Goal: Task Accomplishment & Management: Manage account settings

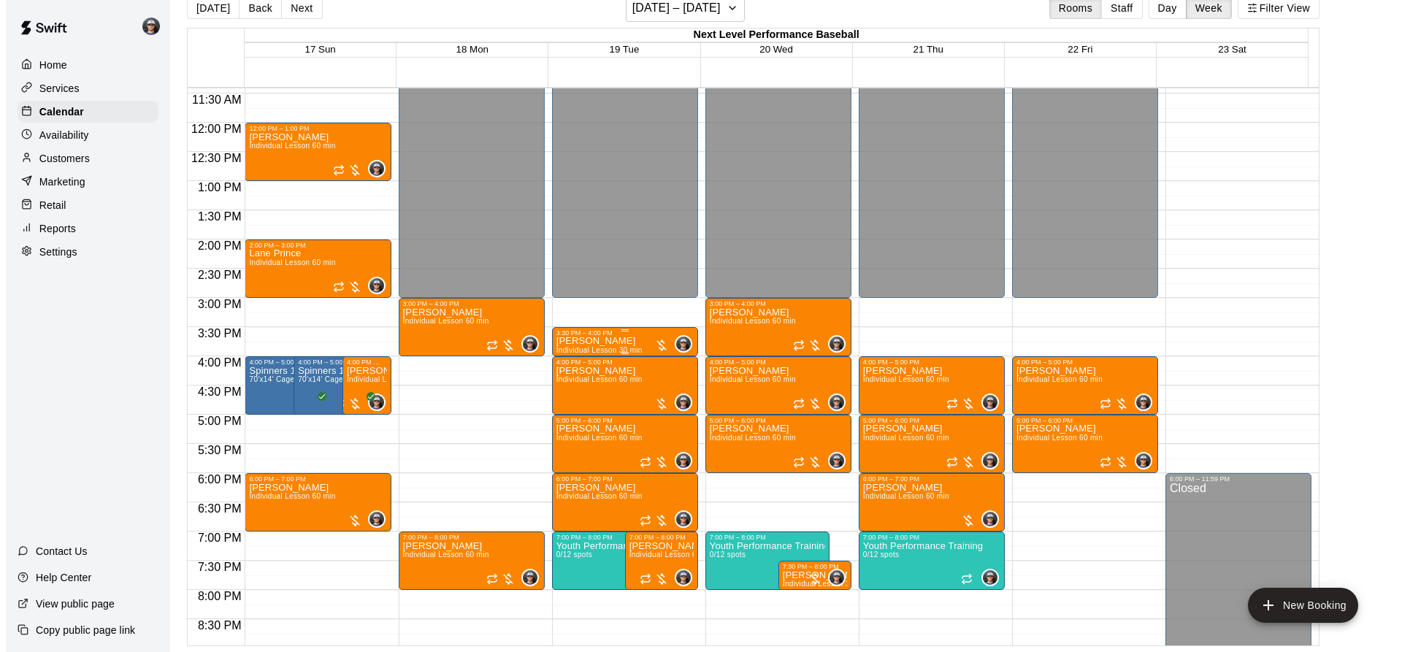
scroll to position [847, 0]
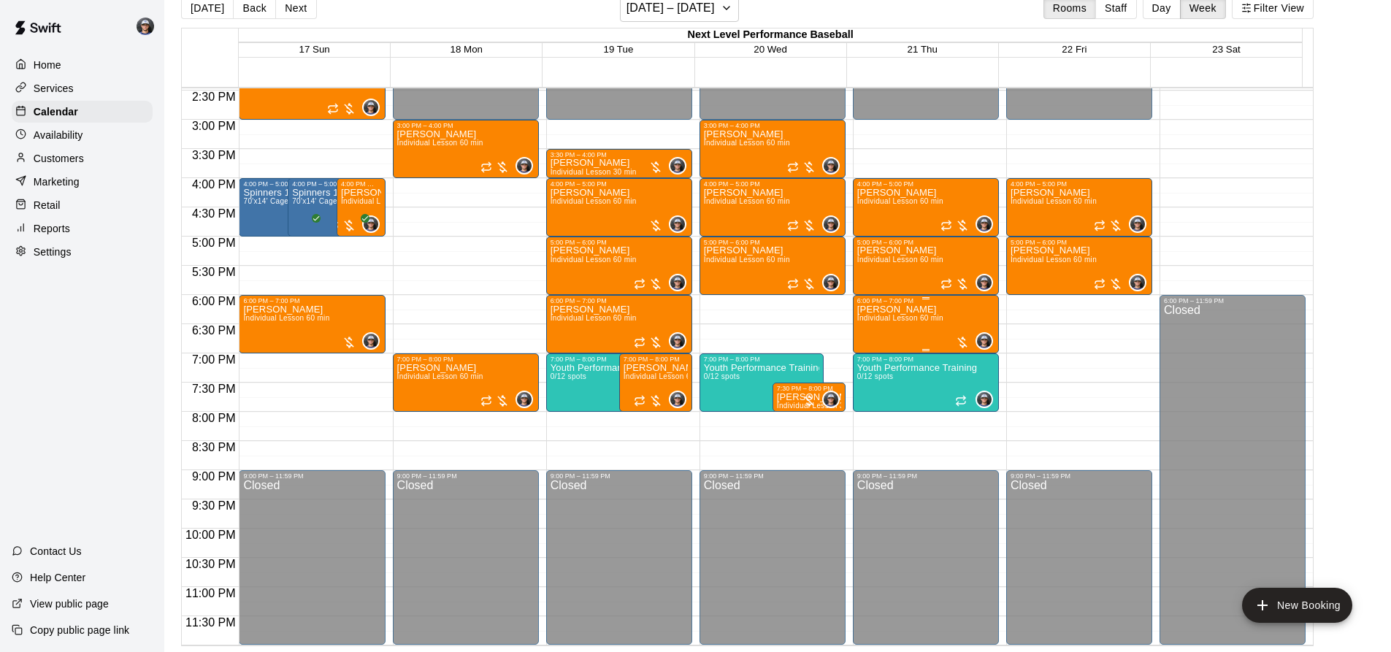
click at [859, 310] on p "[PERSON_NAME]" at bounding box center [900, 310] width 86 height 0
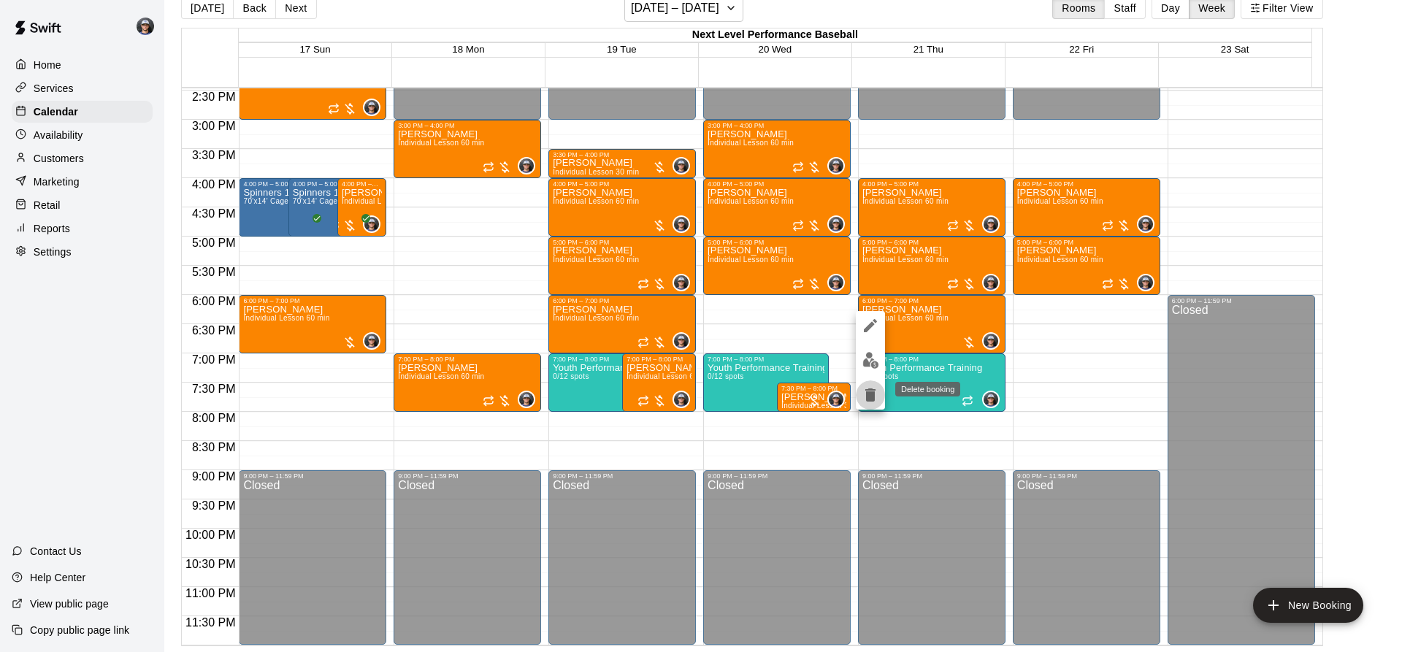
click at [858, 394] on button "delete" at bounding box center [870, 394] width 29 height 29
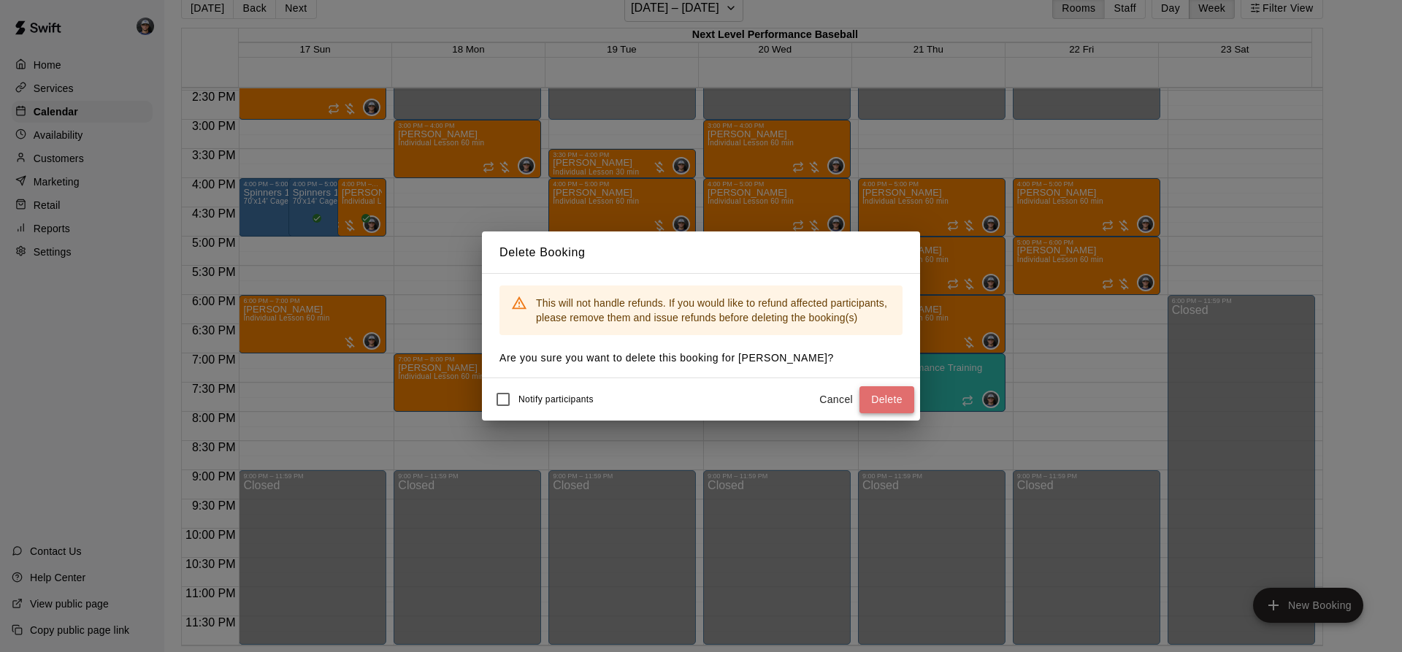
click at [885, 400] on button "Delete" at bounding box center [886, 399] width 55 height 27
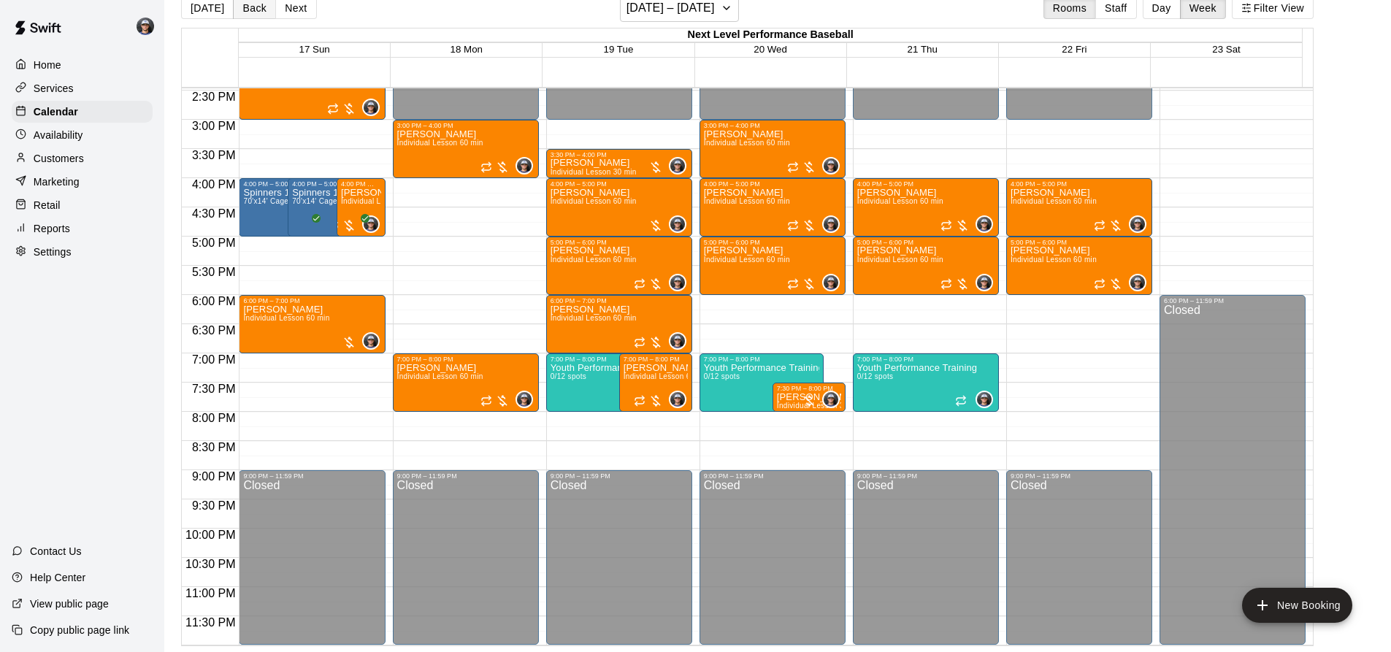
click at [257, 12] on button "Back" at bounding box center [254, 8] width 43 height 22
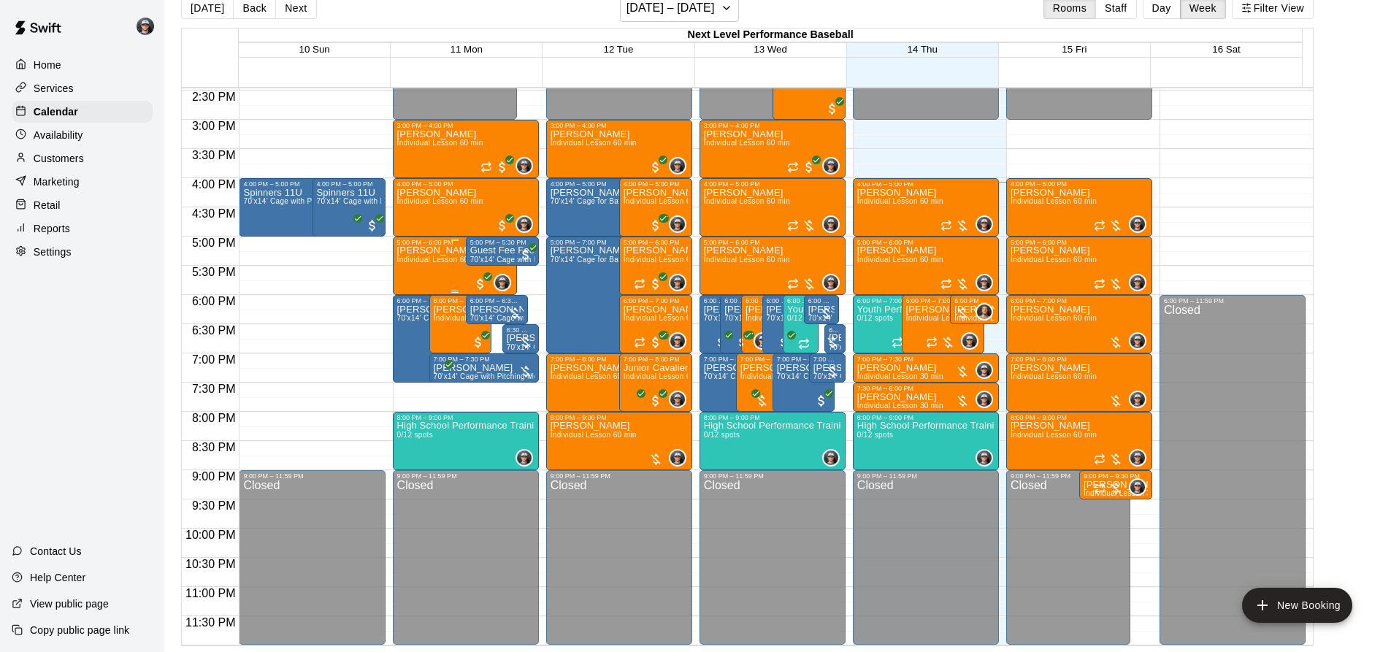
click at [425, 270] on div "[PERSON_NAME] Individual Lesson 60 min" at bounding box center [440, 572] width 86 height 652
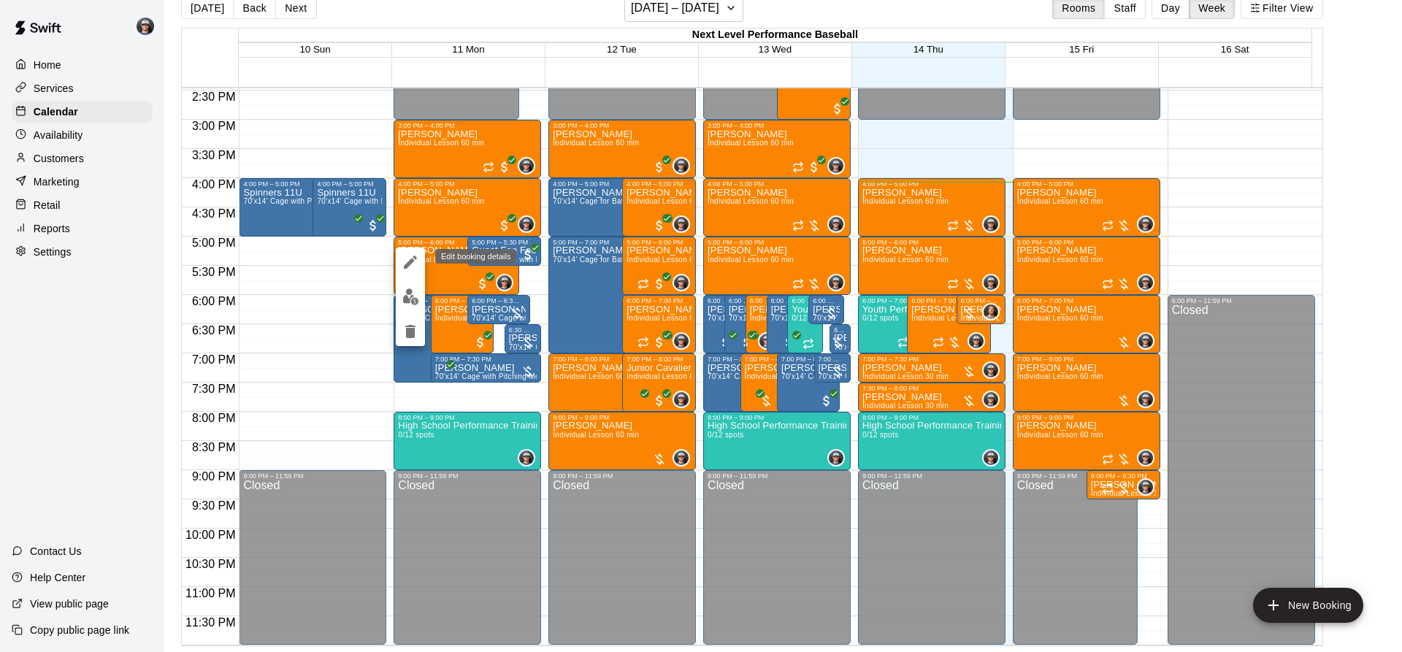
click at [407, 271] on button "edit" at bounding box center [410, 261] width 29 height 29
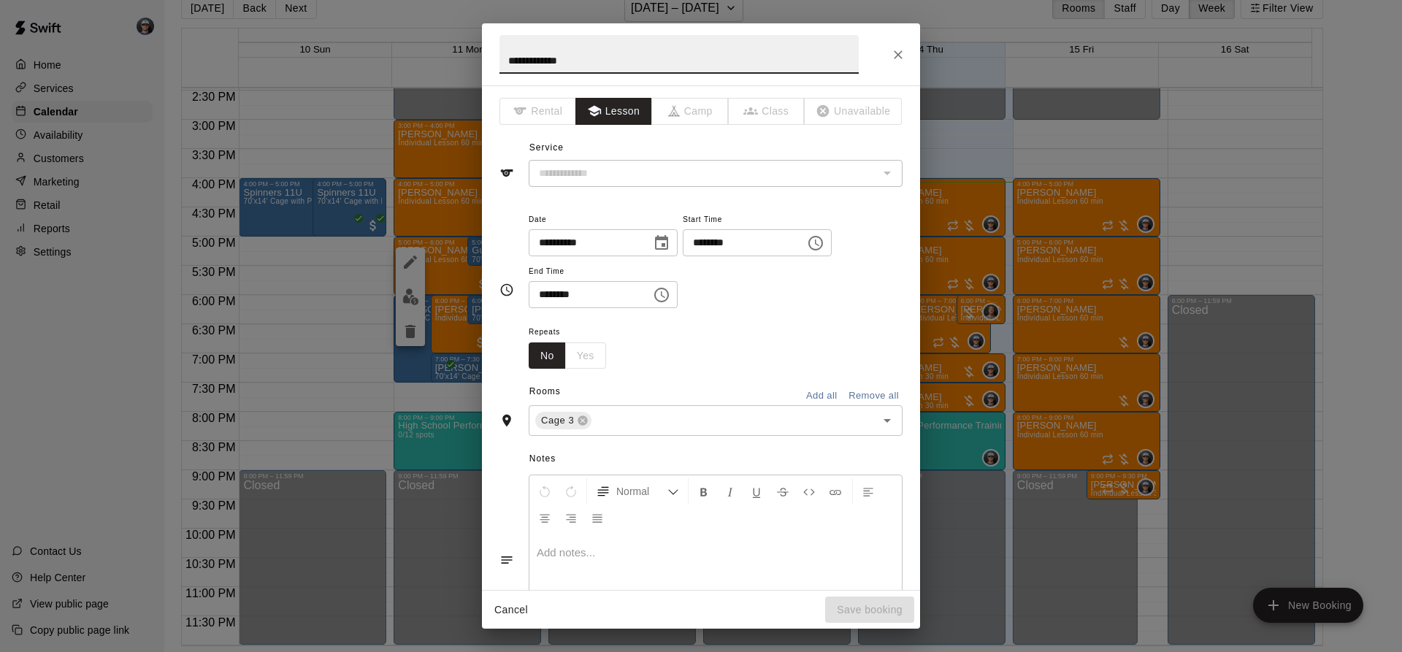
type input "**********"
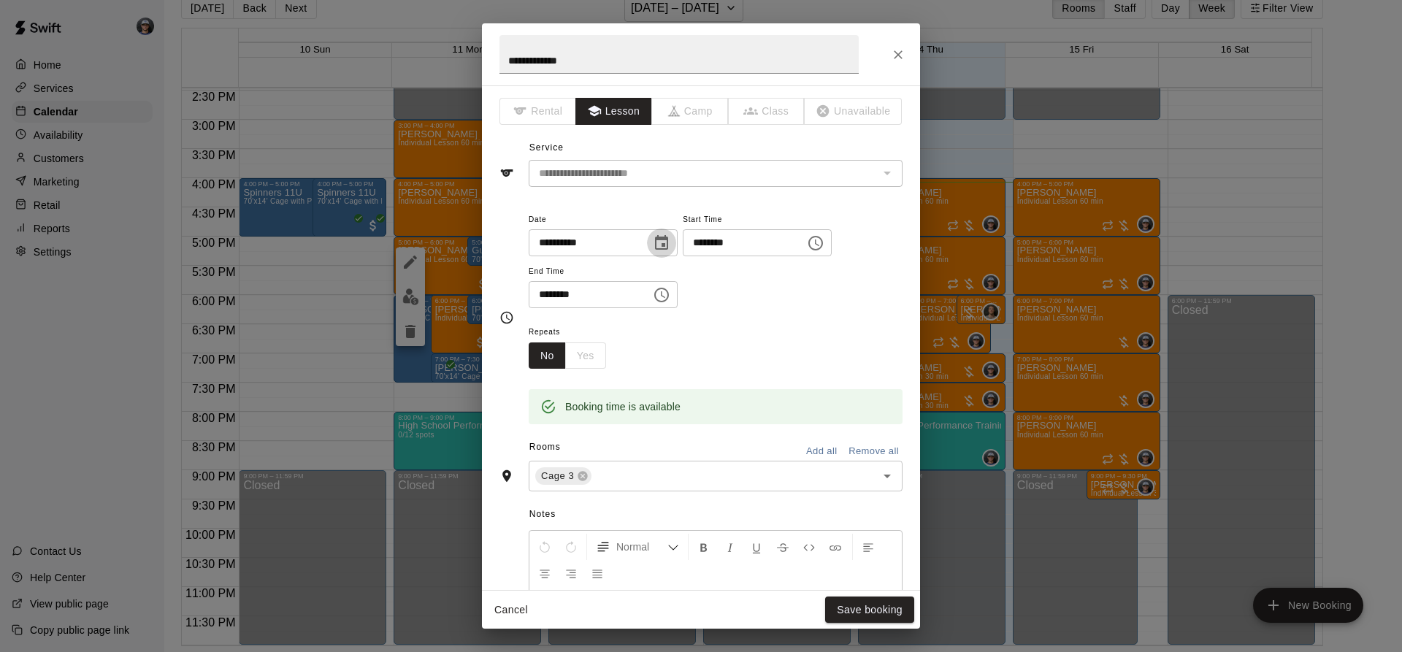
click at [676, 250] on button "Choose date, selected date is Aug 11, 2025" at bounding box center [661, 243] width 29 height 29
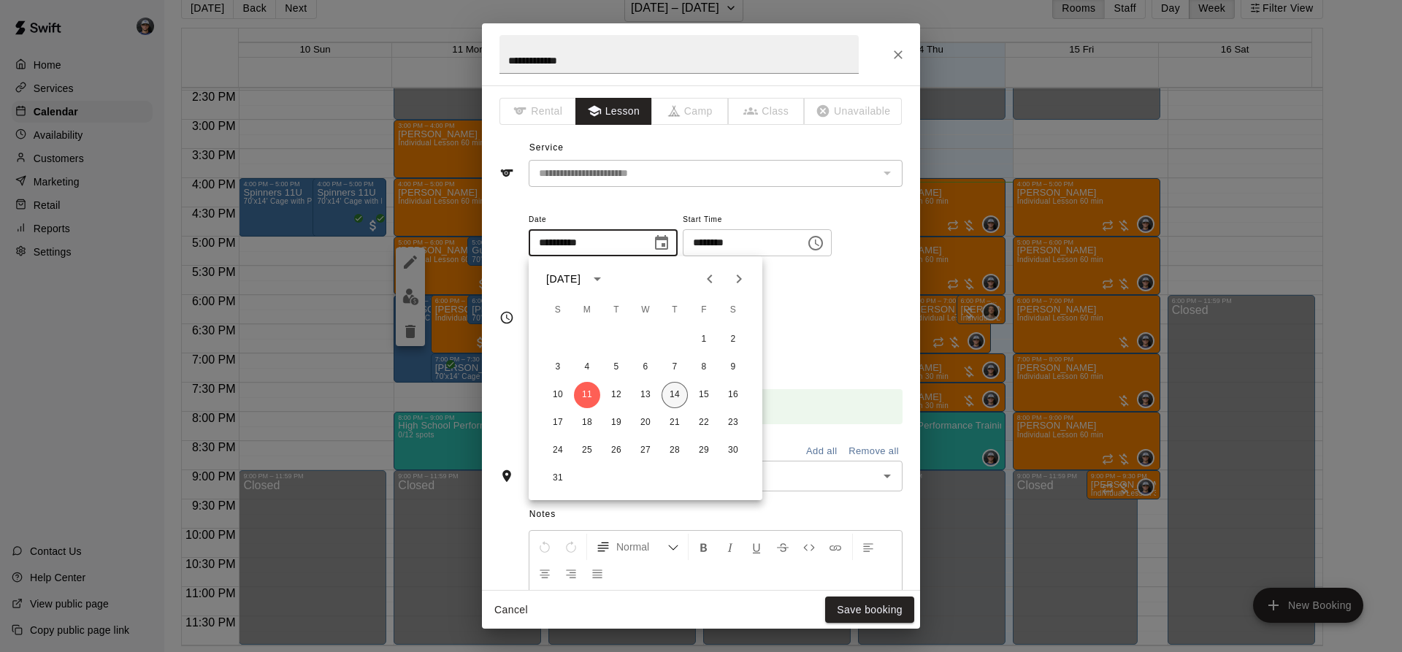
click at [677, 392] on button "14" at bounding box center [674, 395] width 26 height 26
type input "**********"
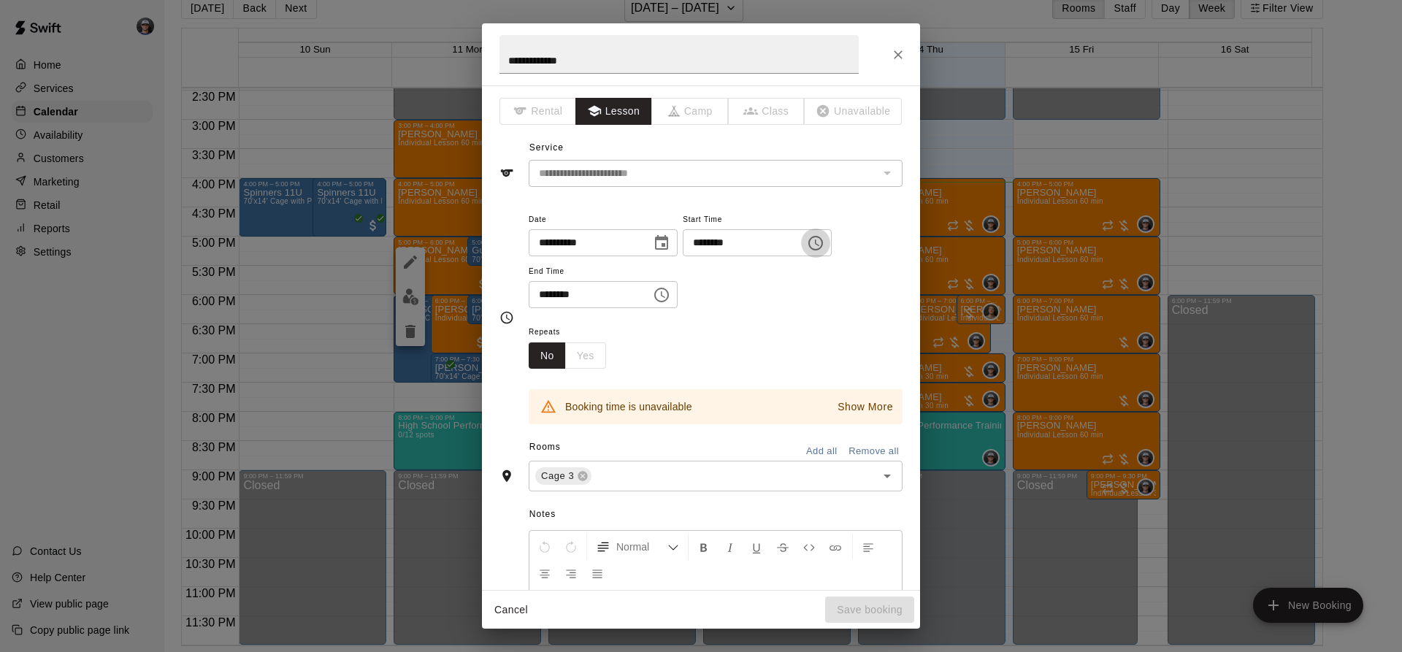
click at [823, 246] on icon "Choose time, selected time is 5:00 PM" at bounding box center [815, 243] width 15 height 15
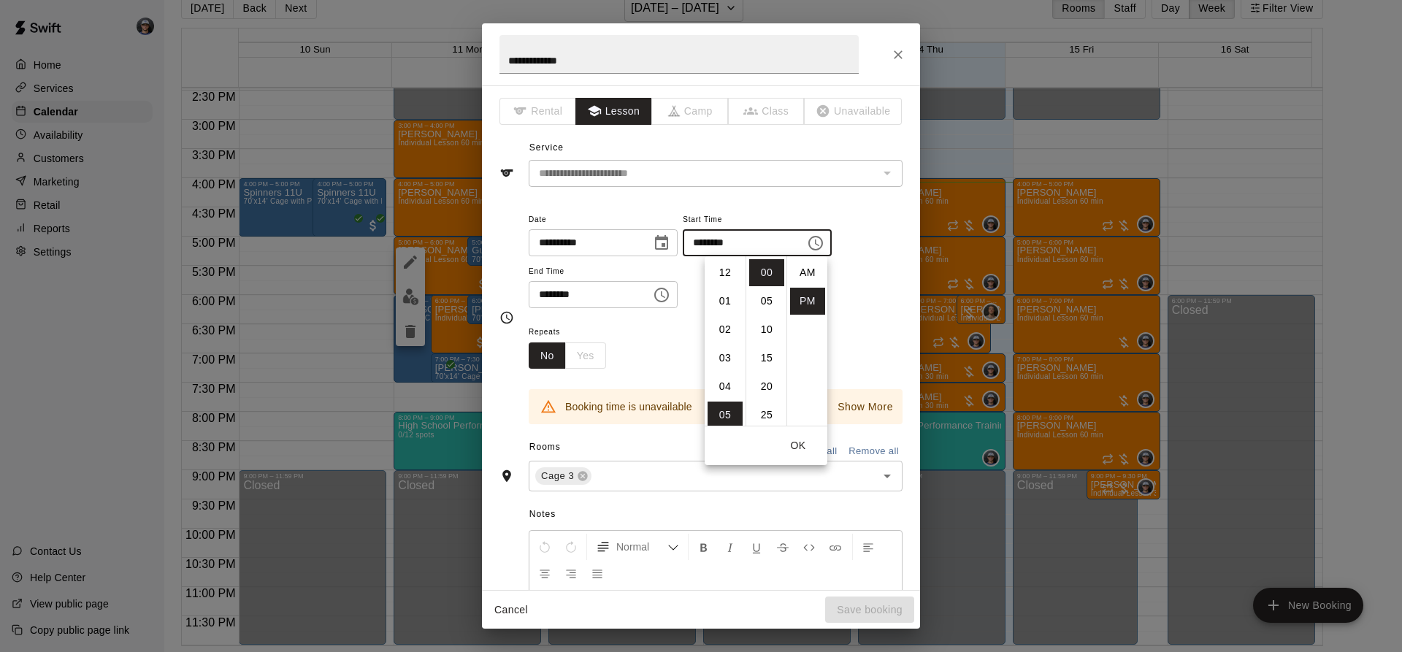
scroll to position [26, 0]
click at [727, 312] on li "06" at bounding box center [724, 301] width 35 height 27
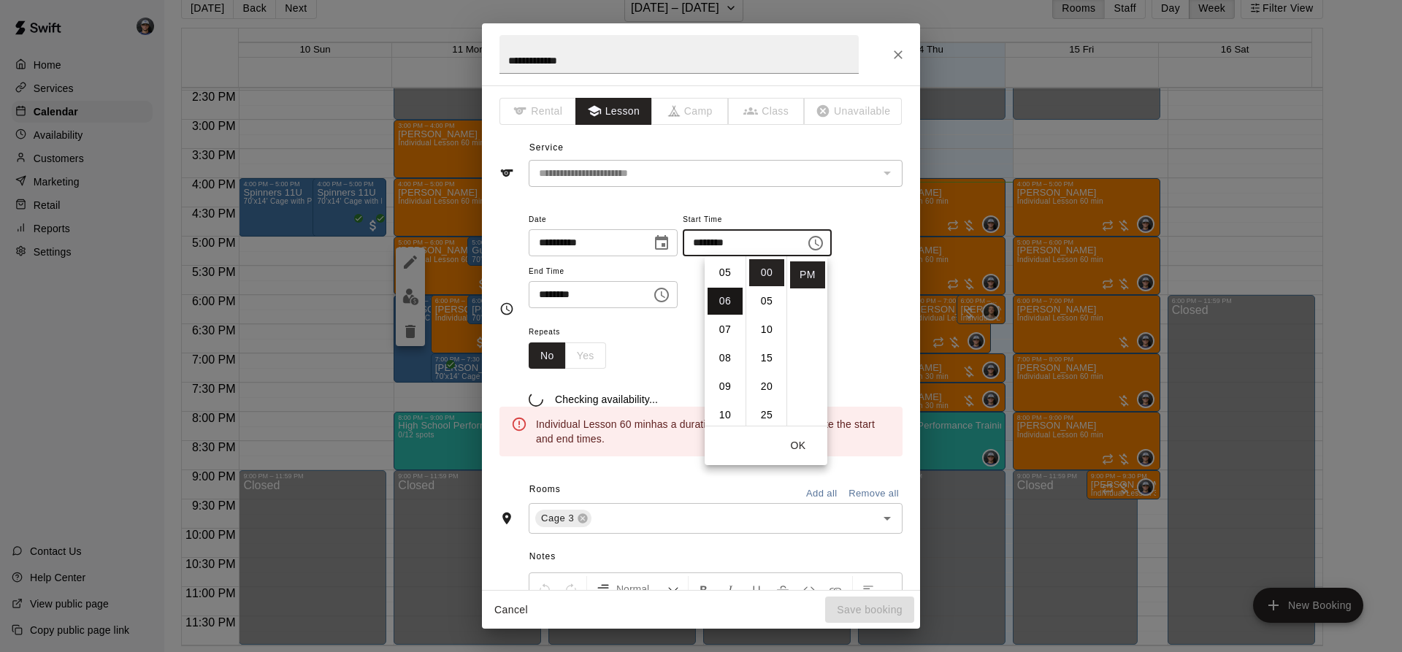
type input "********"
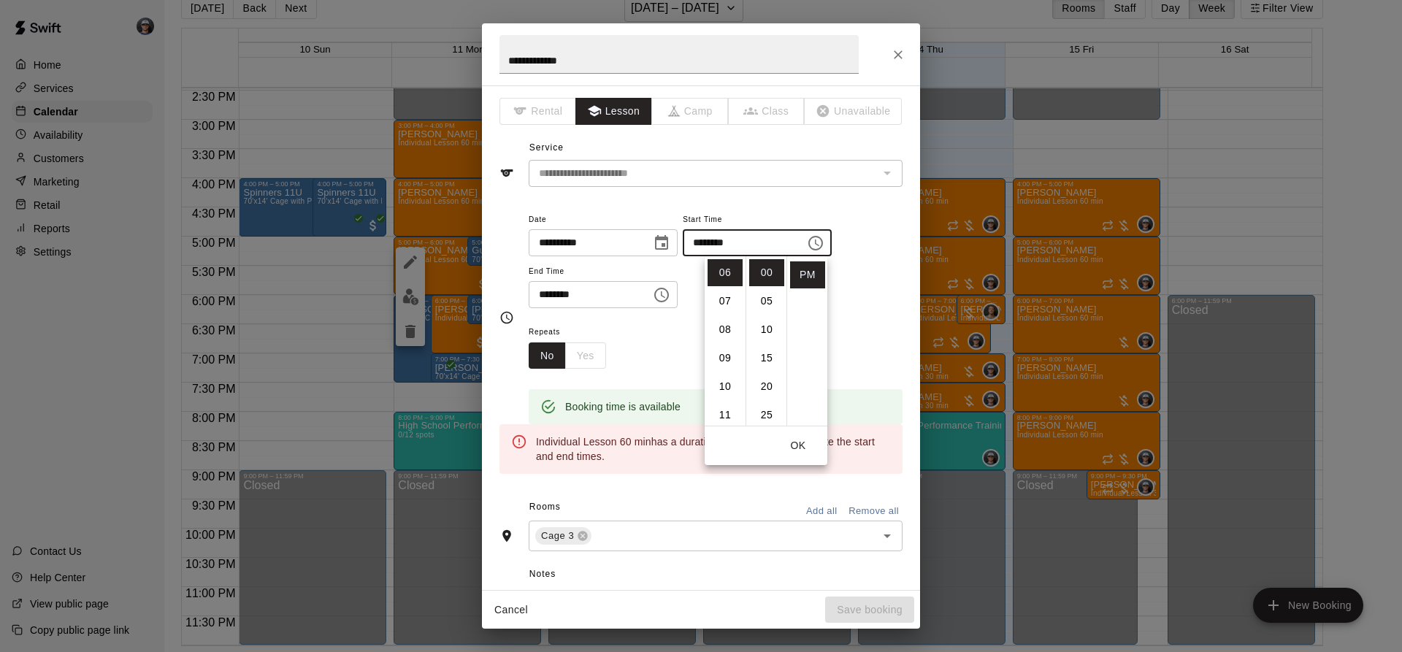
click at [663, 295] on div "******** ​" at bounding box center [603, 294] width 149 height 27
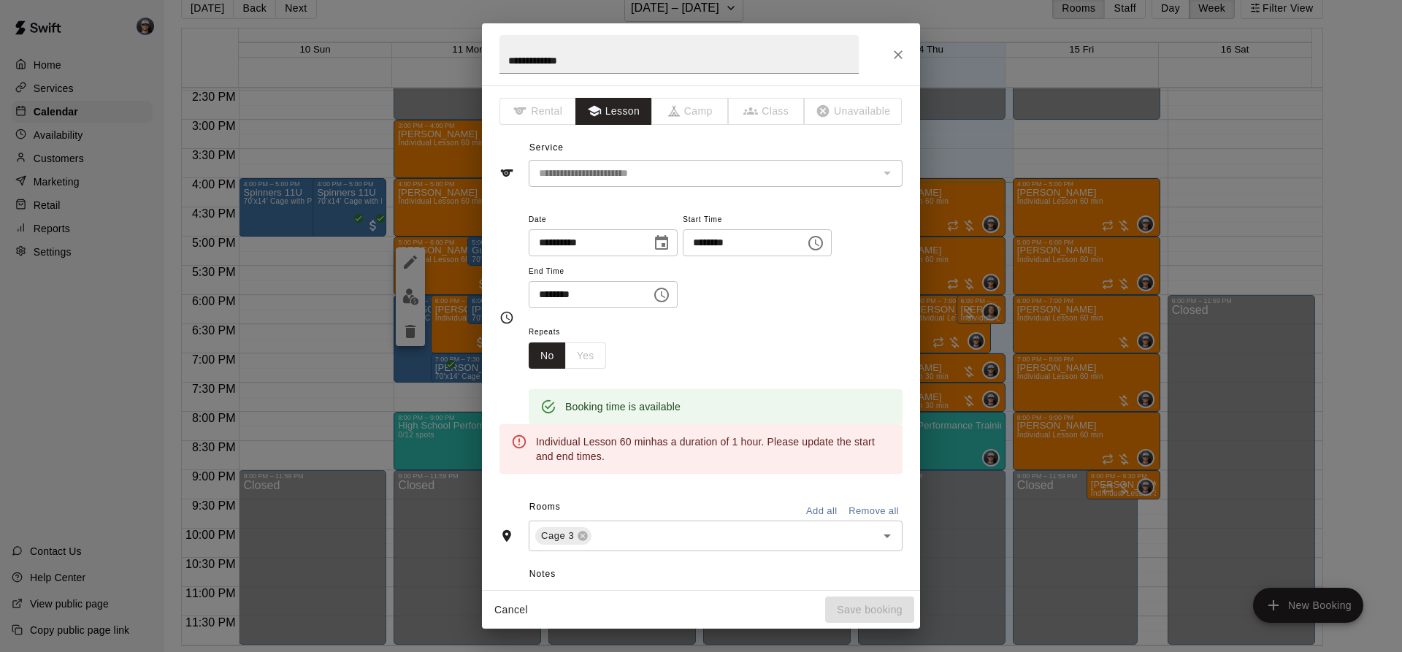
drag, startPoint x: 680, startPoint y: 293, endPoint x: 662, endPoint y: 305, distance: 21.7
click at [670, 294] on icon "Choose time, selected time is 6:00 PM" at bounding box center [662, 295] width 18 height 18
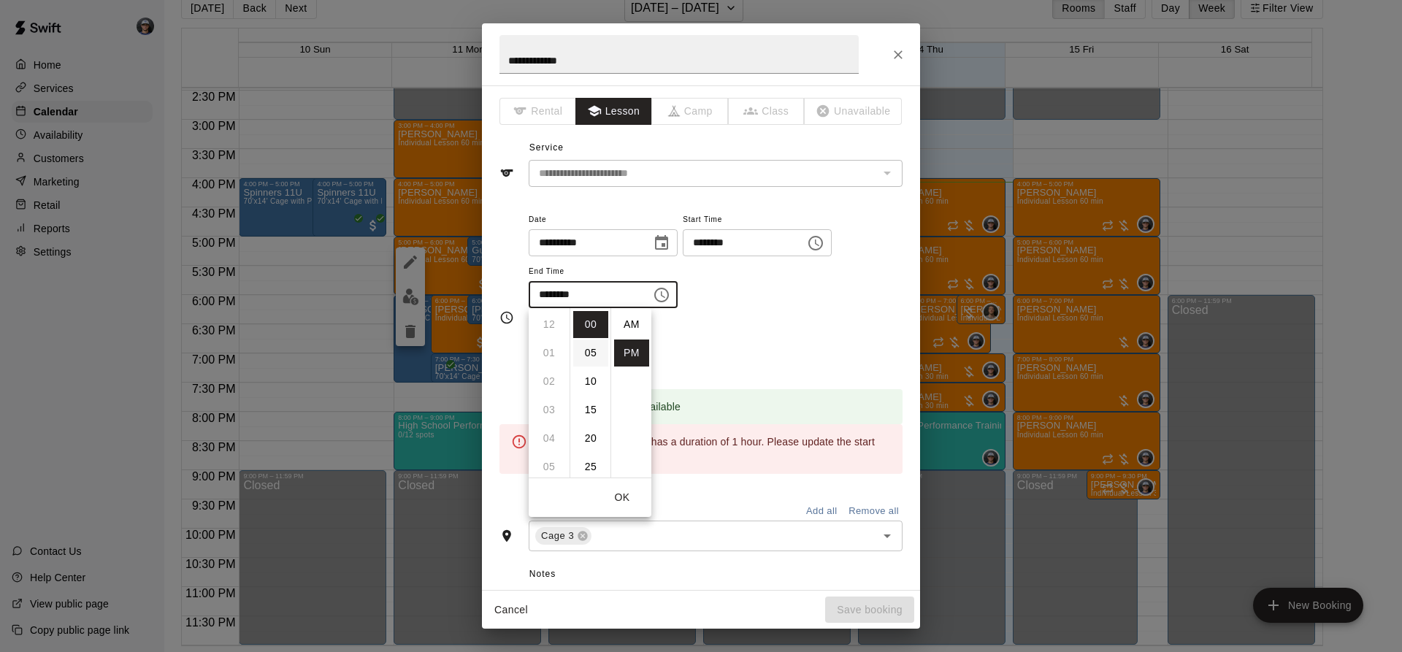
scroll to position [26, 0]
click at [556, 356] on li "07" at bounding box center [548, 352] width 35 height 27
type input "********"
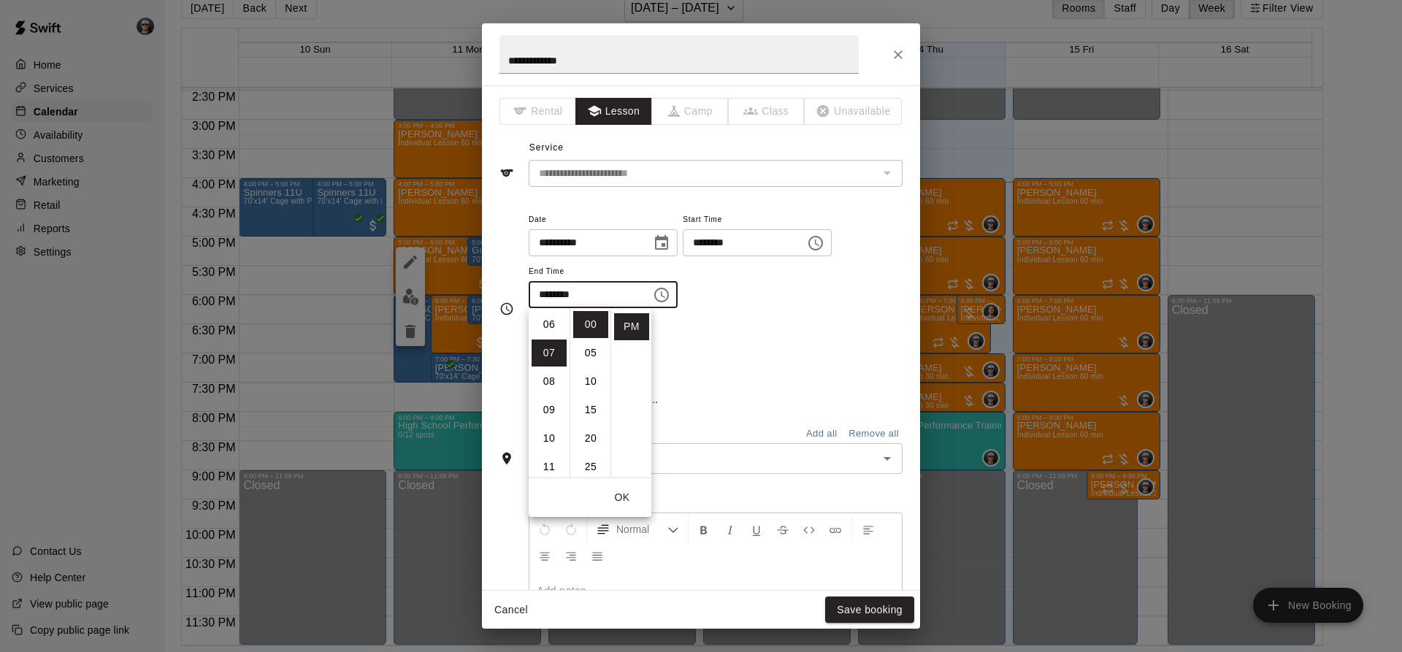
scroll to position [199, 0]
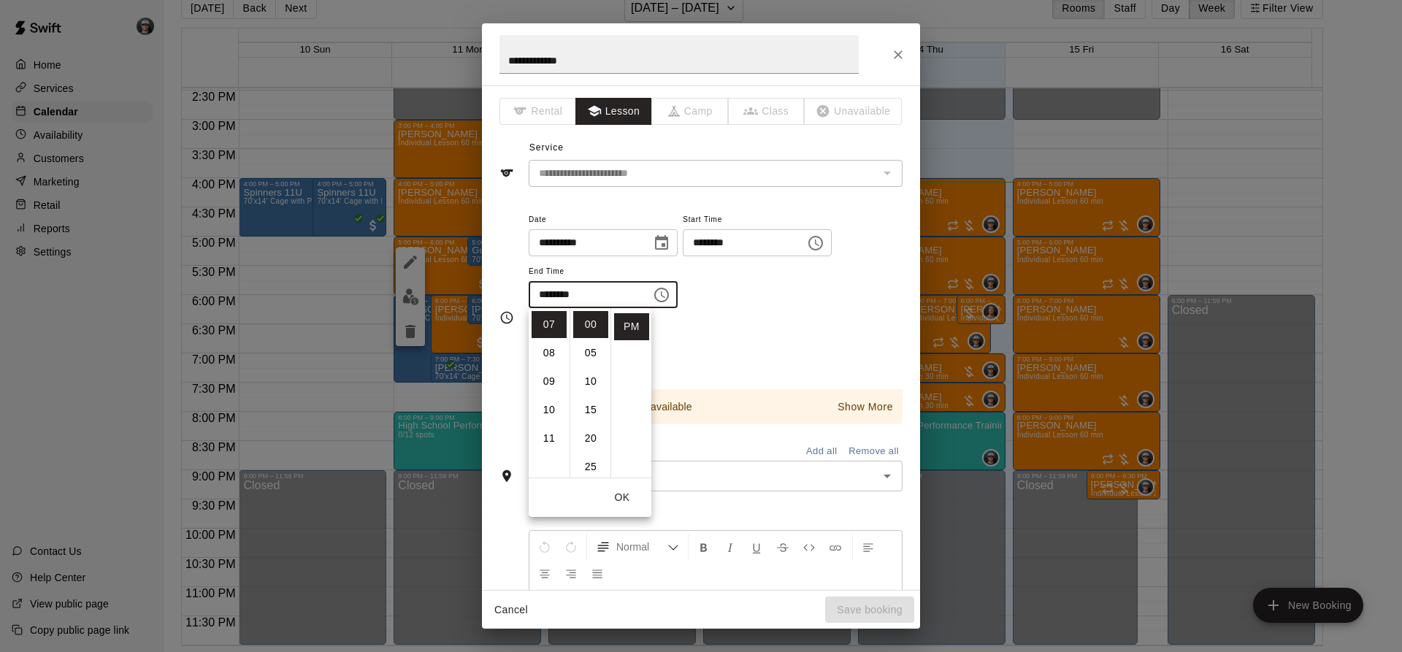
click at [758, 307] on div "**********" at bounding box center [716, 259] width 374 height 99
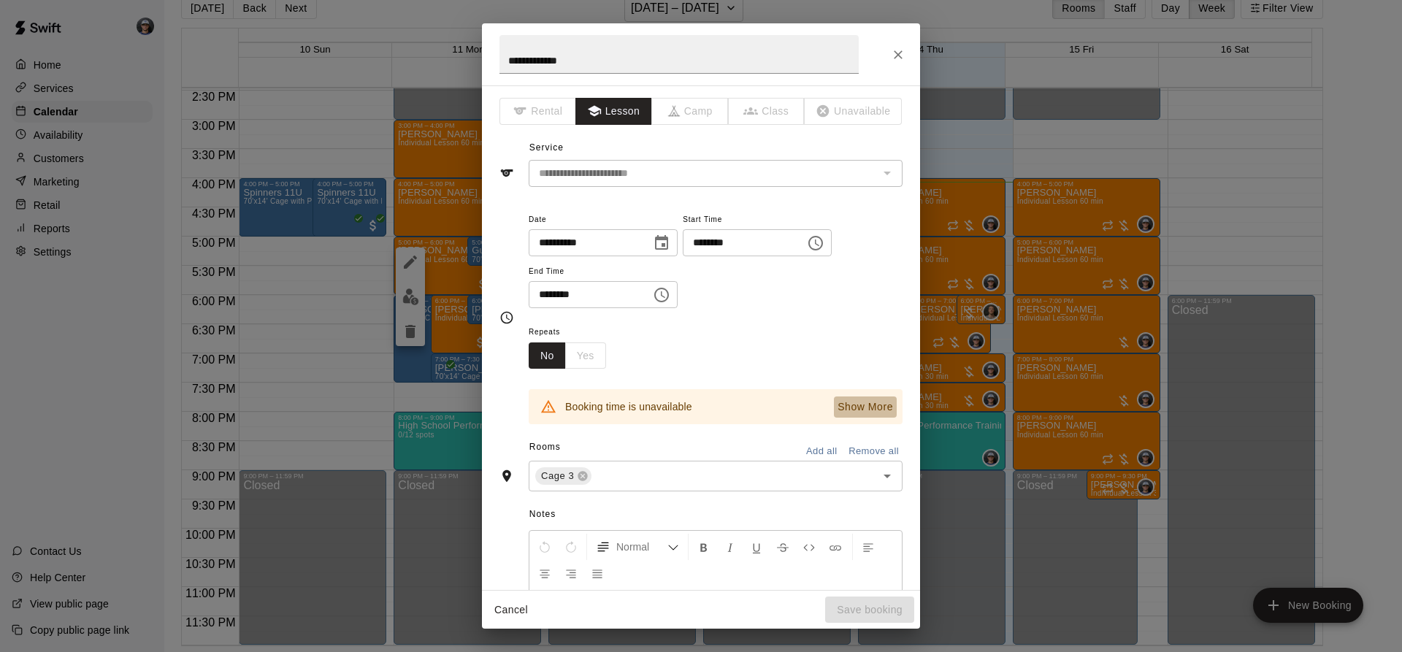
click at [860, 411] on p "Show More" at bounding box center [864, 406] width 55 height 15
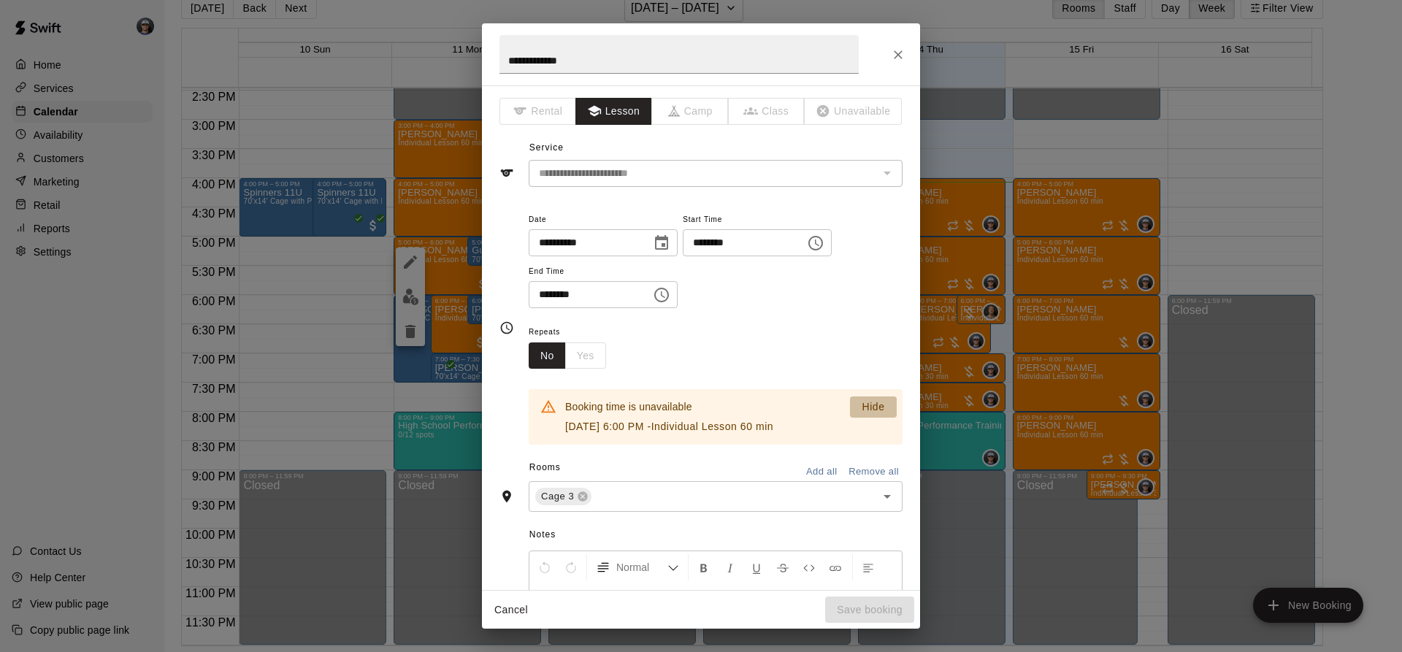
click at [861, 403] on p "Hide" at bounding box center [872, 406] width 23 height 15
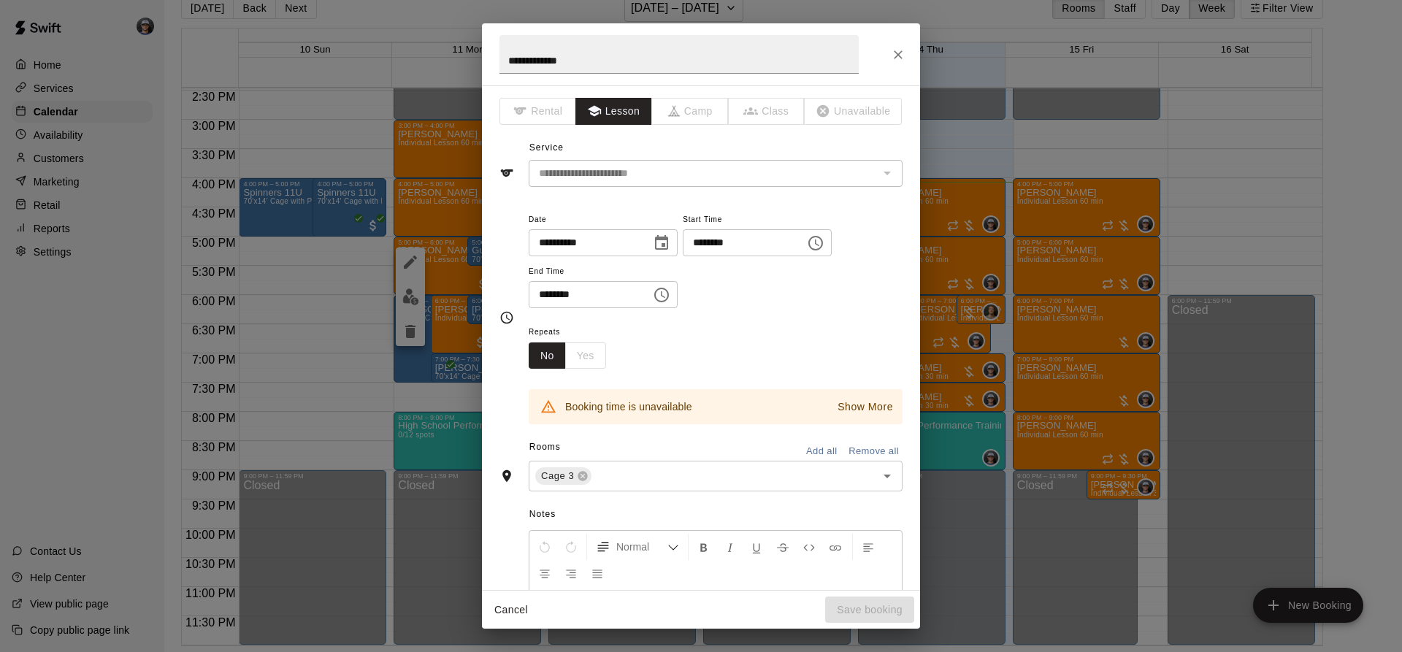
click at [670, 251] on icon "Choose date, selected date is Aug 14, 2025" at bounding box center [662, 243] width 18 height 18
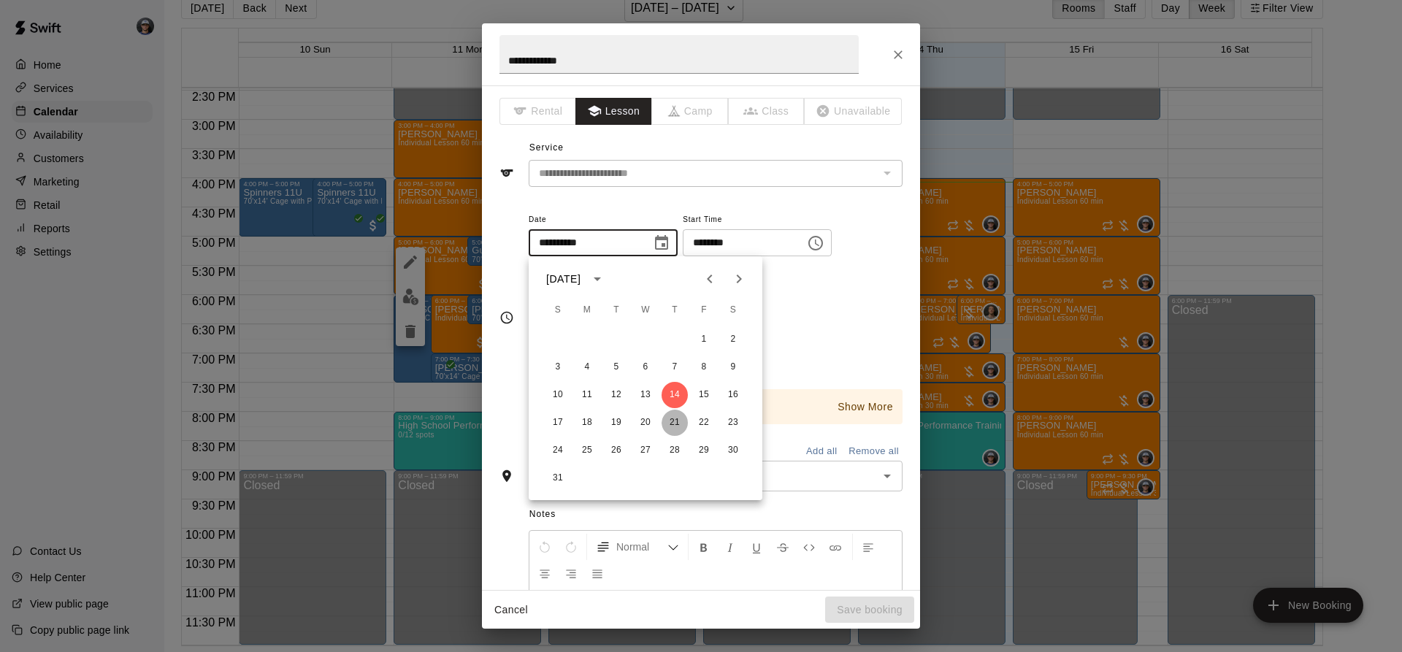
click at [675, 415] on button "21" at bounding box center [674, 423] width 26 height 26
type input "**********"
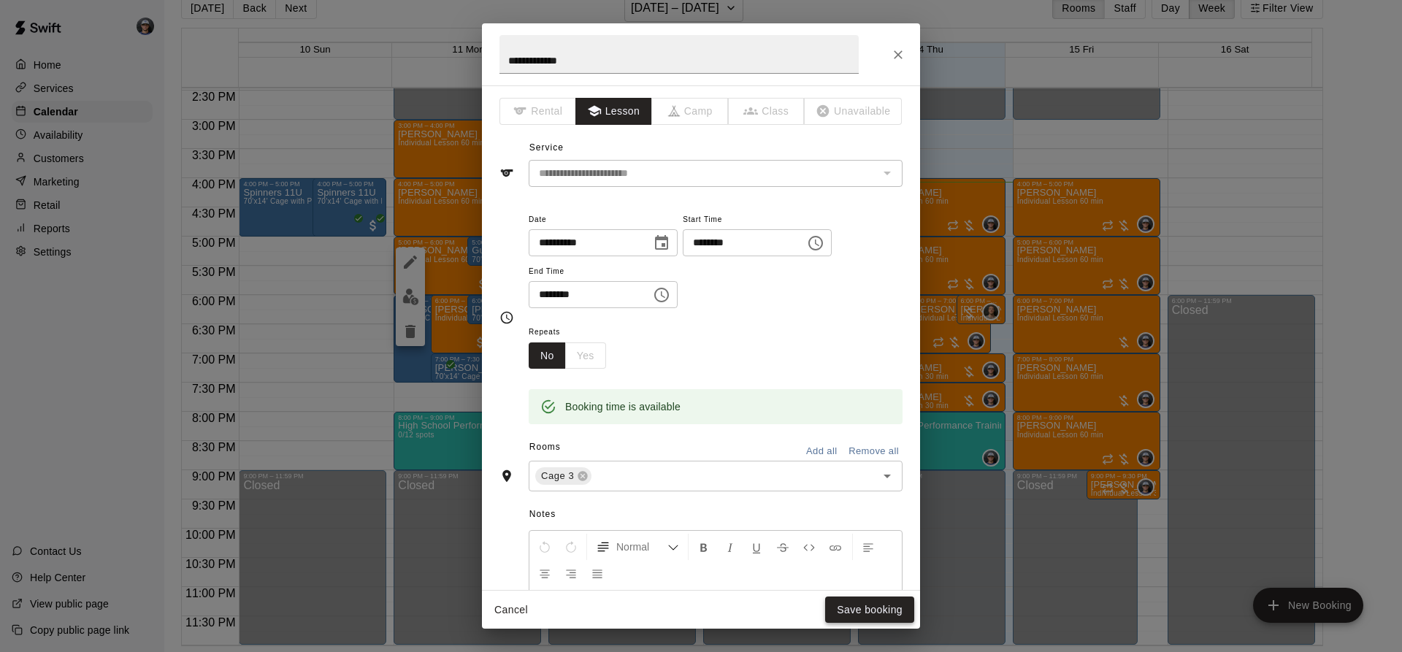
click at [850, 610] on button "Save booking" at bounding box center [869, 609] width 89 height 27
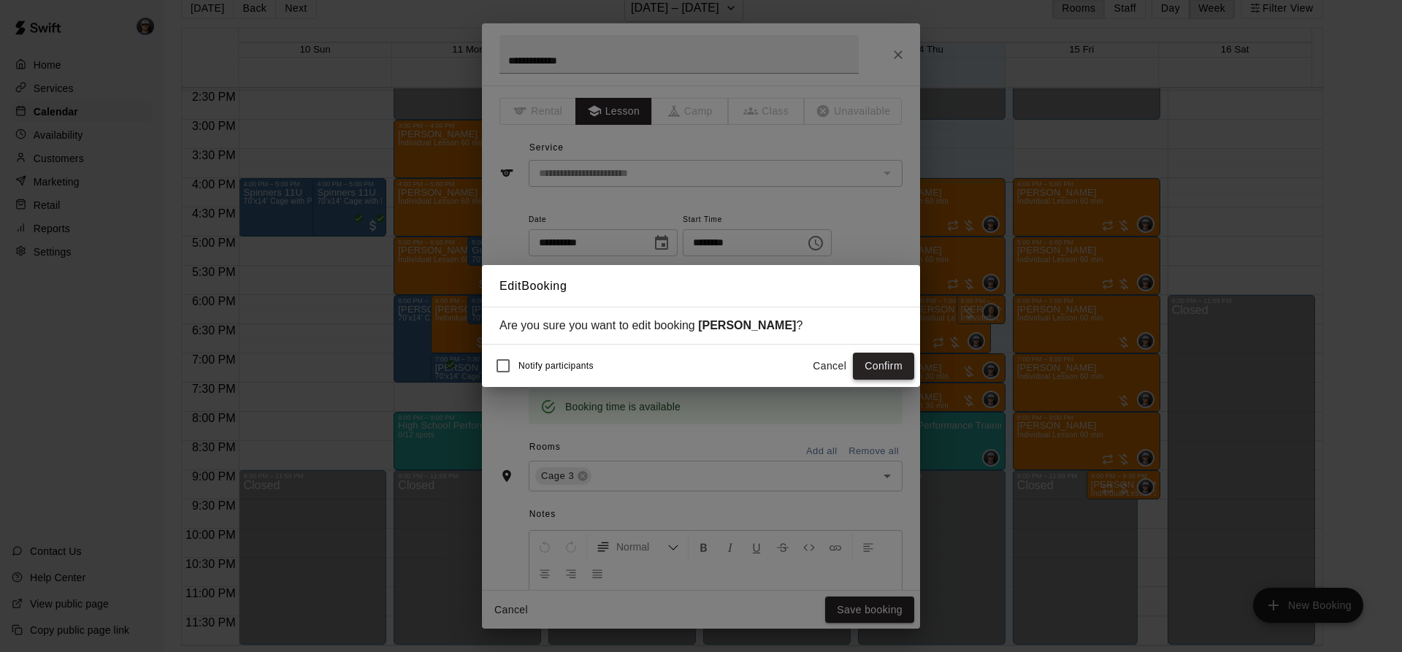
click at [894, 369] on button "Confirm" at bounding box center [883, 366] width 61 height 27
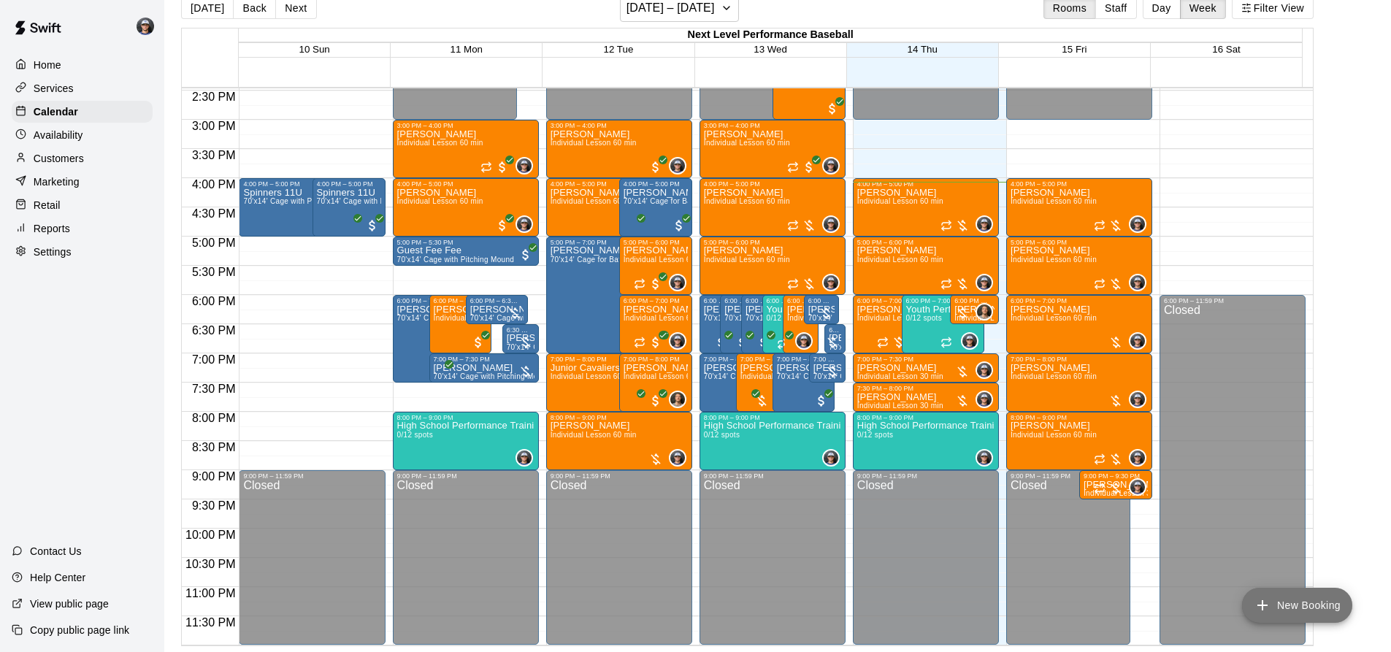
click at [1263, 596] on icon "add" at bounding box center [1263, 605] width 18 height 18
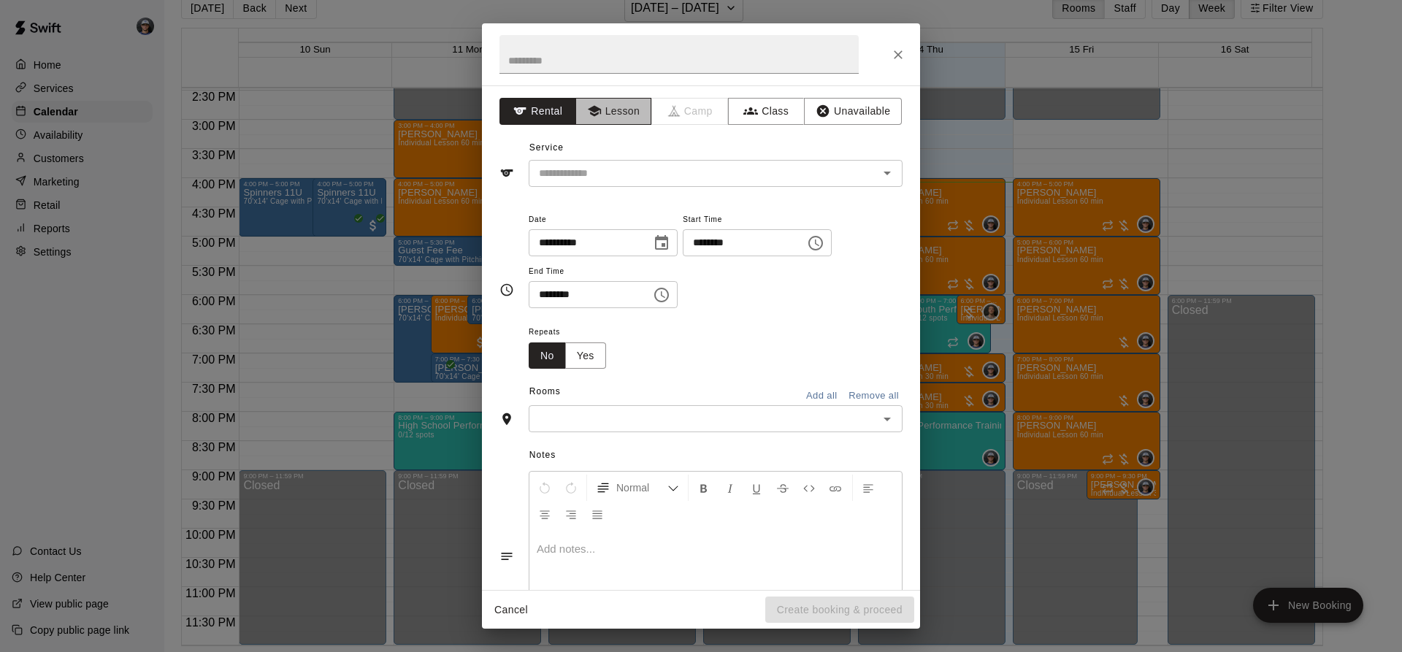
click at [621, 115] on button "Lesson" at bounding box center [613, 111] width 77 height 27
click at [612, 174] on input "text" at bounding box center [694, 173] width 322 height 18
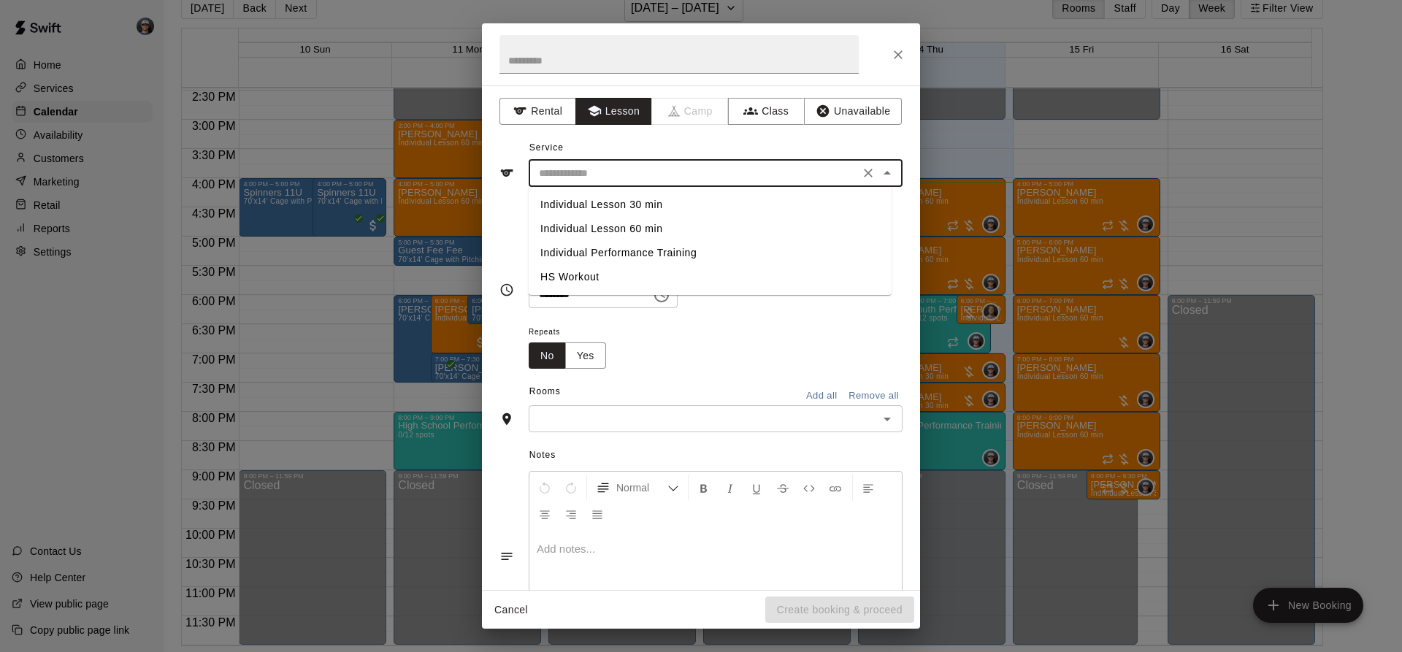
drag, startPoint x: 632, startPoint y: 201, endPoint x: 673, endPoint y: 227, distance: 49.2
click at [633, 202] on li "Individual Lesson 30 min" at bounding box center [710, 205] width 363 height 24
type input "**********"
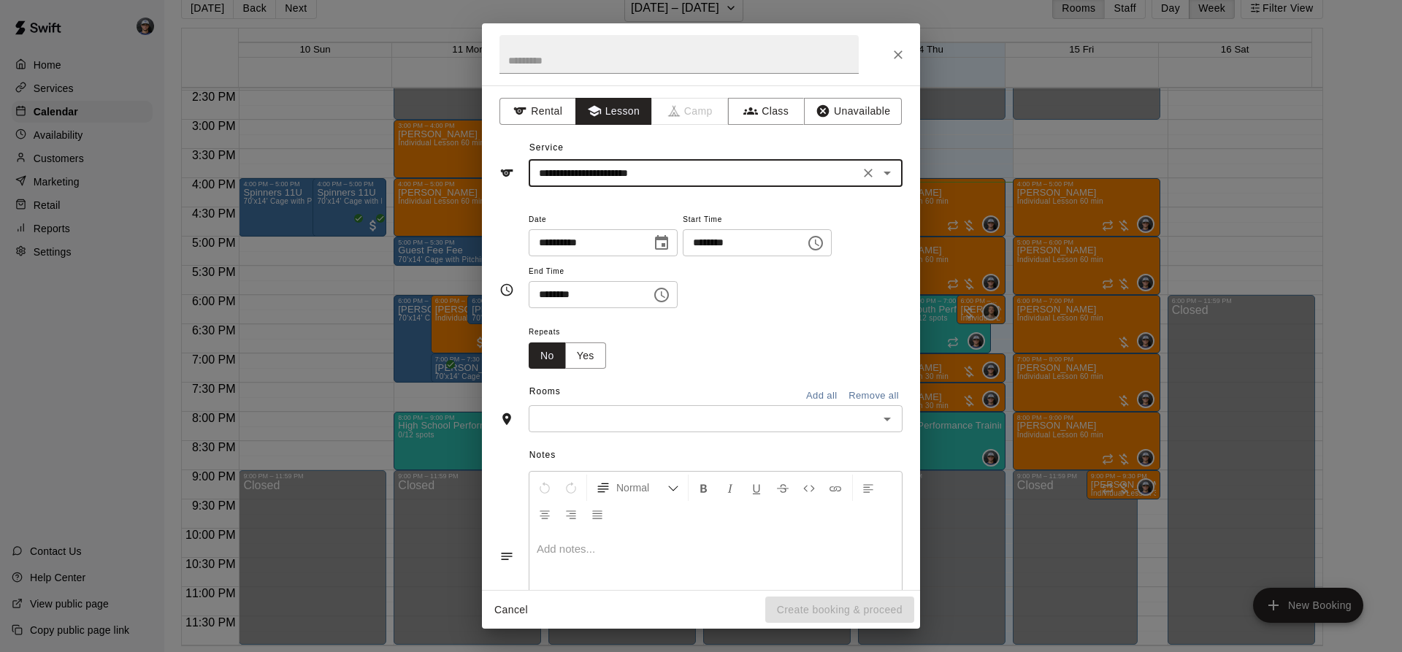
drag, startPoint x: 673, startPoint y: 227, endPoint x: 678, endPoint y: 239, distance: 13.4
click at [672, 229] on div "**********" at bounding box center [603, 233] width 149 height 47
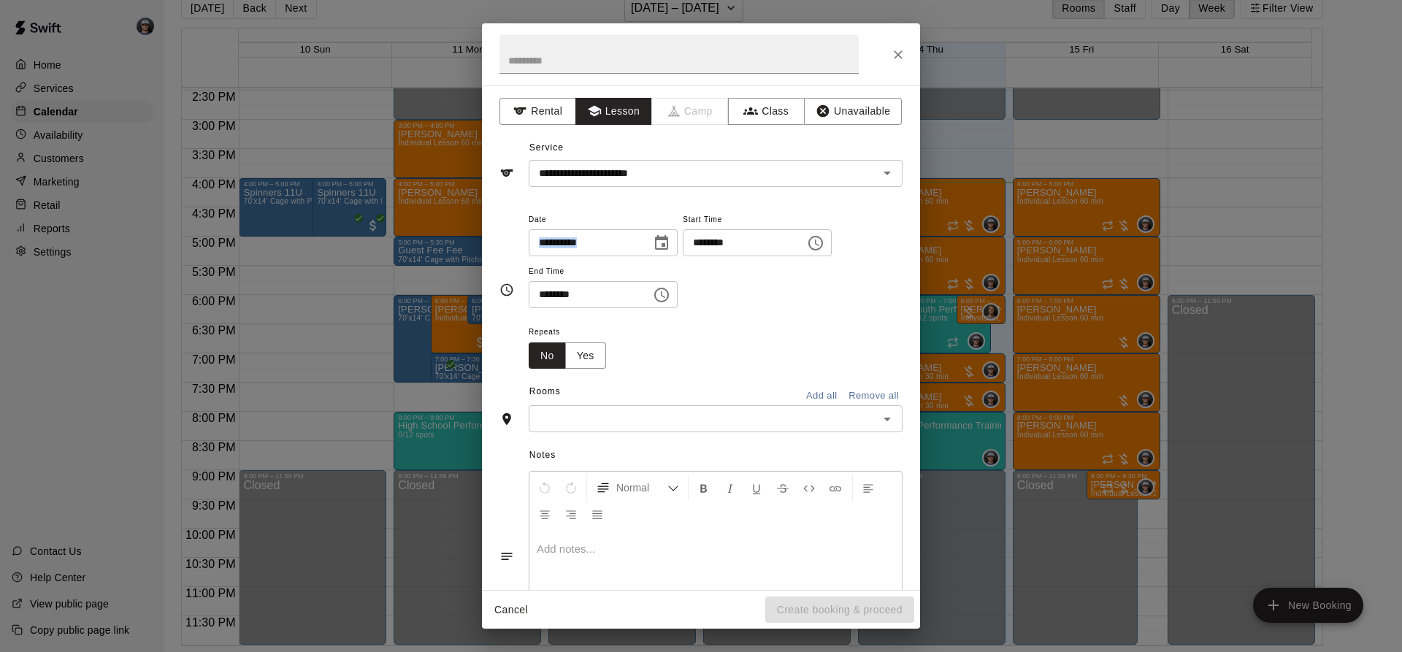
click at [668, 244] on icon "Choose date, selected date is Aug 14, 2025" at bounding box center [661, 242] width 13 height 15
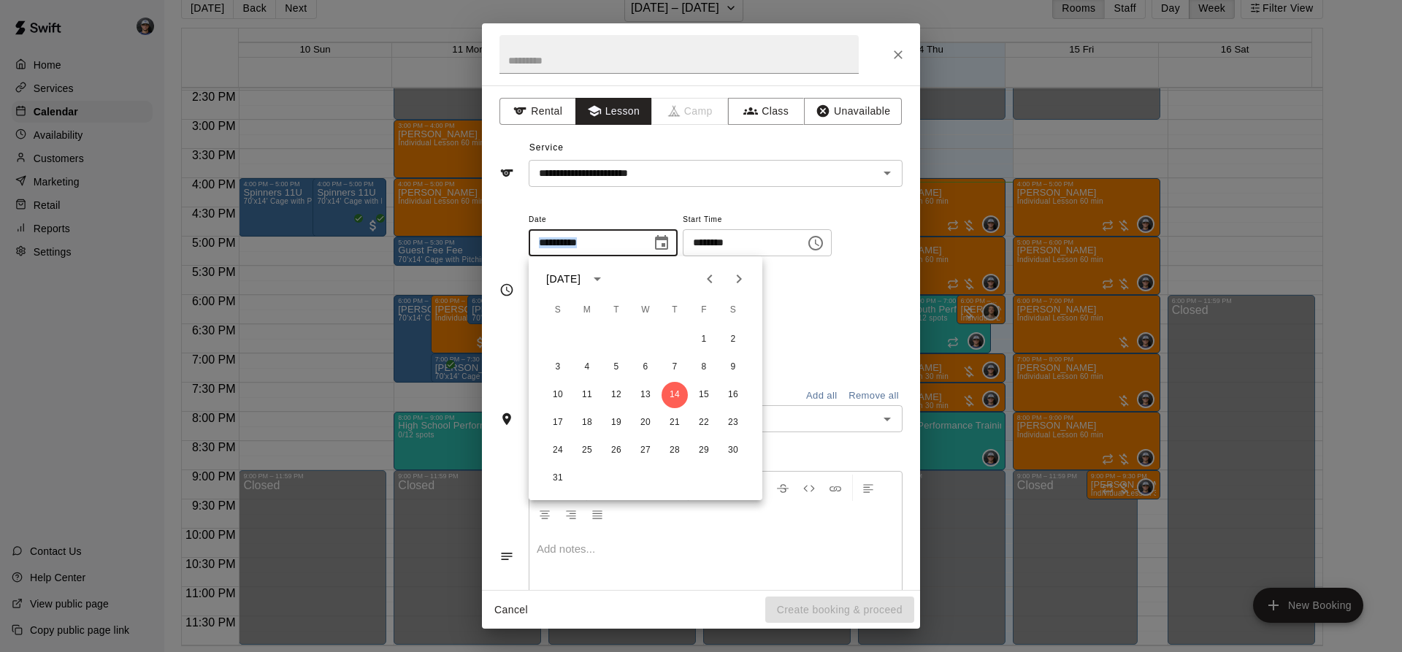
click at [832, 243] on div "******** ​" at bounding box center [757, 242] width 149 height 27
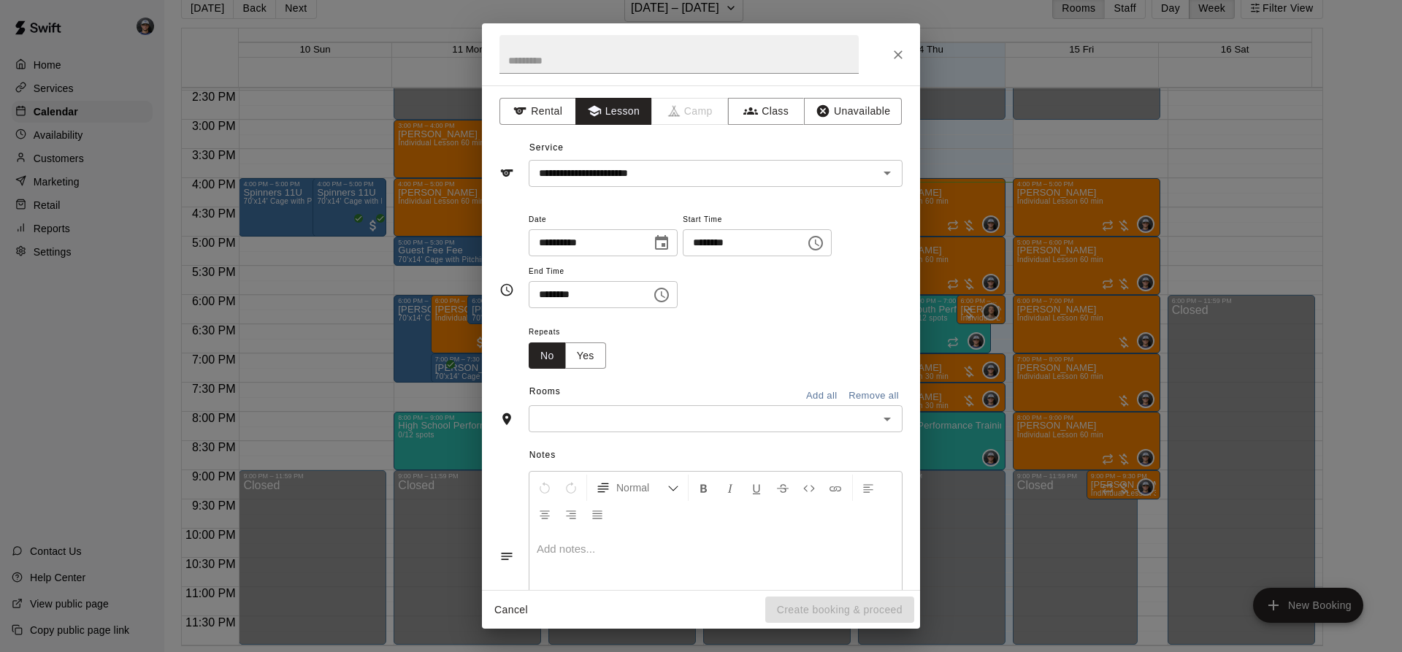
click at [824, 243] on icon "Choose time, selected time is 12:00 AM" at bounding box center [816, 243] width 18 height 18
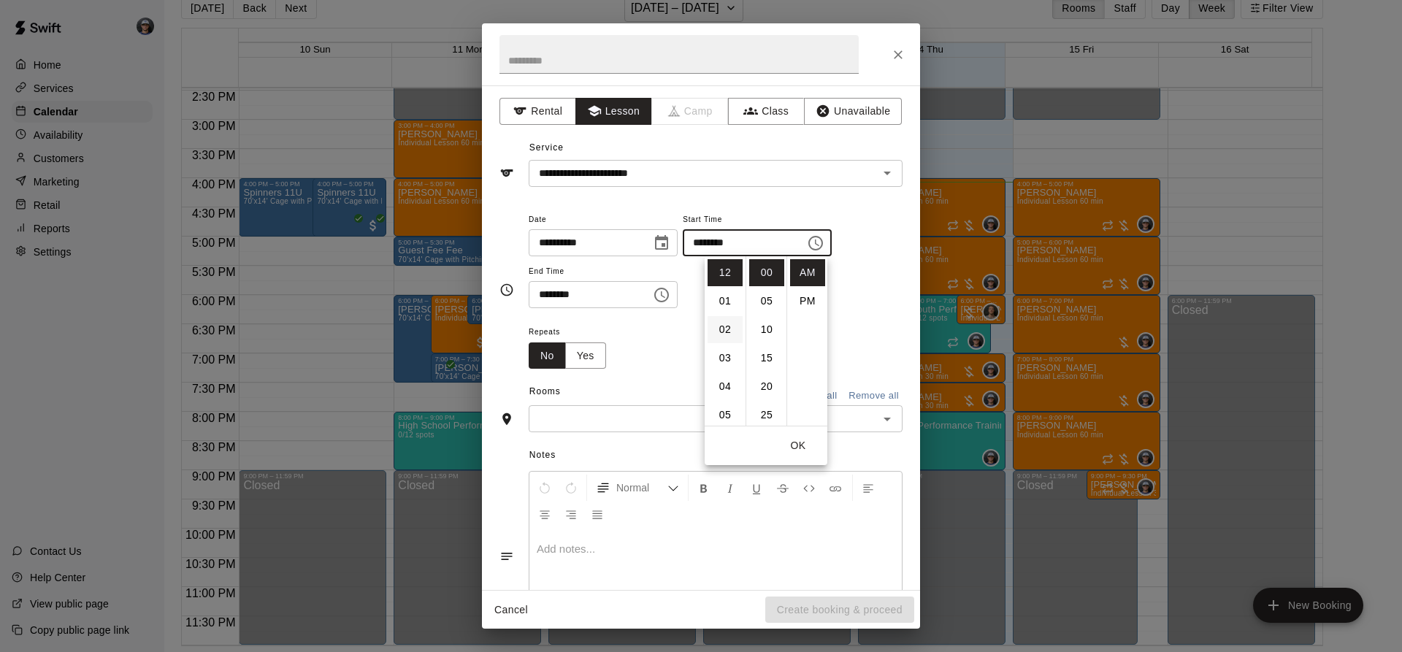
click at [727, 324] on li "02" at bounding box center [724, 329] width 35 height 27
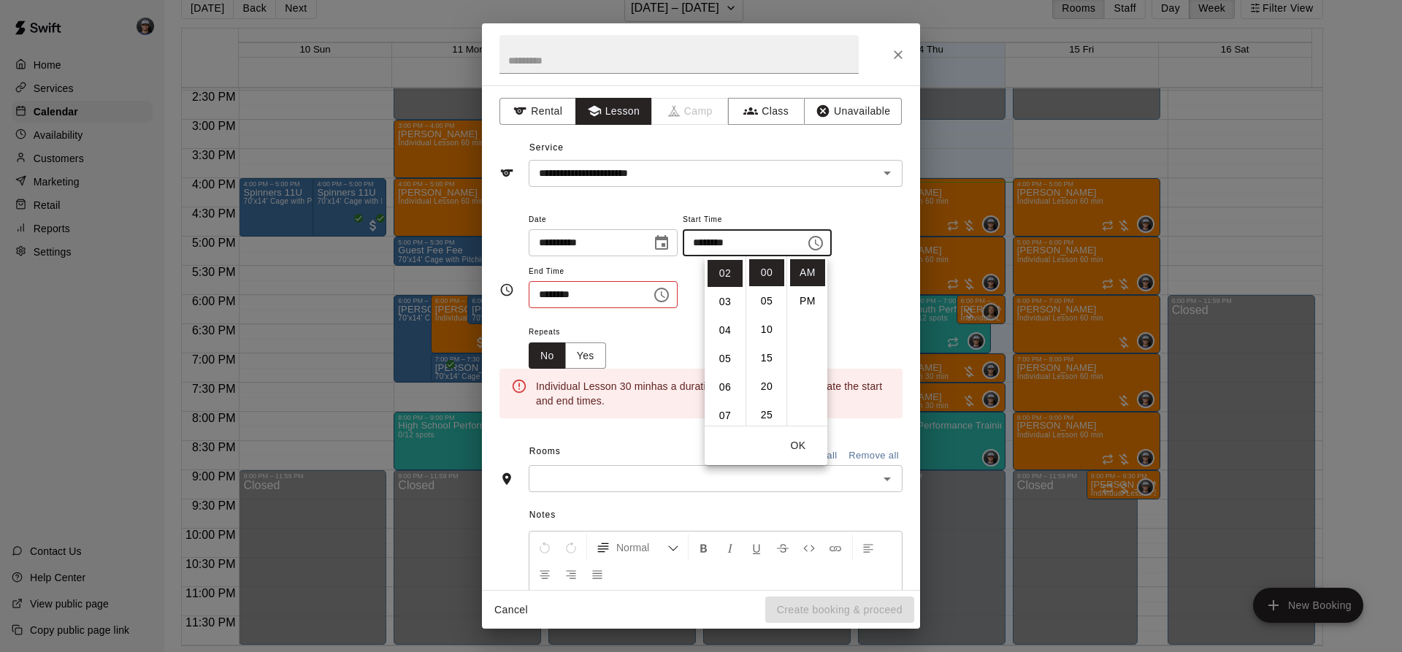
scroll to position [57, 0]
click at [763, 366] on li "30" at bounding box center [766, 370] width 35 height 27
click at [797, 299] on li "PM" at bounding box center [807, 301] width 35 height 27
type input "********"
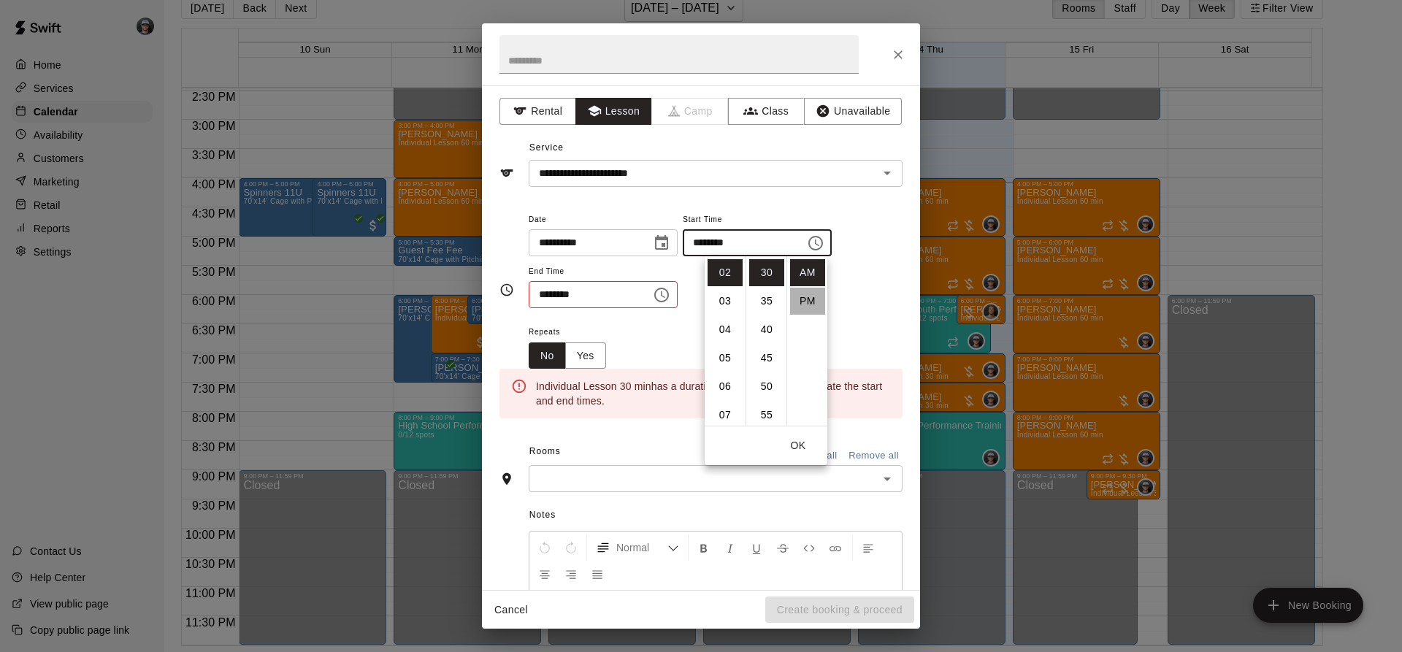
scroll to position [26, 0]
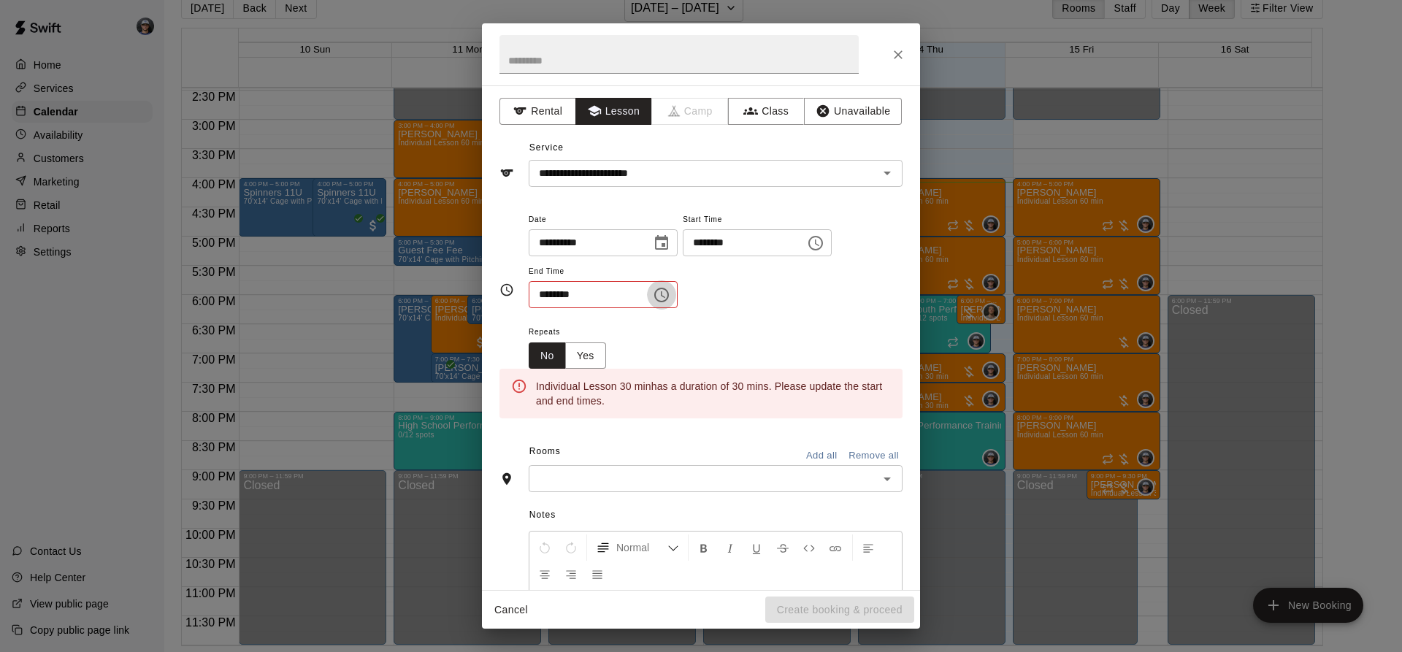
click at [669, 301] on icon "Choose time, selected time is 12:30 AM" at bounding box center [661, 295] width 15 height 15
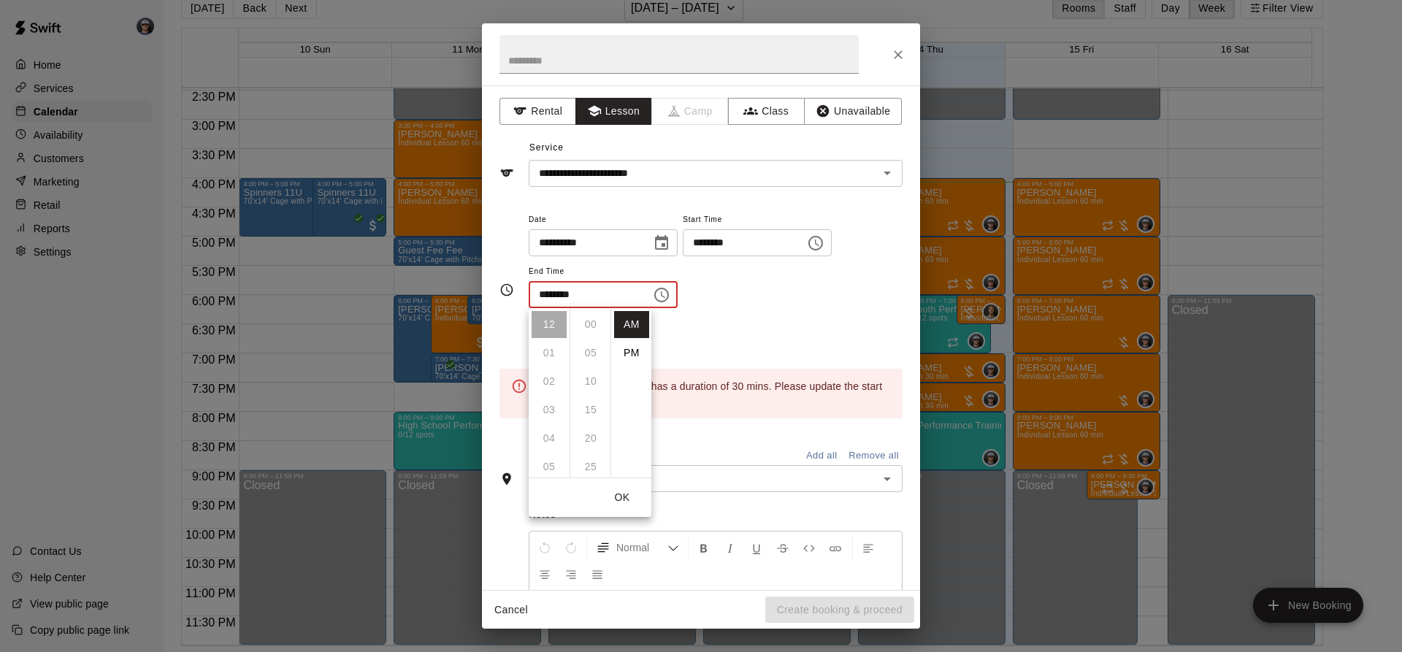
scroll to position [171, 0]
click at [621, 353] on li "PM" at bounding box center [631, 352] width 35 height 27
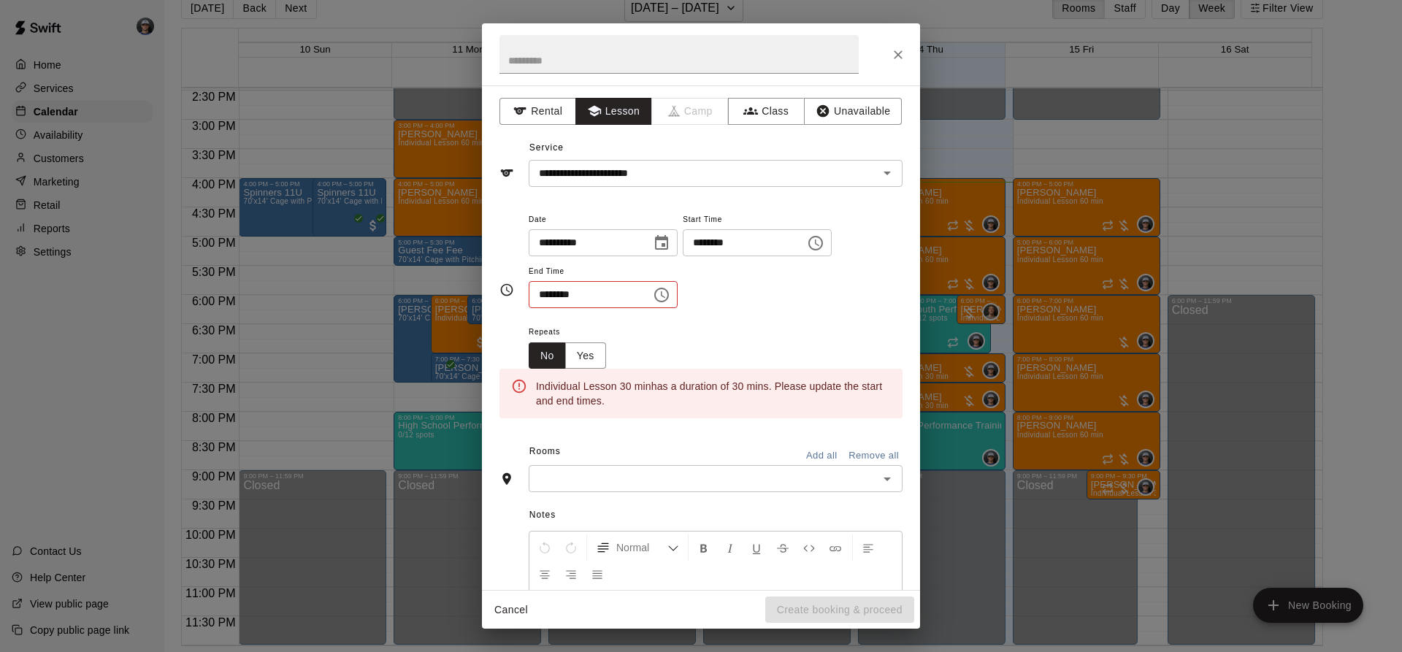
click at [701, 291] on div "**********" at bounding box center [716, 259] width 374 height 99
drag, startPoint x: 688, startPoint y: 297, endPoint x: 667, endPoint y: 307, distance: 23.2
click at [670, 298] on icon "Choose time, selected time is 12:30 PM" at bounding box center [662, 295] width 18 height 18
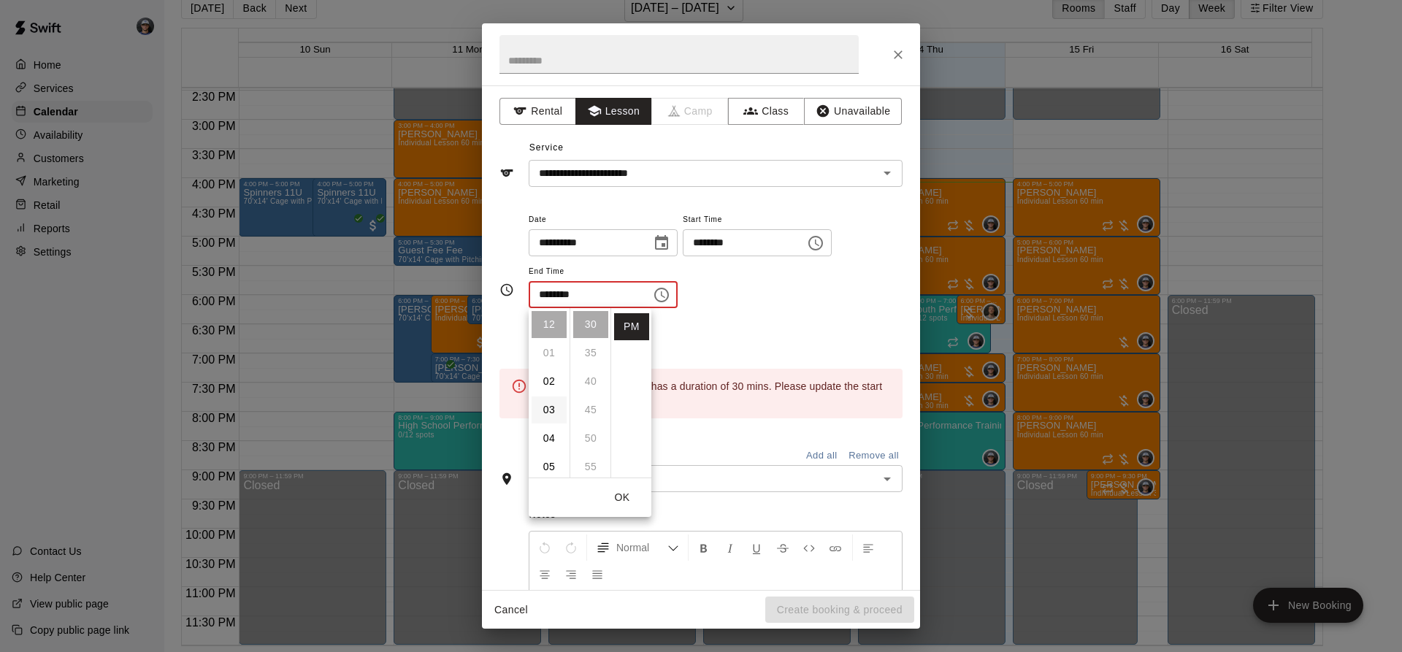
click at [552, 409] on li "03" at bounding box center [548, 409] width 35 height 27
click at [589, 322] on li "00" at bounding box center [590, 324] width 35 height 27
type input "********"
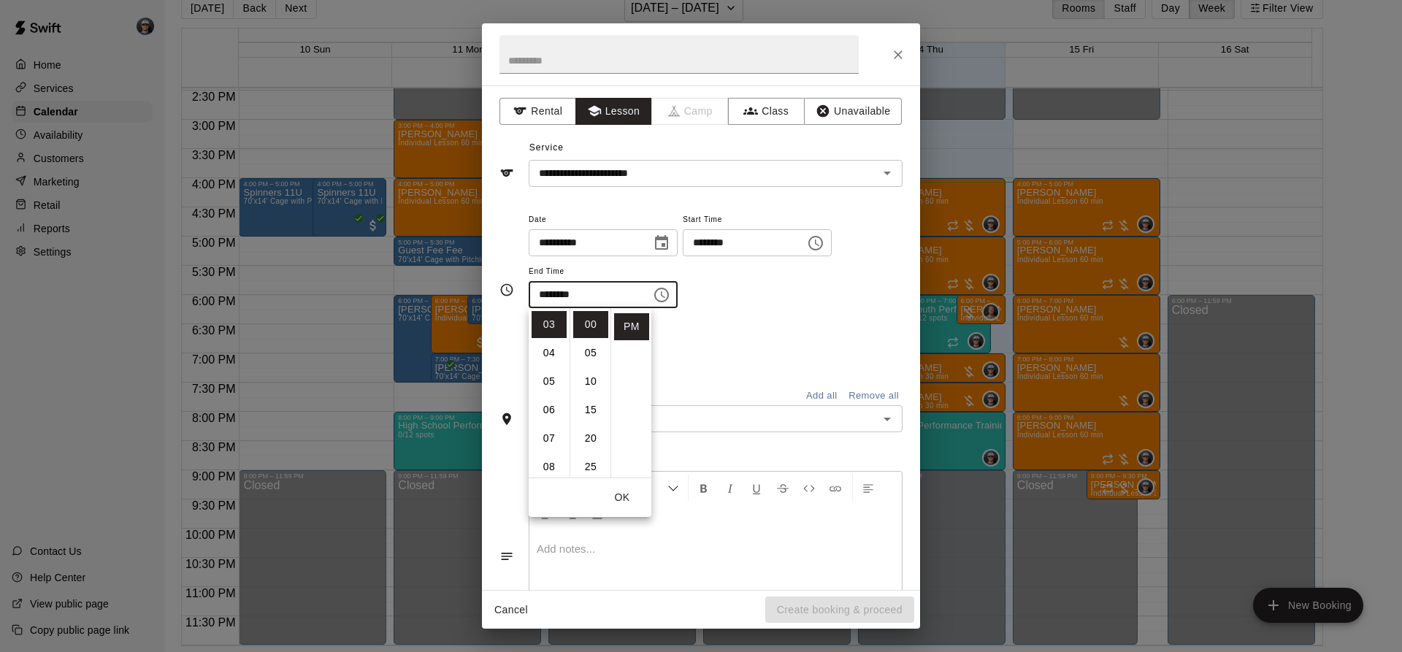
drag, startPoint x: 716, startPoint y: 318, endPoint x: 705, endPoint y: 398, distance: 81.0
click at [716, 321] on div "**********" at bounding box center [716, 266] width 374 height 113
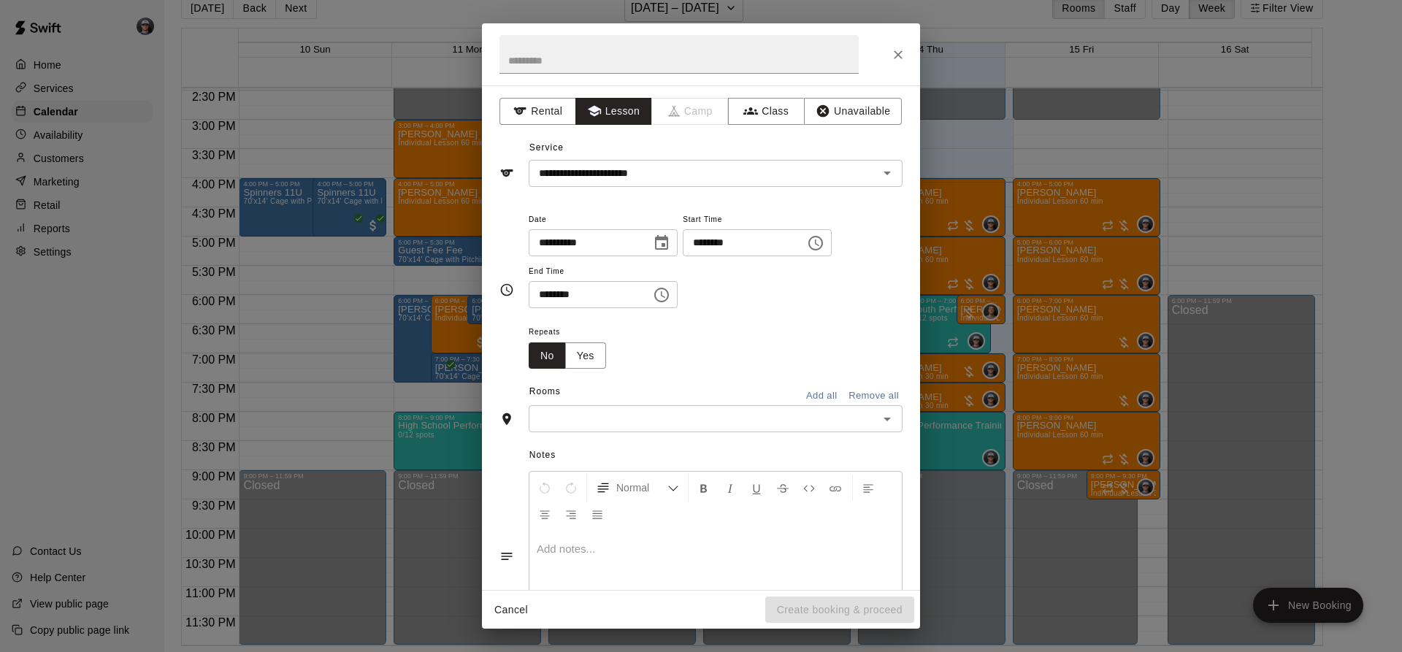
click at [697, 408] on div "​" at bounding box center [716, 418] width 374 height 27
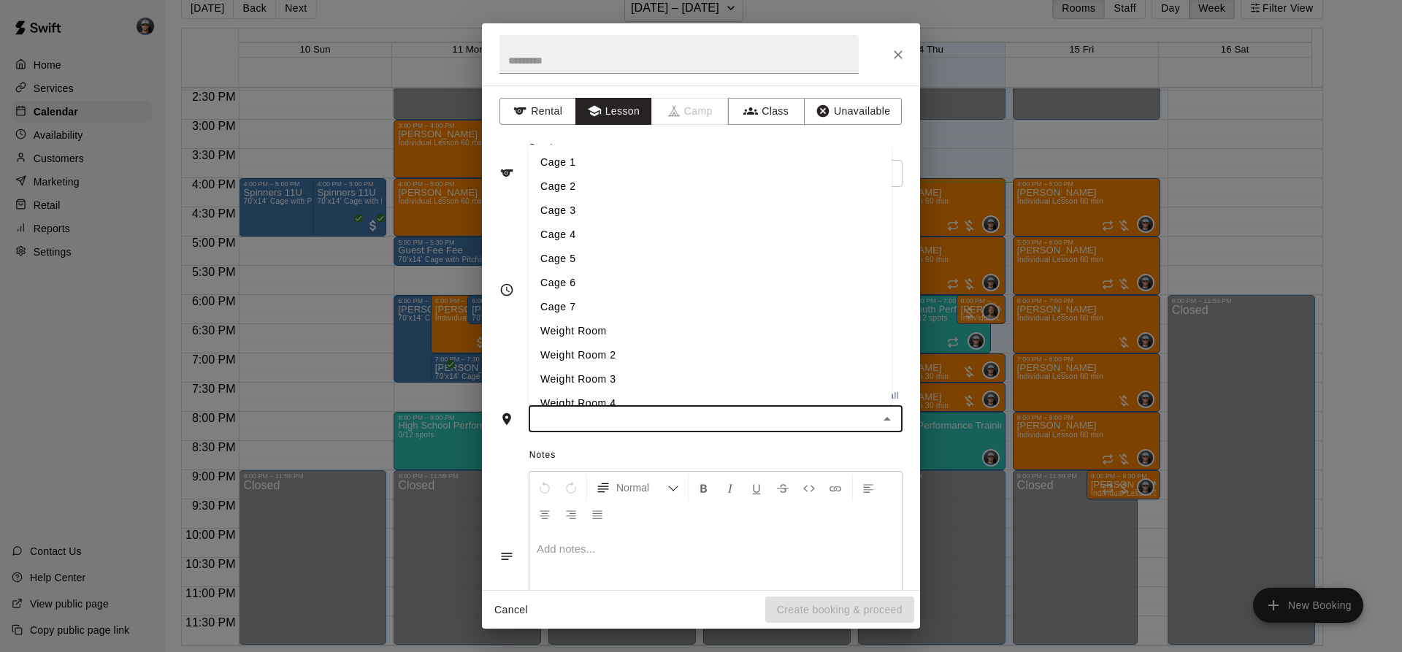
click at [584, 207] on li "Cage 3" at bounding box center [710, 211] width 363 height 24
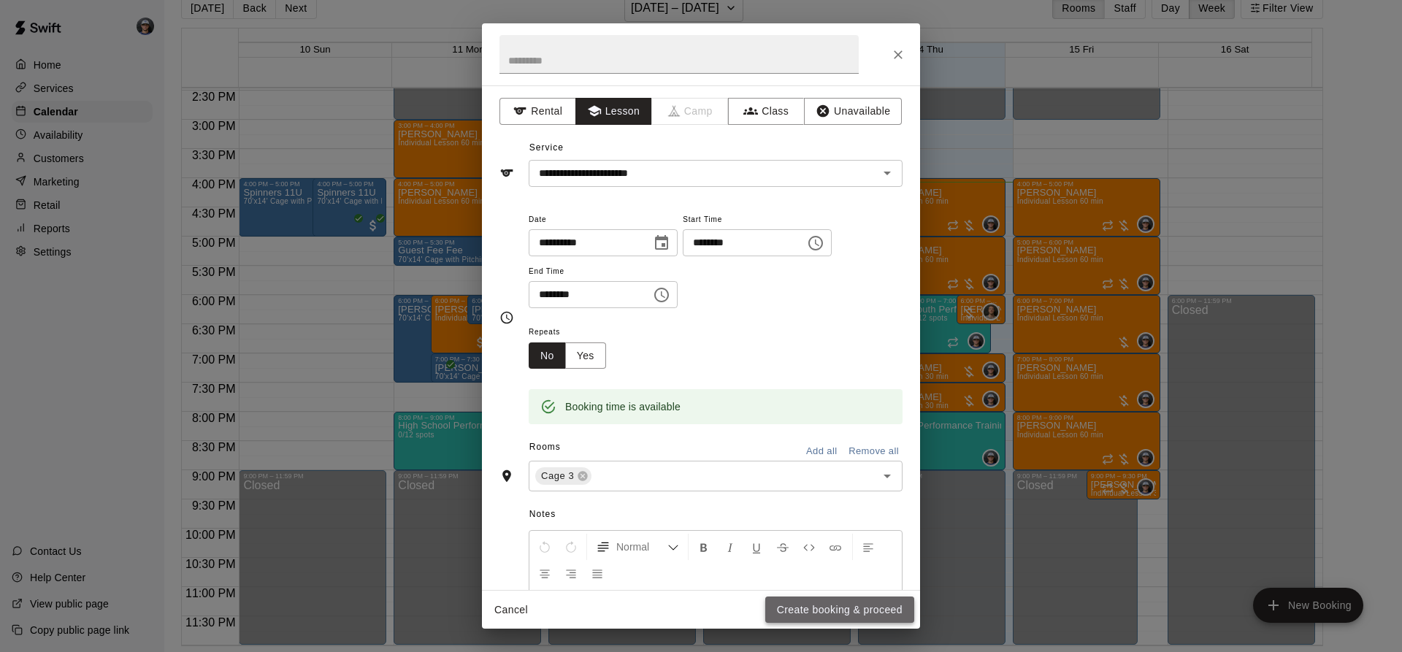
click at [815, 611] on button "Create booking & proceed" at bounding box center [839, 609] width 149 height 27
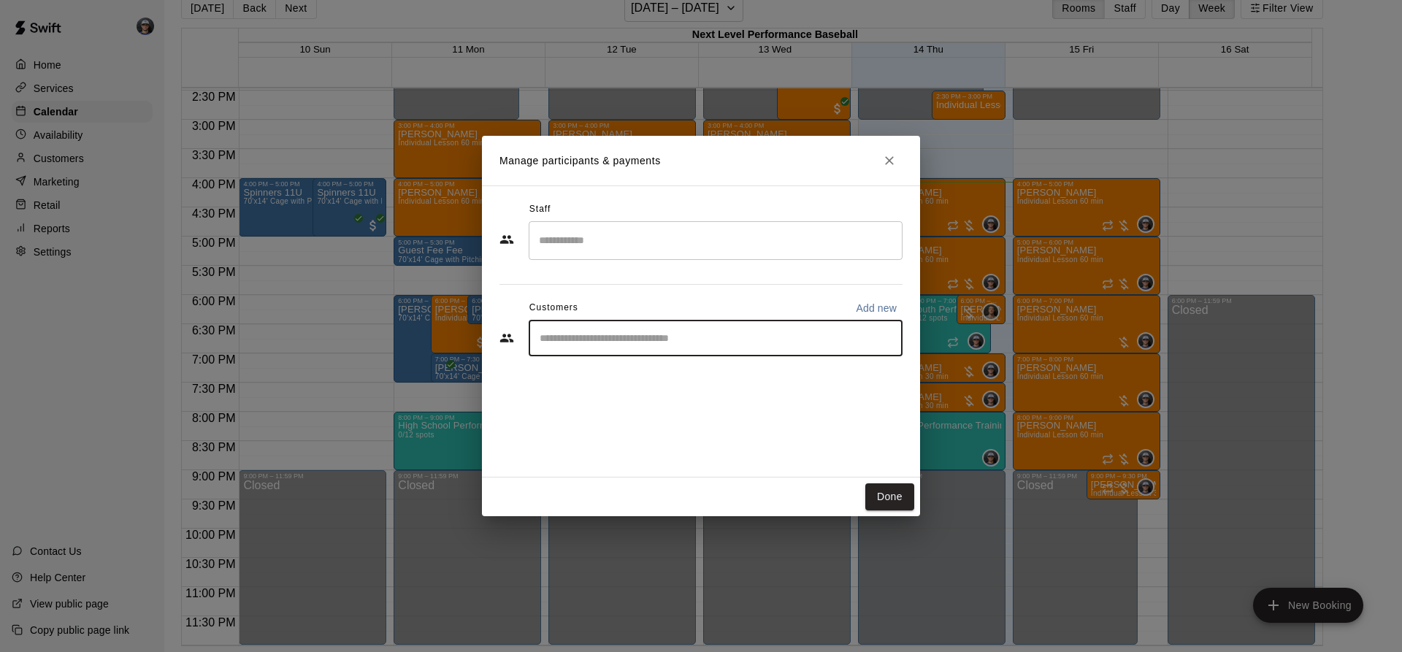
click at [631, 331] on input "Start typing to search customers..." at bounding box center [715, 338] width 361 height 15
type input "***"
click at [649, 390] on div "[PERSON_NAME] [EMAIL_ADDRESS][DOMAIN_NAME]" at bounding box center [729, 379] width 321 height 31
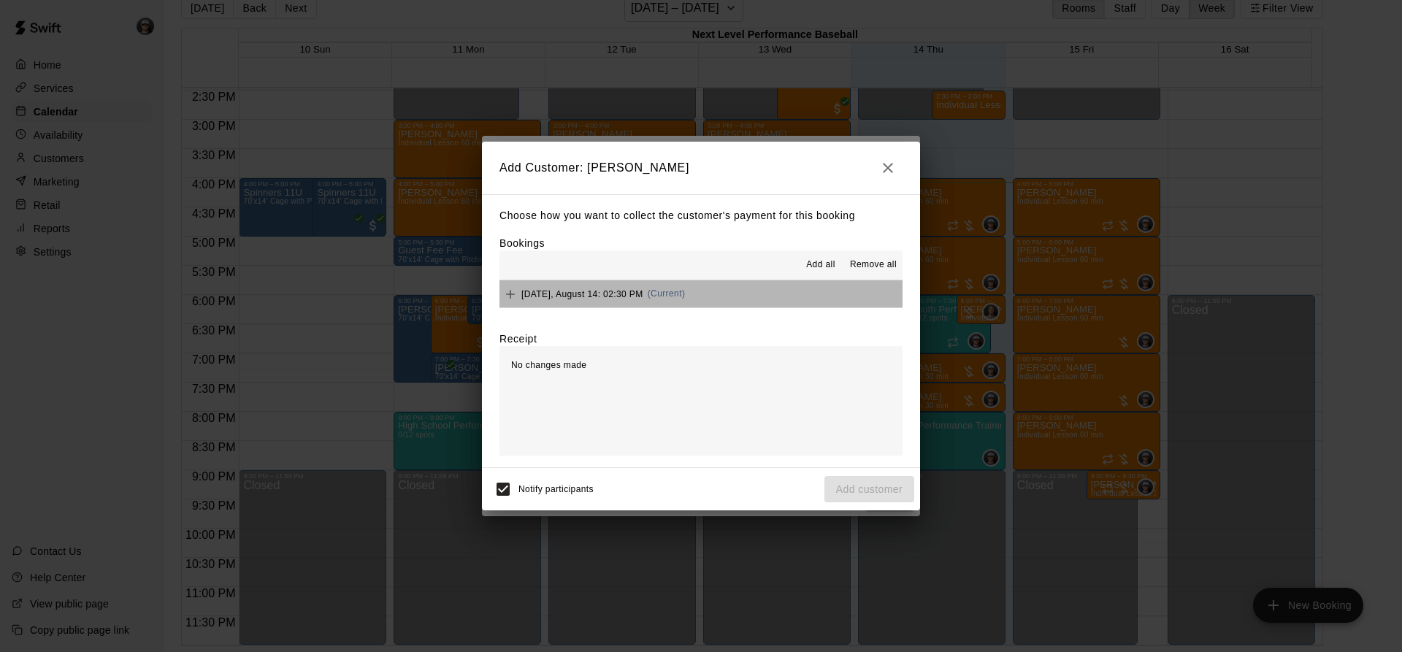
click at [724, 294] on button "[DATE], August 14: 02:30 PM (Current)" at bounding box center [700, 293] width 403 height 27
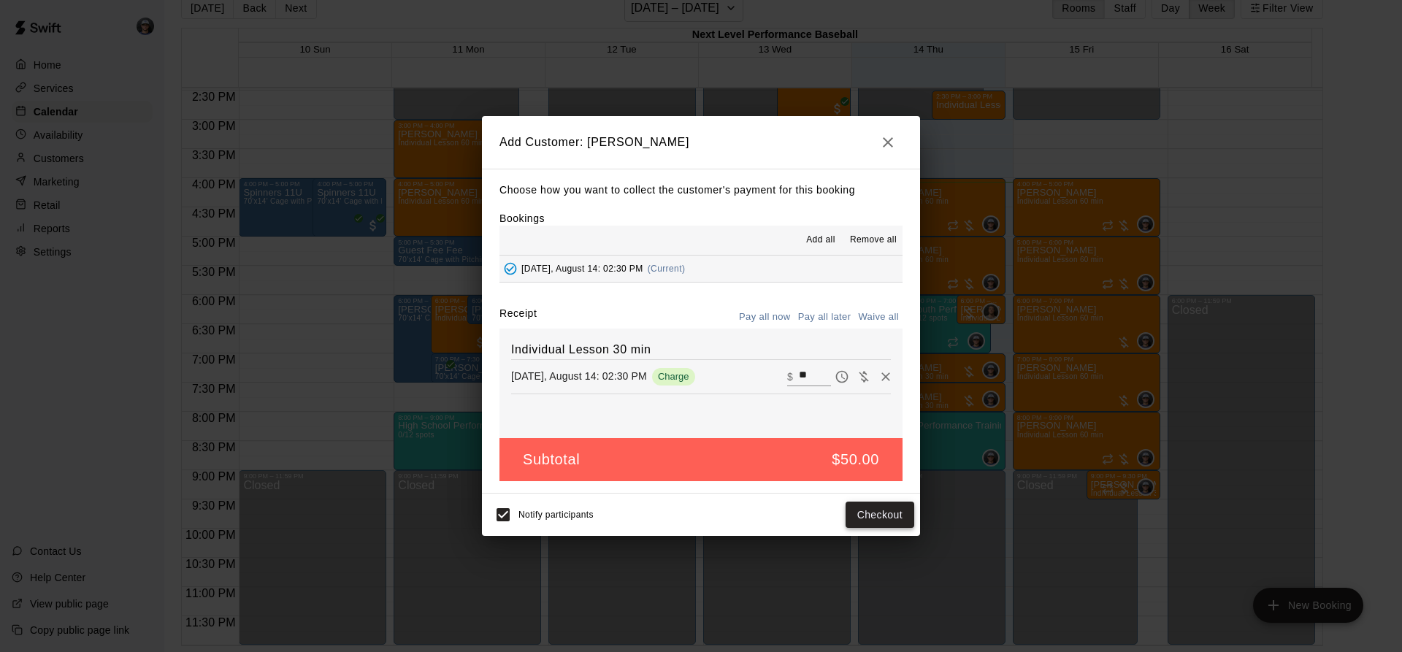
click at [888, 525] on button "Checkout" at bounding box center [879, 515] width 69 height 27
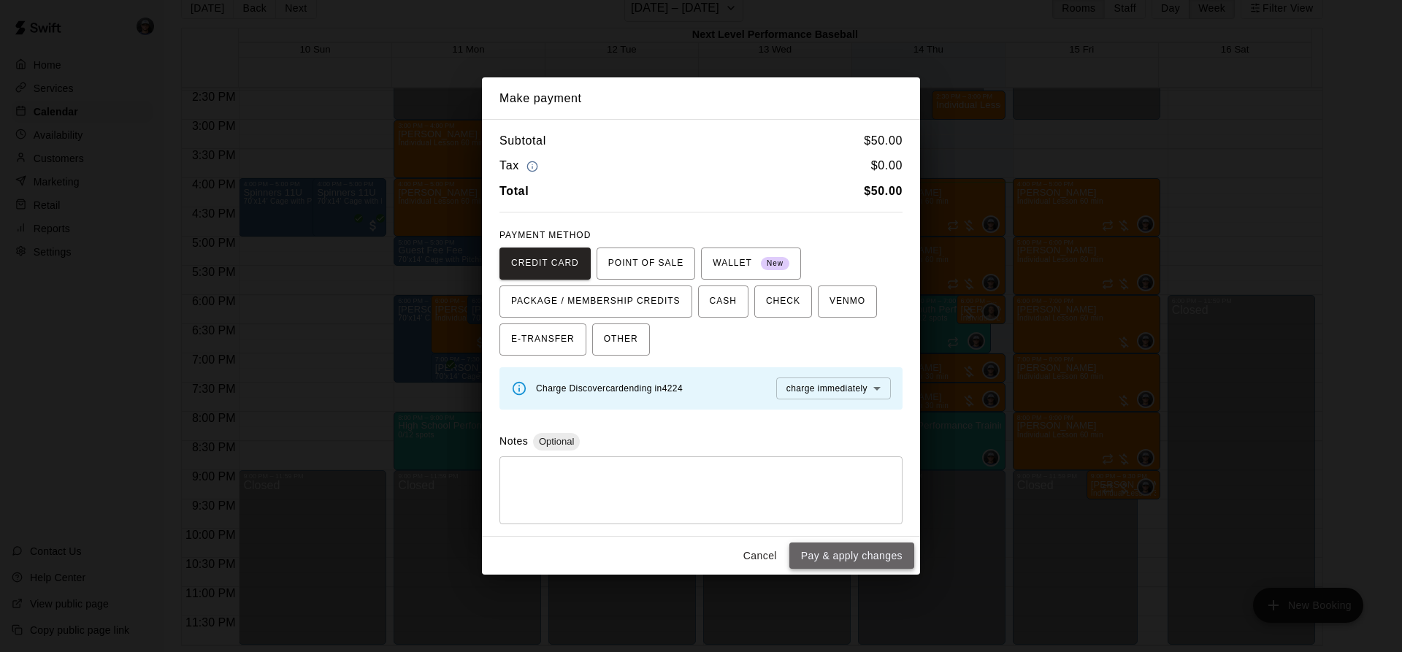
click at [859, 551] on button "Pay & apply changes" at bounding box center [851, 555] width 125 height 27
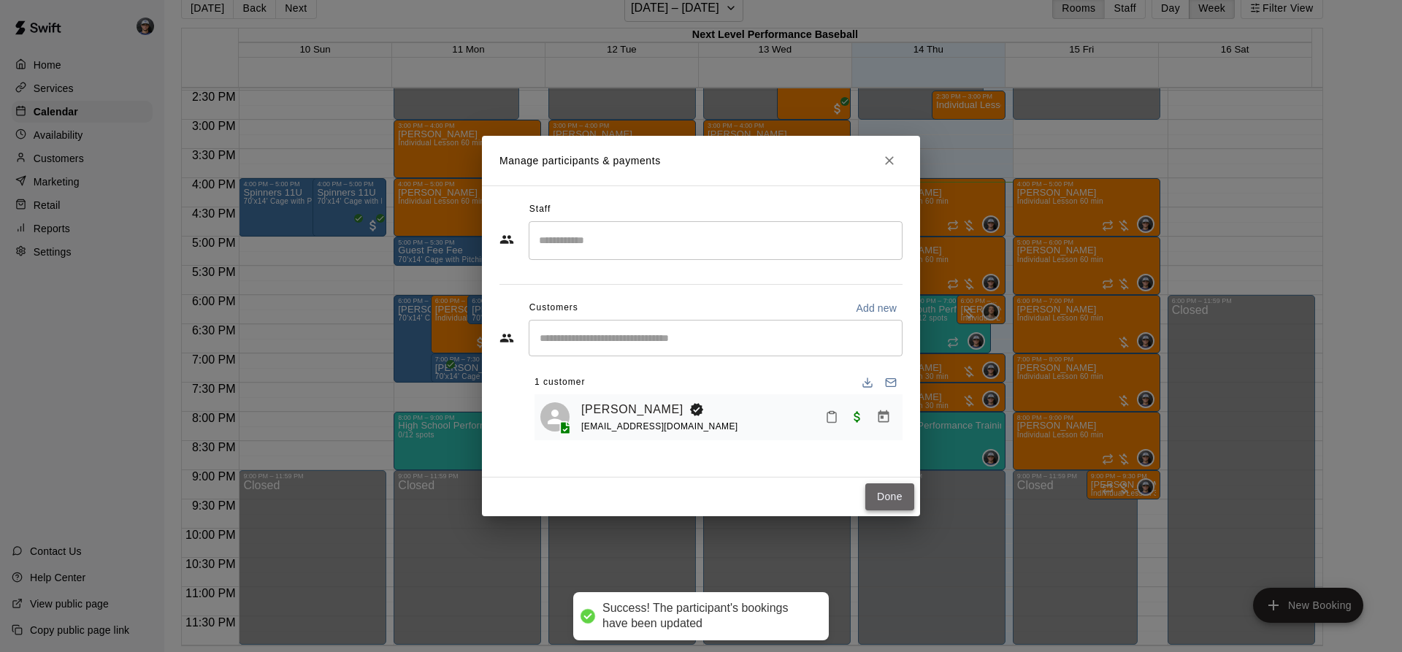
click at [871, 496] on button "Done" at bounding box center [889, 496] width 49 height 27
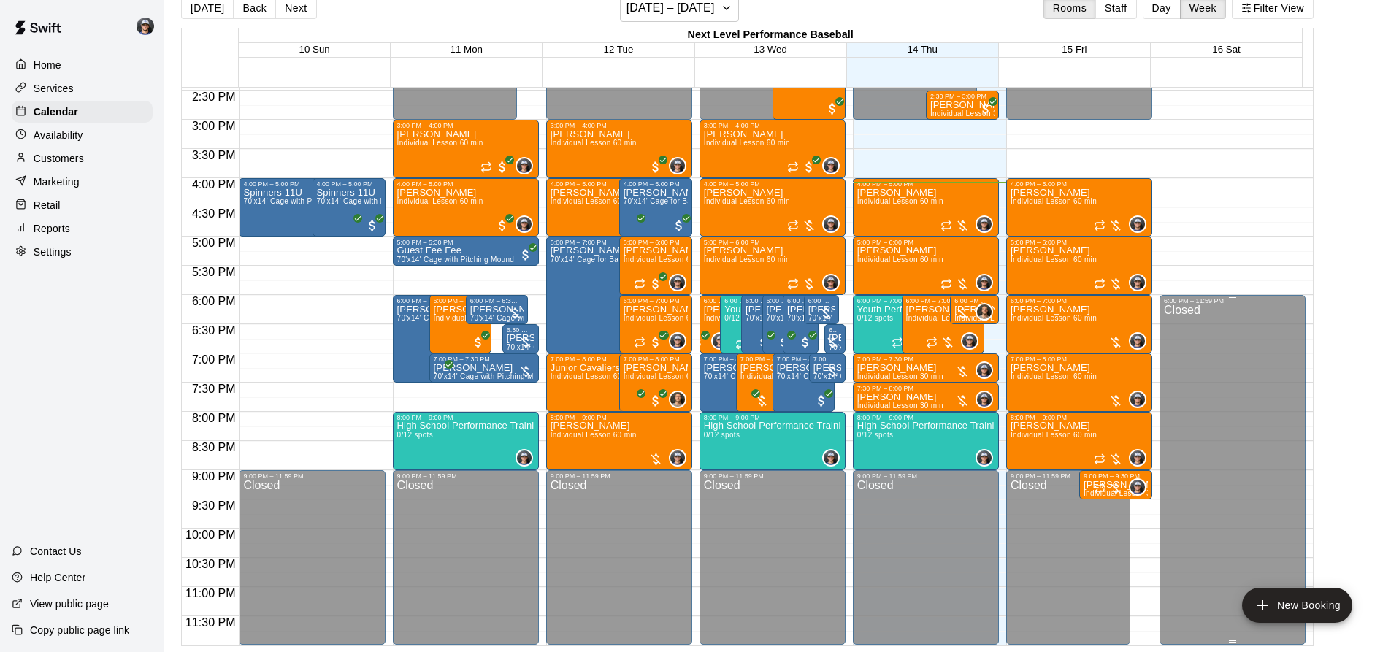
drag, startPoint x: 1246, startPoint y: 599, endPoint x: 1203, endPoint y: 574, distance: 49.7
click at [1248, 599] on button "New Booking" at bounding box center [1297, 605] width 110 height 35
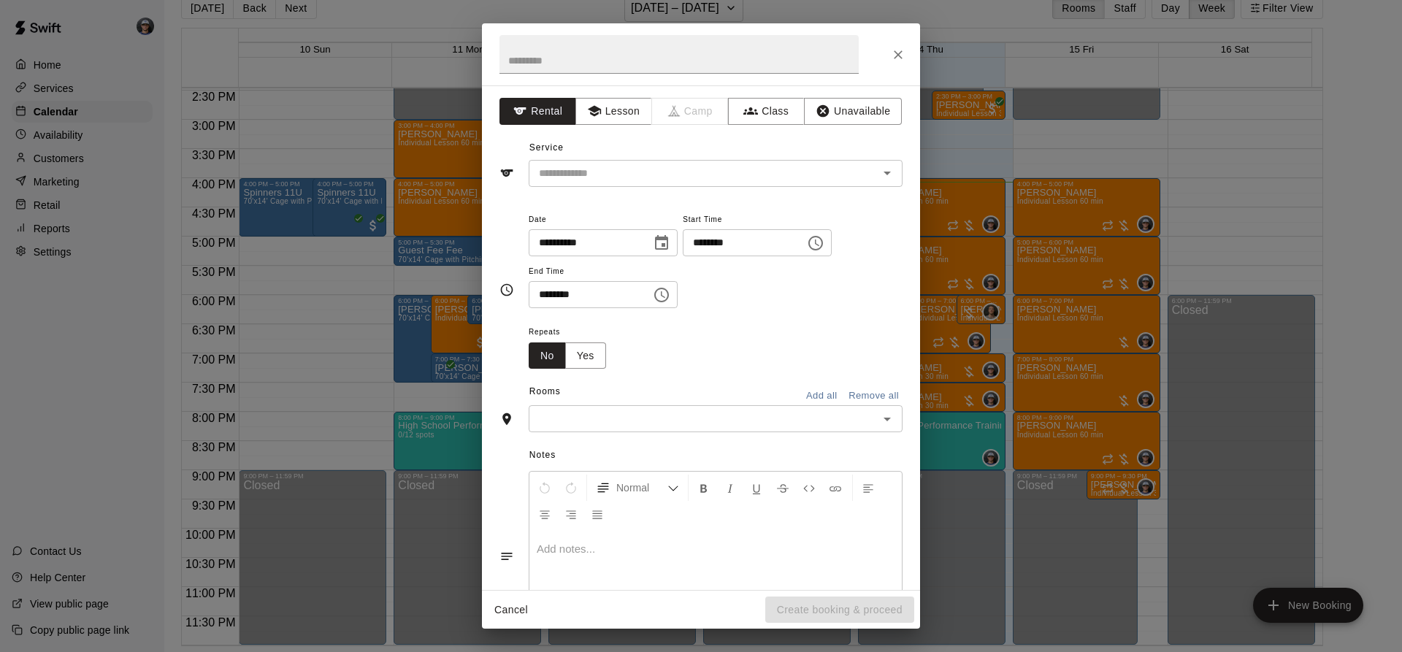
click at [600, 130] on div "**********" at bounding box center [701, 337] width 438 height 504
click at [604, 118] on button "Lesson" at bounding box center [613, 111] width 77 height 27
click at [580, 190] on div "**********" at bounding box center [701, 337] width 438 height 504
click at [584, 183] on div "​" at bounding box center [716, 173] width 374 height 27
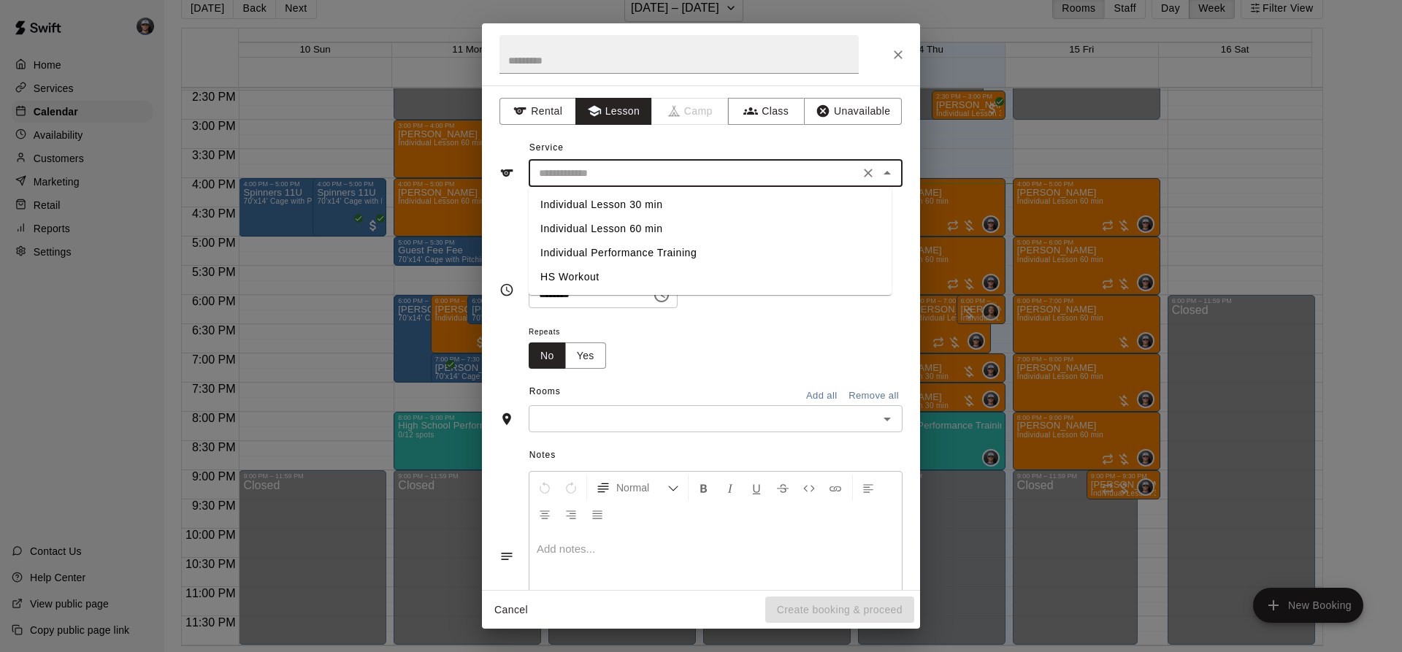
click at [616, 231] on li "Individual Lesson 60 min" at bounding box center [710, 229] width 363 height 24
type input "**********"
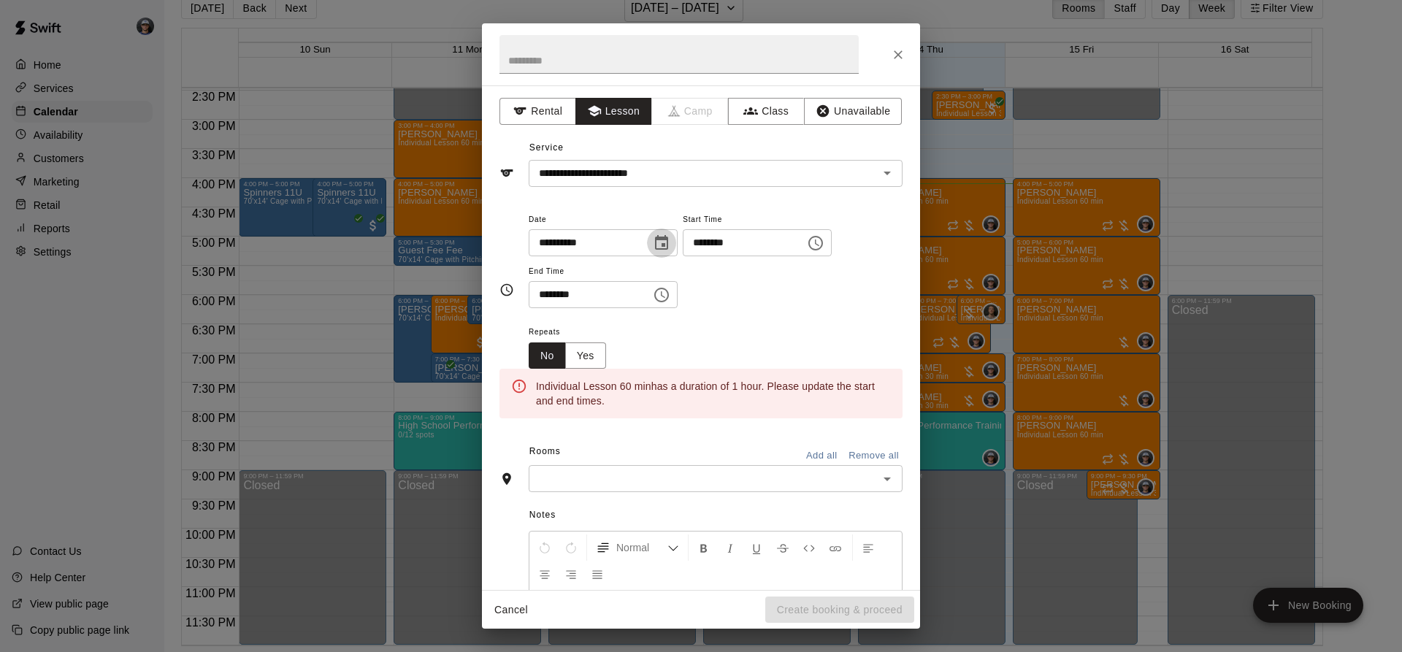
click at [670, 240] on icon "Choose date, selected date is Aug 14, 2025" at bounding box center [662, 243] width 18 height 18
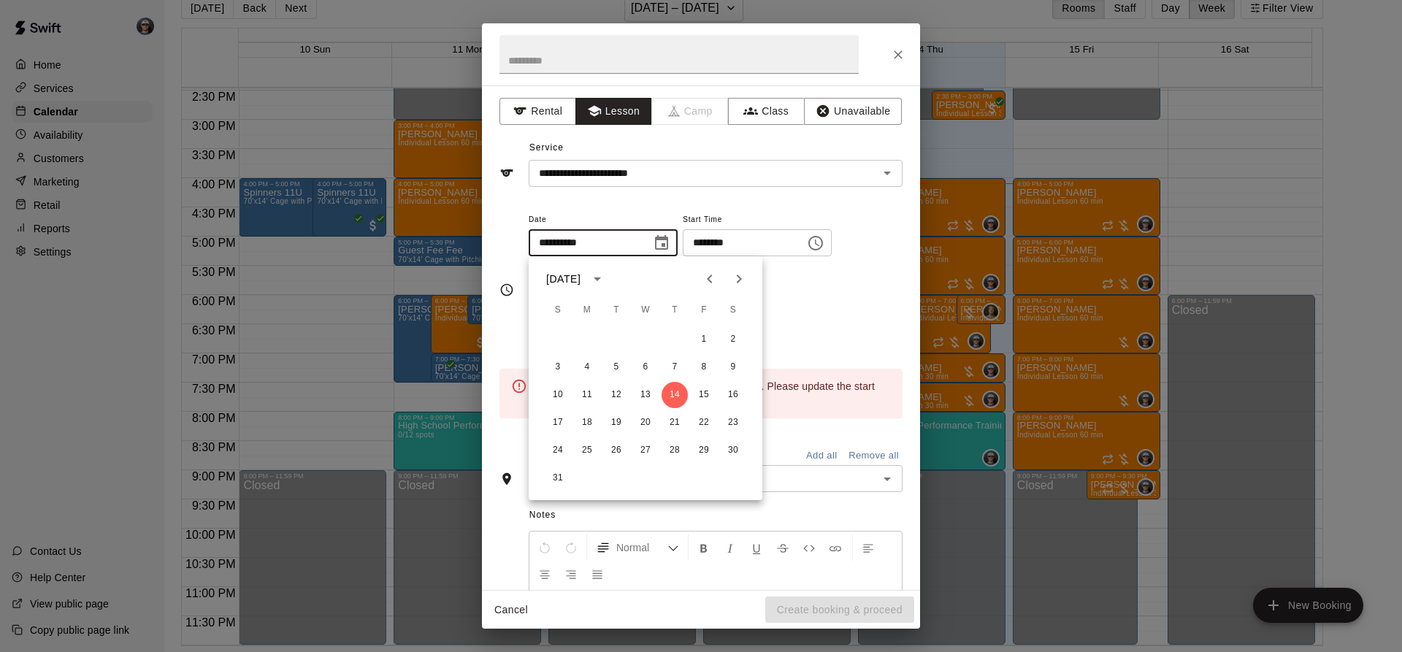
click at [832, 229] on span "Start Time" at bounding box center [757, 220] width 149 height 20
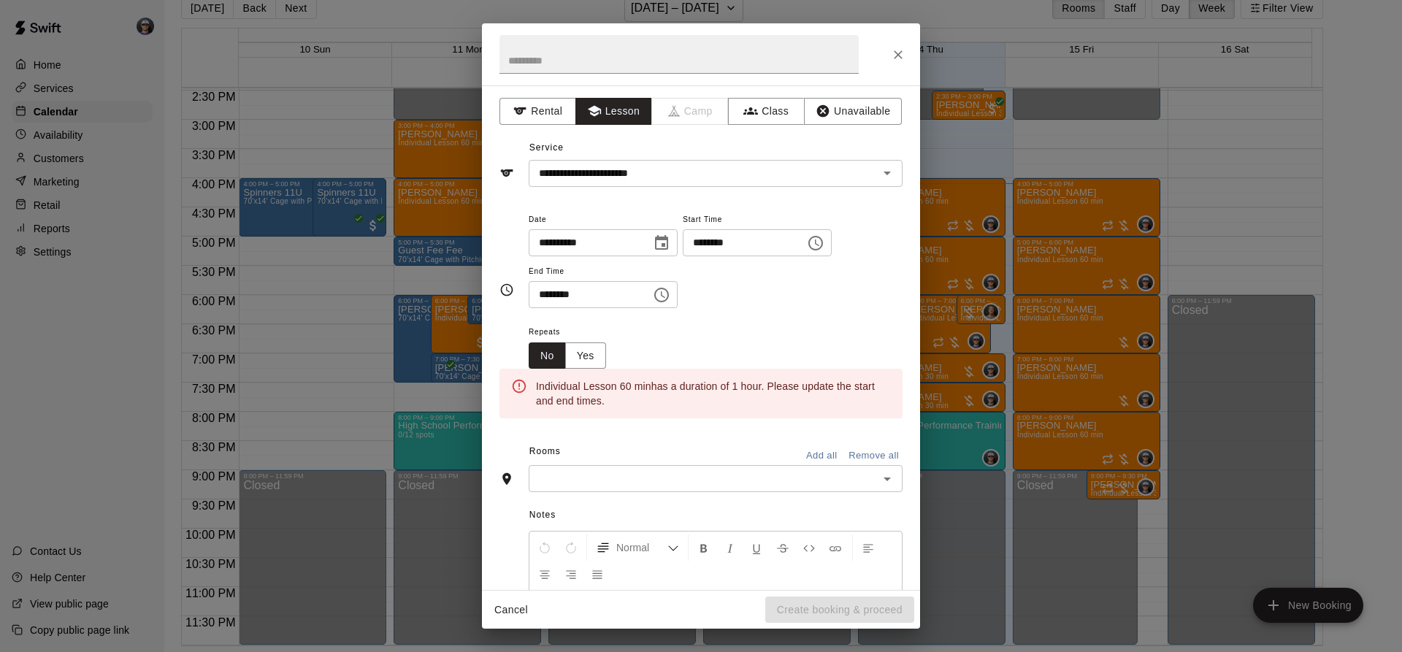
click at [823, 247] on icon "Choose time, selected time is 12:00 AM" at bounding box center [815, 243] width 15 height 15
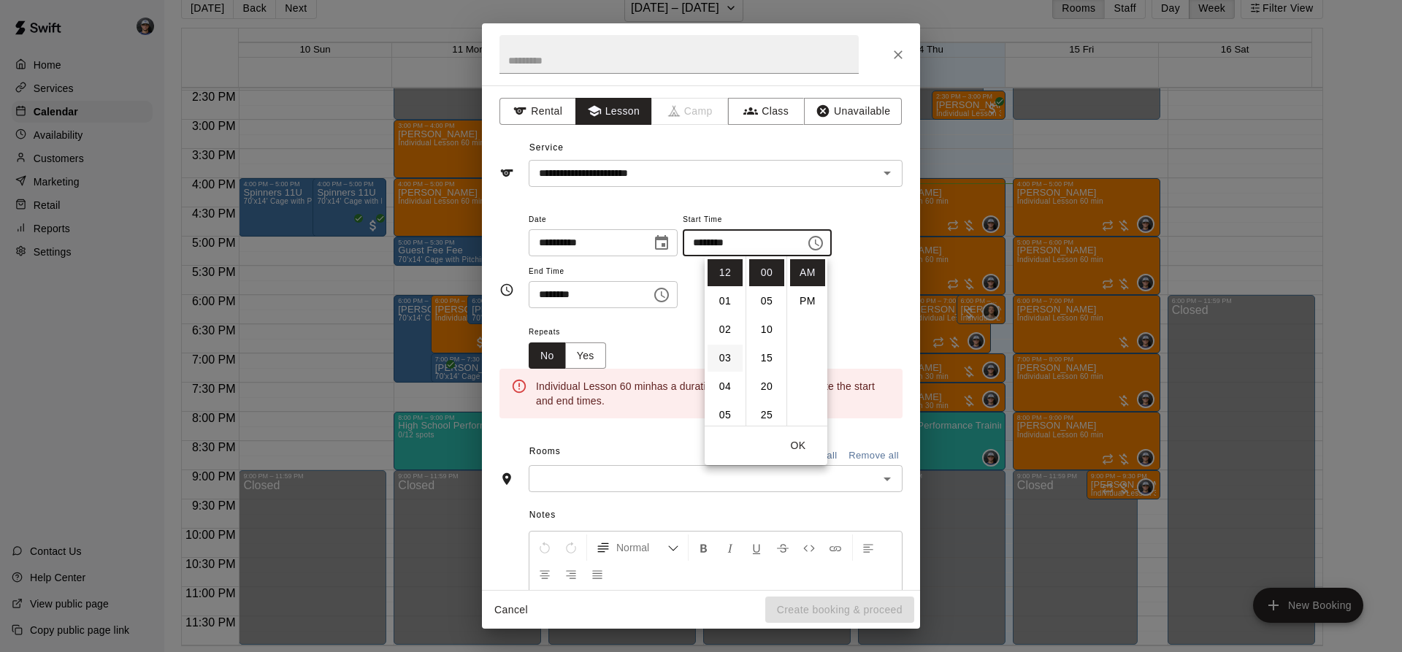
click at [723, 358] on li "03" at bounding box center [724, 358] width 35 height 27
click at [801, 297] on li "PM" at bounding box center [807, 301] width 35 height 27
type input "********"
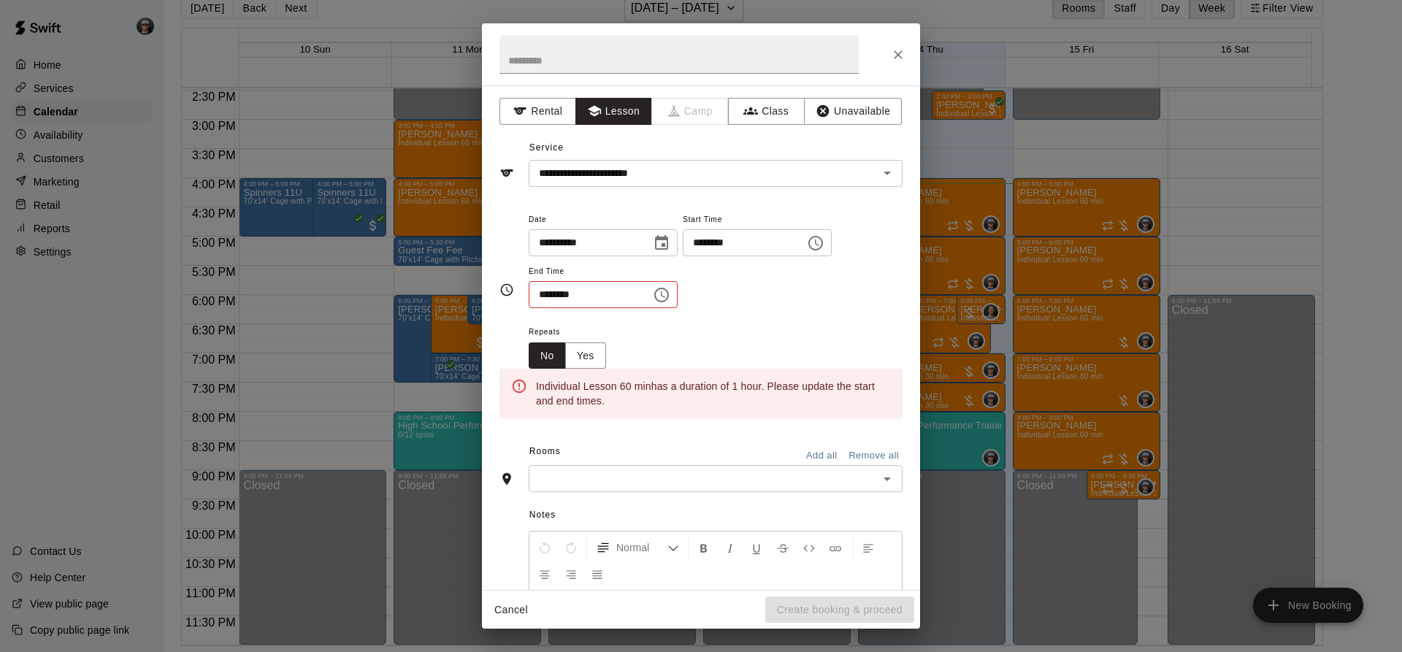
scroll to position [26, 0]
click at [670, 294] on icon "Choose time, selected time is 12:30 AM" at bounding box center [662, 295] width 18 height 18
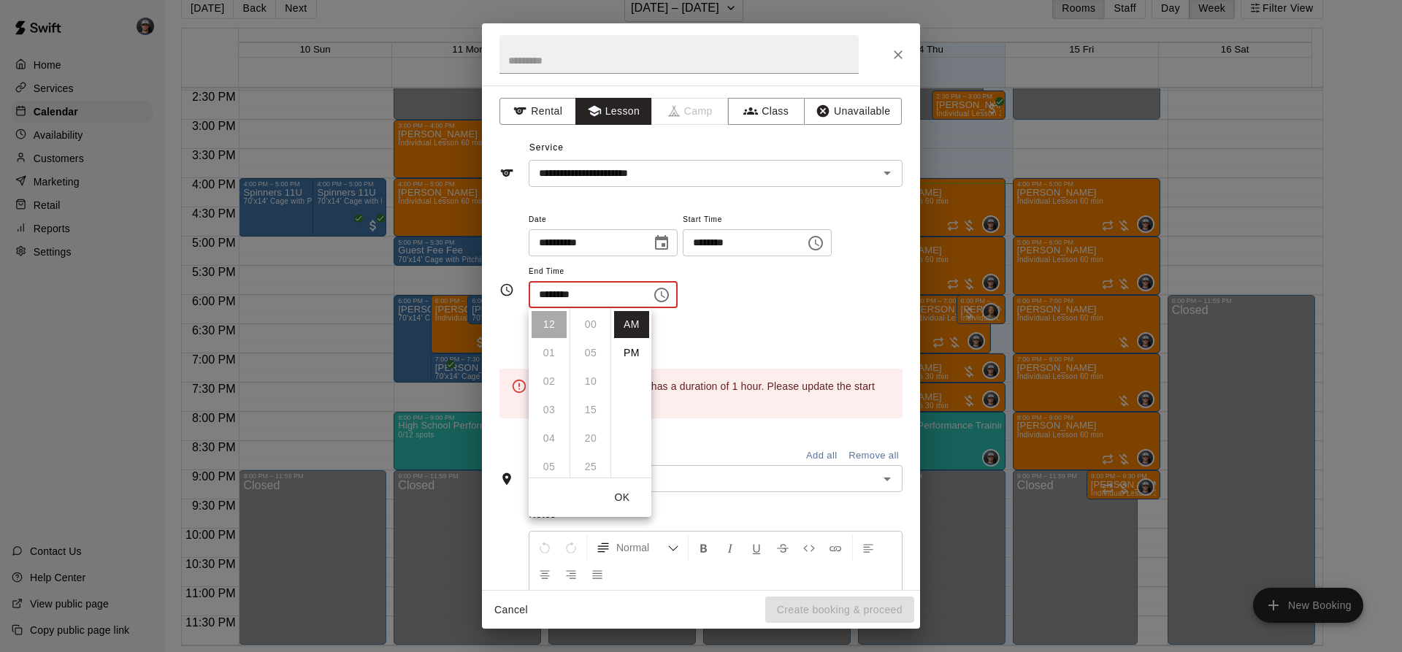
scroll to position [171, 0]
click at [626, 346] on li "PM" at bounding box center [631, 352] width 35 height 27
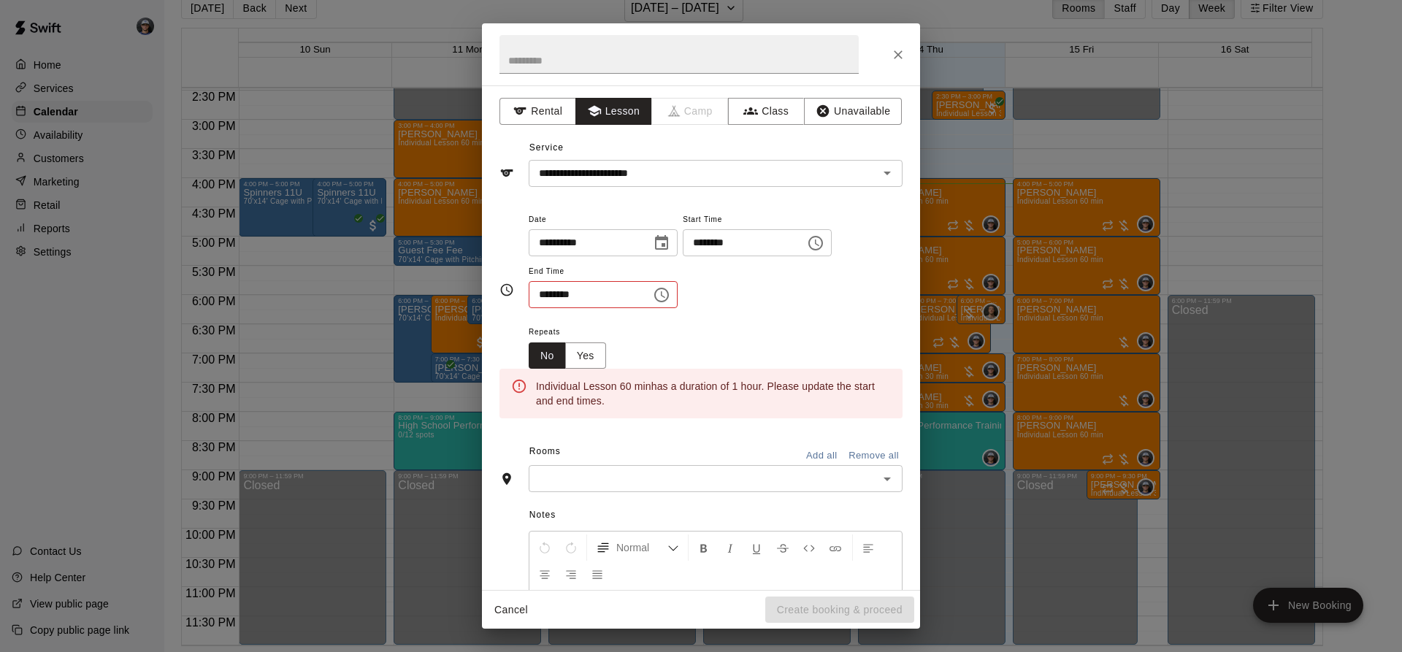
scroll to position [26, 0]
click at [670, 297] on icon "Choose time, selected time is 12:30 PM" at bounding box center [662, 295] width 18 height 18
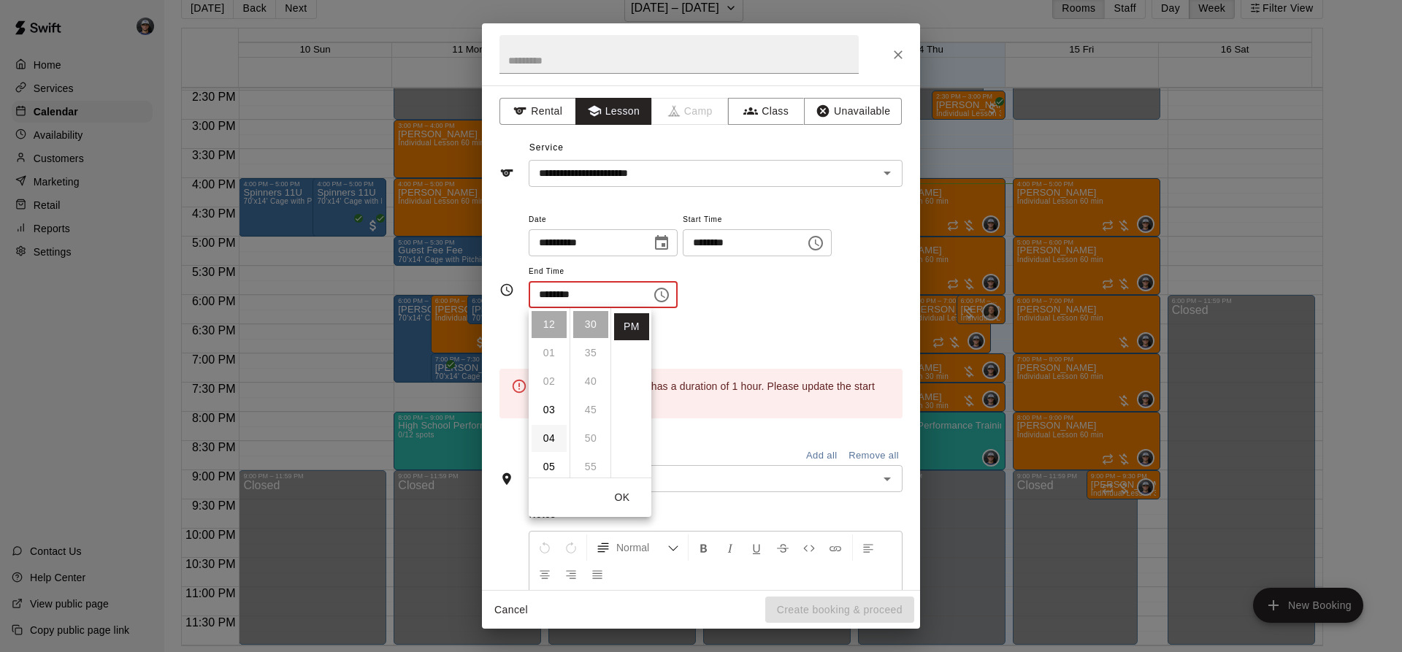
click at [541, 431] on li "04" at bounding box center [548, 438] width 35 height 27
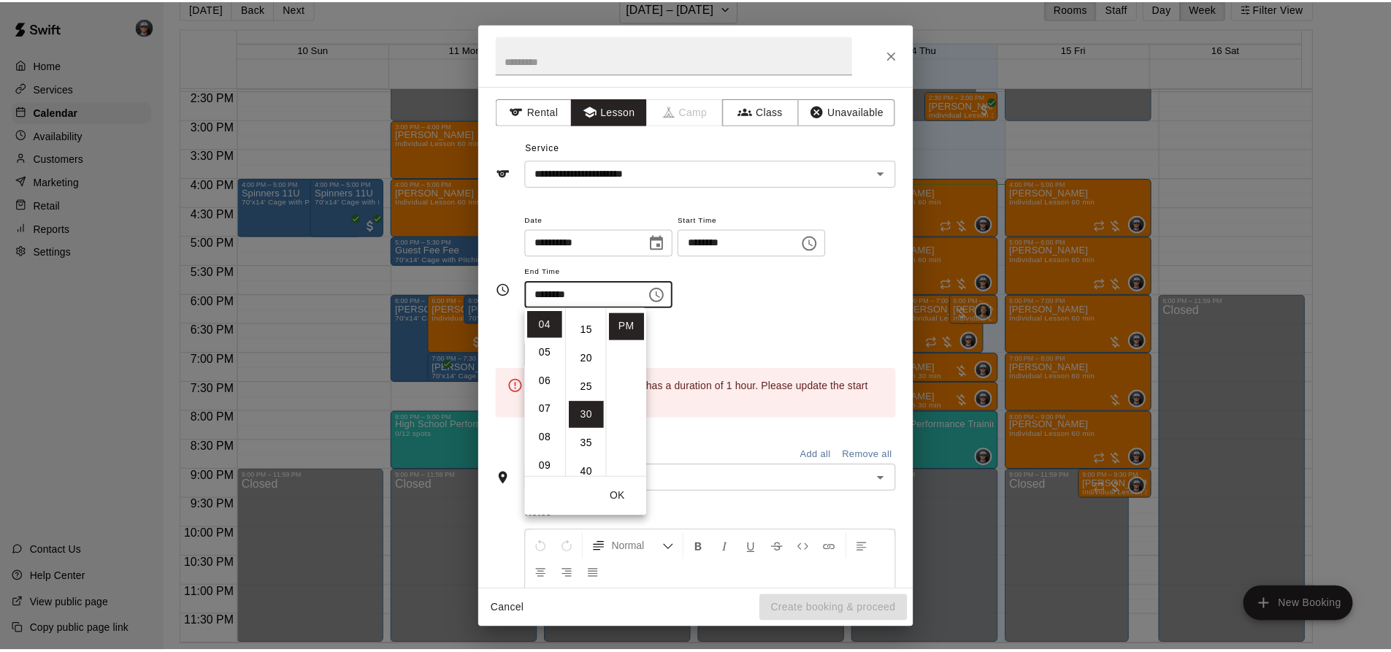
scroll to position [0, 0]
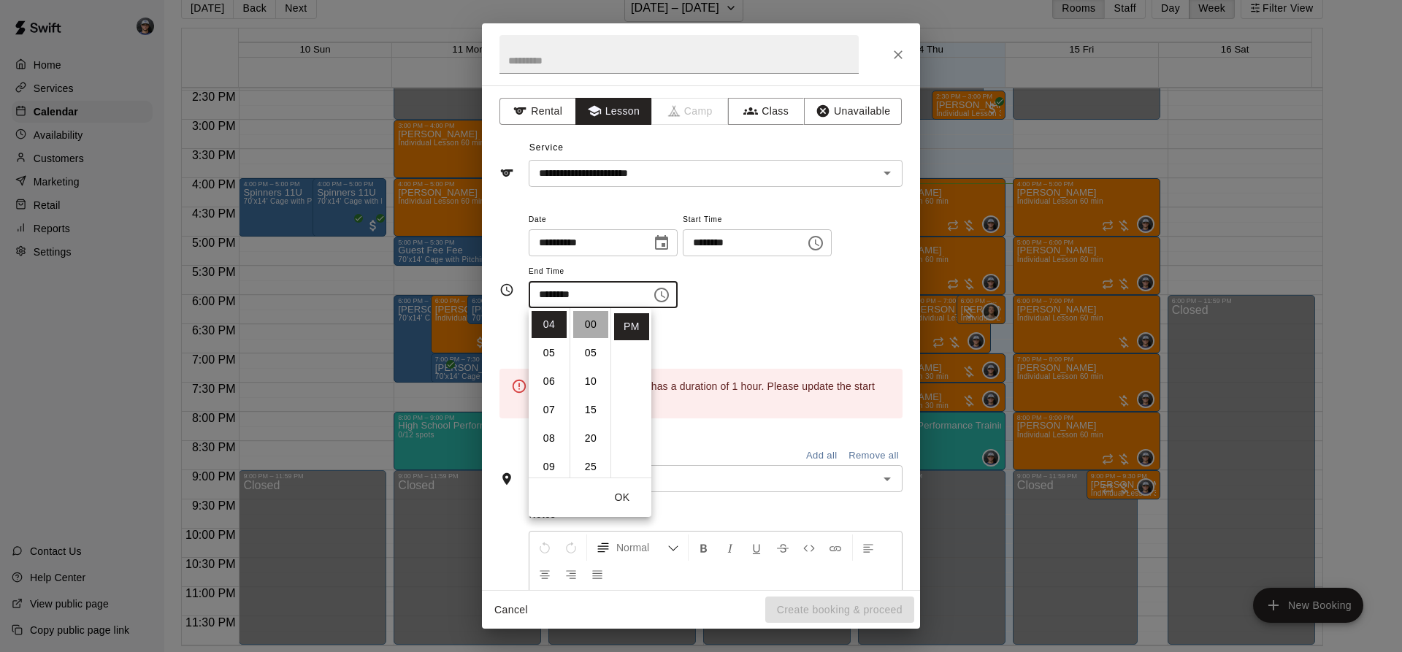
click at [591, 325] on li "00" at bounding box center [590, 324] width 35 height 27
type input "********"
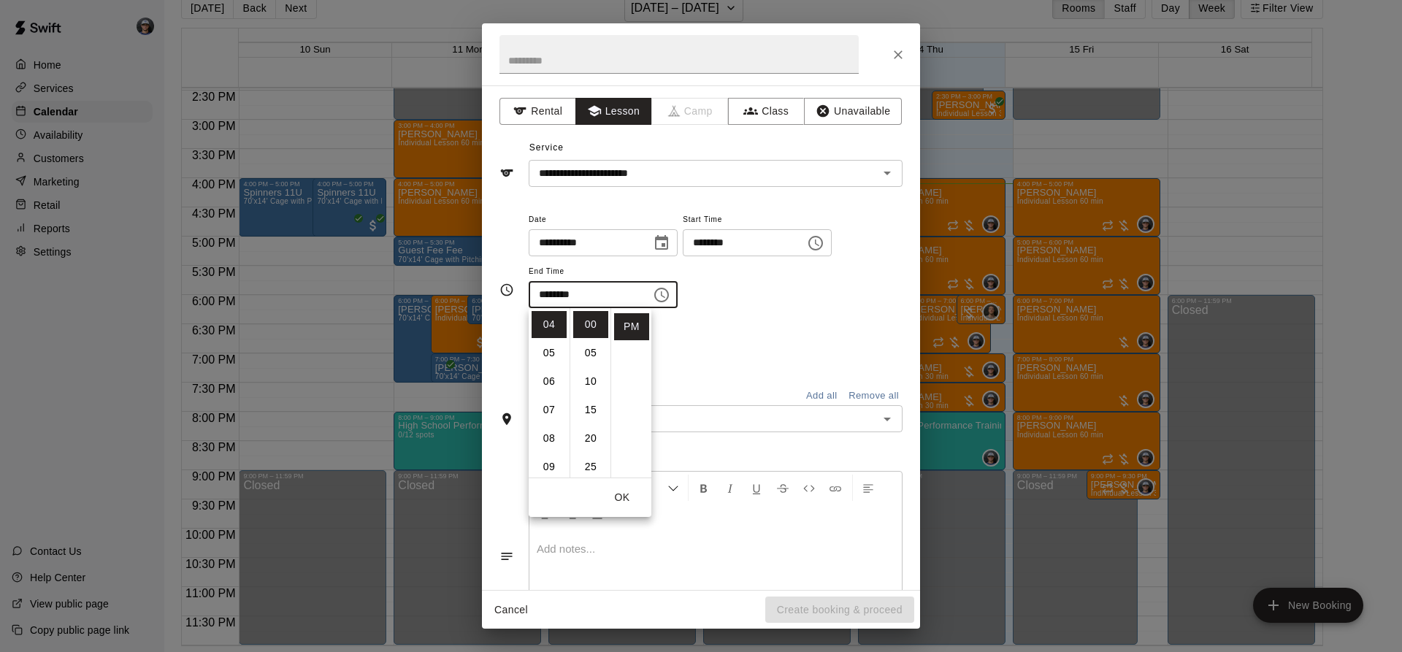
drag, startPoint x: 716, startPoint y: 330, endPoint x: 686, endPoint y: 394, distance: 70.9
click at [716, 331] on div "Repeats No Yes" at bounding box center [716, 346] width 374 height 46
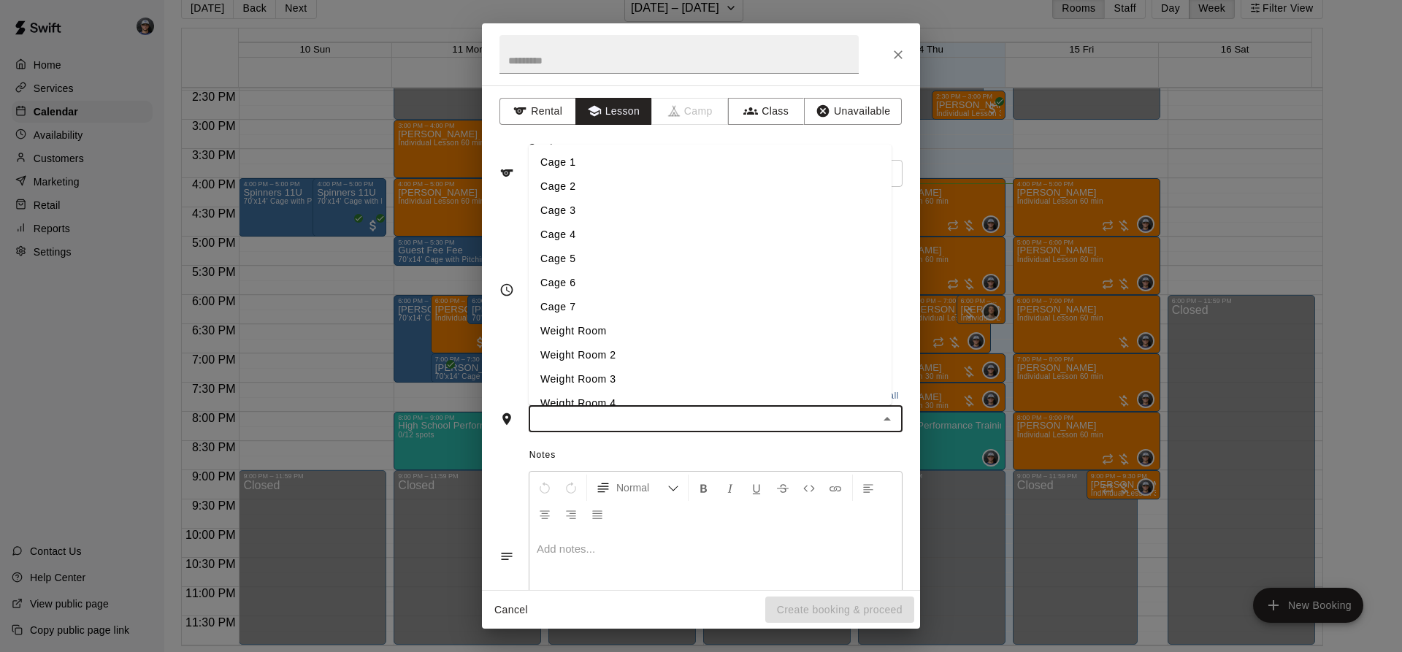
click at [677, 410] on input "text" at bounding box center [703, 419] width 341 height 18
click at [588, 219] on li "Cage 3" at bounding box center [710, 211] width 363 height 24
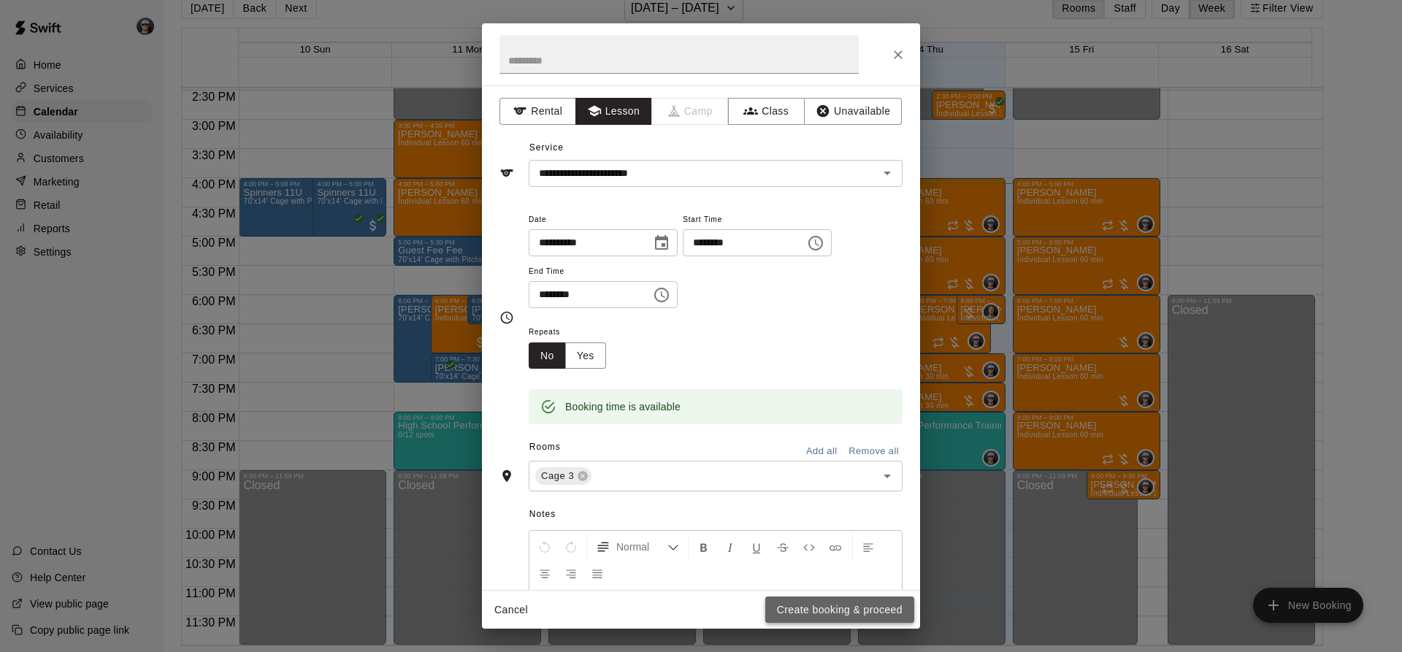
click at [800, 605] on button "Create booking & proceed" at bounding box center [839, 609] width 149 height 27
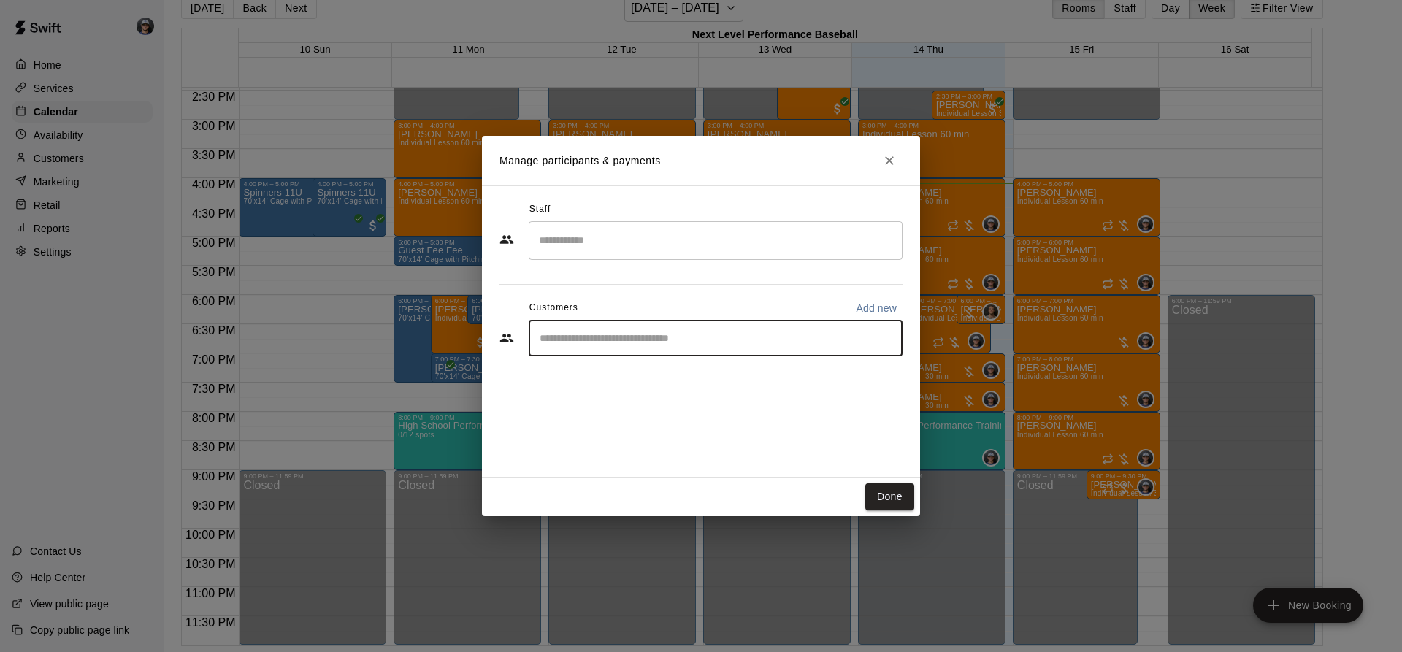
click at [588, 338] on input "Start typing to search customers..." at bounding box center [715, 338] width 361 height 15
type input "***"
click at [588, 370] on p "[PERSON_NAME]" at bounding box center [613, 371] width 89 height 15
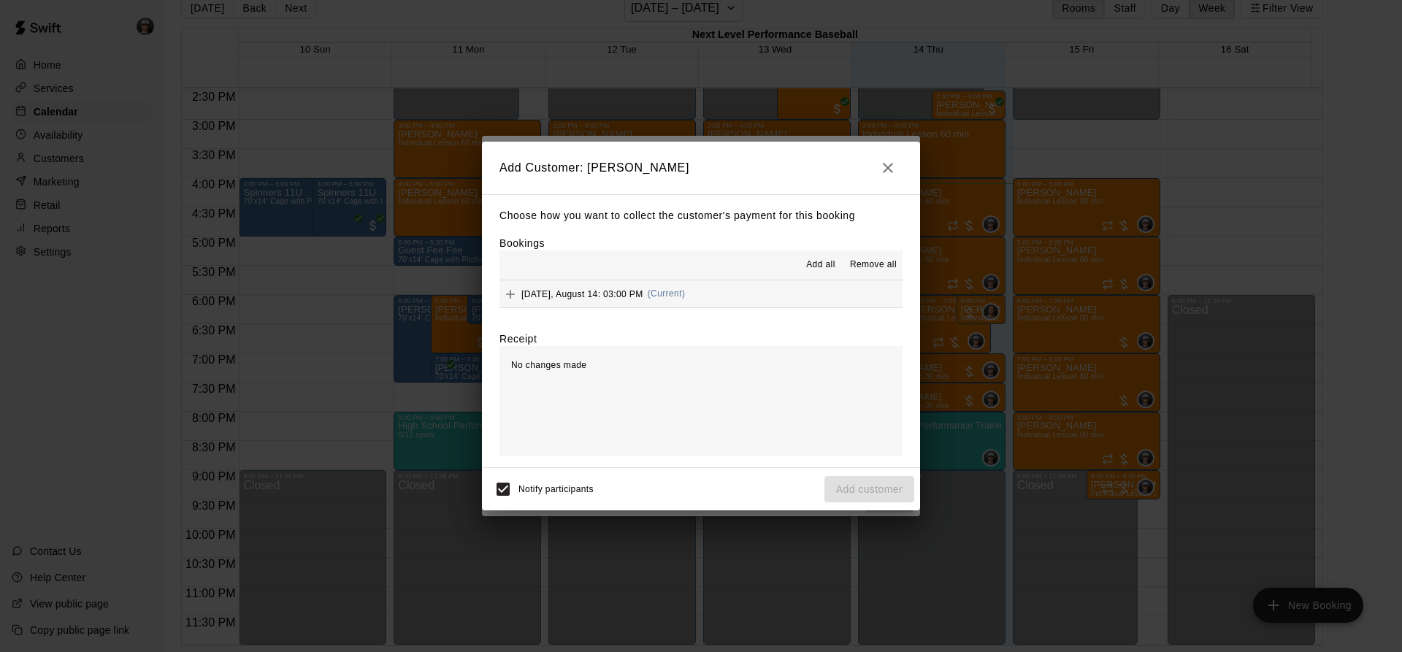
click at [742, 291] on button "[DATE], August 14: 03:00 PM (Current)" at bounding box center [700, 293] width 403 height 27
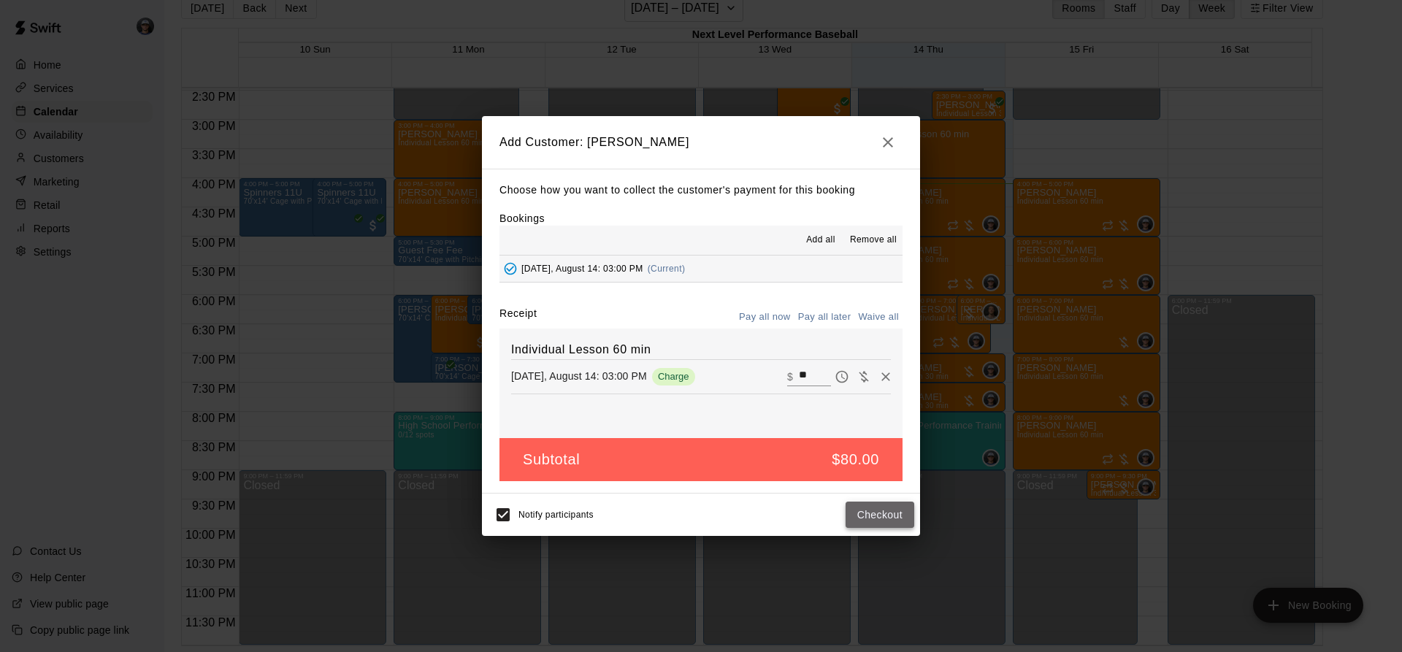
click at [872, 525] on button "Checkout" at bounding box center [879, 515] width 69 height 27
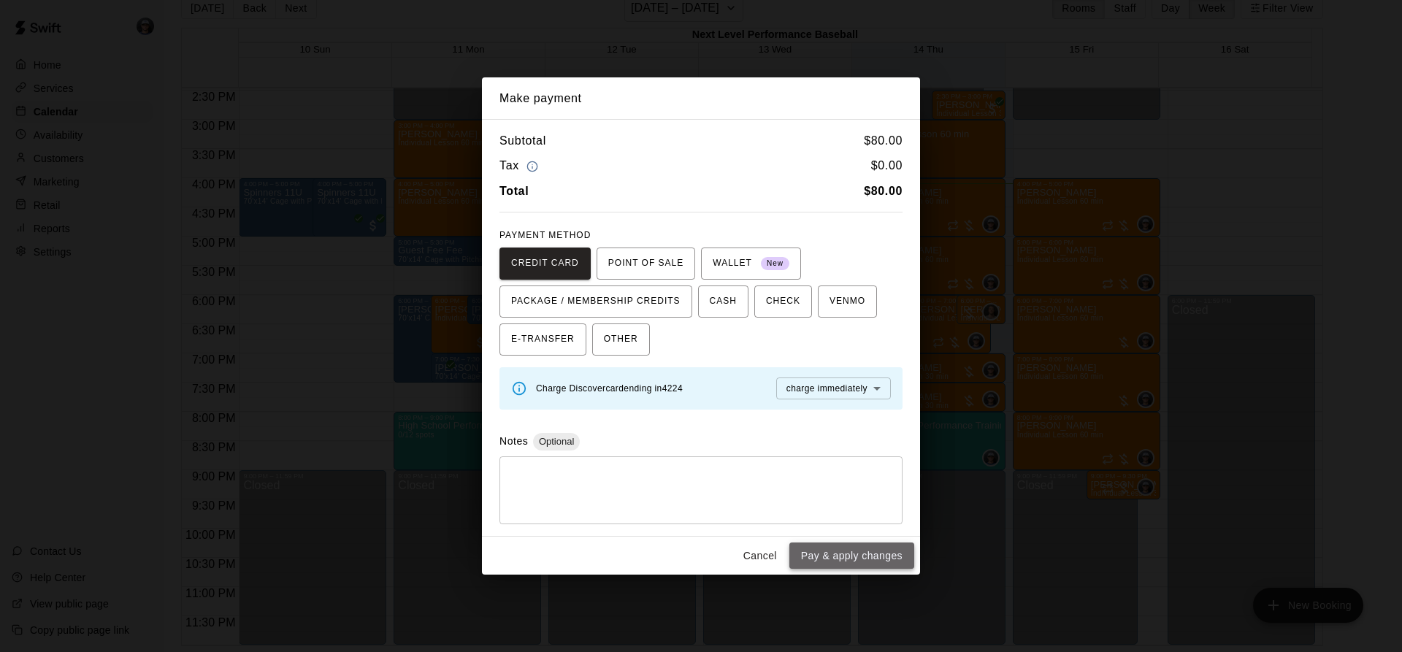
click at [807, 559] on button "Pay & apply changes" at bounding box center [851, 555] width 125 height 27
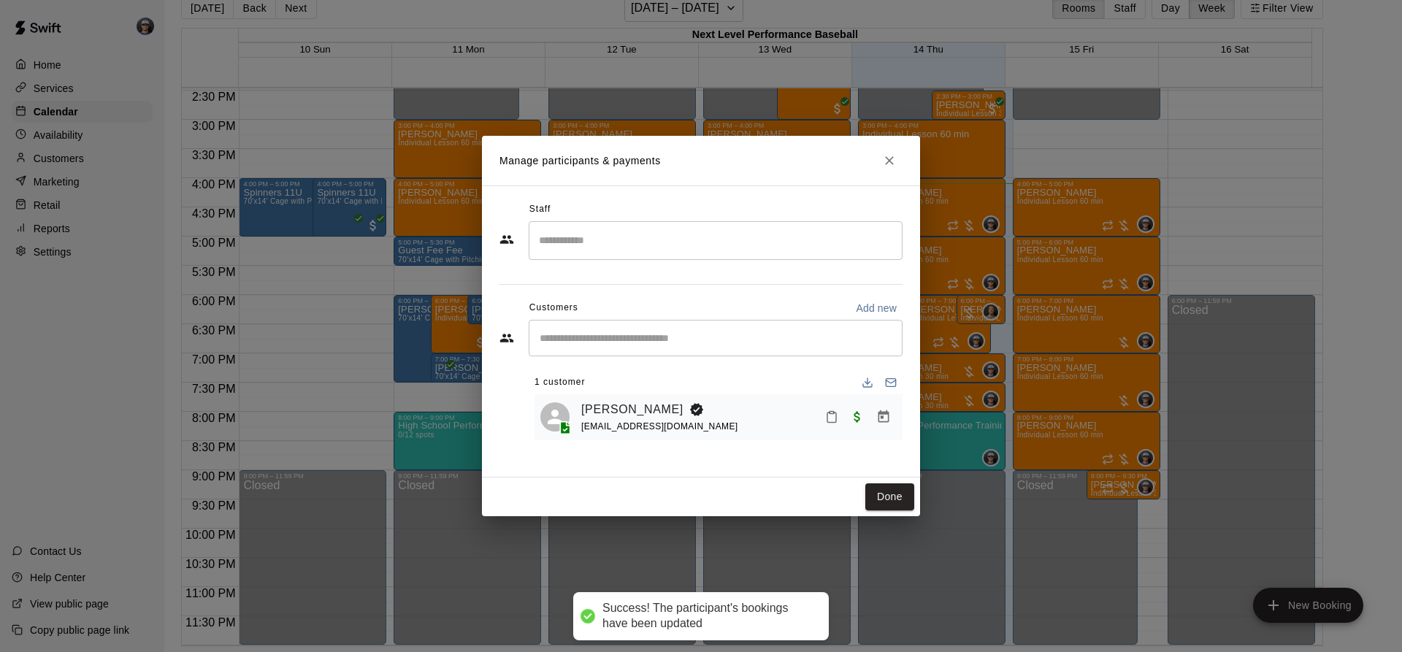
click at [869, 495] on button "Done" at bounding box center [889, 496] width 49 height 27
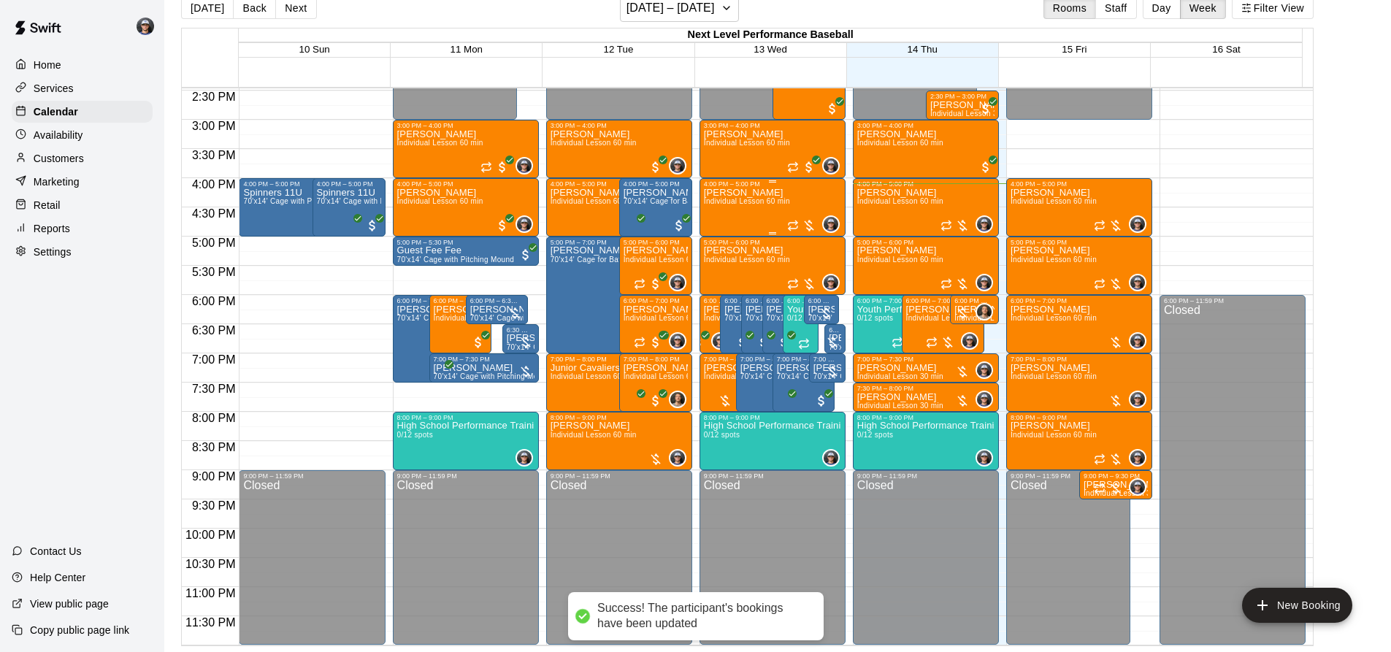
click at [715, 208] on div "[PERSON_NAME] Individual Lesson 60 min" at bounding box center [747, 514] width 86 height 652
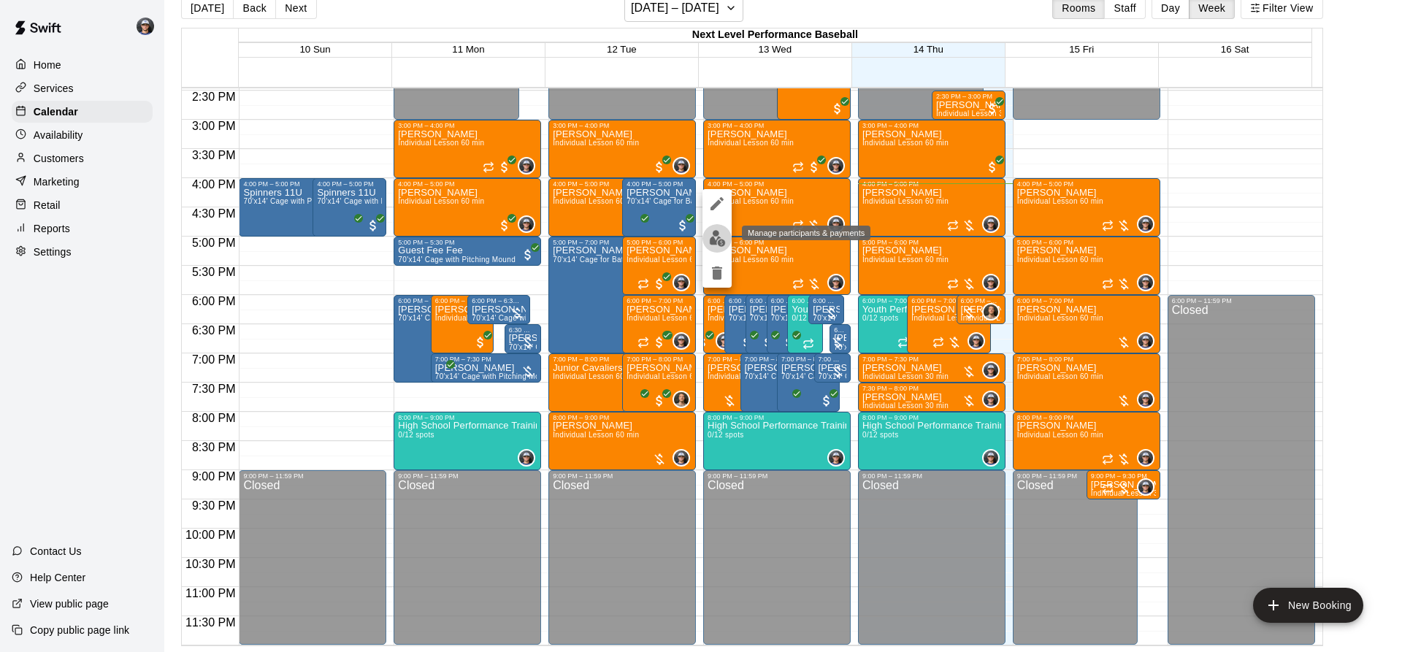
click at [711, 247] on button "edit" at bounding box center [716, 238] width 29 height 28
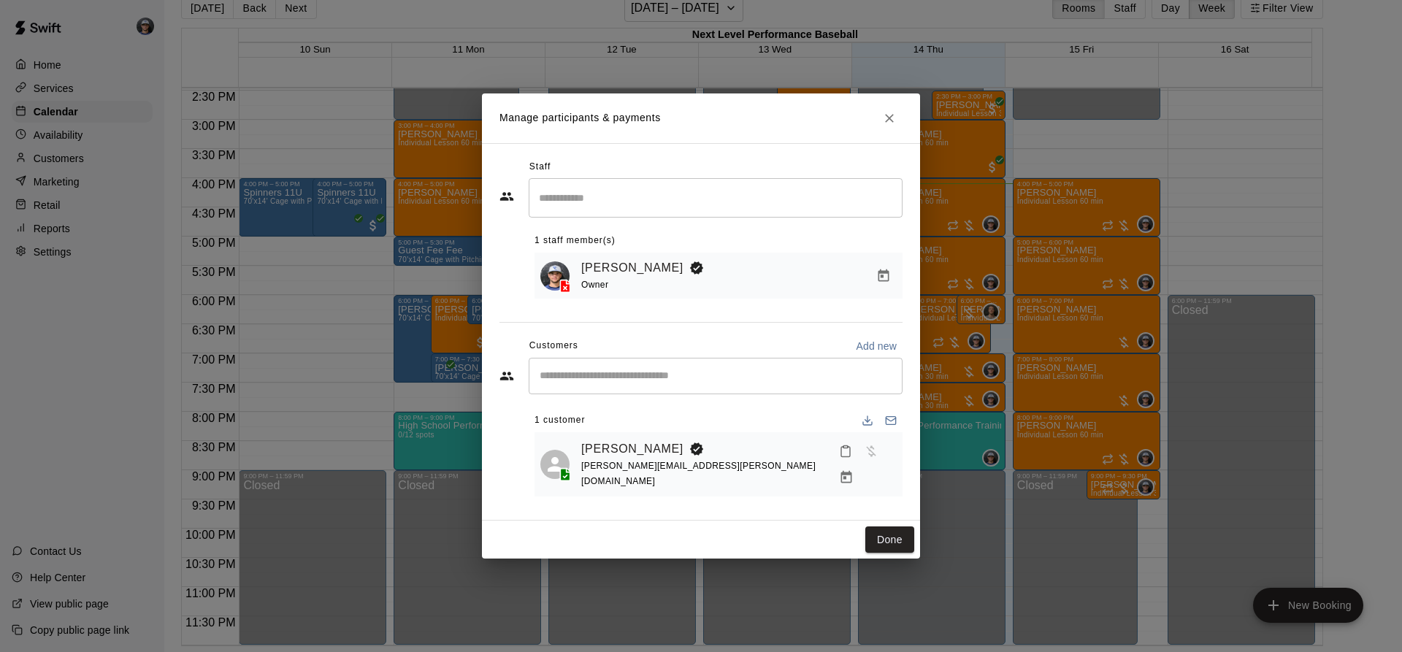
drag, startPoint x: 882, startPoint y: 439, endPoint x: 887, endPoint y: 457, distance: 18.3
click at [882, 432] on div at bounding box center [879, 420] width 47 height 23
click at [853, 470] on icon "Manage bookings & payment" at bounding box center [846, 477] width 15 height 15
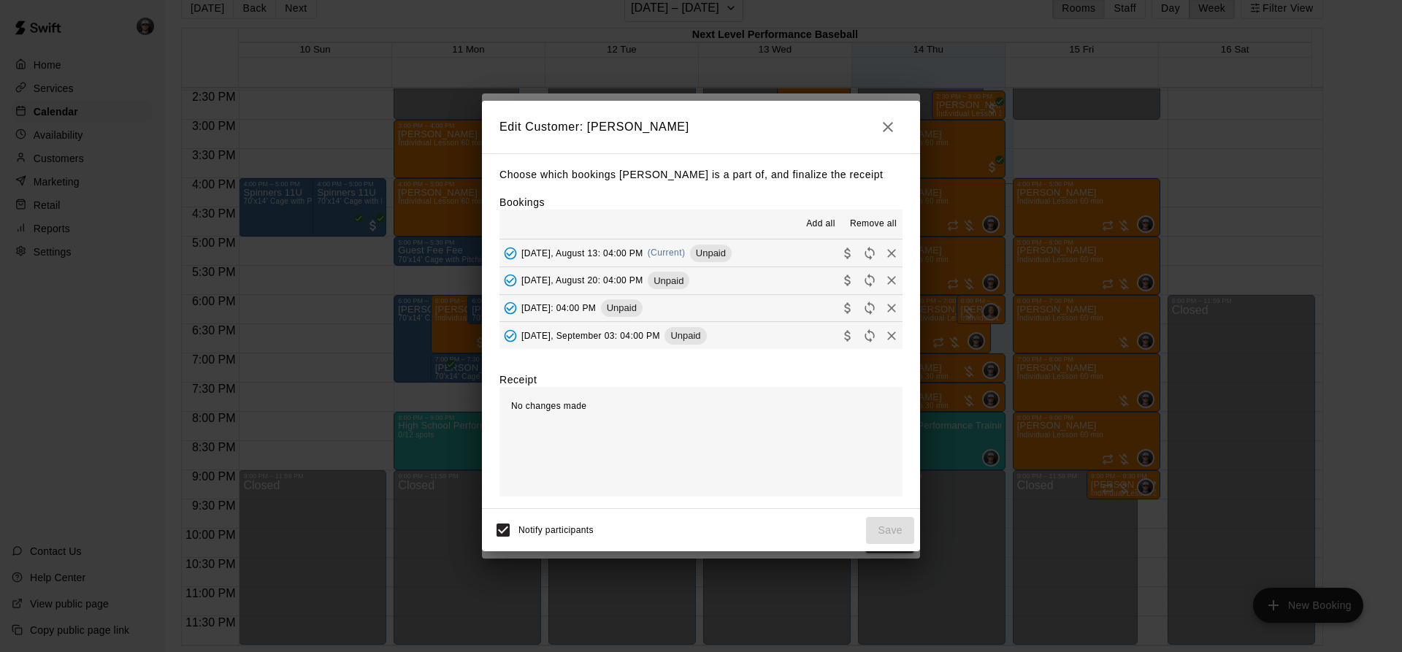
click at [727, 248] on span "Unpaid" at bounding box center [711, 252] width 42 height 11
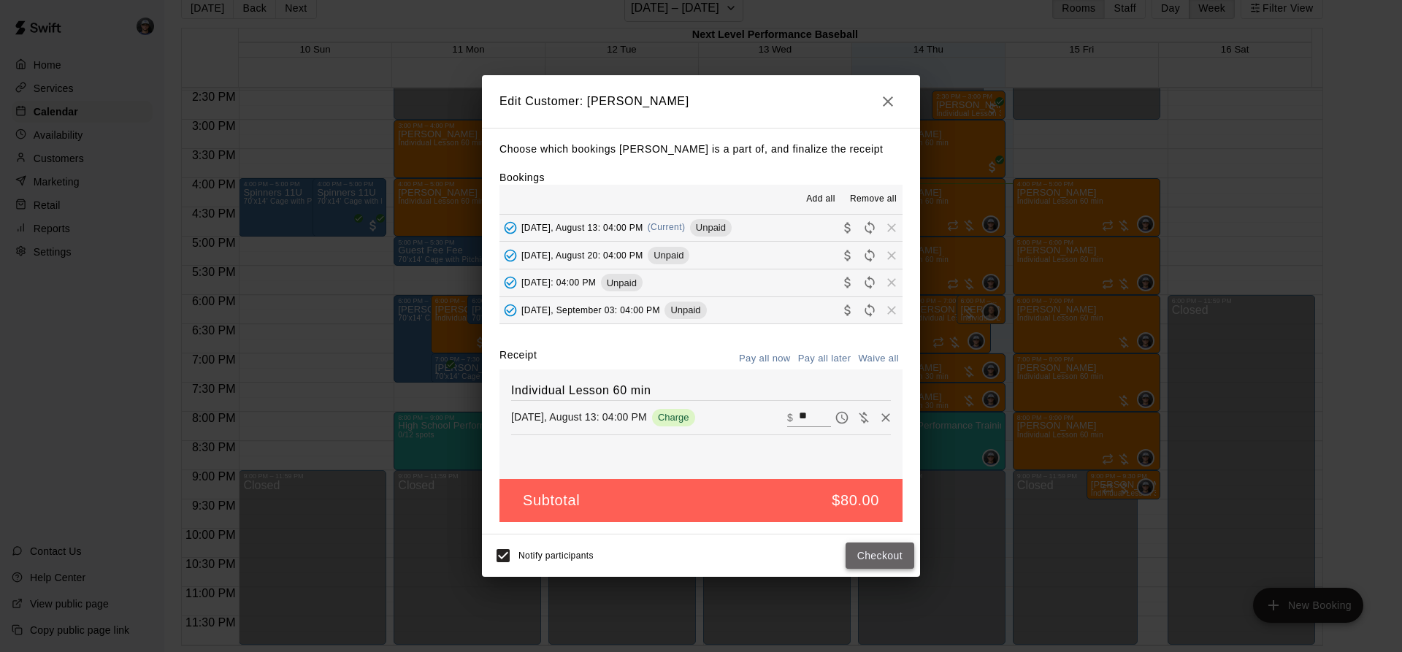
click at [867, 554] on button "Checkout" at bounding box center [879, 555] width 69 height 27
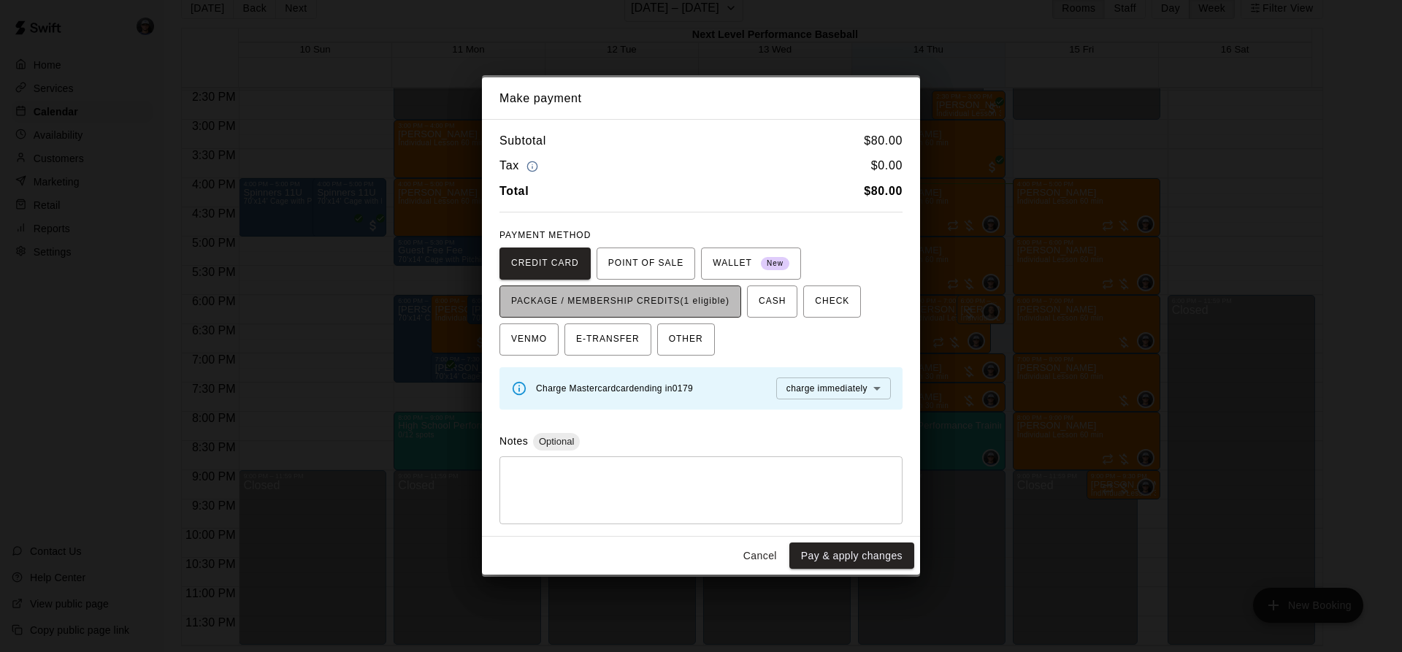
click at [737, 312] on button "PACKAGE / MEMBERSHIP CREDITS (1 eligible)" at bounding box center [620, 301] width 242 height 32
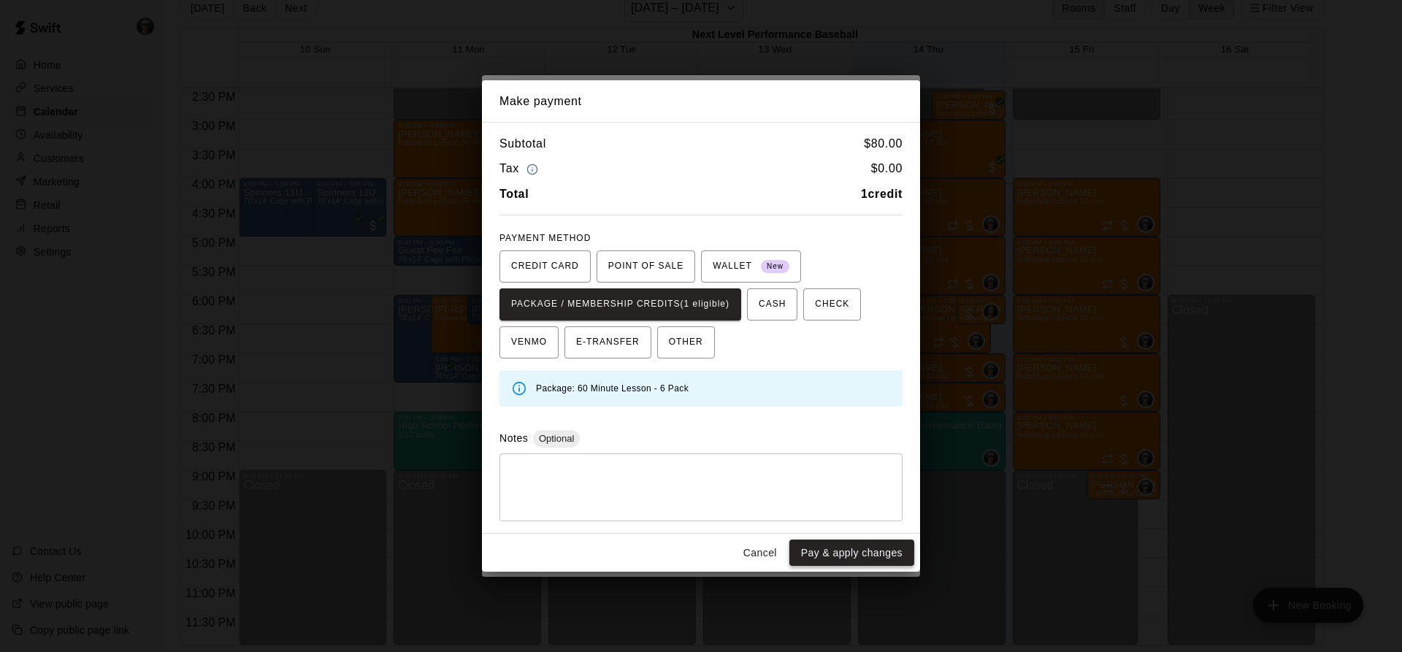
click at [842, 555] on button "Pay & apply changes" at bounding box center [851, 553] width 125 height 27
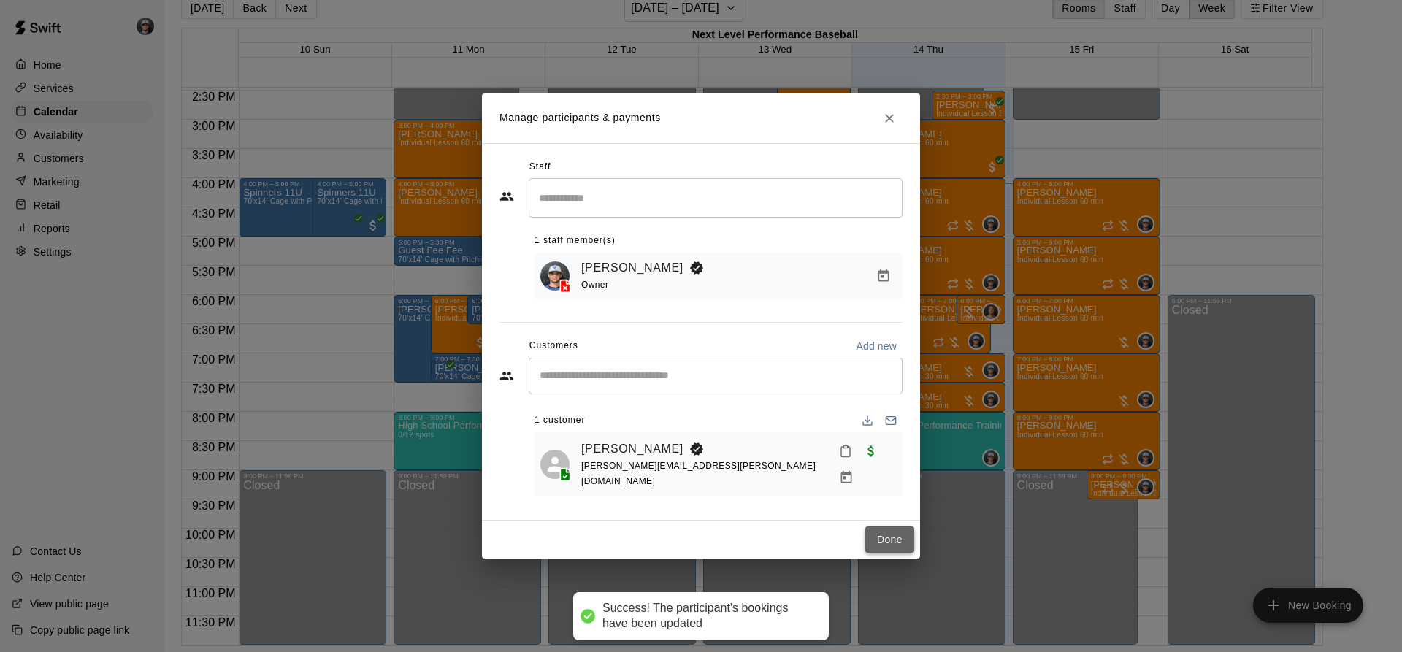
click at [886, 539] on button "Done" at bounding box center [889, 539] width 49 height 27
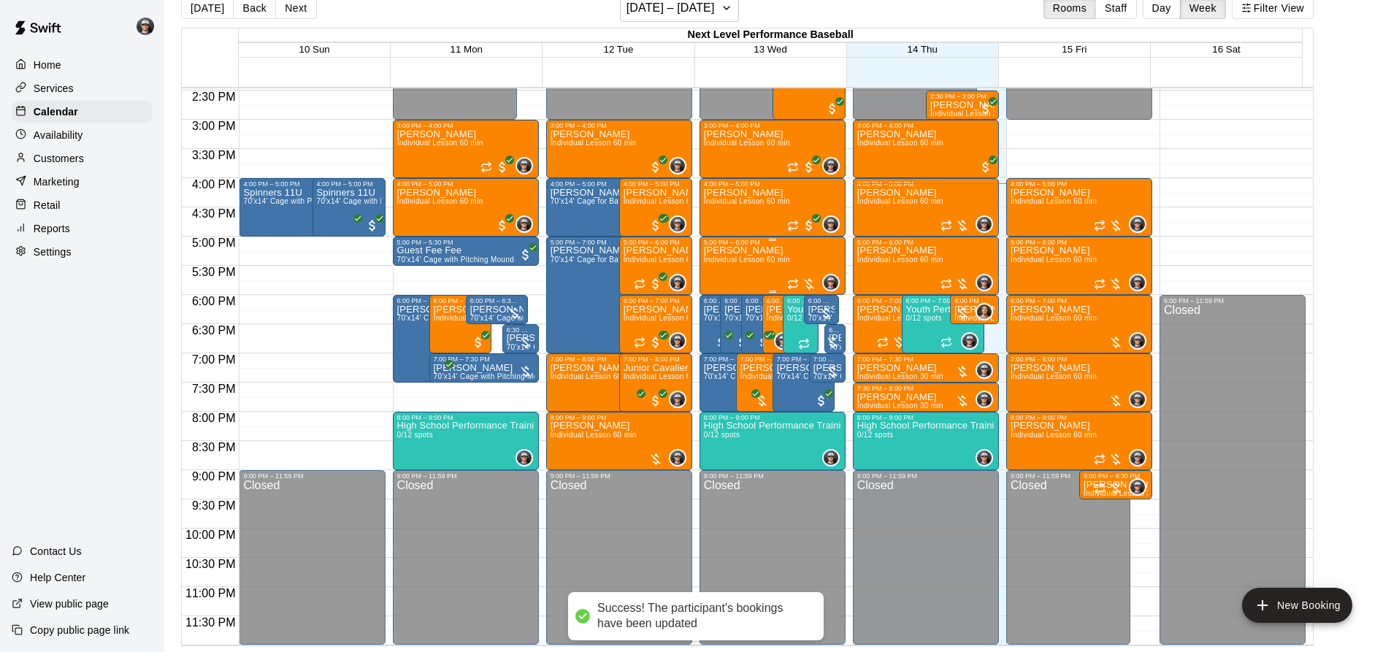
click at [740, 260] on span "Individual Lesson 60 min" at bounding box center [747, 260] width 86 height 8
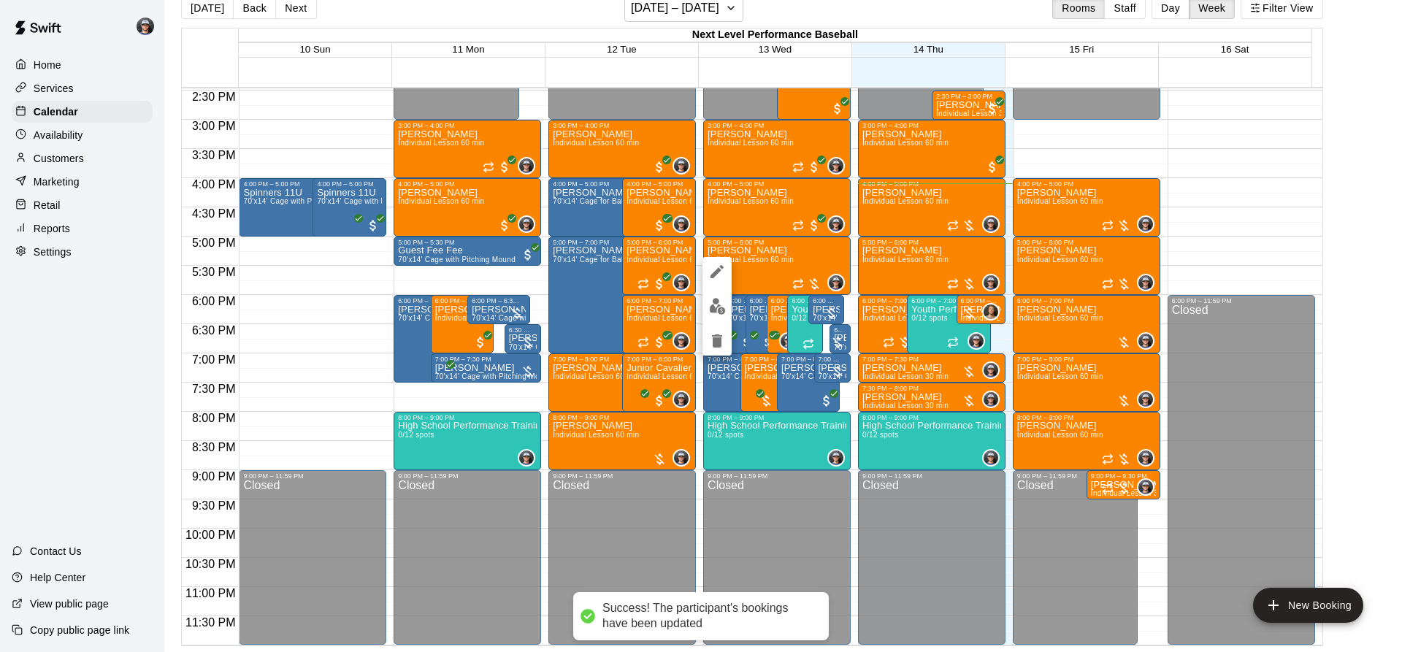
click at [717, 294] on button "edit" at bounding box center [716, 306] width 29 height 28
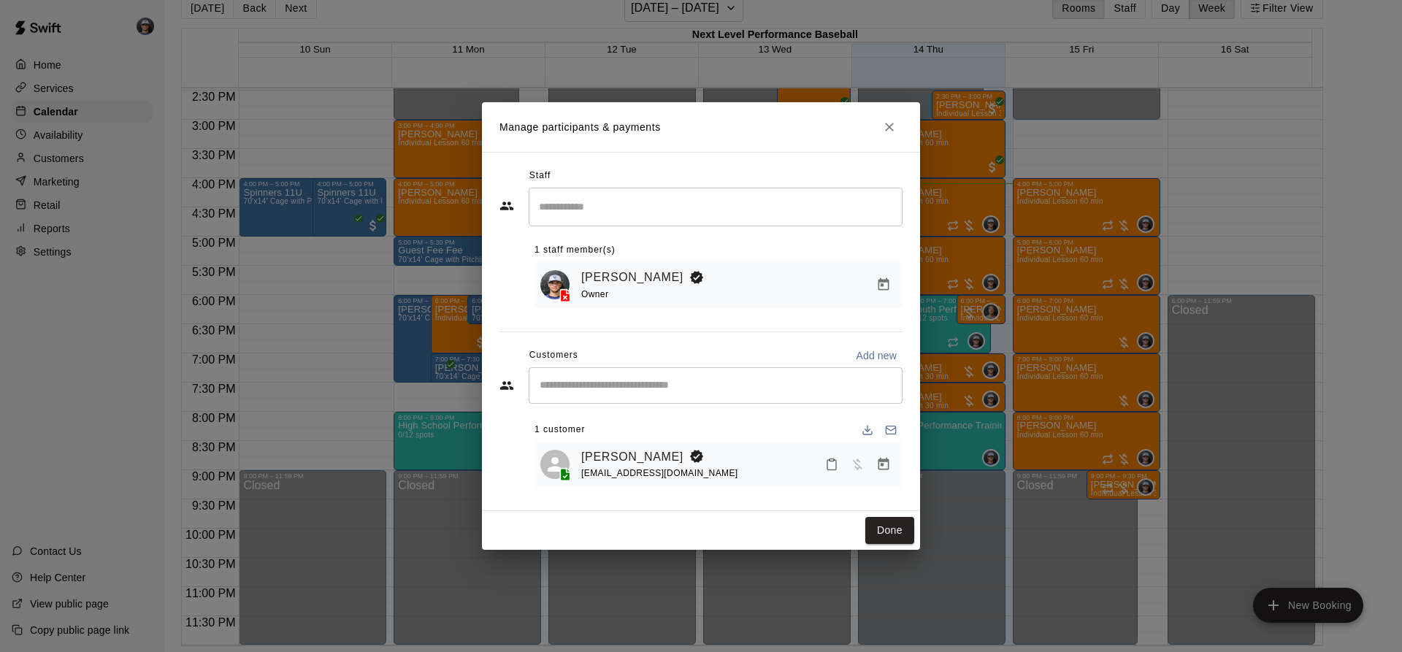
click at [878, 464] on icon "Manage bookings & payment" at bounding box center [883, 464] width 11 height 12
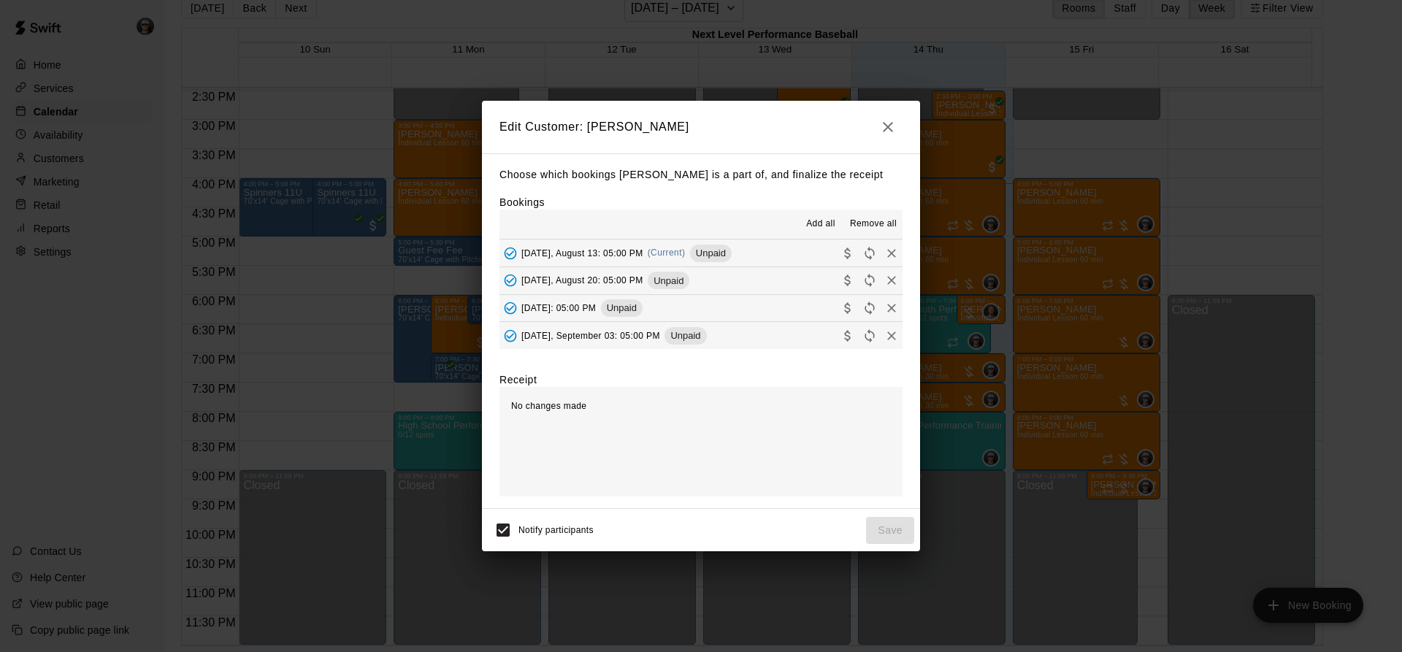
click at [672, 256] on span "(Current)" at bounding box center [667, 252] width 38 height 10
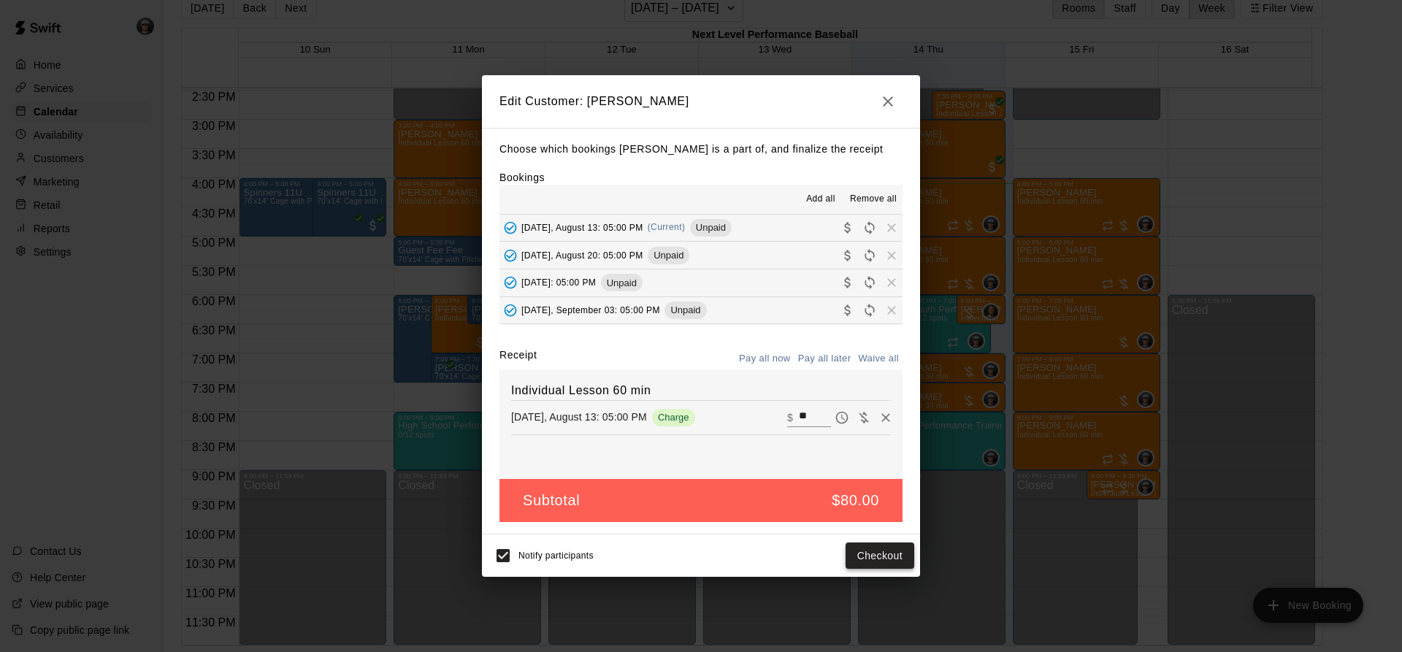
click at [847, 549] on button "Checkout" at bounding box center [879, 555] width 69 height 27
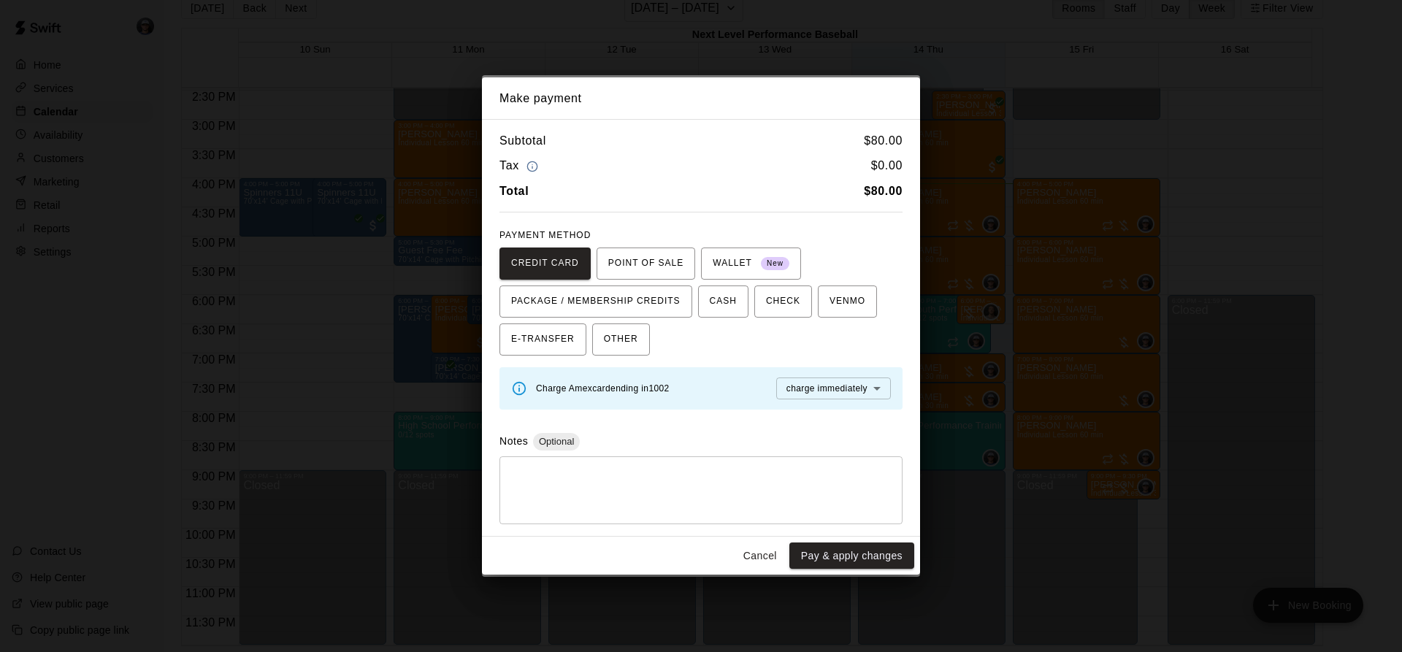
click at [803, 555] on button "Pay & apply changes" at bounding box center [851, 555] width 125 height 27
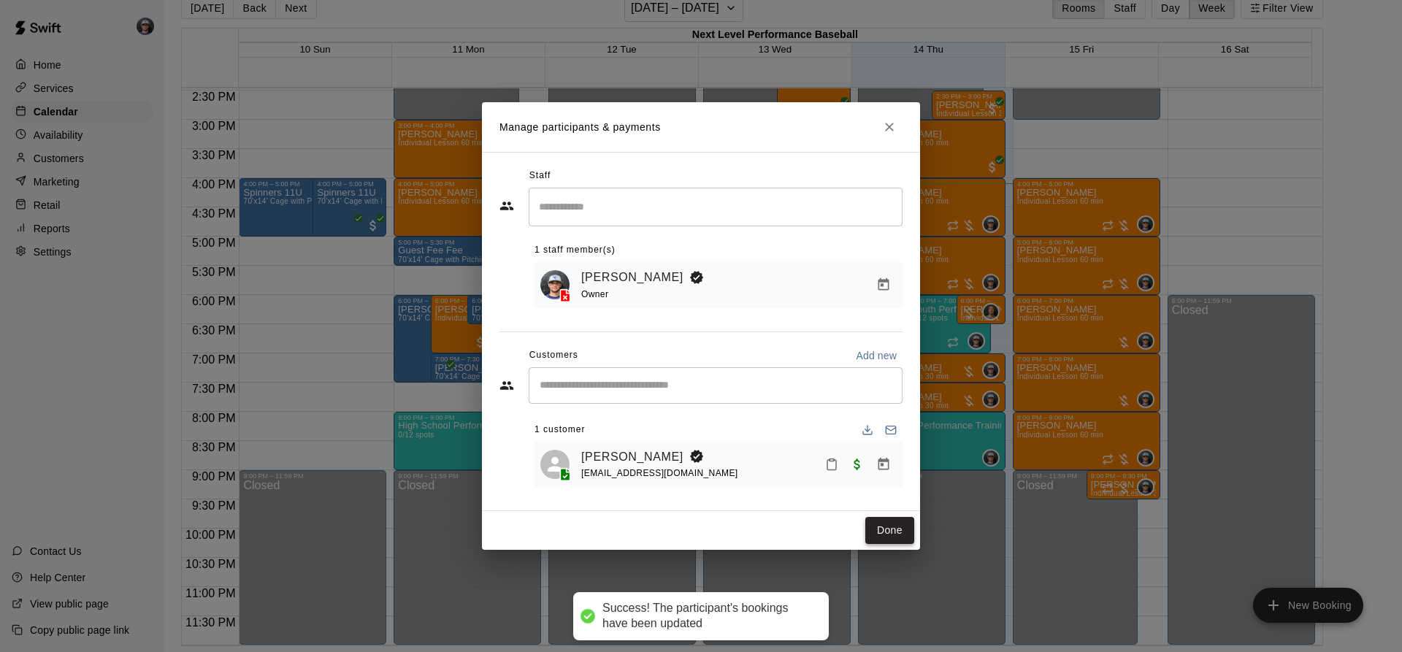
click at [886, 529] on button "Done" at bounding box center [889, 530] width 49 height 27
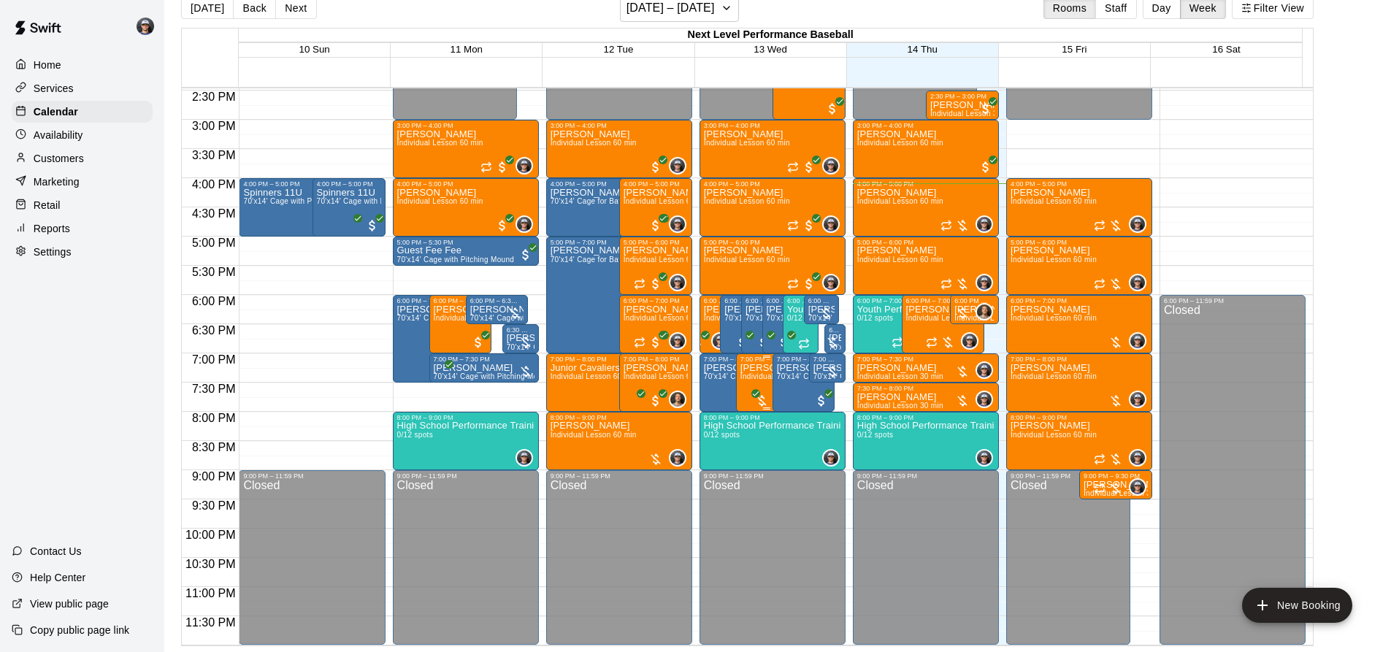
click at [759, 375] on span "Individual Lesson 60 min" at bounding box center [783, 376] width 86 height 8
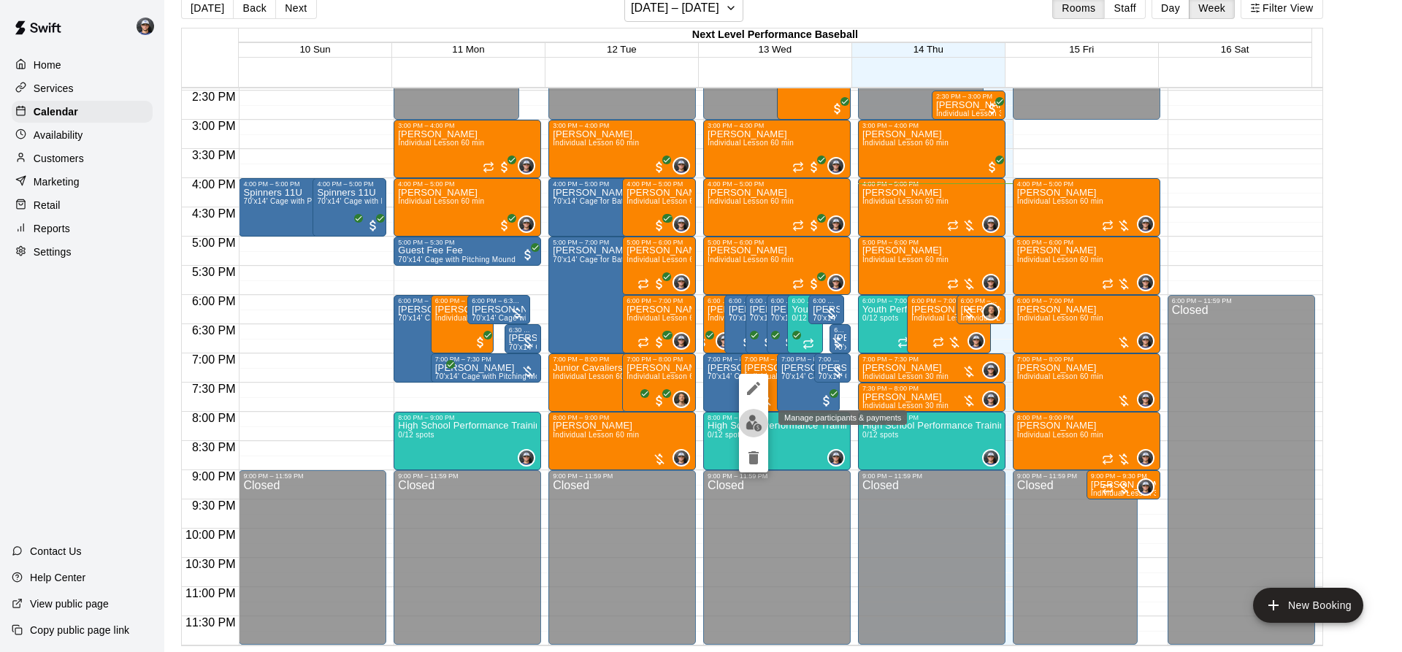
click at [756, 428] on img "edit" at bounding box center [753, 423] width 17 height 17
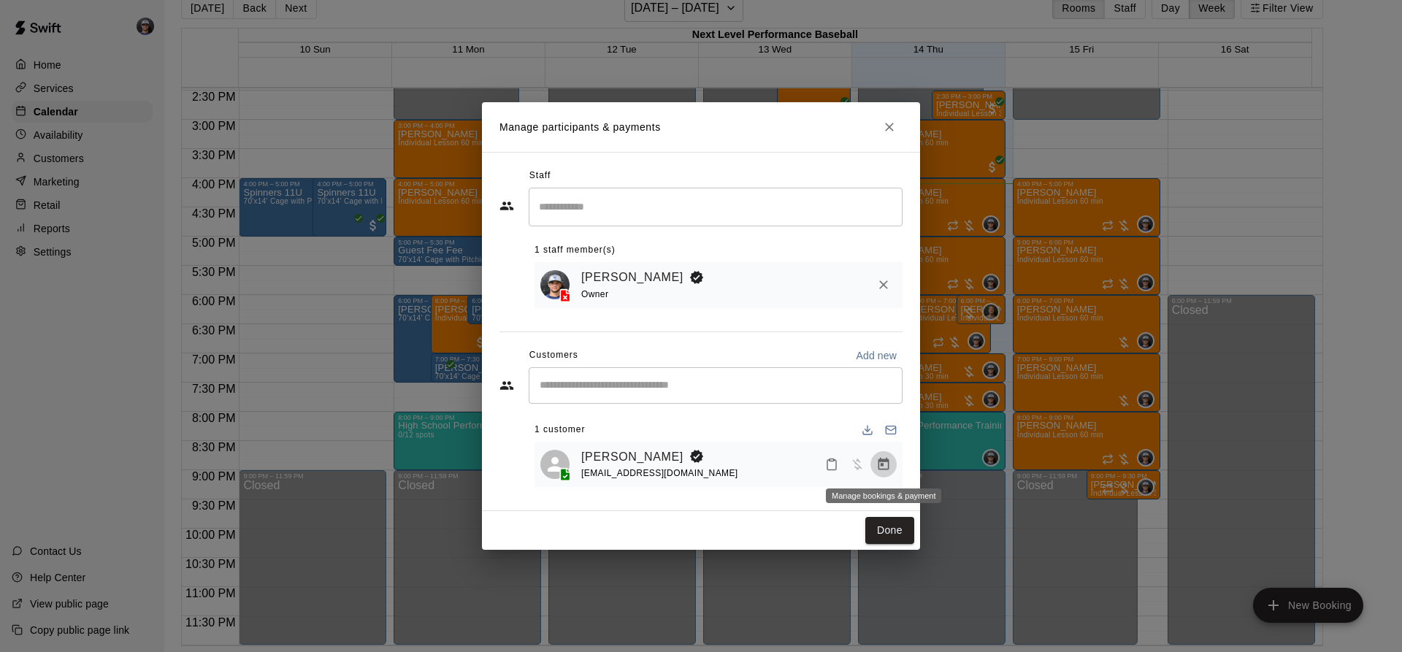
click at [880, 465] on icon "Manage bookings & payment" at bounding box center [883, 464] width 11 height 12
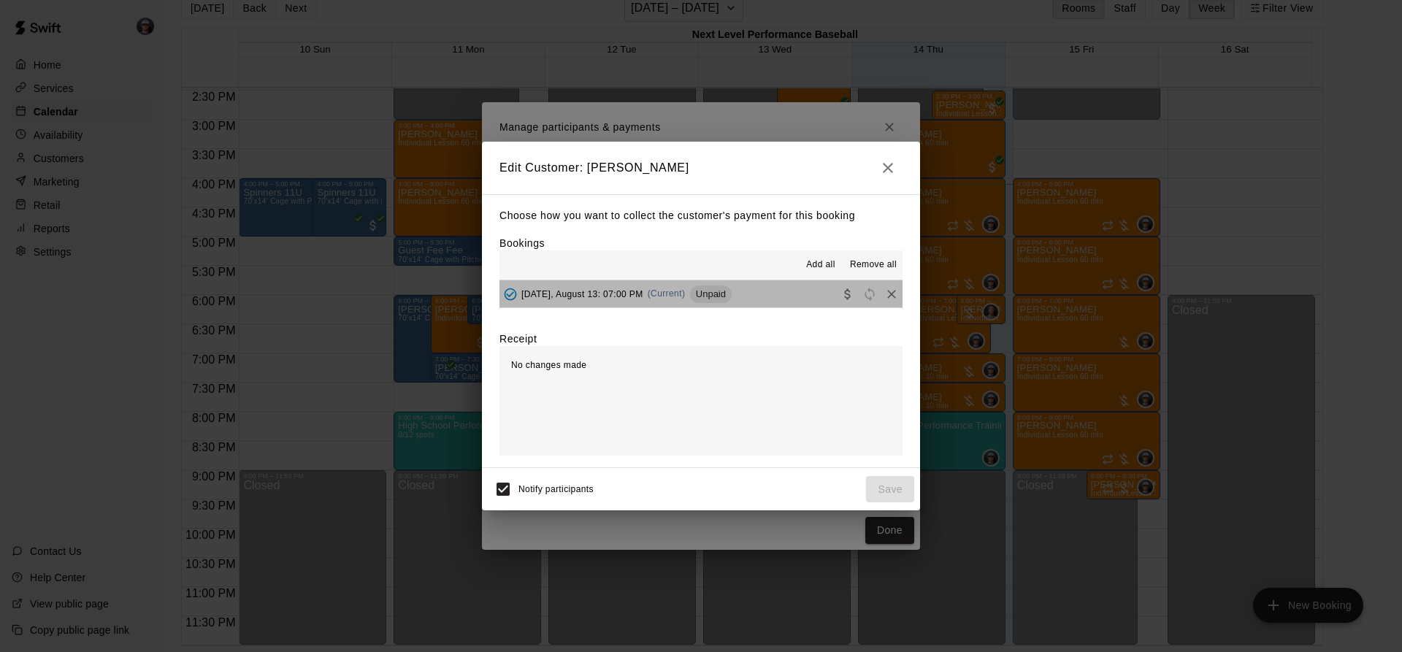
click at [752, 296] on button "[DATE], August 13: 07:00 PM (Current) Unpaid" at bounding box center [700, 293] width 403 height 27
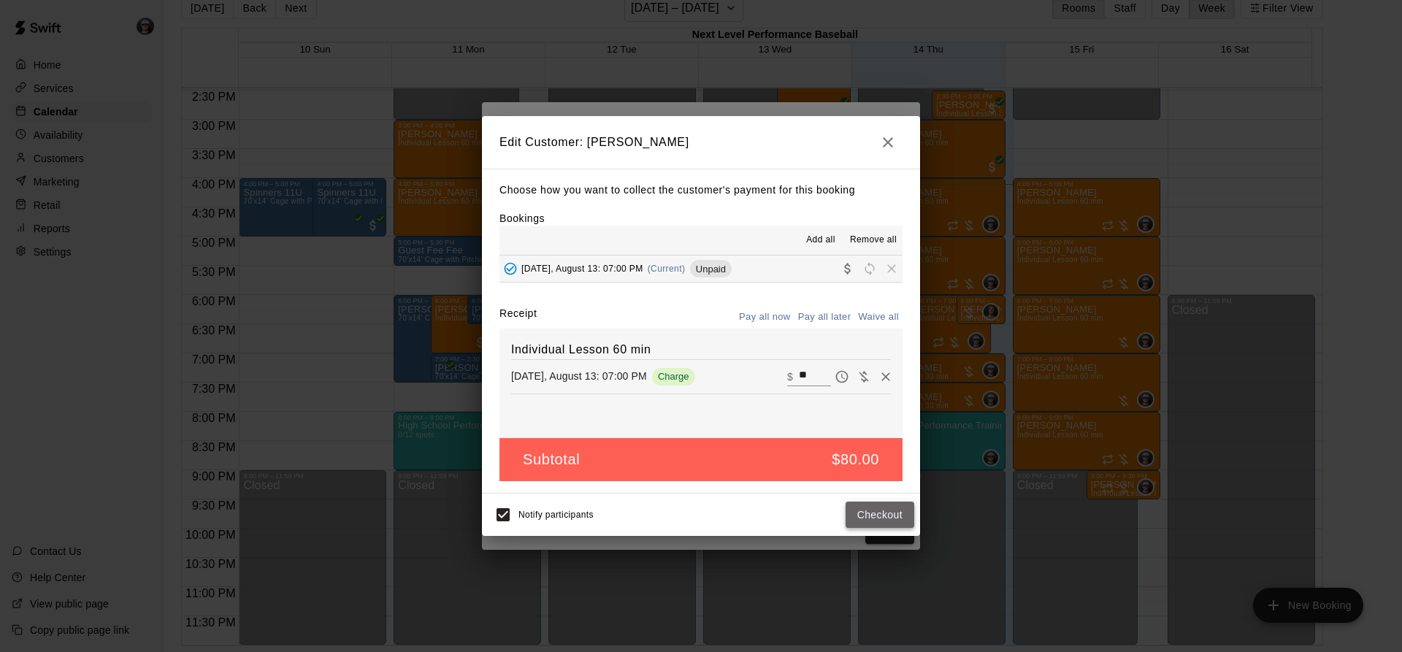
click at [870, 529] on button "Checkout" at bounding box center [879, 515] width 69 height 27
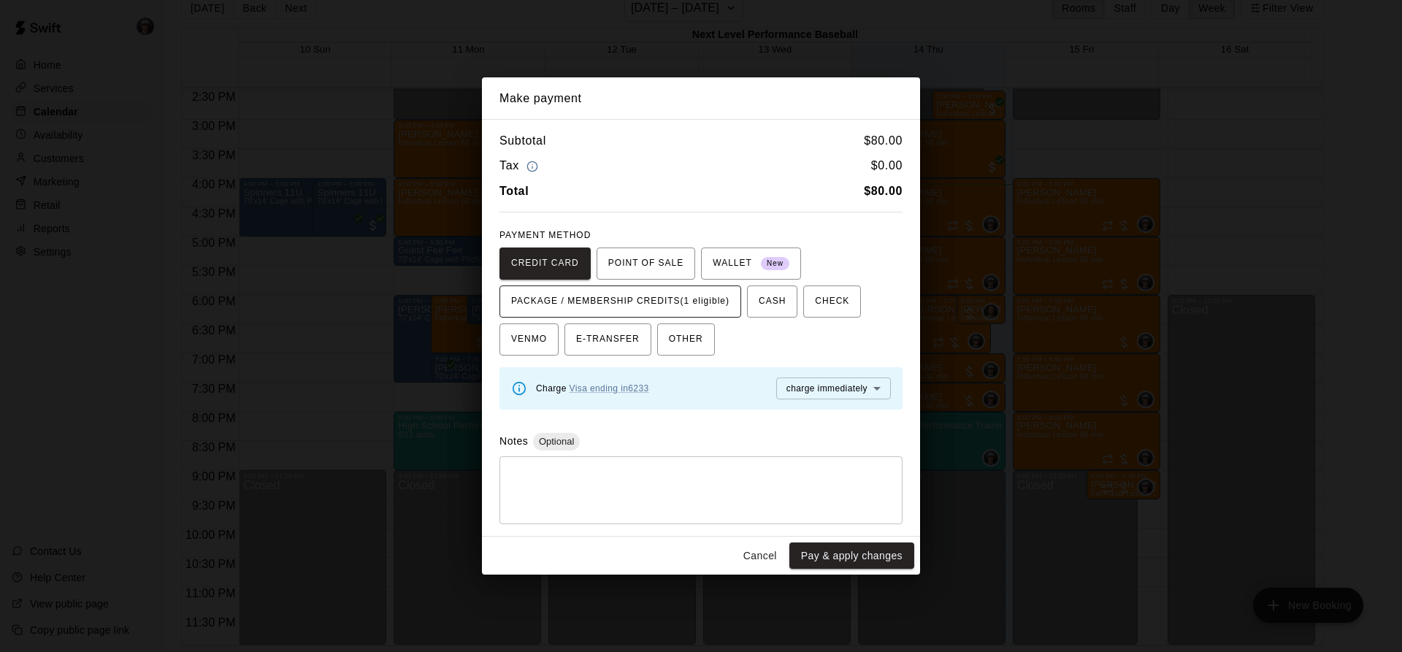
click at [690, 294] on span "PACKAGE / MEMBERSHIP CREDITS (1 eligible)" at bounding box center [620, 301] width 218 height 23
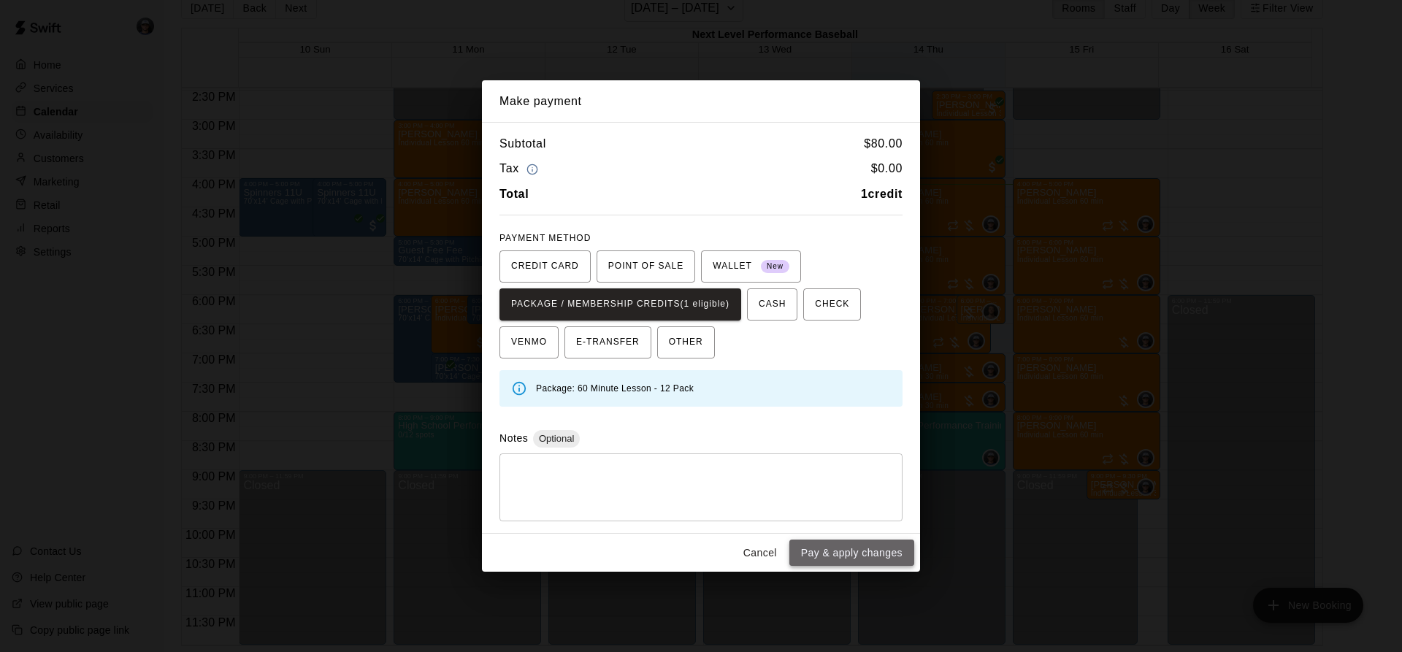
click at [843, 556] on button "Pay & apply changes" at bounding box center [851, 553] width 125 height 27
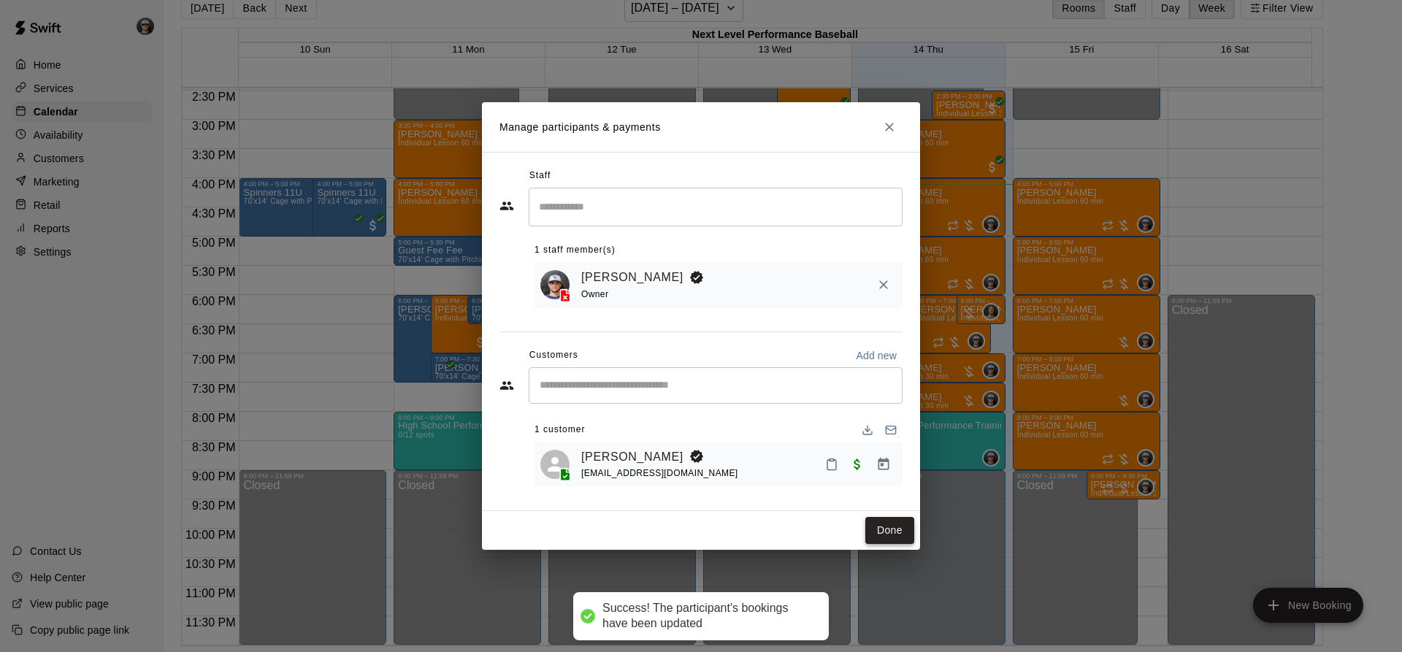
click at [884, 531] on button "Done" at bounding box center [889, 530] width 49 height 27
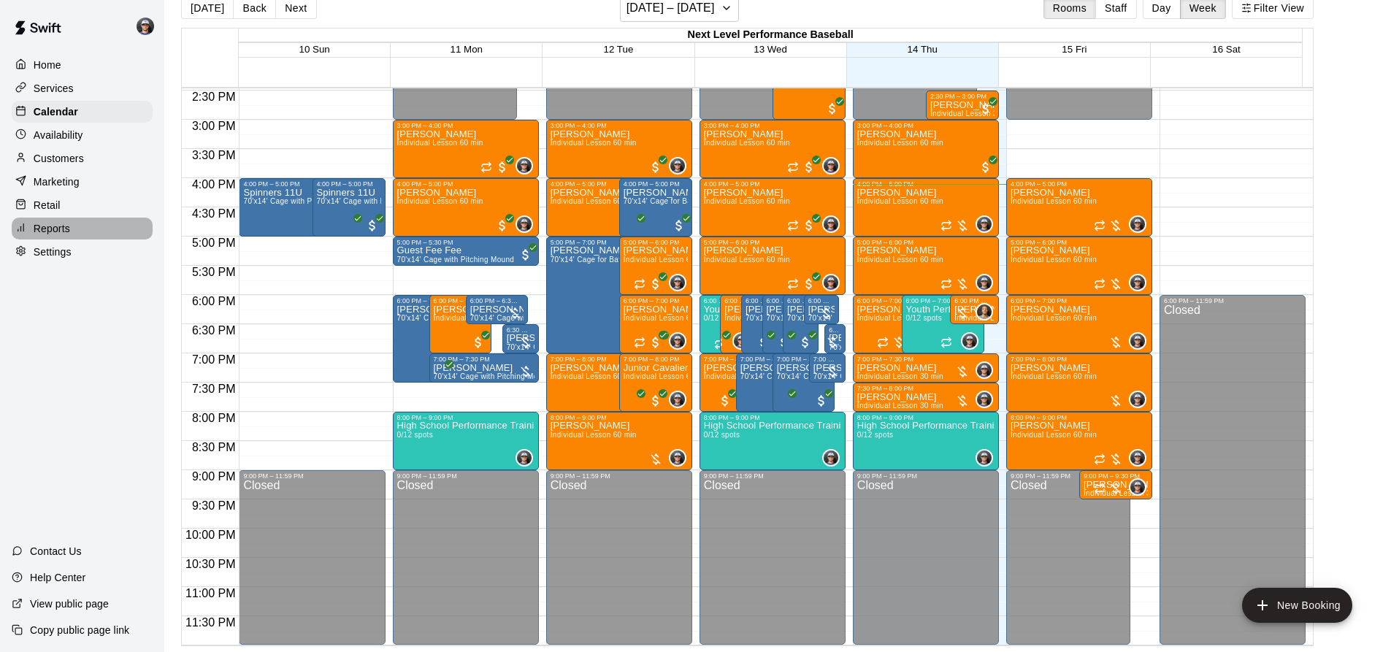
click at [58, 236] on p "Reports" at bounding box center [52, 228] width 37 height 15
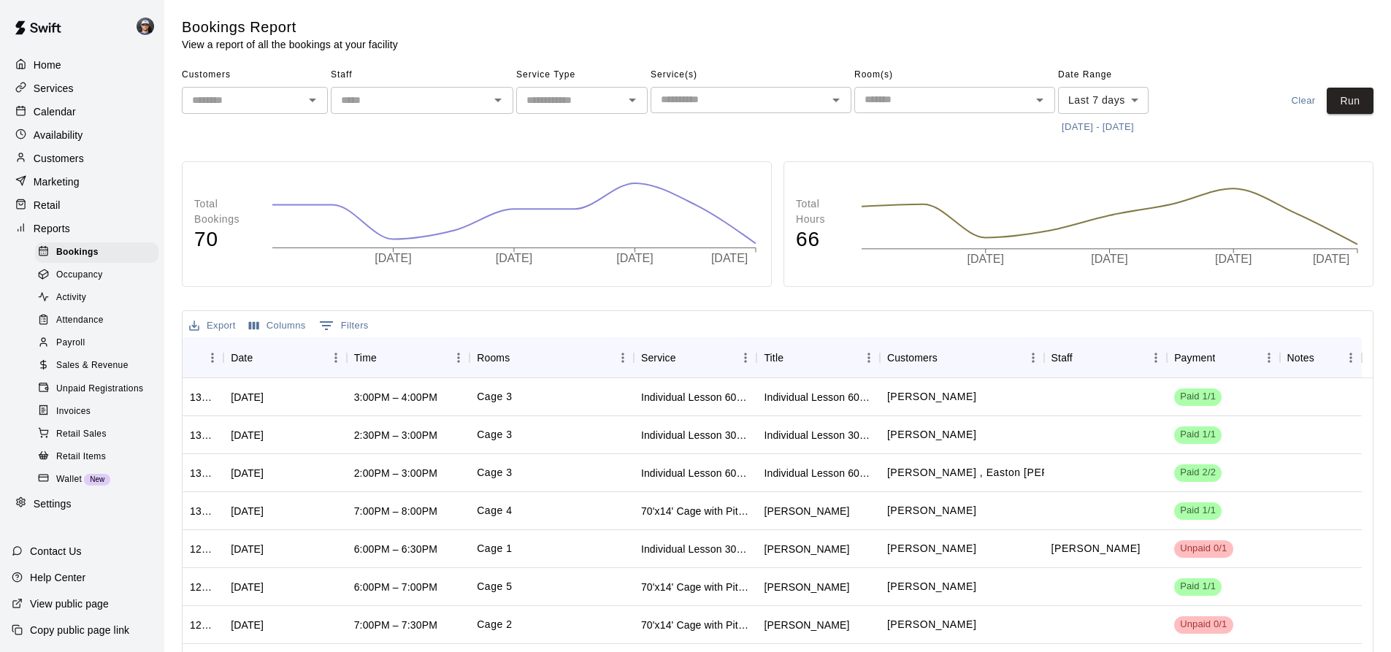
click at [110, 373] on span "Sales & Revenue" at bounding box center [92, 365] width 72 height 15
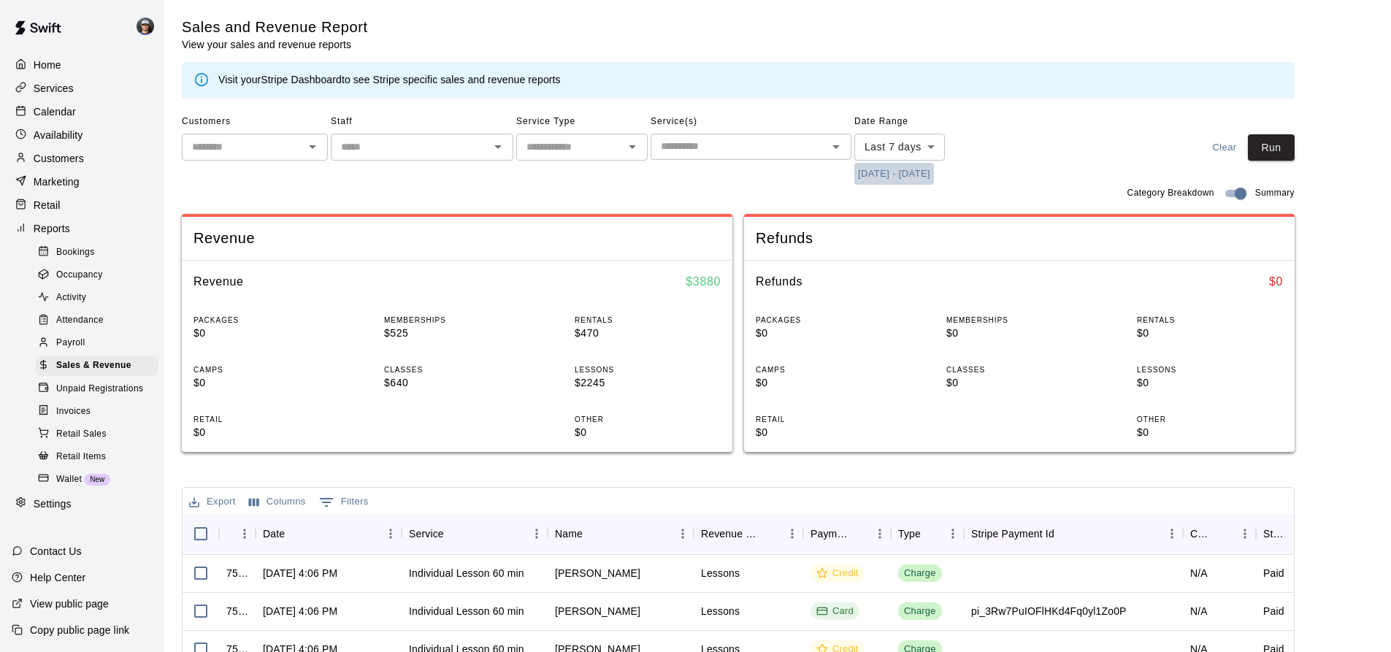
click at [880, 177] on button "[DATE] - [DATE]" at bounding box center [894, 174] width 80 height 23
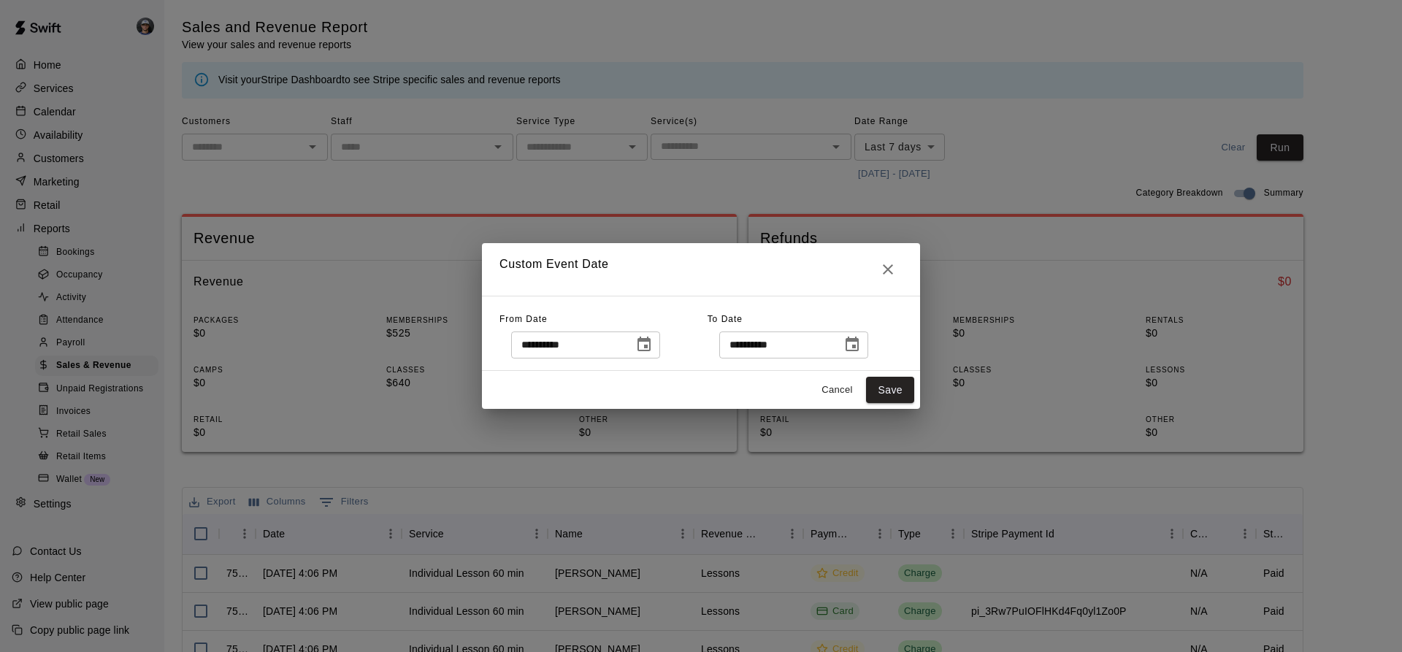
click at [648, 344] on div "**********" at bounding box center [585, 344] width 149 height 27
click at [653, 345] on icon "Choose date, selected date is Aug 7, 2025" at bounding box center [644, 345] width 18 height 18
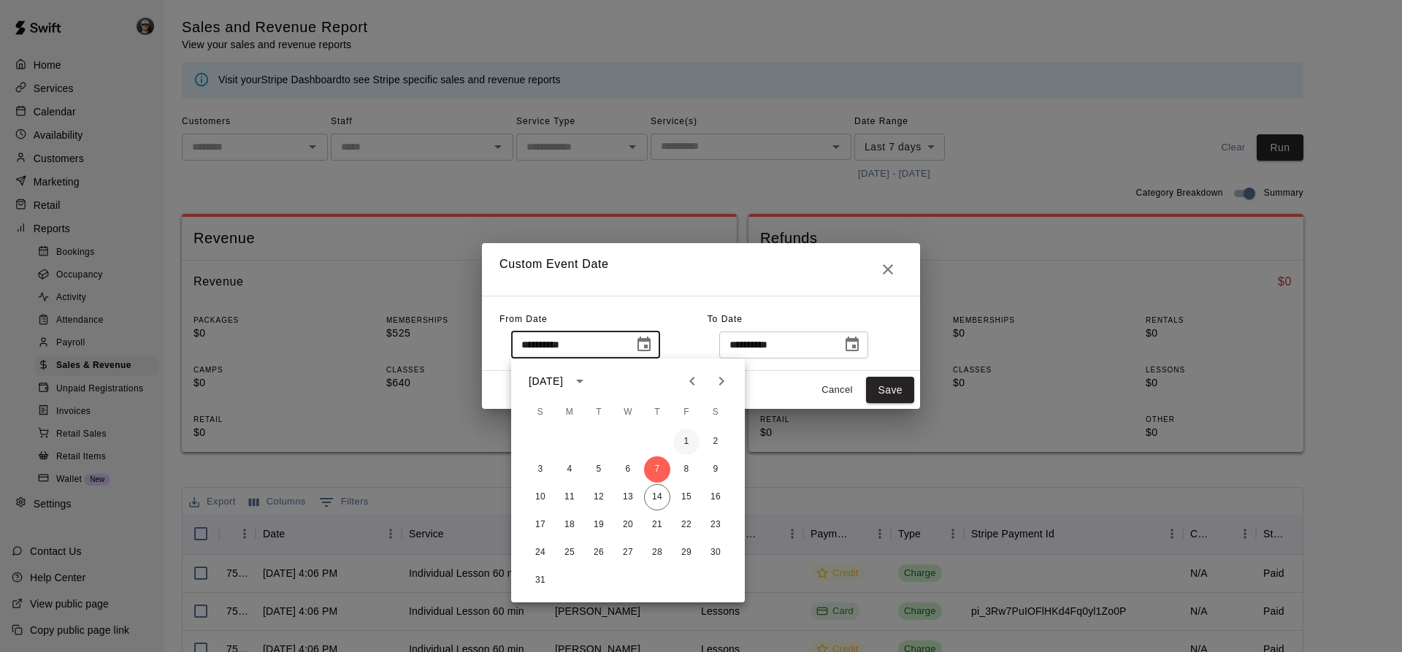
click at [686, 437] on button "1" at bounding box center [686, 442] width 26 height 26
type input "**********"
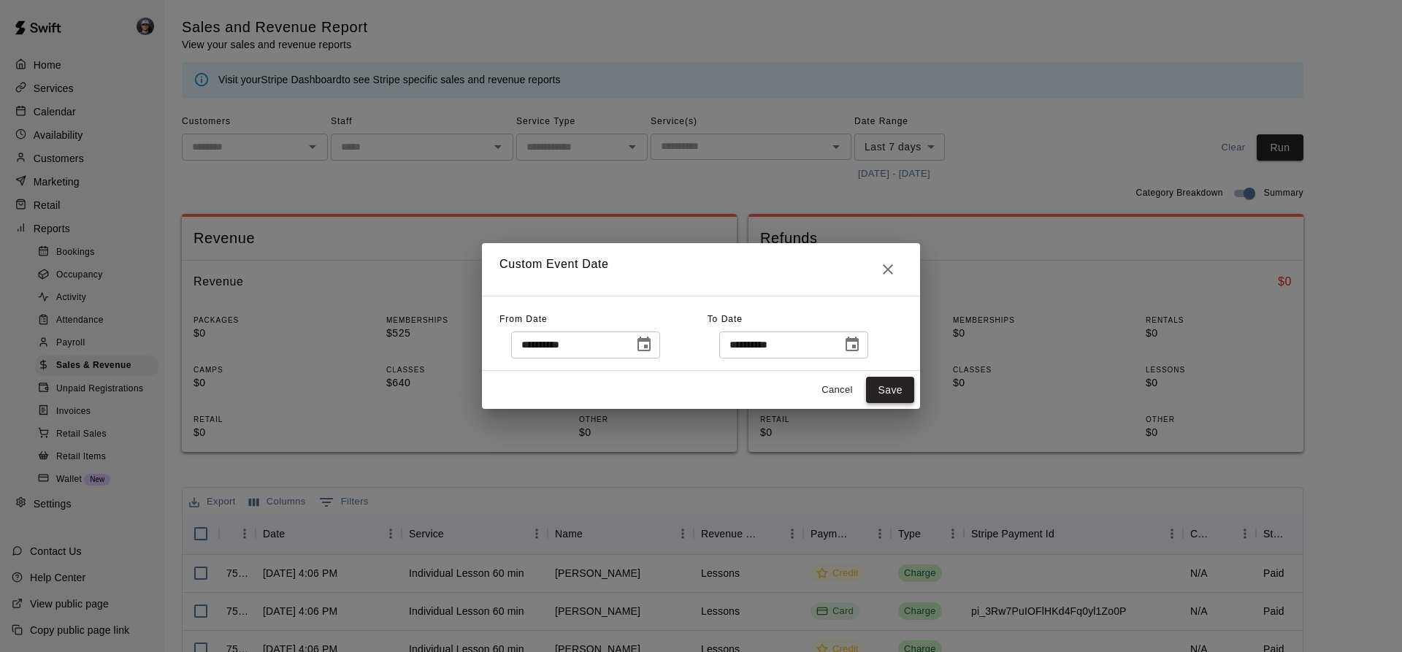
click at [890, 398] on button "Save" at bounding box center [890, 390] width 48 height 27
type input "******"
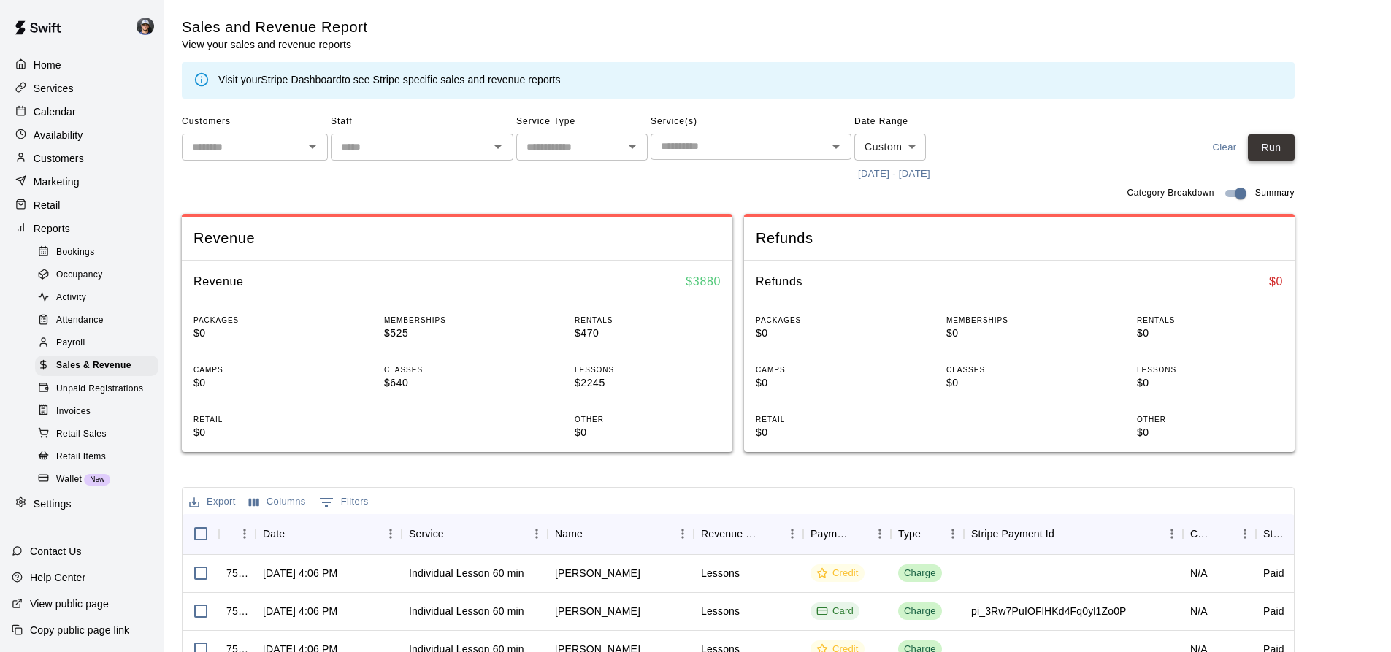
click at [1281, 143] on button "Run" at bounding box center [1271, 147] width 47 height 27
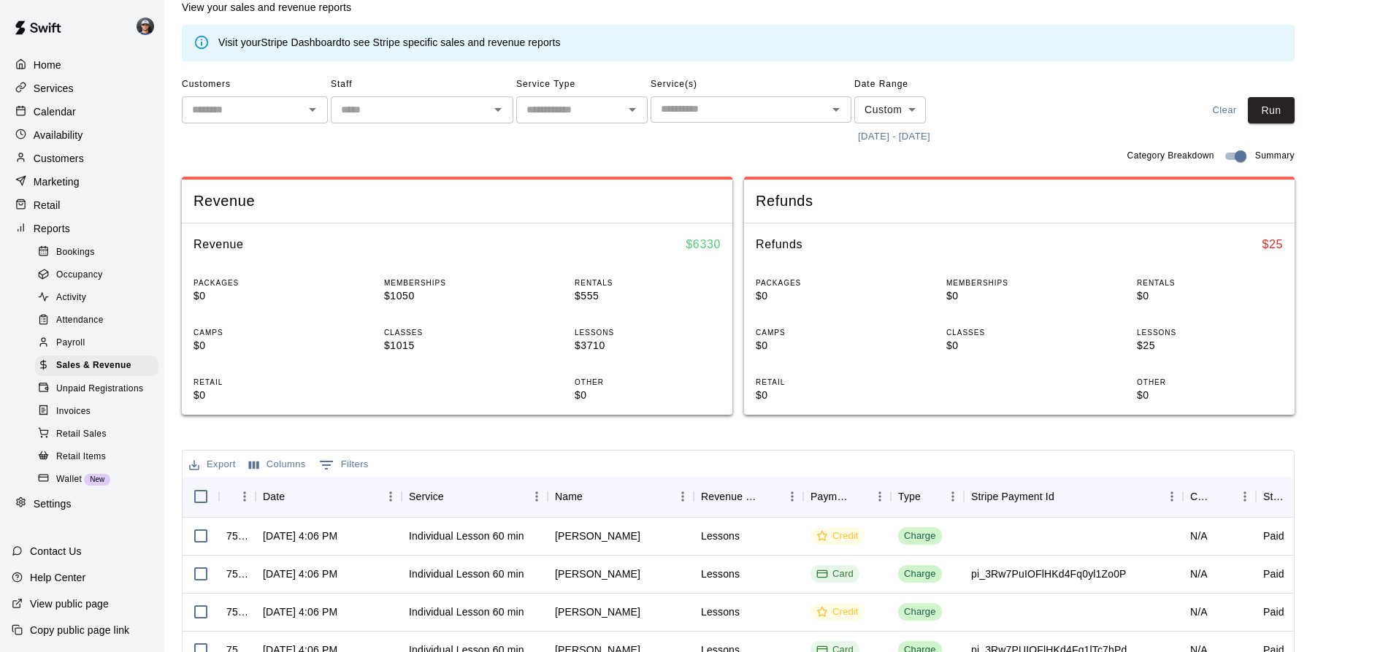
scroll to position [73, 0]
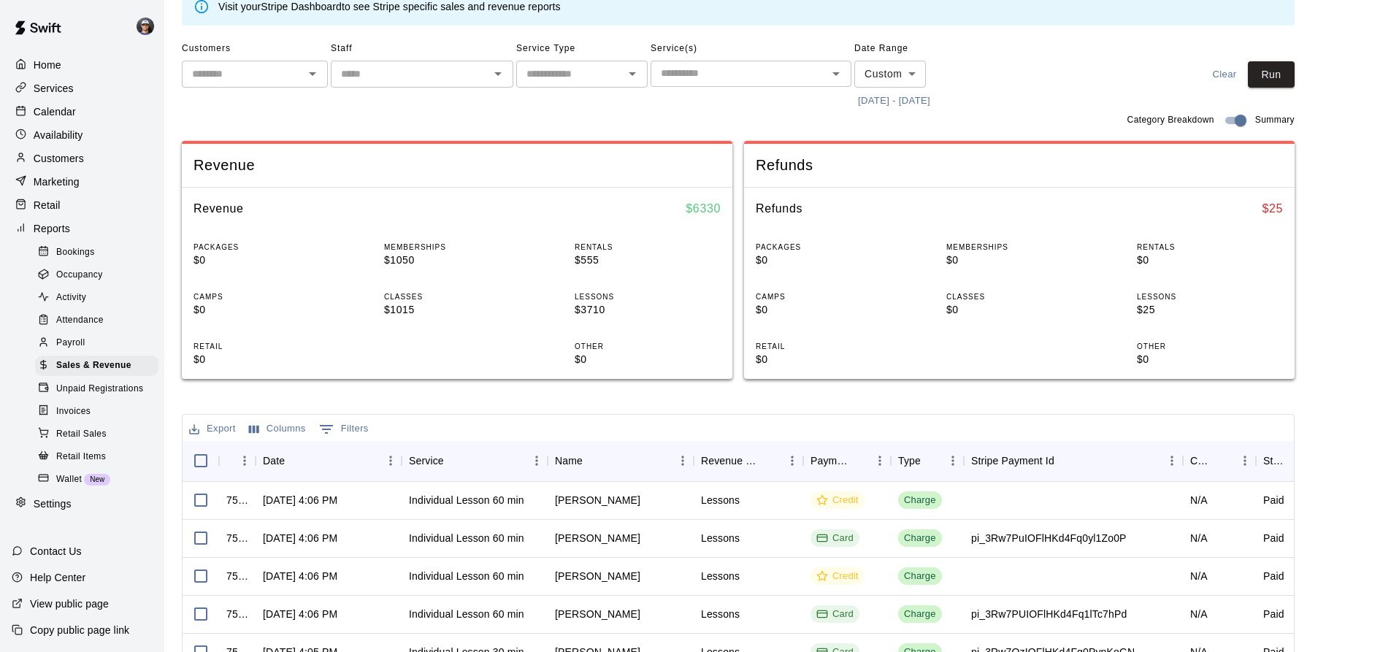
click at [74, 107] on p "Calendar" at bounding box center [55, 111] width 42 height 15
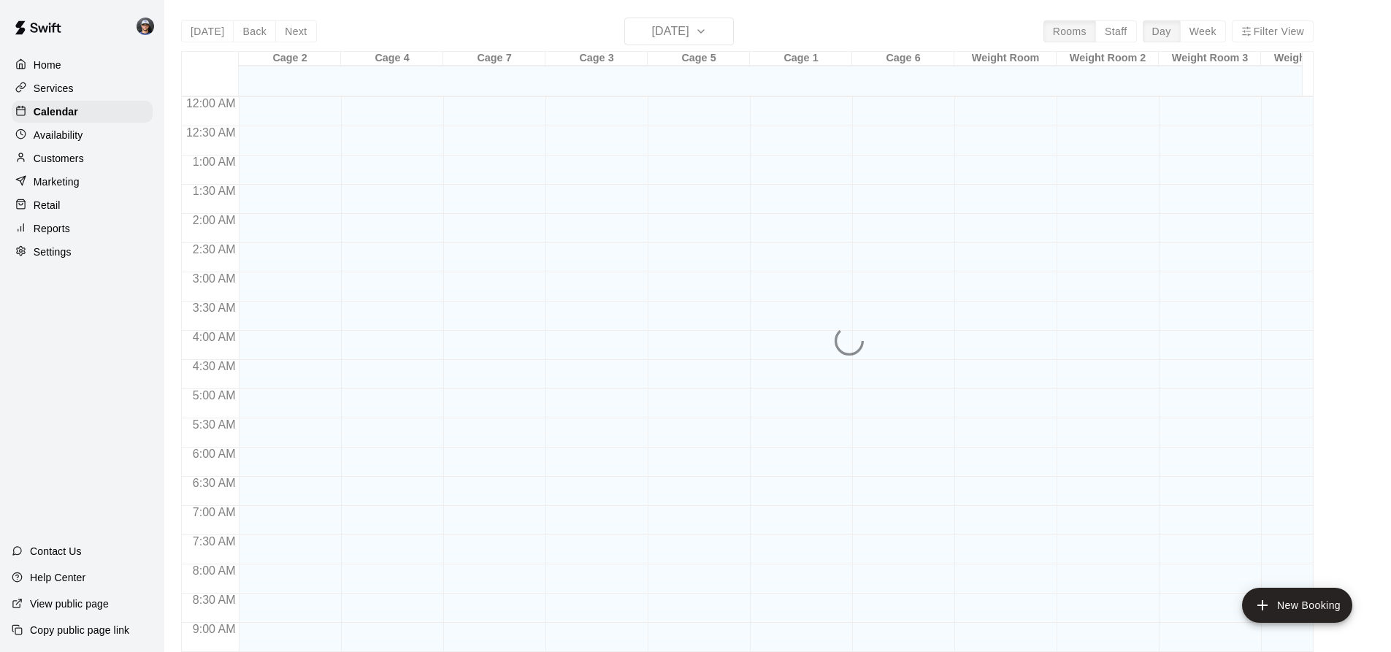
scroll to position [786, 0]
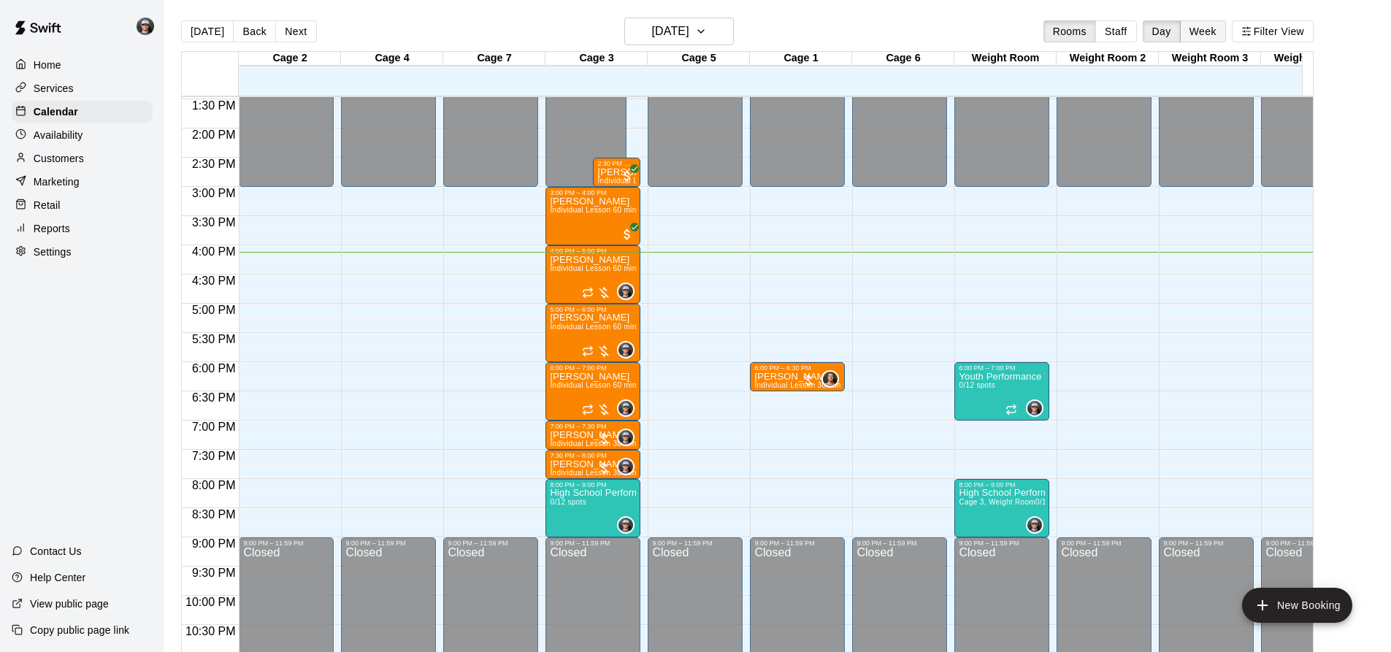
click at [1223, 37] on button "Week" at bounding box center [1203, 31] width 46 height 22
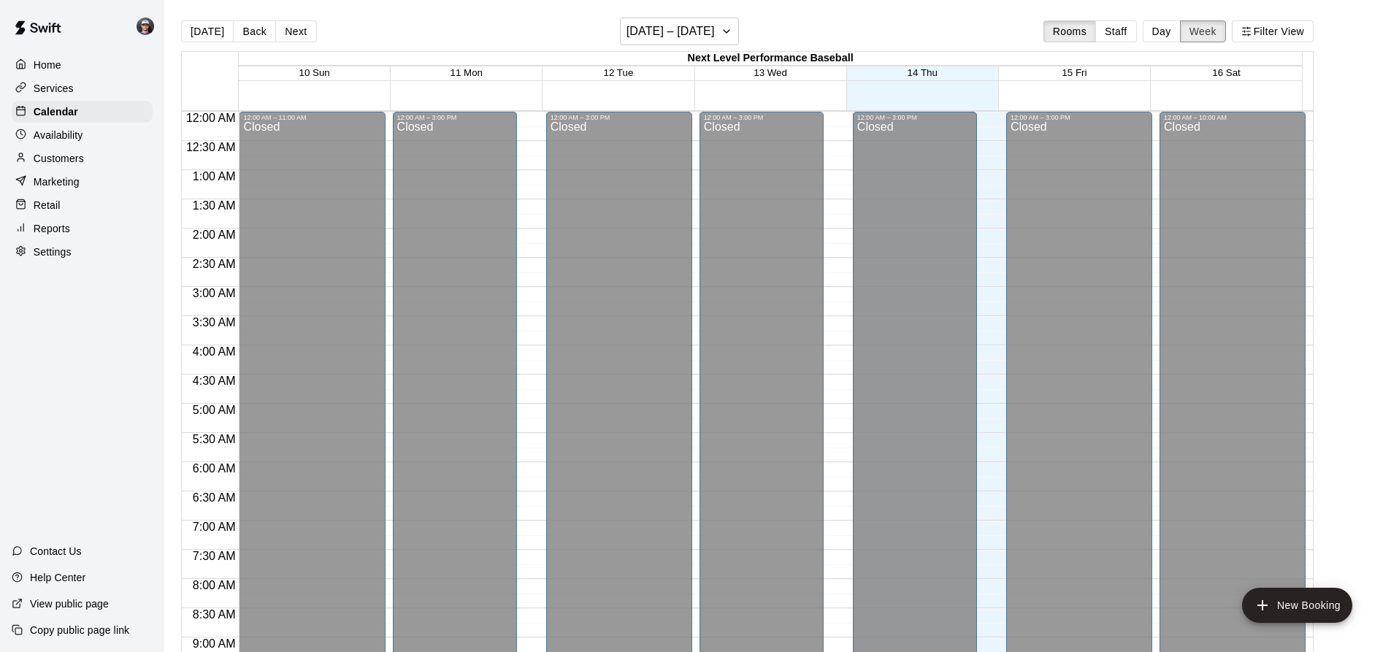
scroll to position [847, 0]
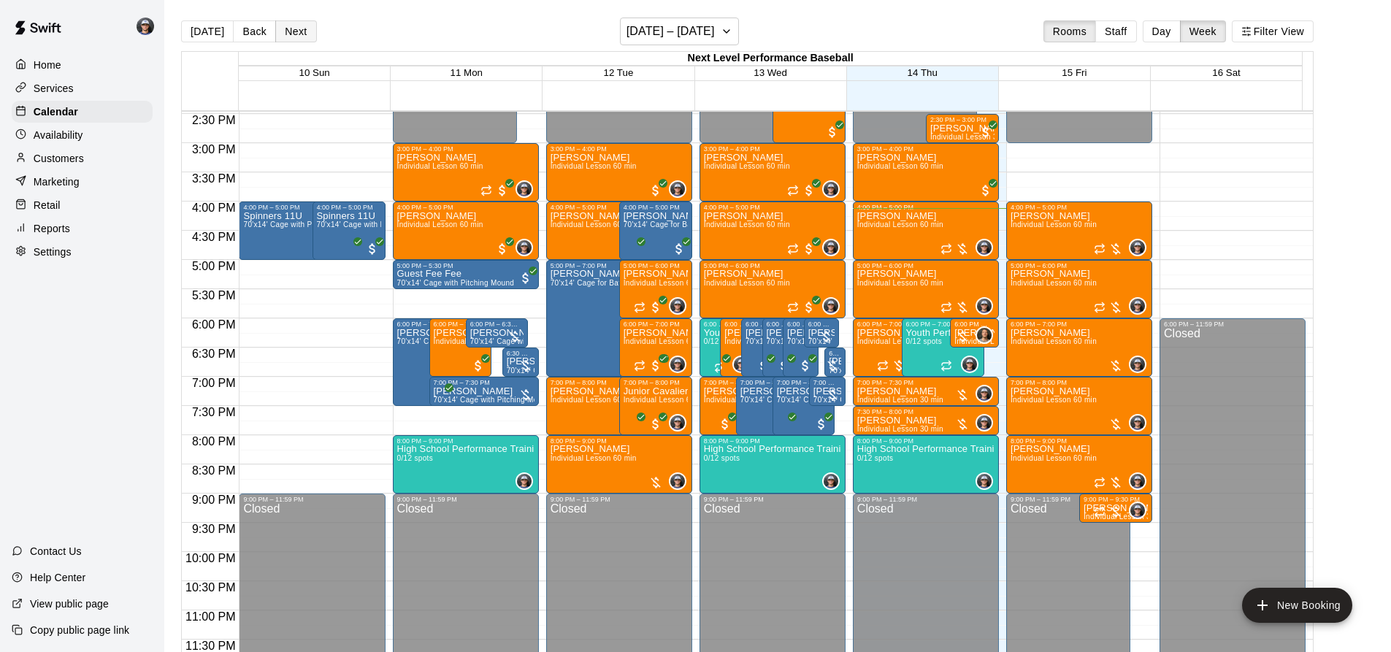
click at [304, 38] on button "Next" at bounding box center [295, 31] width 41 height 22
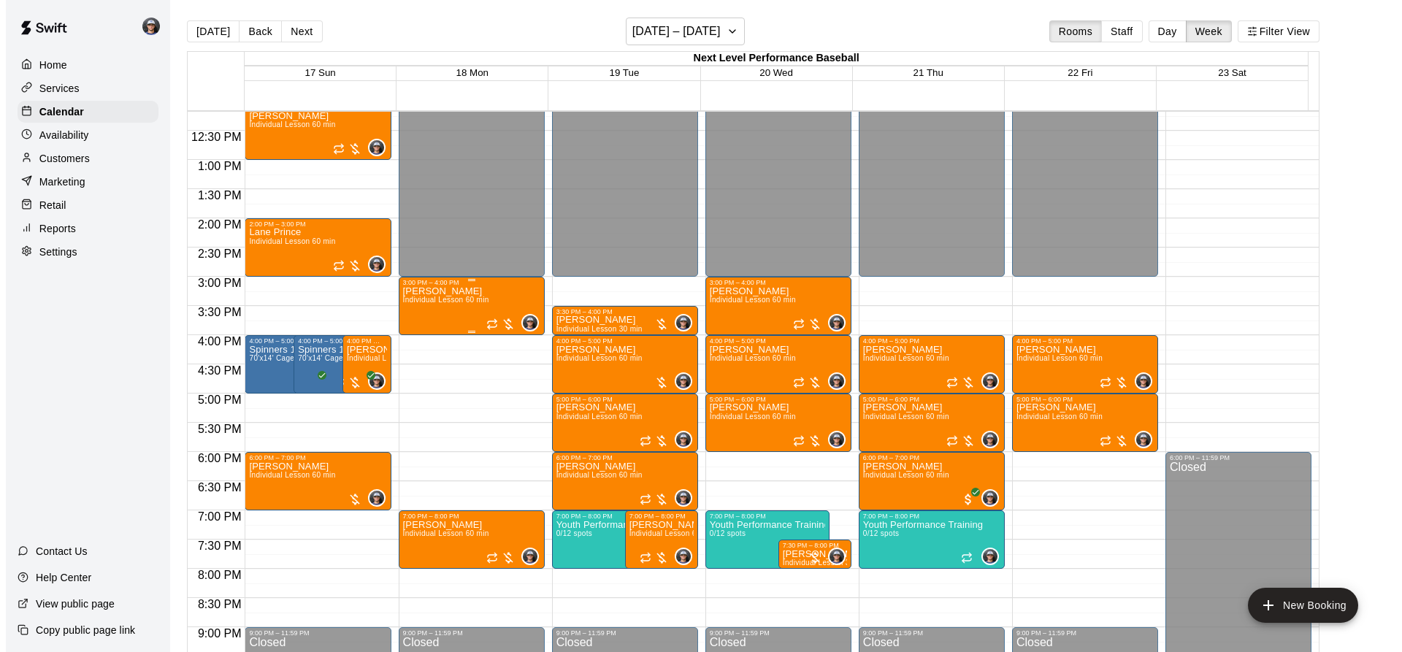
scroll to position [701, 0]
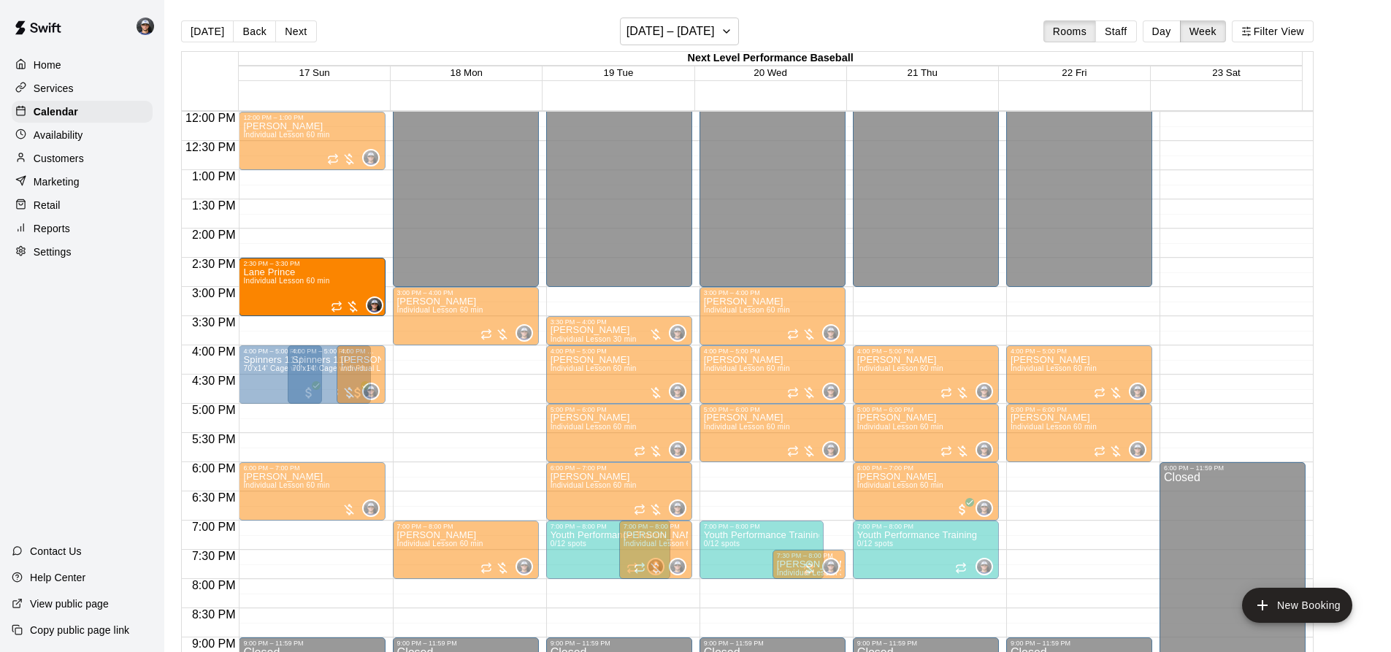
drag, startPoint x: 317, startPoint y: 253, endPoint x: 314, endPoint y: 287, distance: 34.4
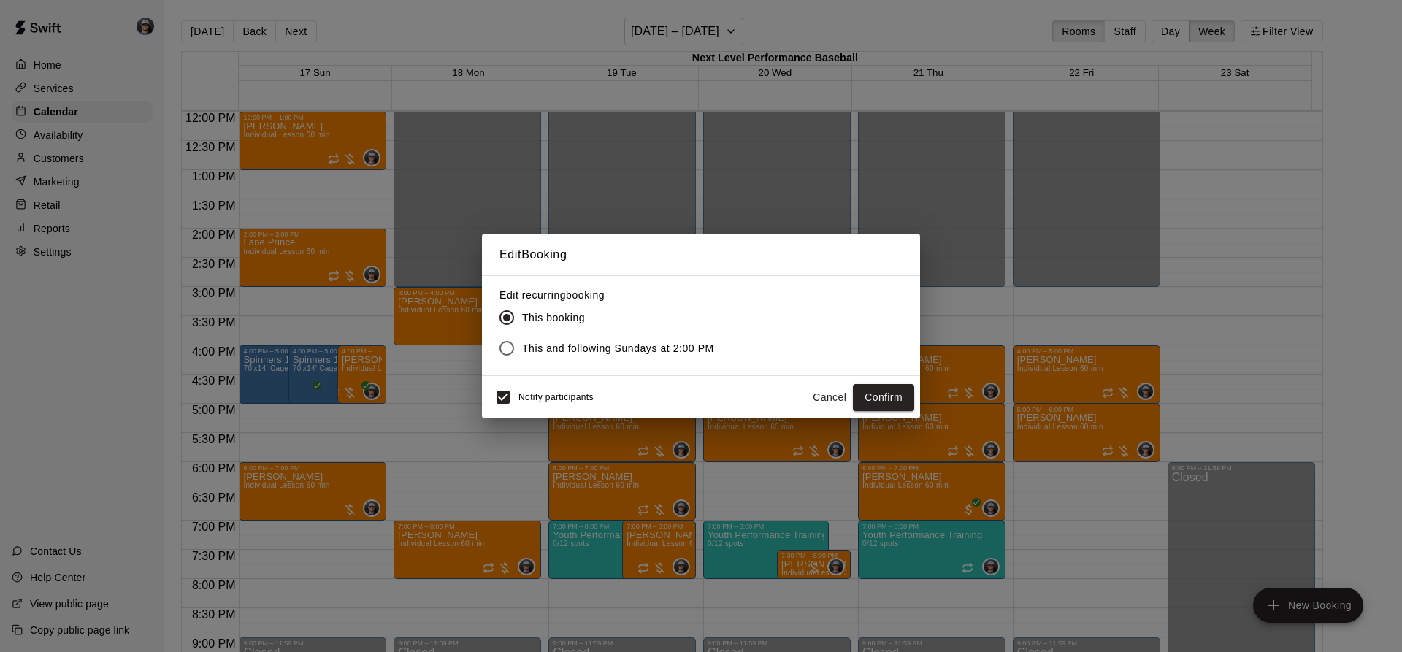
click at [872, 390] on button "Confirm" at bounding box center [883, 397] width 61 height 27
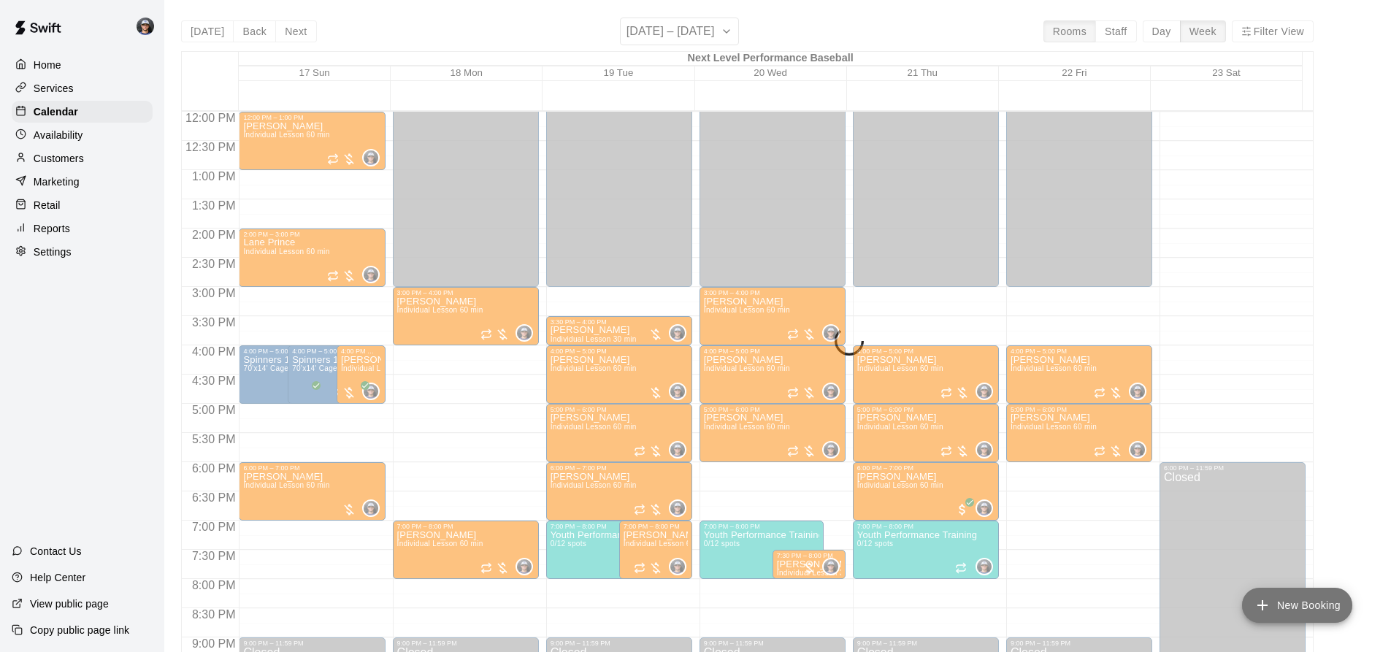
click at [1318, 609] on button "New Booking" at bounding box center [1297, 605] width 110 height 35
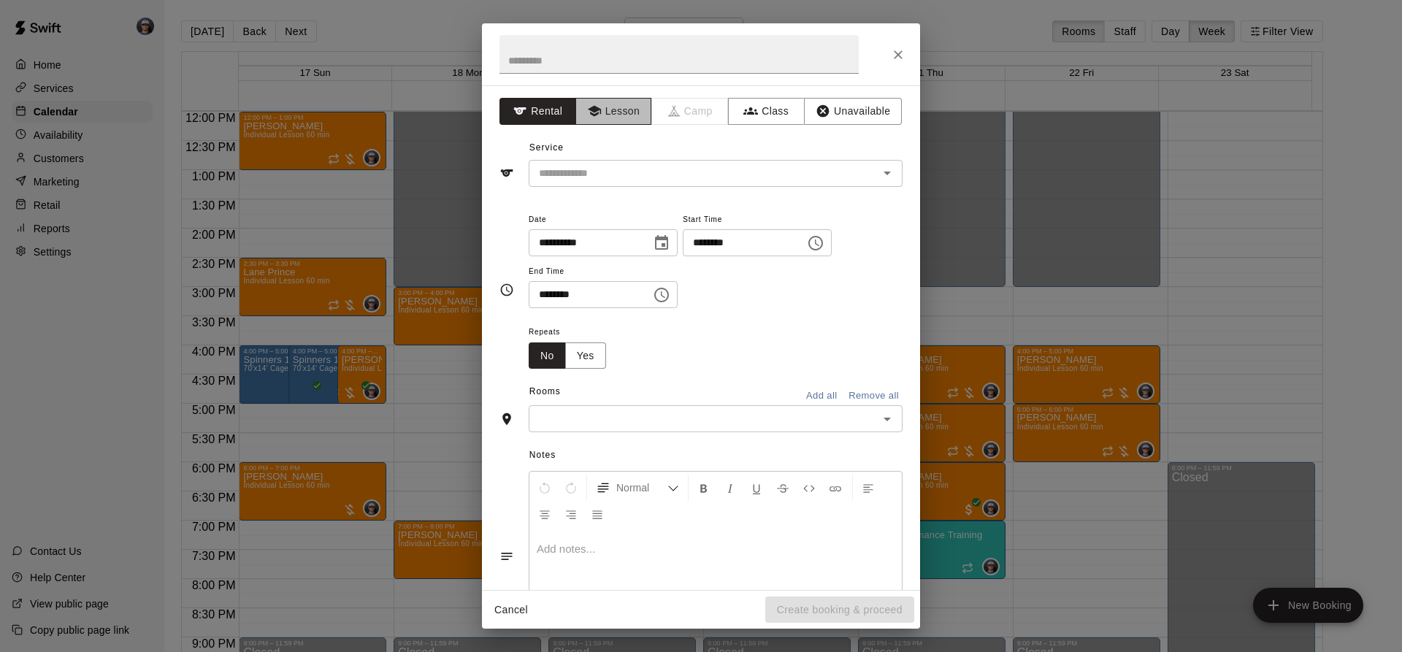
click at [611, 116] on button "Lesson" at bounding box center [613, 111] width 77 height 27
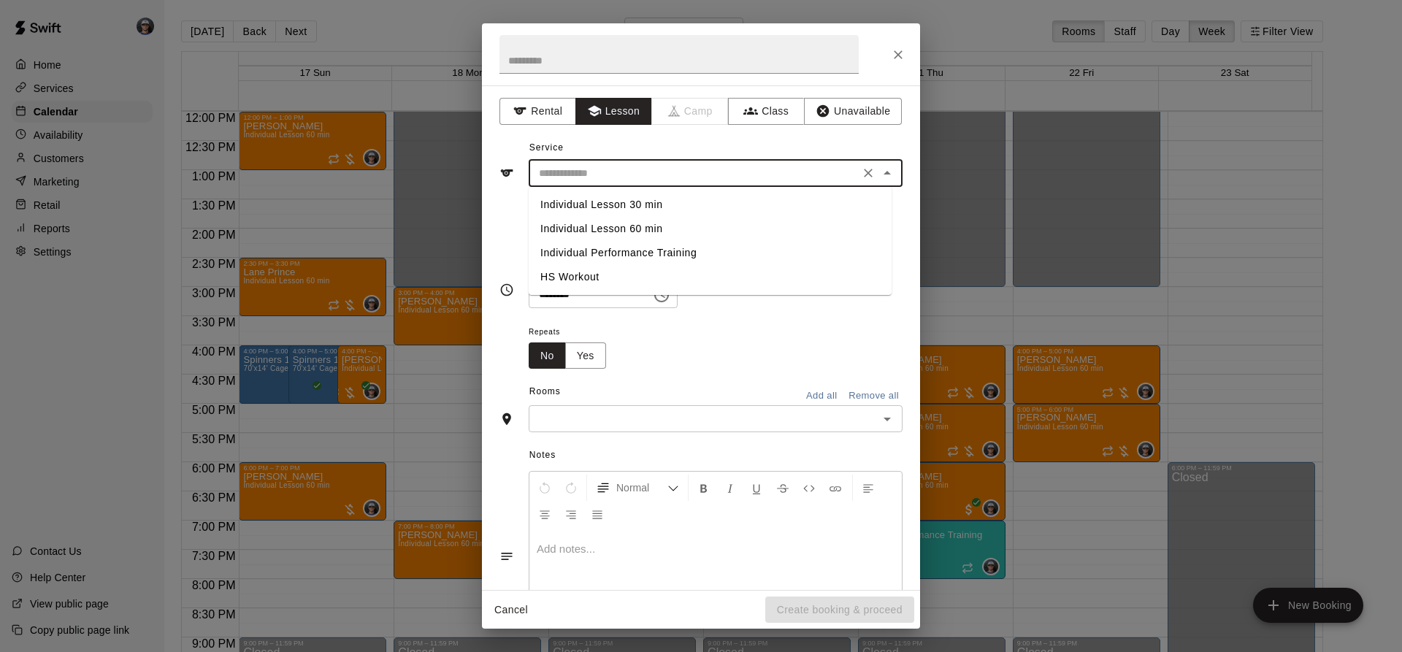
click at [604, 172] on input "text" at bounding box center [694, 173] width 322 height 18
click at [618, 223] on li "Individual Lesson 60 min" at bounding box center [710, 229] width 363 height 24
type input "**********"
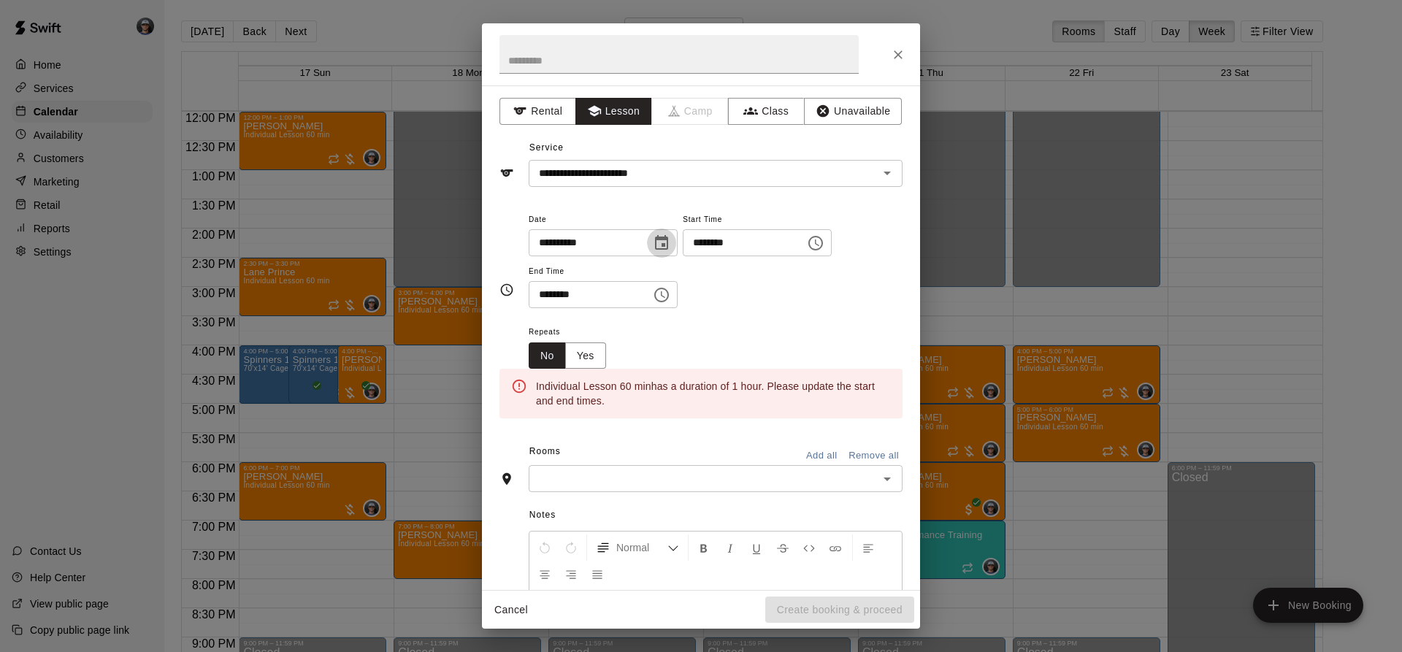
click at [671, 246] on button "Choose date, selected date is Aug 21, 2025" at bounding box center [661, 243] width 29 height 29
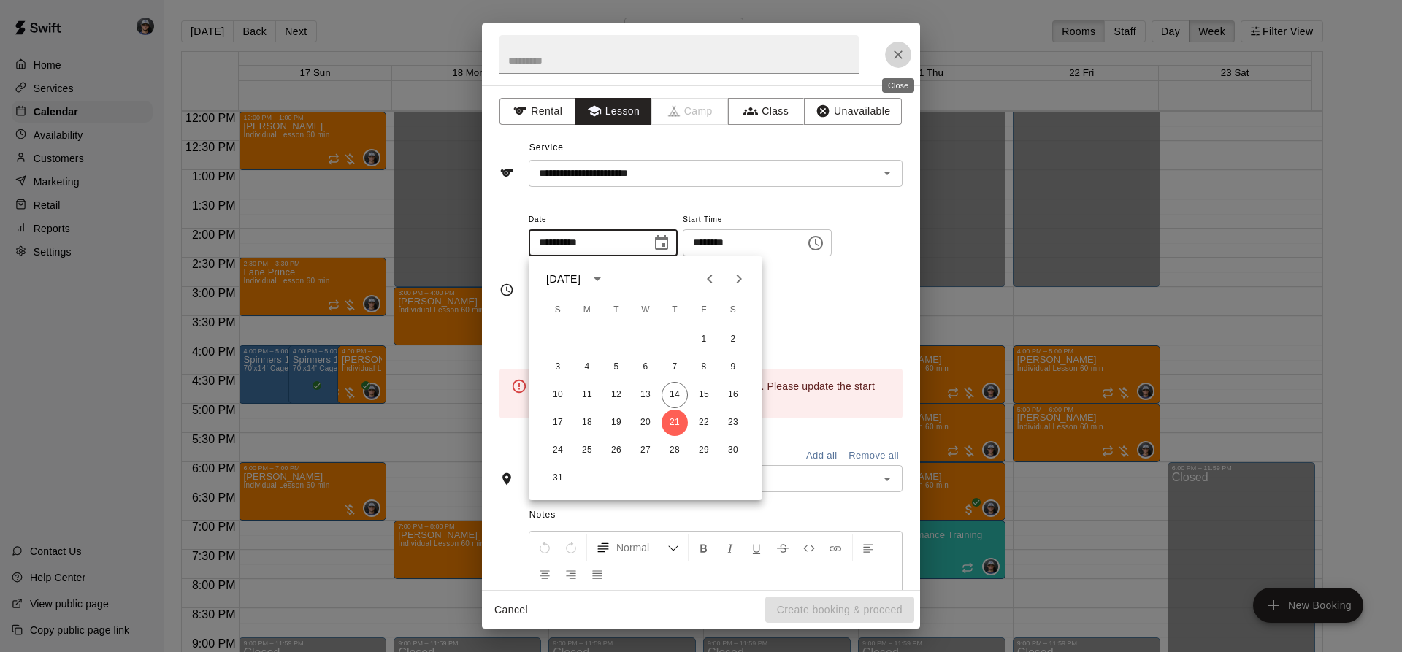
click at [899, 47] on icon "Close" at bounding box center [898, 54] width 15 height 15
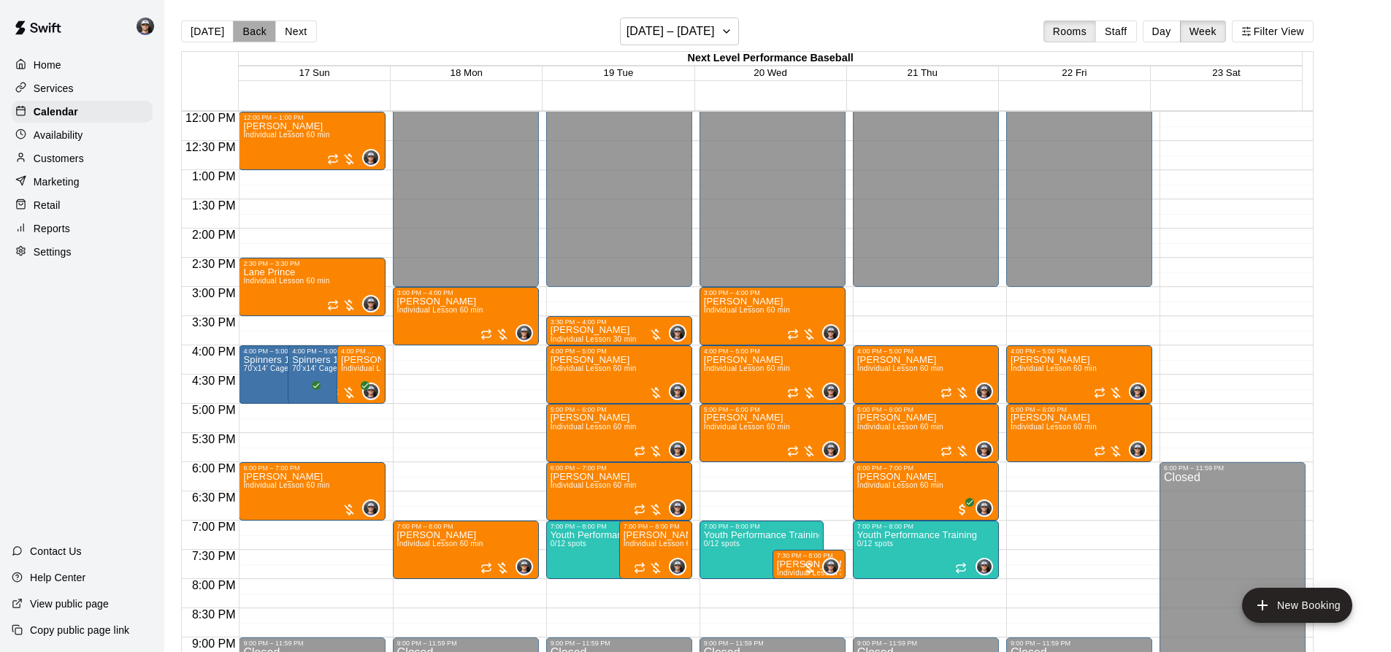
click at [245, 31] on button "Back" at bounding box center [254, 31] width 43 height 22
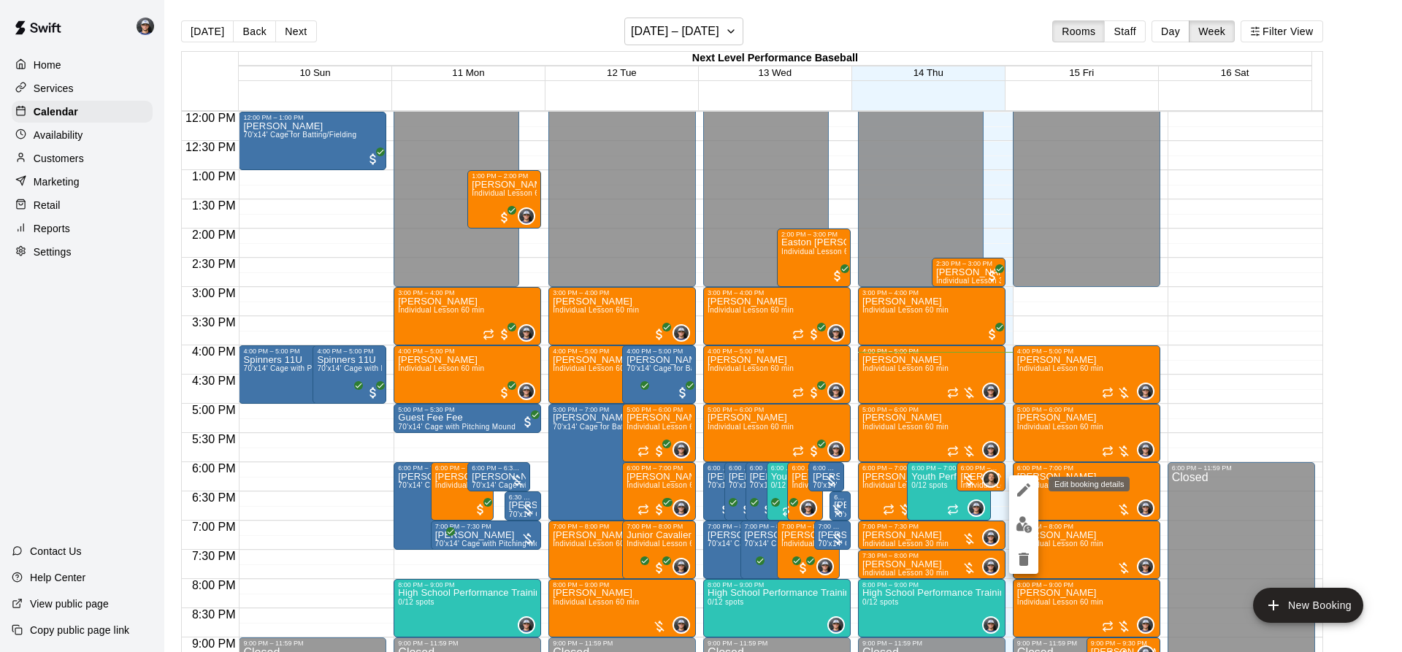
click at [1019, 487] on icon "edit" at bounding box center [1024, 490] width 18 height 18
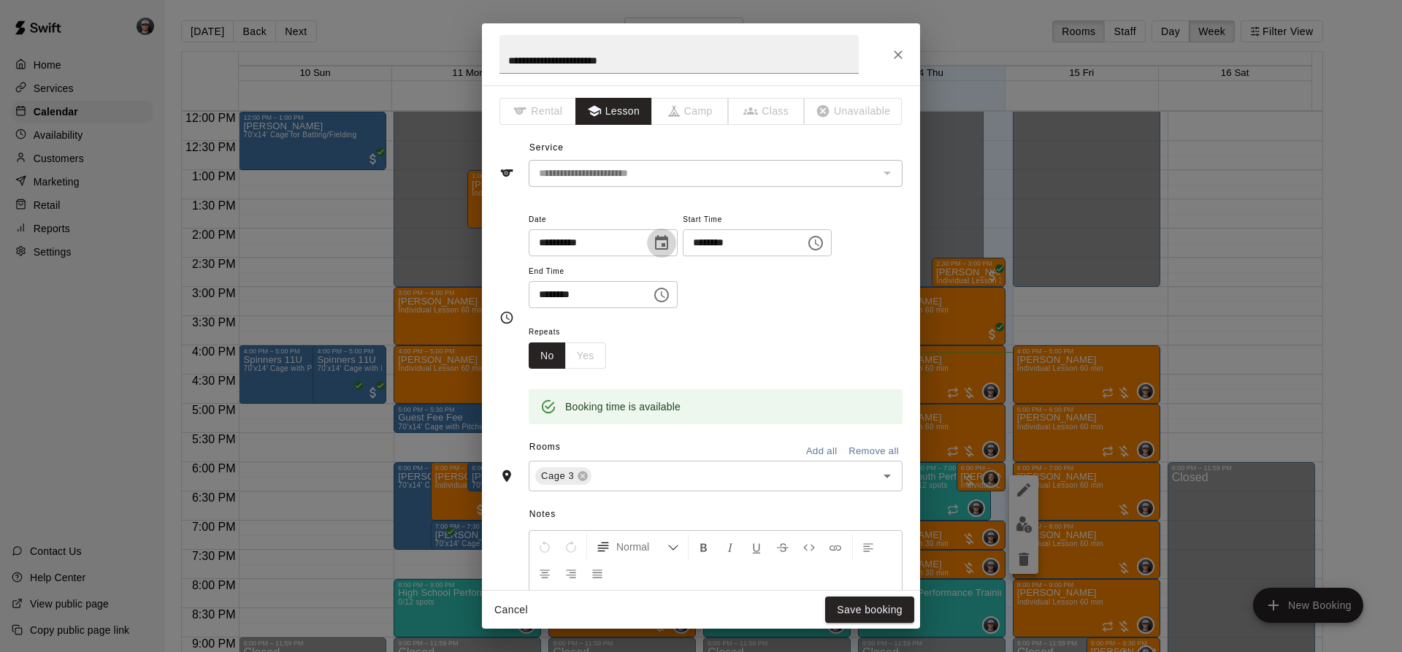
click at [668, 237] on icon "Choose date, selected date is Aug 15, 2025" at bounding box center [661, 242] width 13 height 15
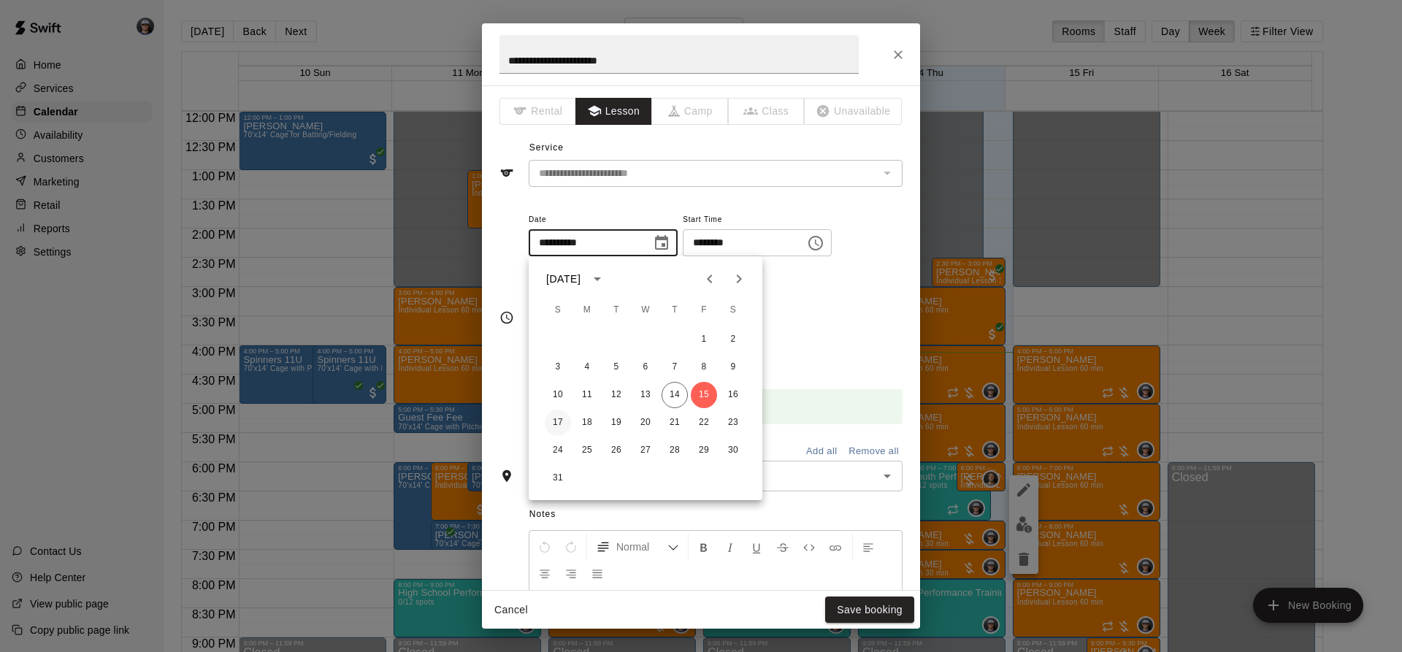
click at [557, 423] on button "17" at bounding box center [558, 423] width 26 height 26
type input "**********"
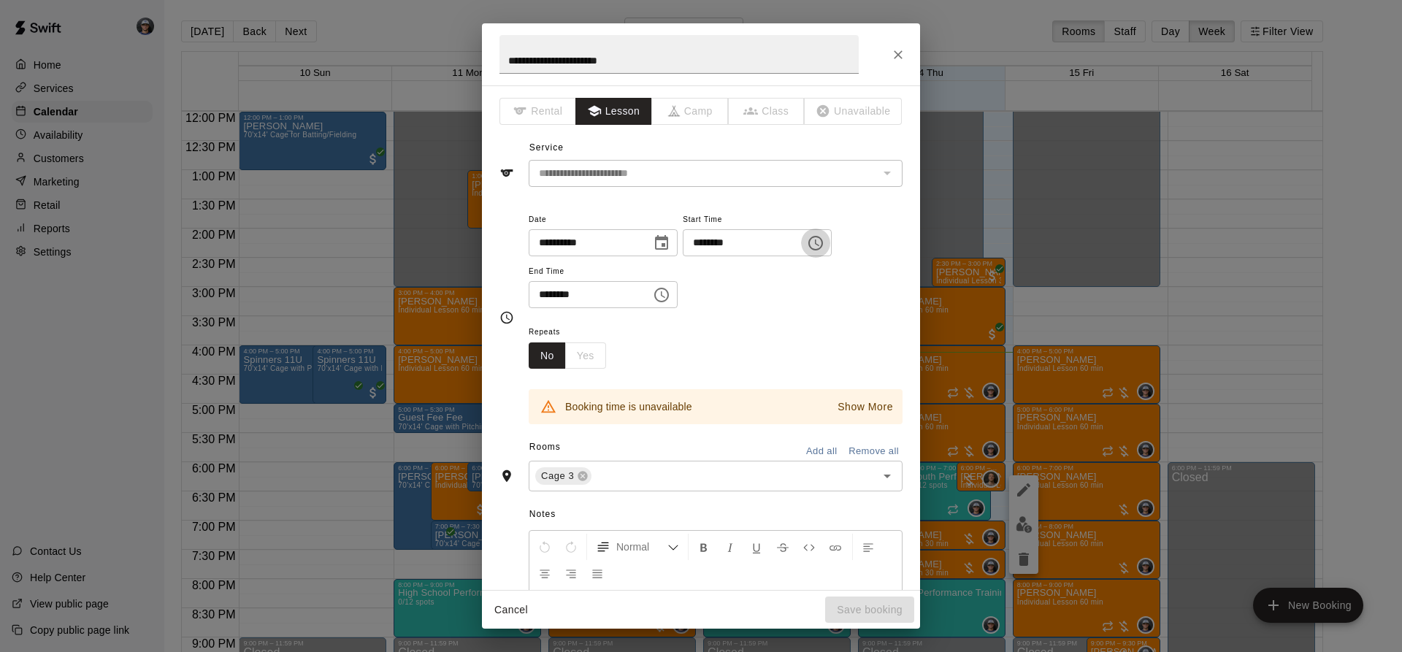
click at [824, 243] on icon "Choose time, selected time is 6:00 PM" at bounding box center [816, 243] width 18 height 18
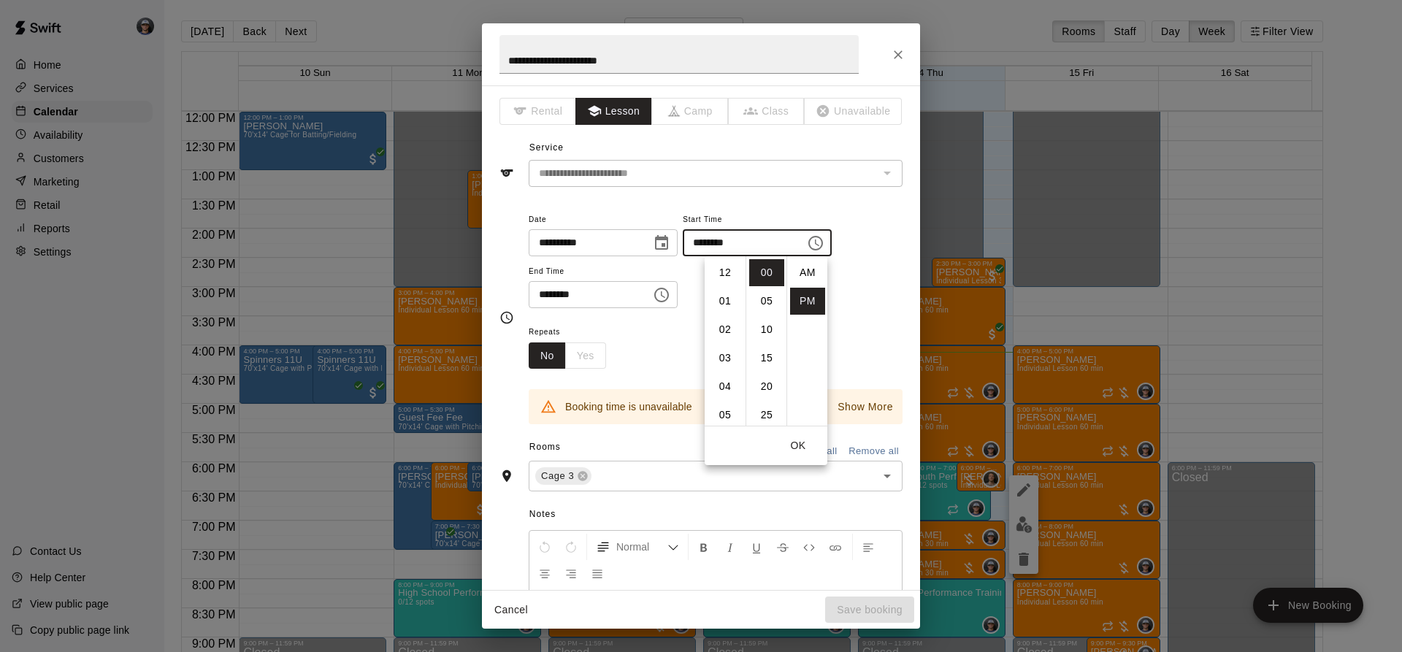
scroll to position [26, 0]
click at [725, 280] on li "01" at bounding box center [724, 276] width 35 height 27
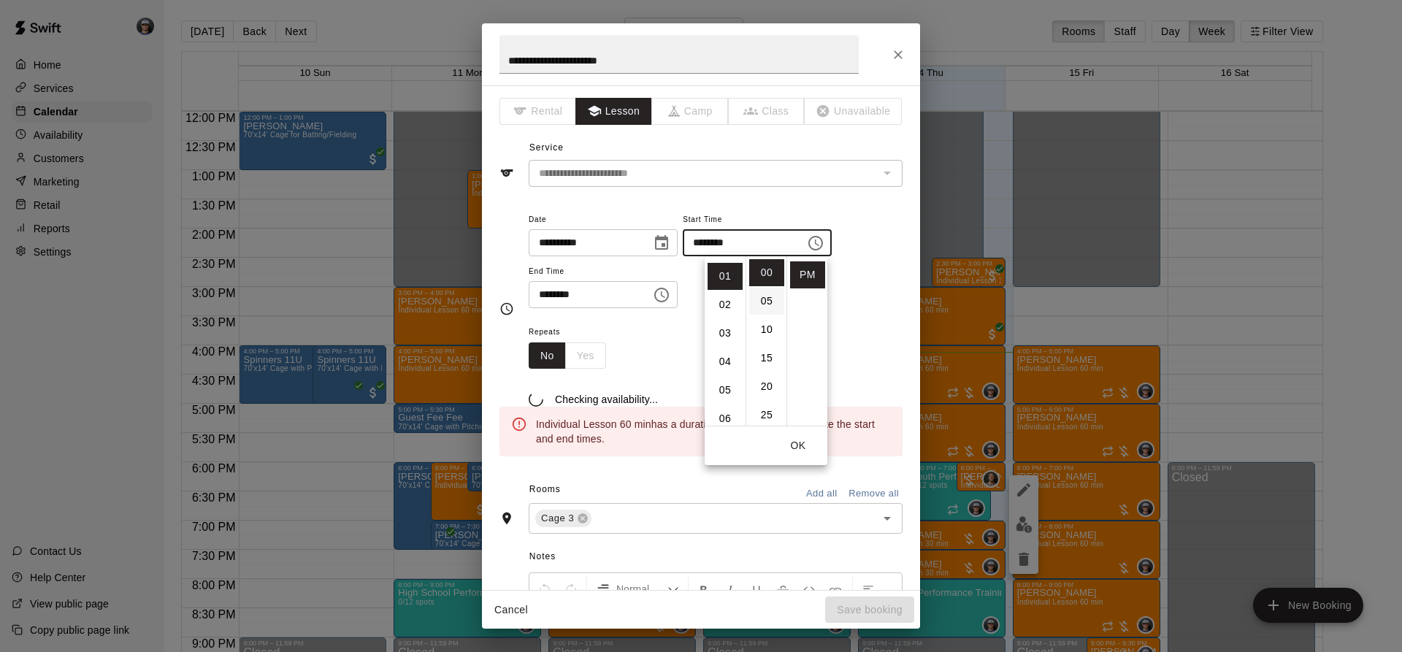
scroll to position [28, 0]
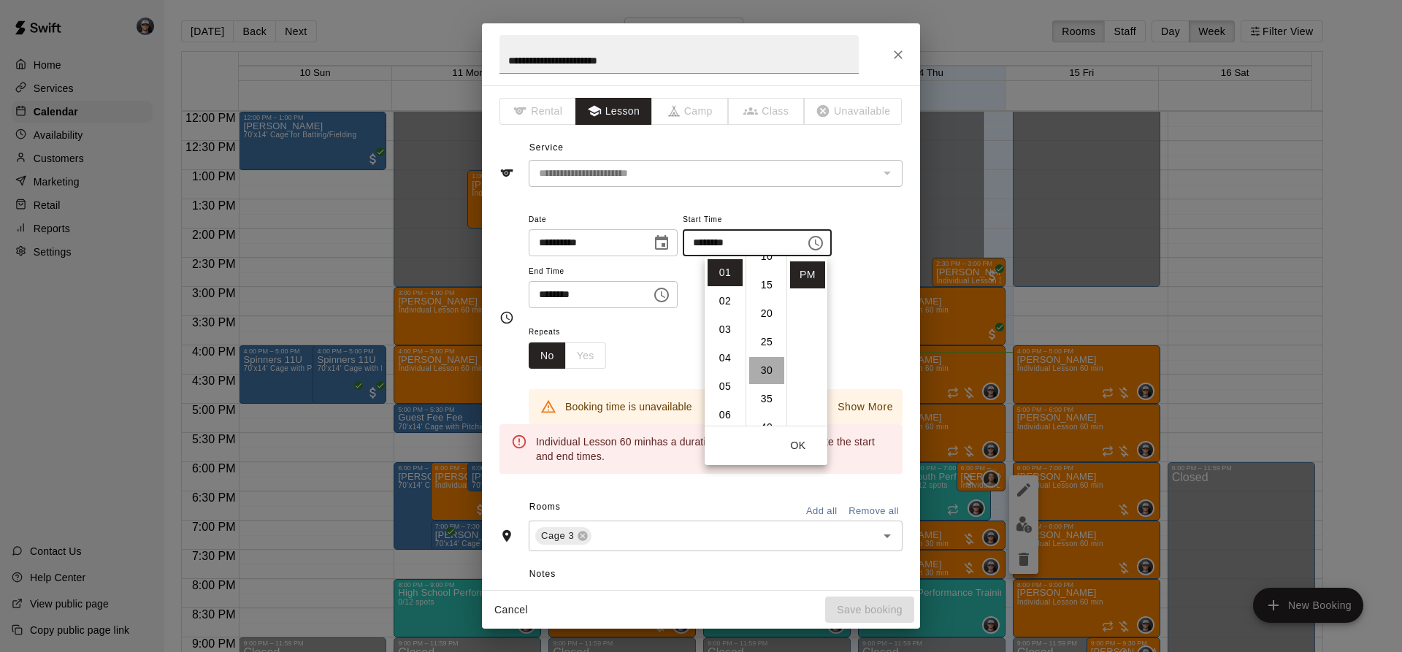
click at [761, 369] on li "30" at bounding box center [766, 370] width 35 height 27
type input "********"
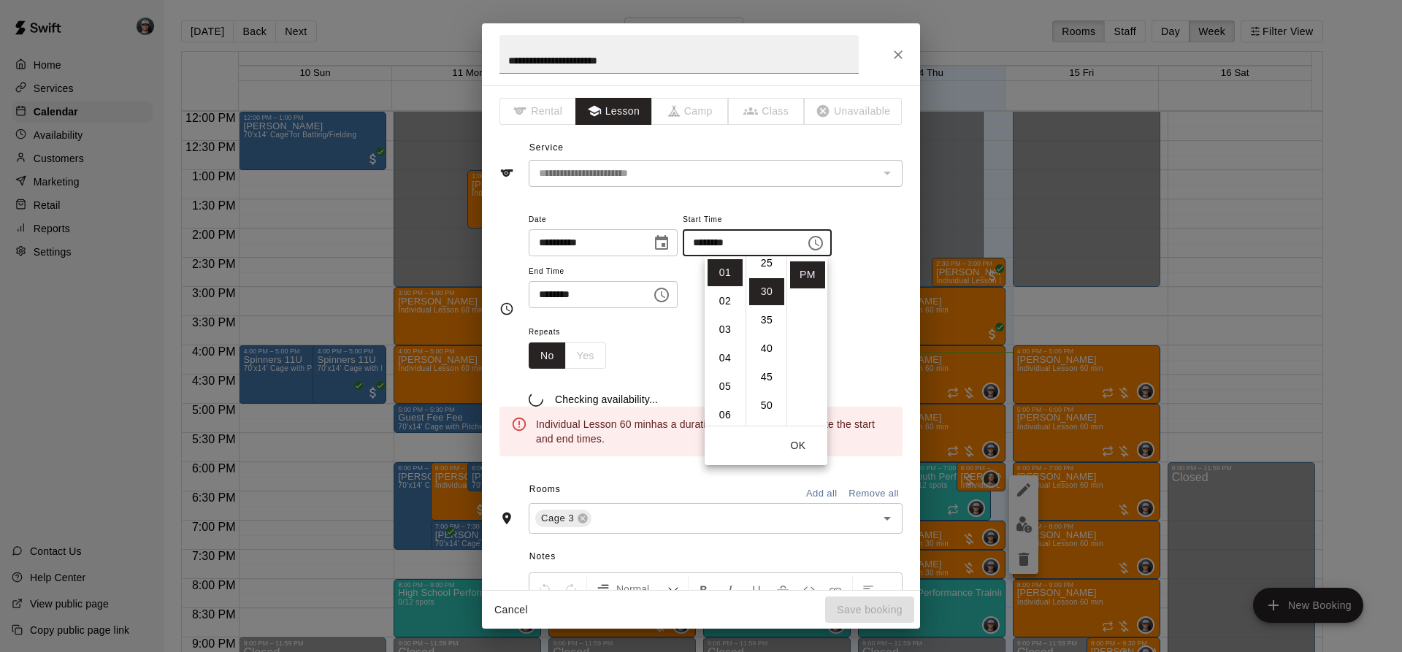
scroll to position [171, 0]
click at [676, 303] on button "Choose time, selected time is 7:00 PM" at bounding box center [661, 294] width 29 height 29
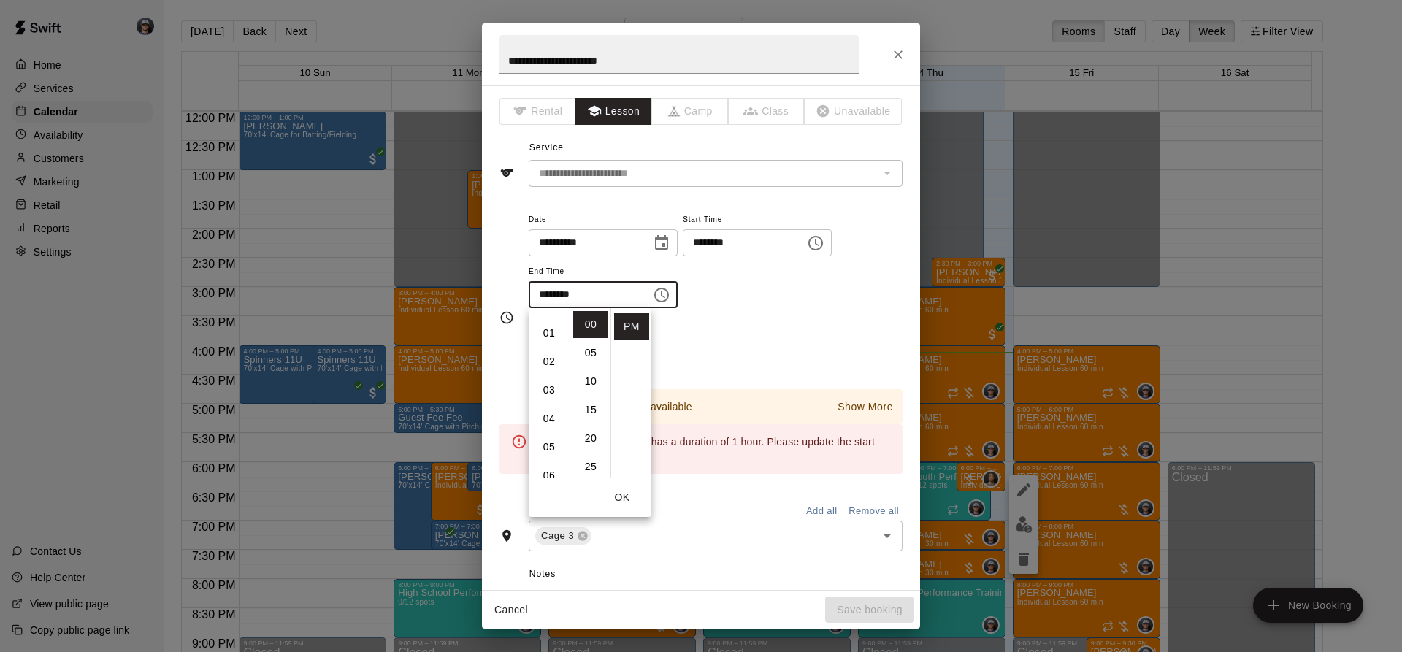
scroll to position [0, 0]
click at [550, 378] on li "02" at bounding box center [548, 381] width 35 height 27
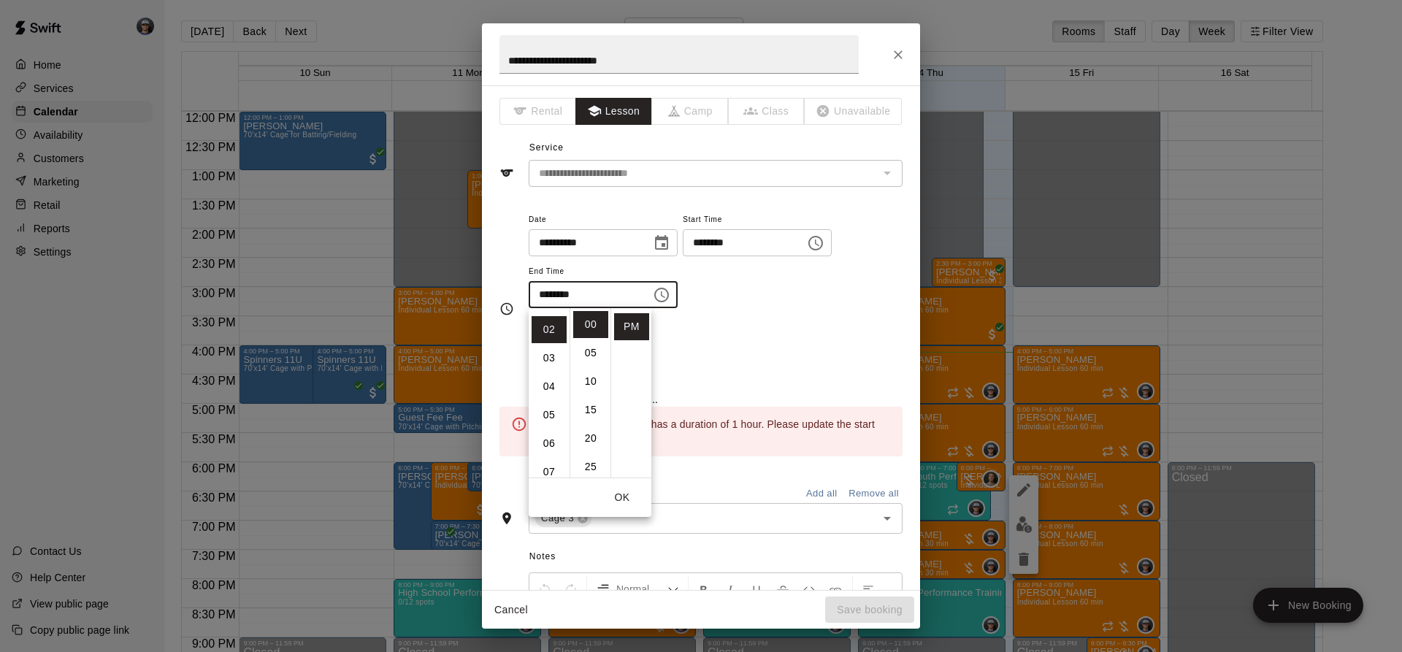
scroll to position [57, 0]
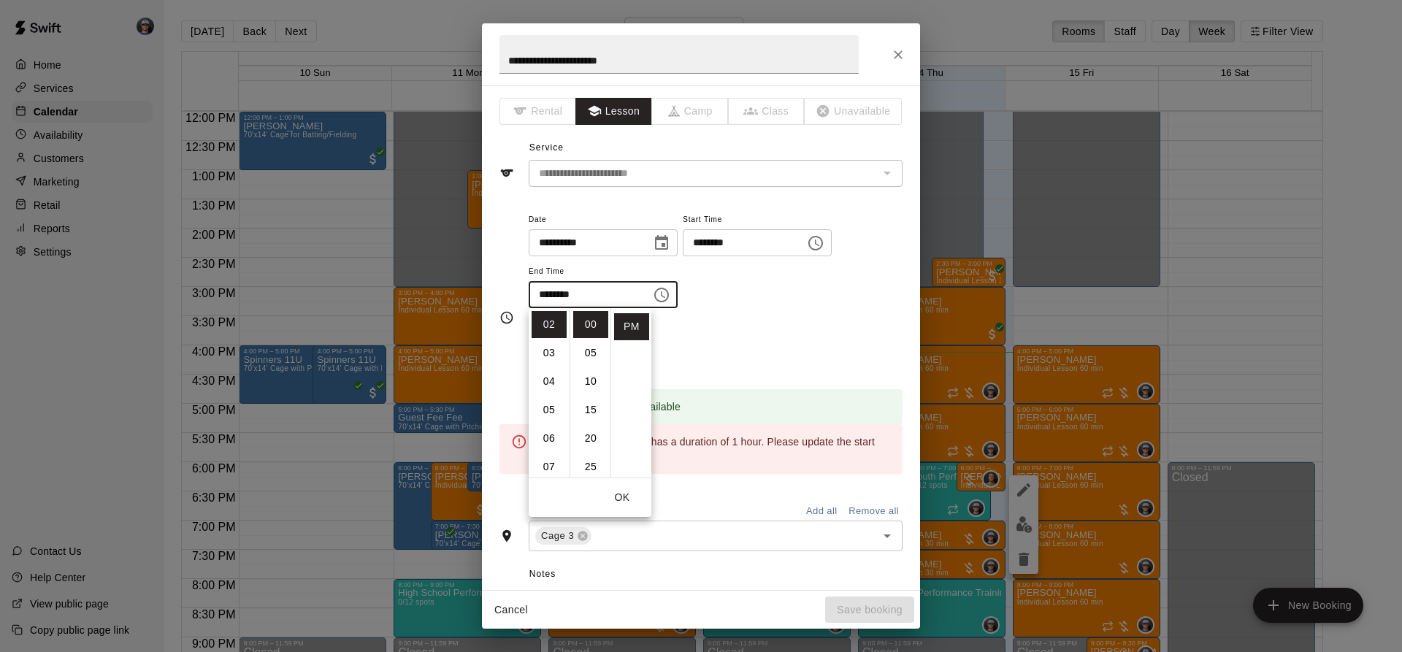
click at [817, 339] on div "Repeats No Yes" at bounding box center [716, 346] width 374 height 46
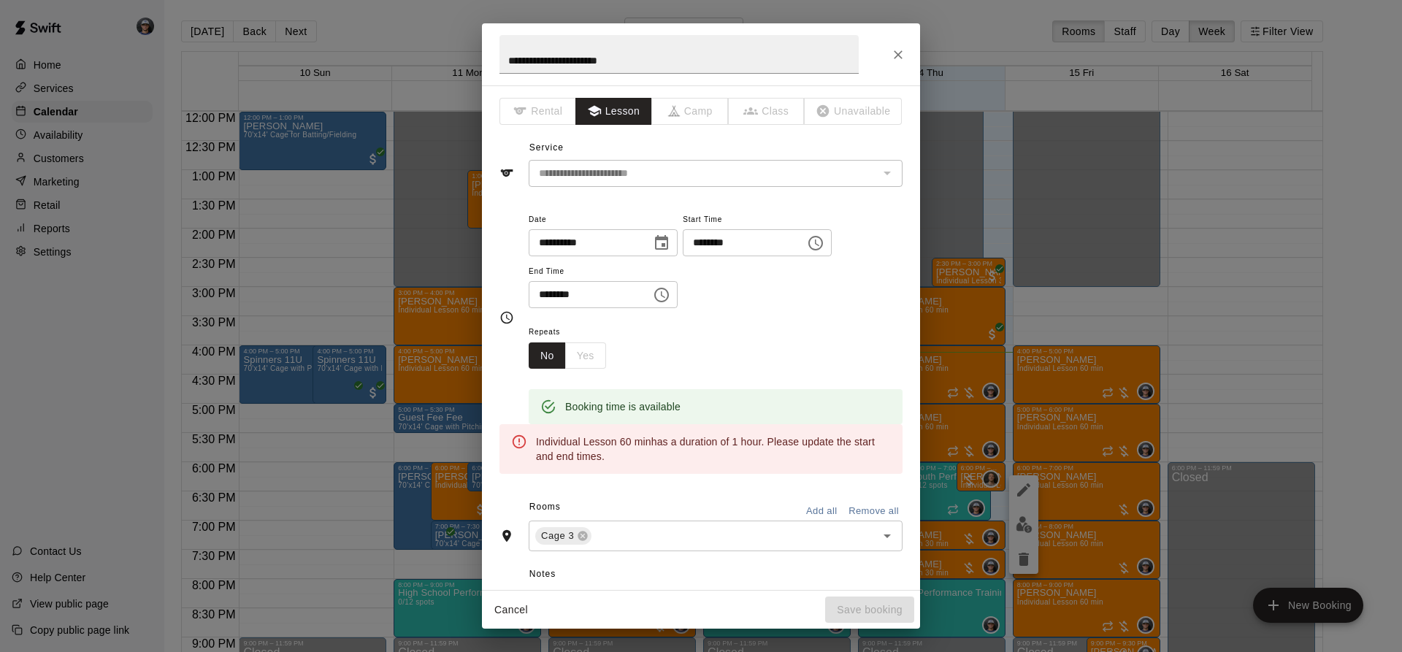
click at [692, 303] on div "**********" at bounding box center [716, 259] width 374 height 99
click at [670, 301] on icon "Choose time, selected time is 2:00 PM" at bounding box center [662, 295] width 18 height 18
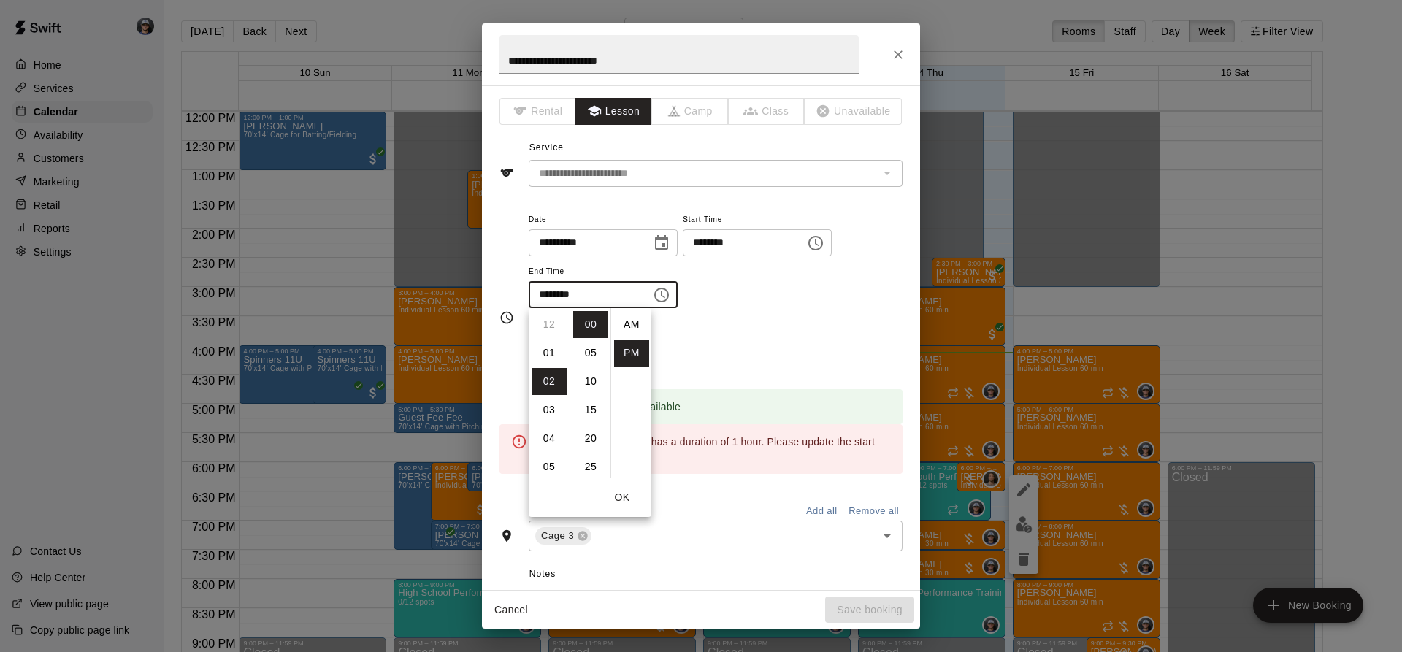
scroll to position [26, 0]
click at [592, 426] on li "30" at bounding box center [590, 422] width 35 height 27
type input "********"
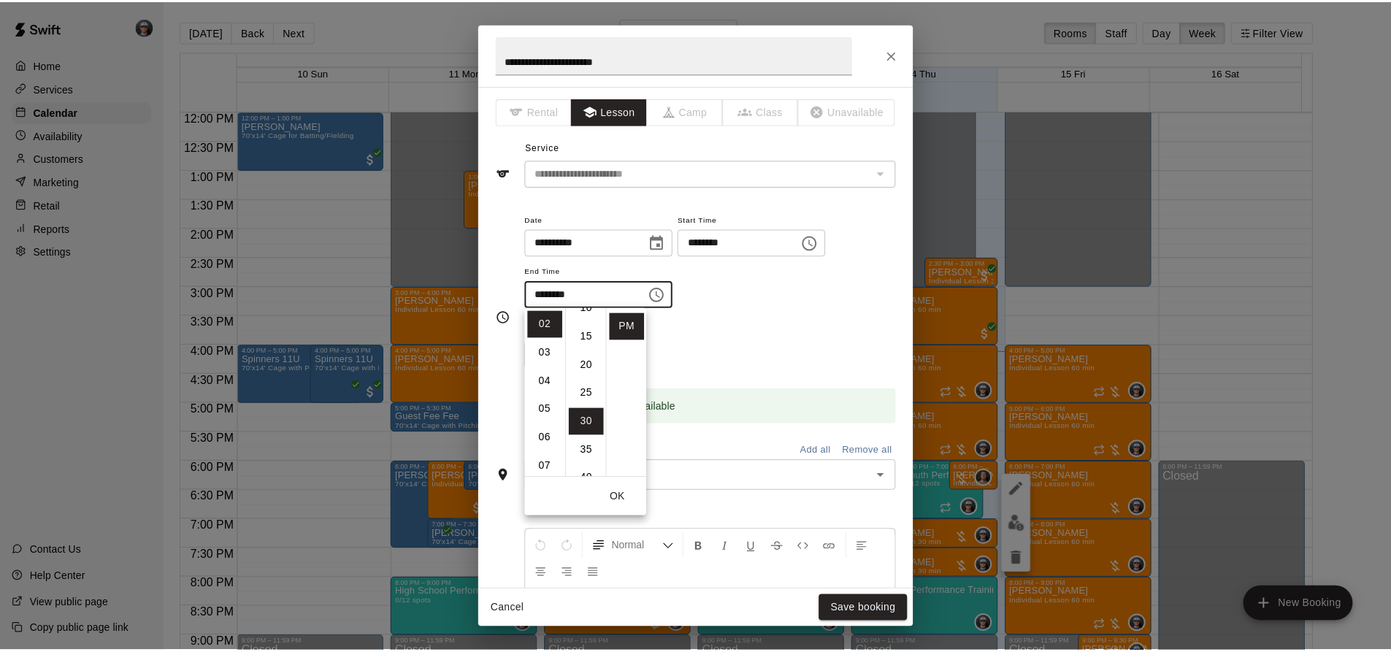
scroll to position [171, 0]
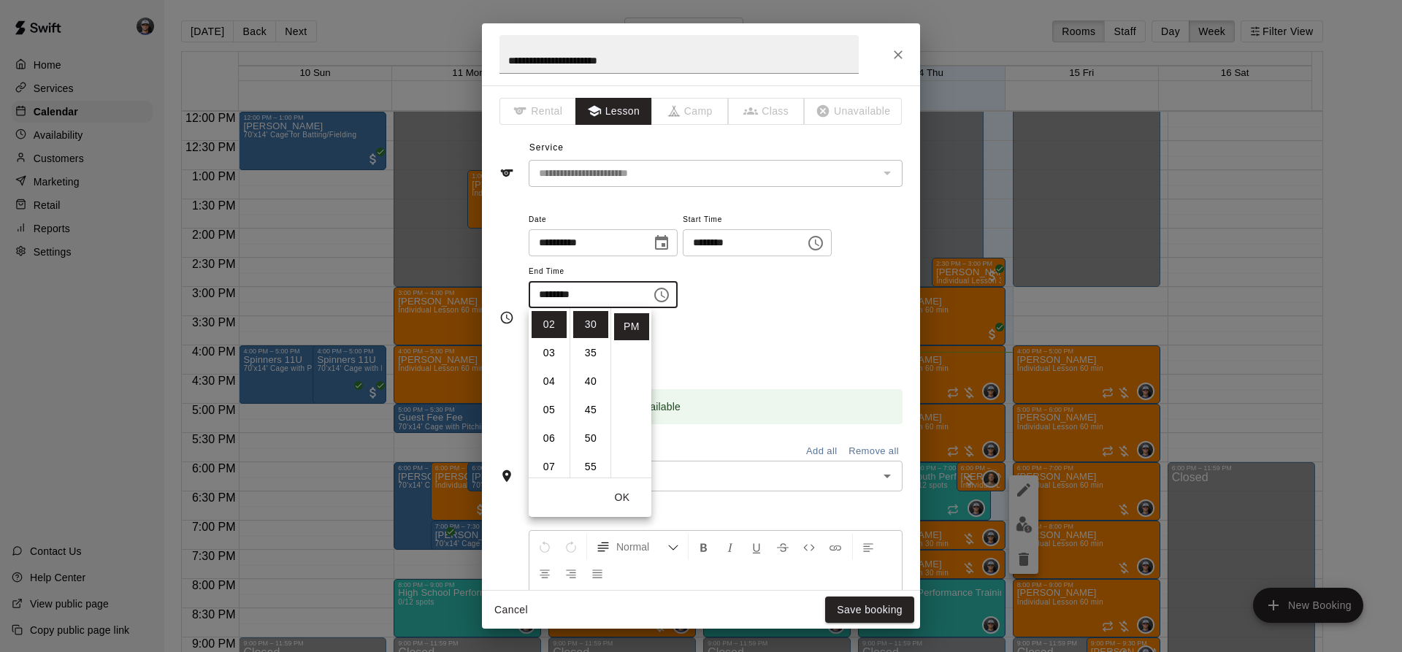
click at [835, 348] on div "Repeats No Yes" at bounding box center [716, 346] width 374 height 46
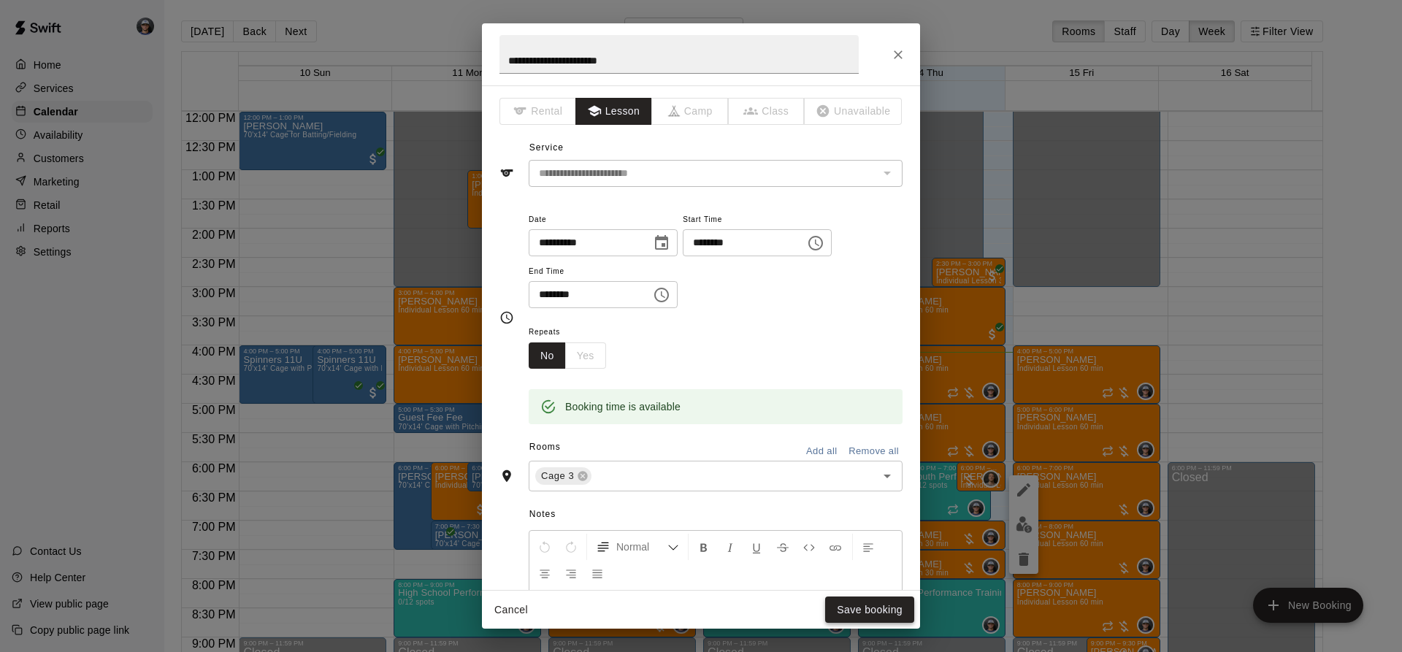
click at [867, 602] on button "Save booking" at bounding box center [869, 609] width 89 height 27
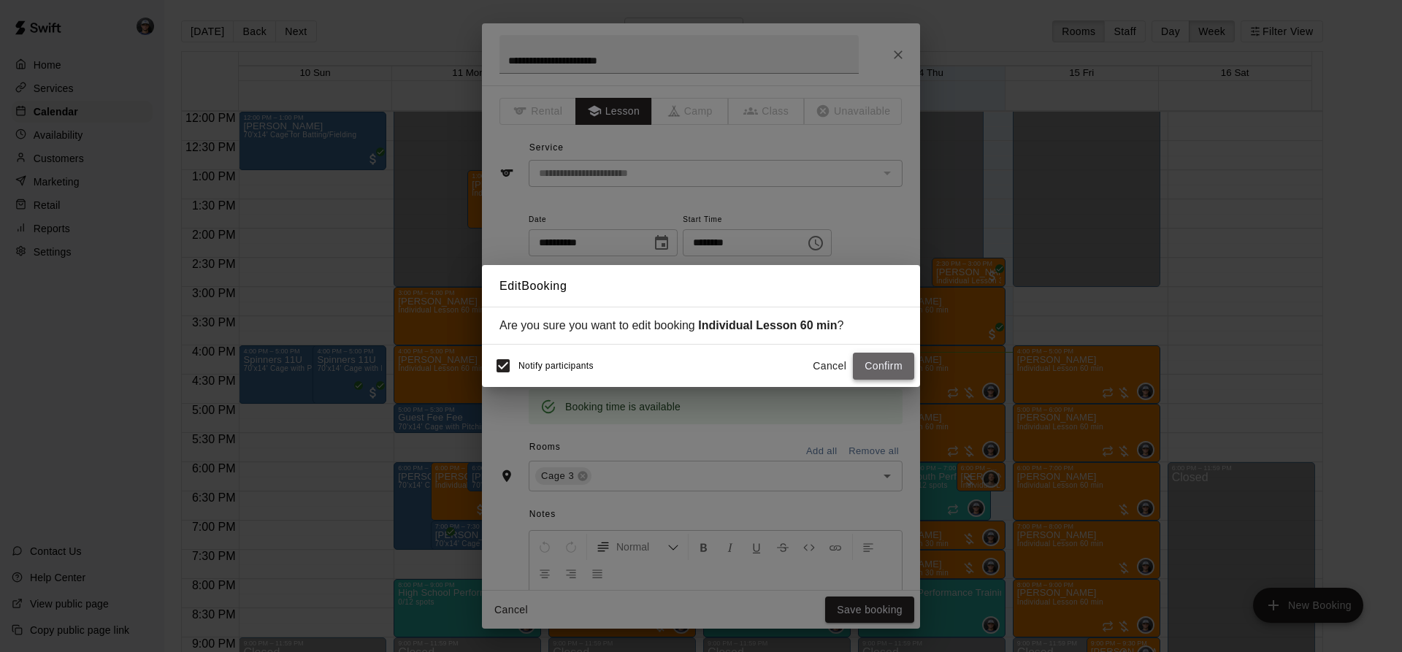
click at [891, 371] on button "Confirm" at bounding box center [883, 366] width 61 height 27
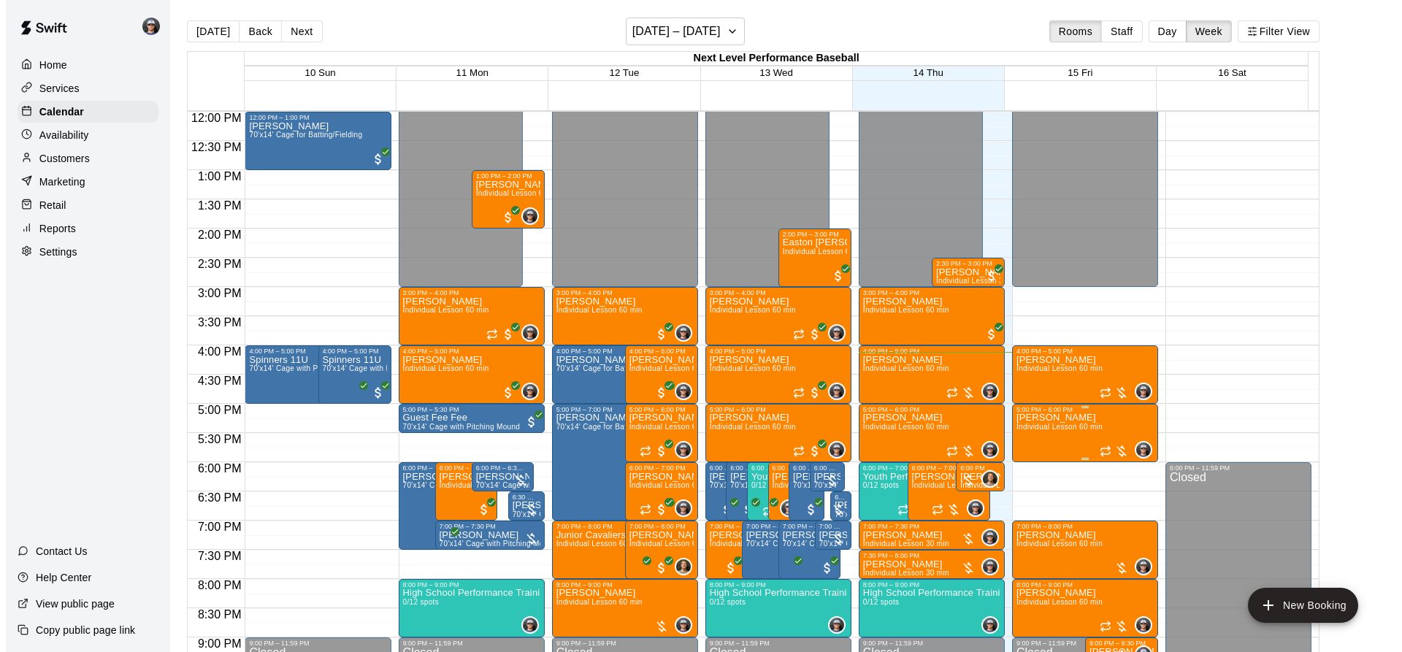
scroll to position [774, 0]
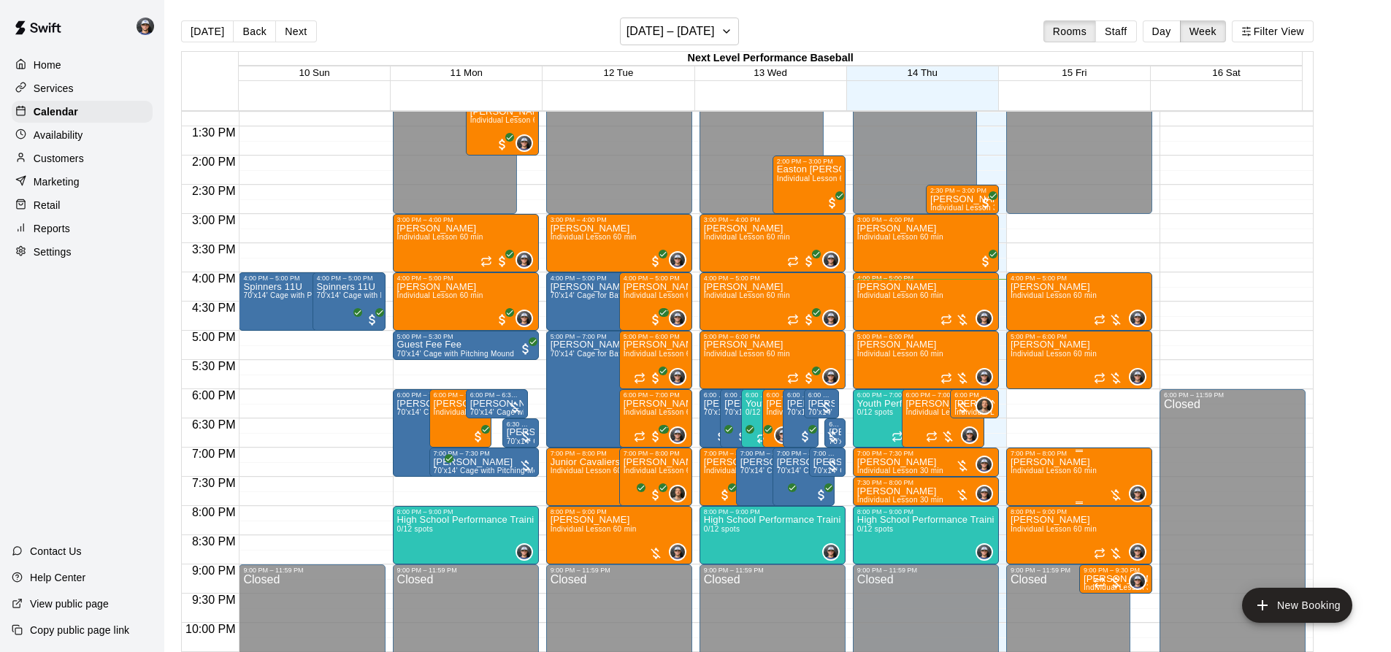
click at [1056, 471] on span "Individual Lesson 60 min" at bounding box center [1053, 471] width 86 height 8
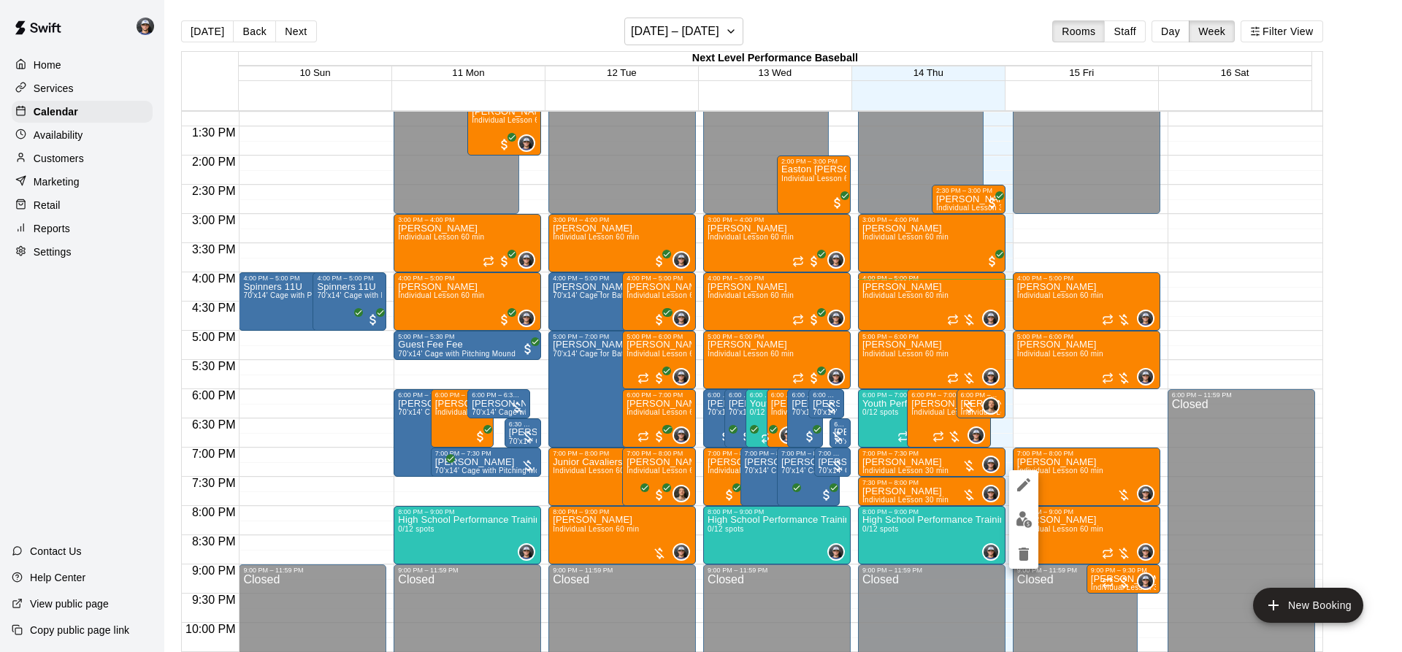
click at [1020, 485] on icon "edit" at bounding box center [1024, 485] width 18 height 18
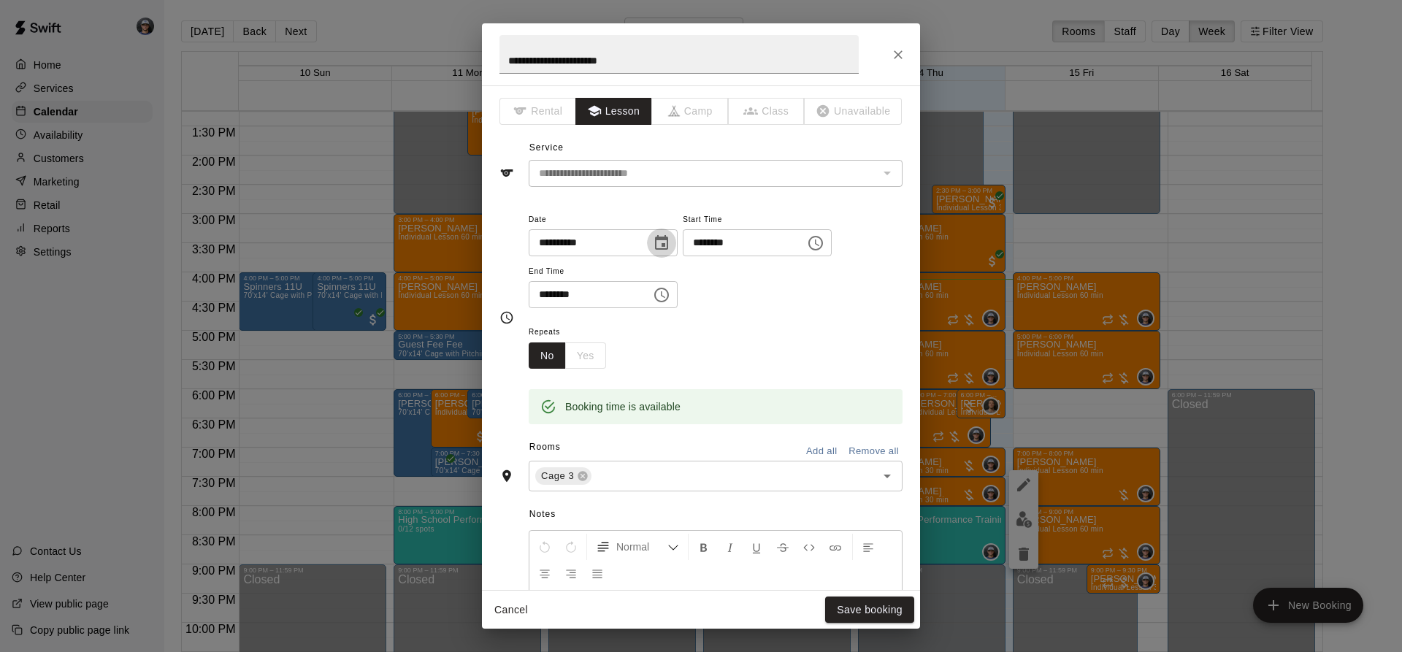
click at [670, 242] on icon "Choose date, selected date is Aug 15, 2025" at bounding box center [662, 243] width 18 height 18
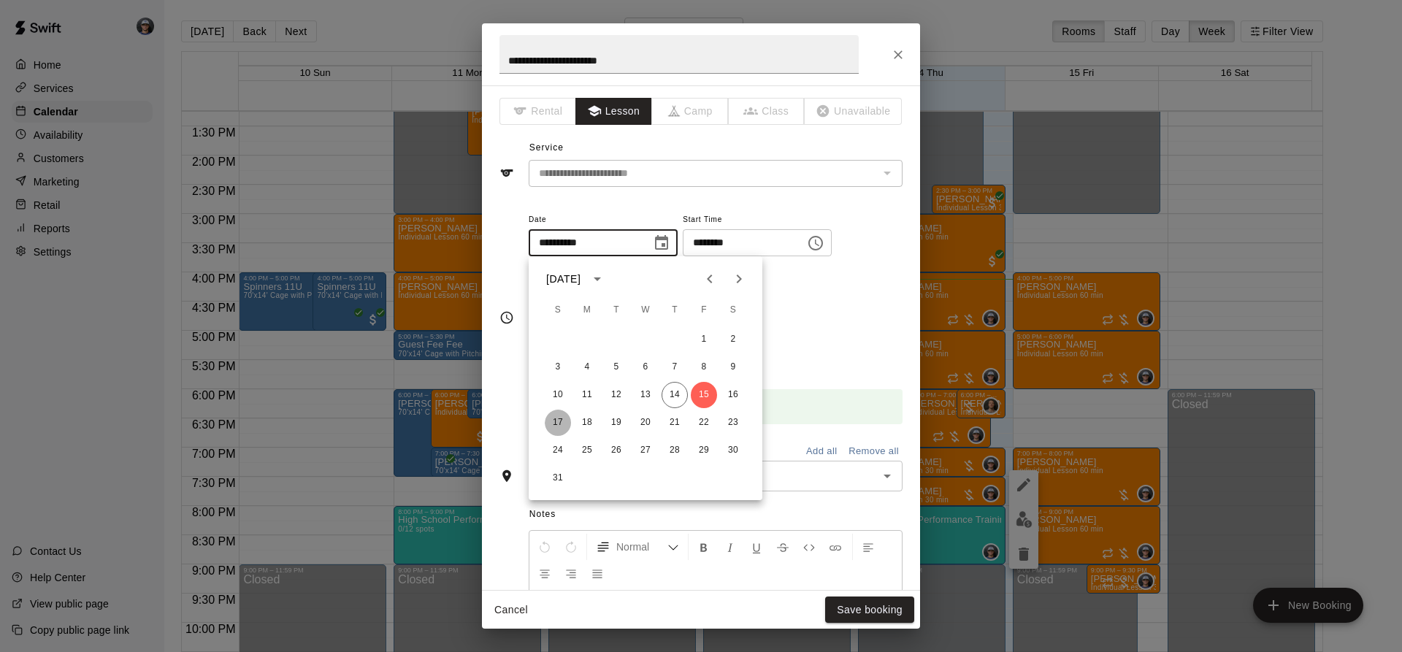
click at [556, 419] on button "17" at bounding box center [558, 423] width 26 height 26
type input "**********"
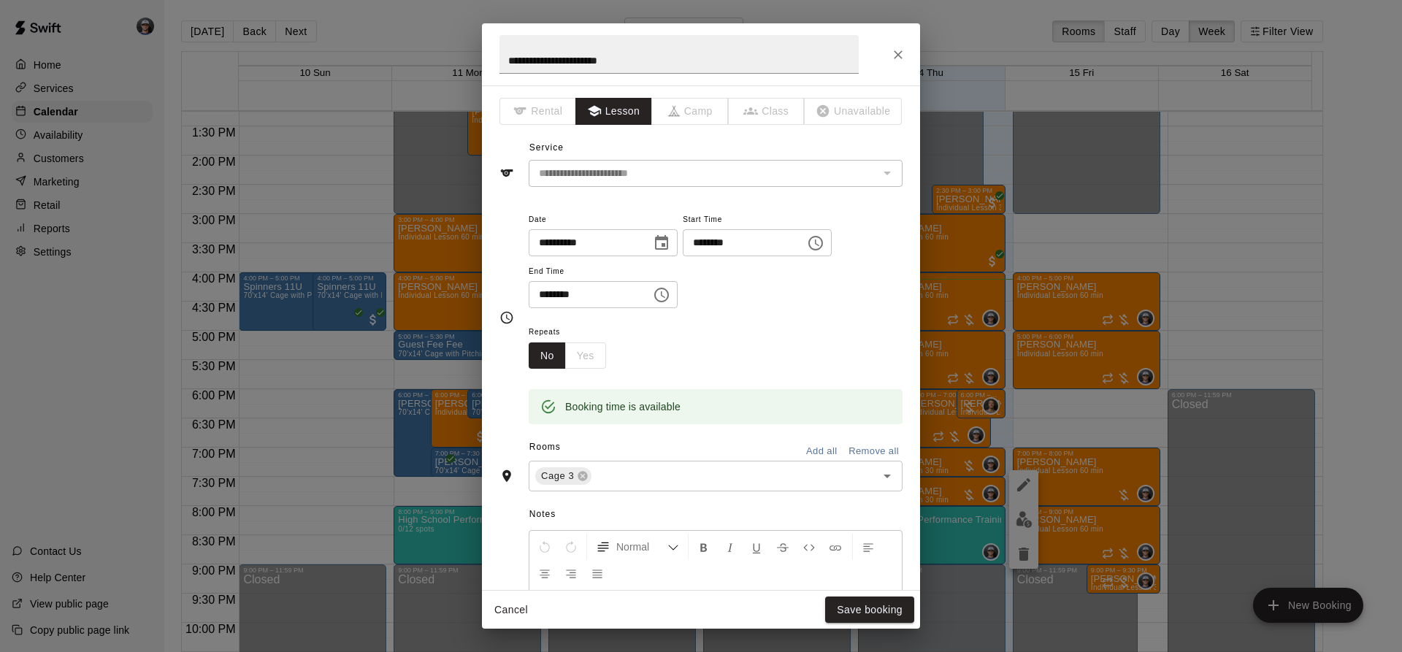
click at [830, 243] on button "Choose time, selected time is 7:00 PM" at bounding box center [815, 243] width 29 height 29
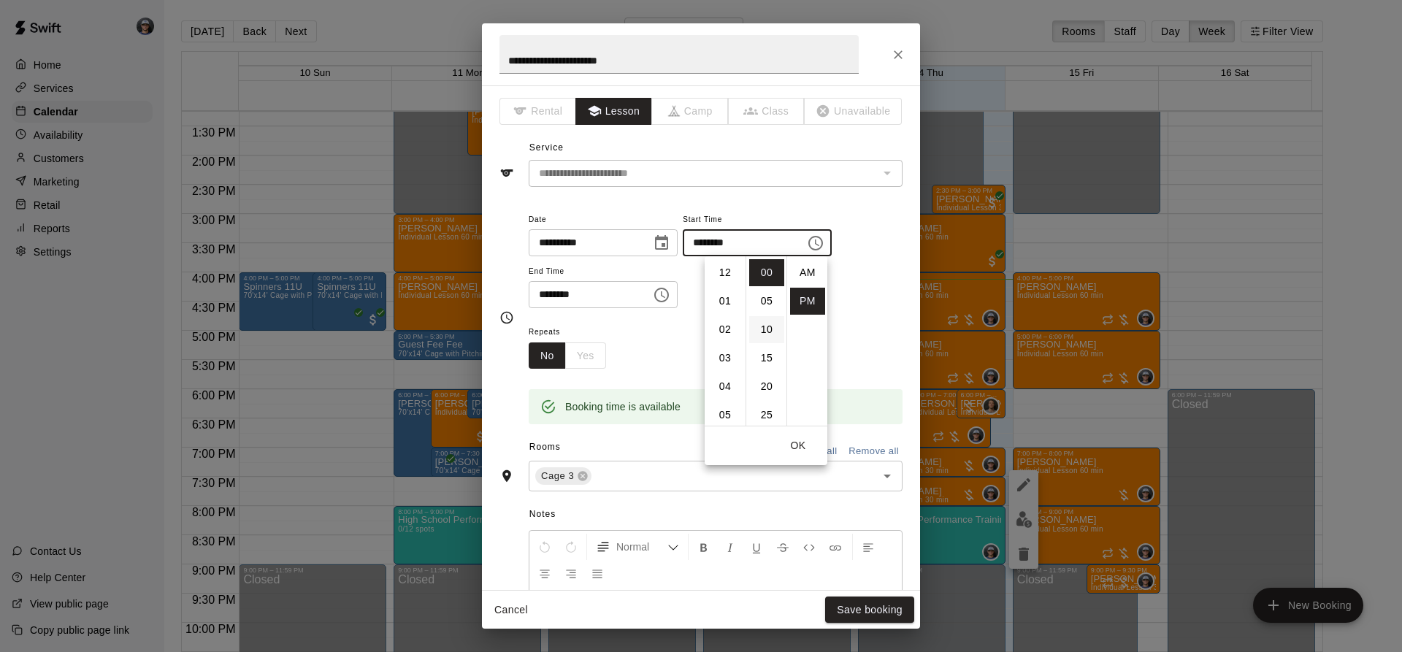
scroll to position [26, 0]
click at [725, 305] on li "03" at bounding box center [724, 304] width 35 height 27
type input "********"
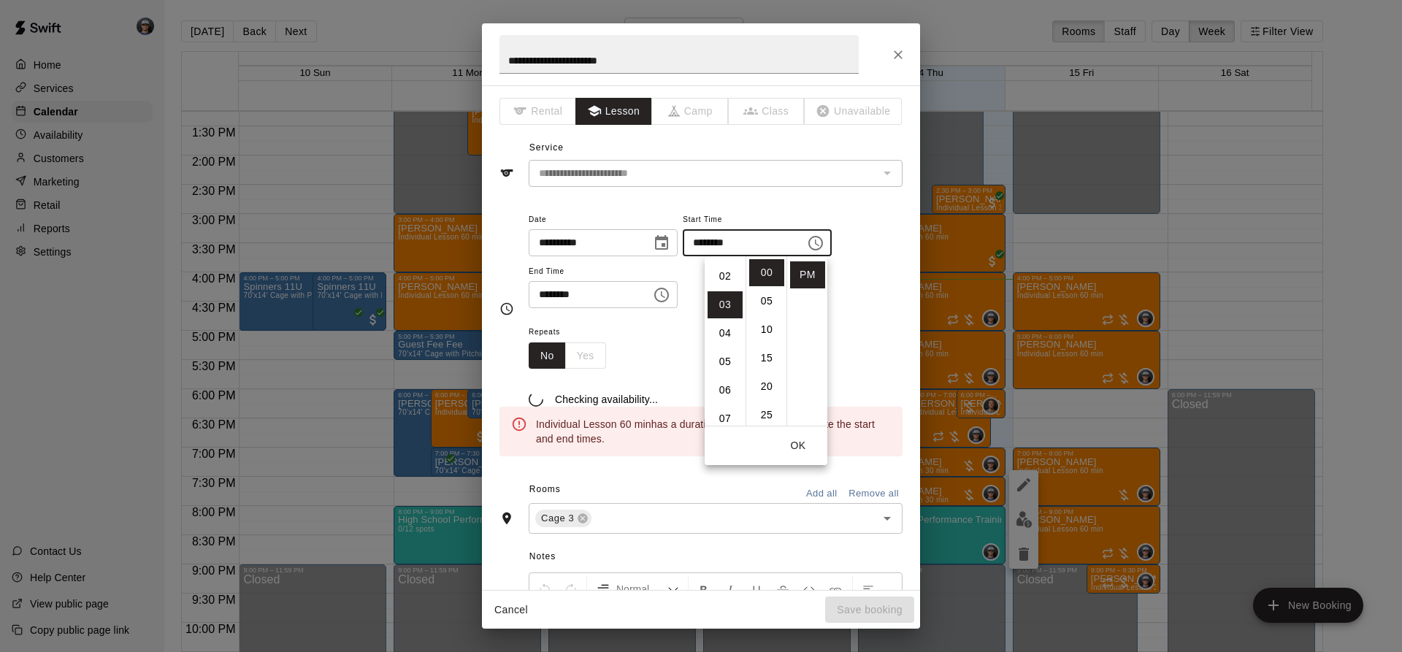
scroll to position [85, 0]
click at [670, 302] on icon "Choose time, selected time is 8:00 PM" at bounding box center [662, 295] width 18 height 18
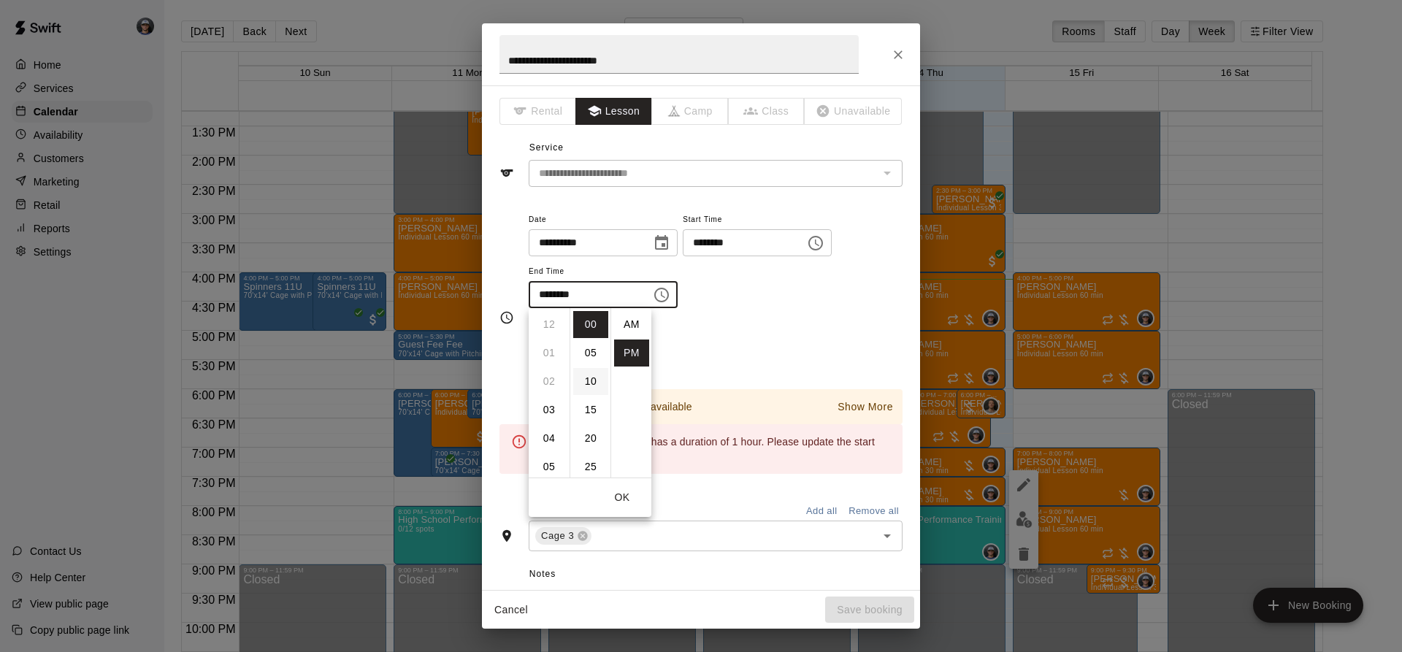
scroll to position [26, 0]
click at [551, 354] on li "04" at bounding box center [548, 356] width 35 height 27
type input "********"
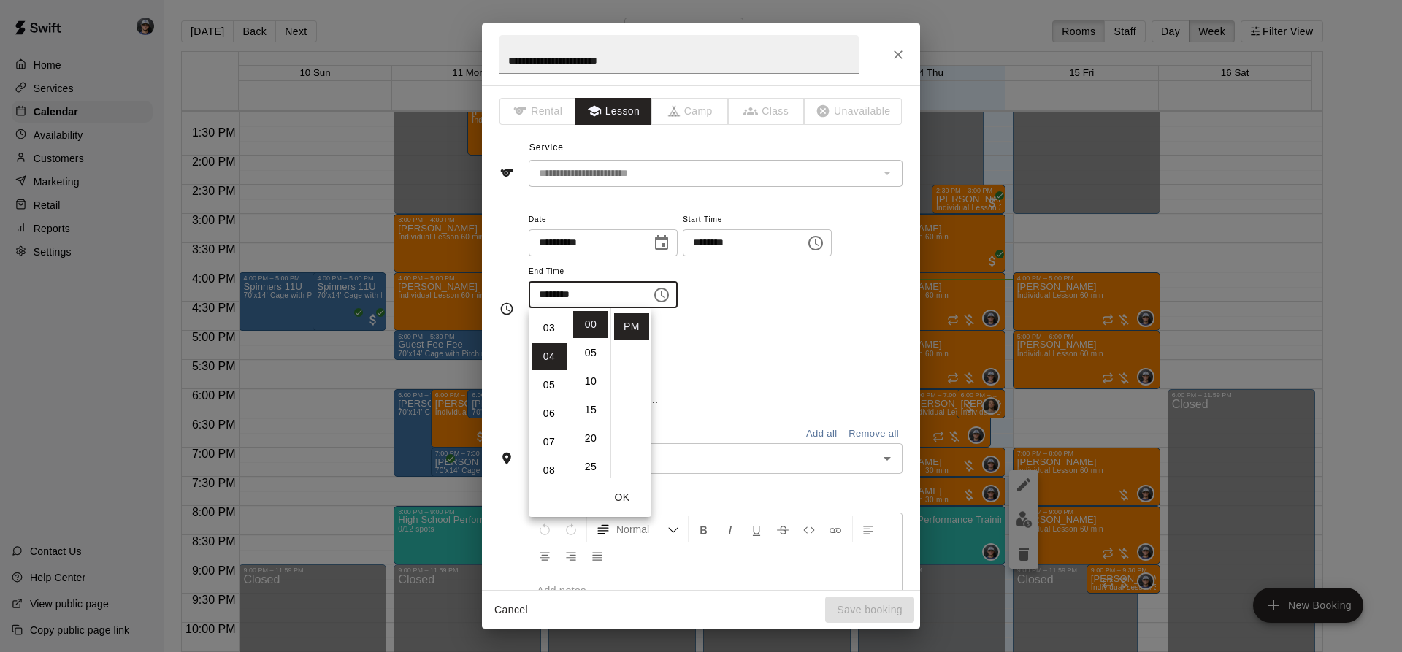
scroll to position [114, 0]
drag, startPoint x: 797, startPoint y: 315, endPoint x: 780, endPoint y: 338, distance: 28.6
click at [796, 318] on div "**********" at bounding box center [716, 266] width 374 height 113
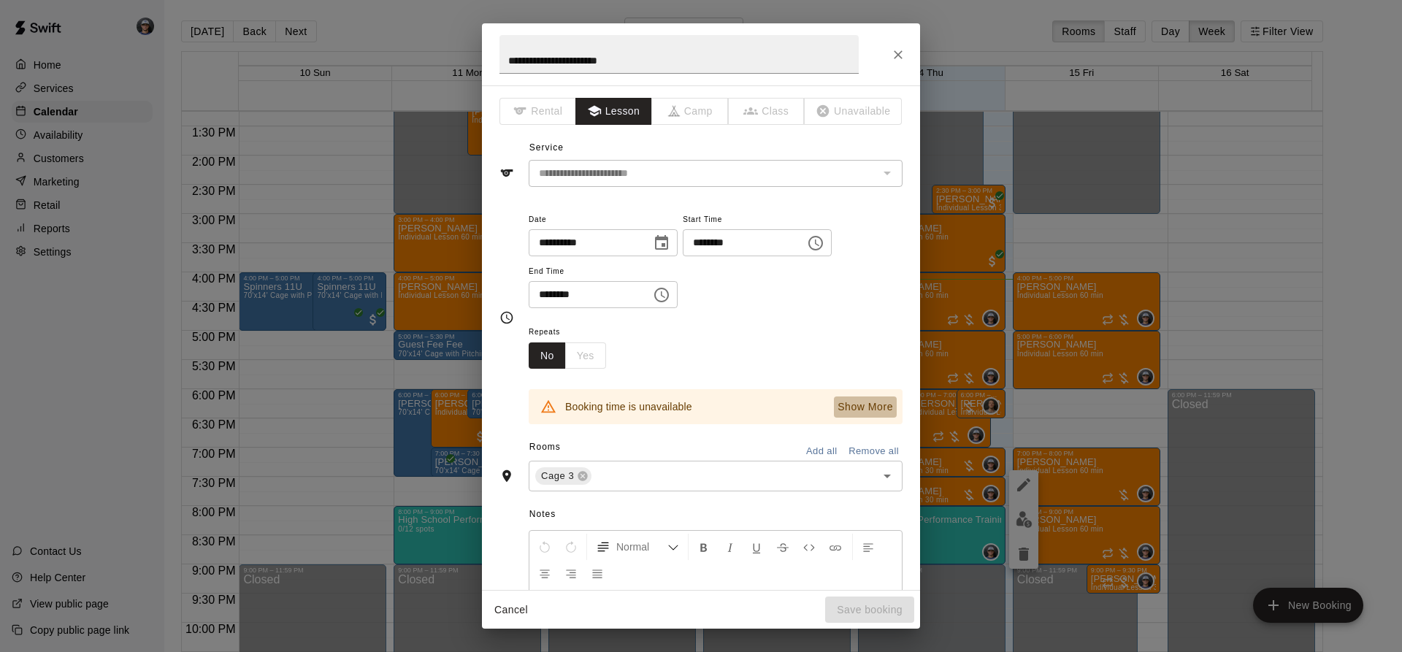
click at [859, 414] on p "Show More" at bounding box center [864, 406] width 55 height 15
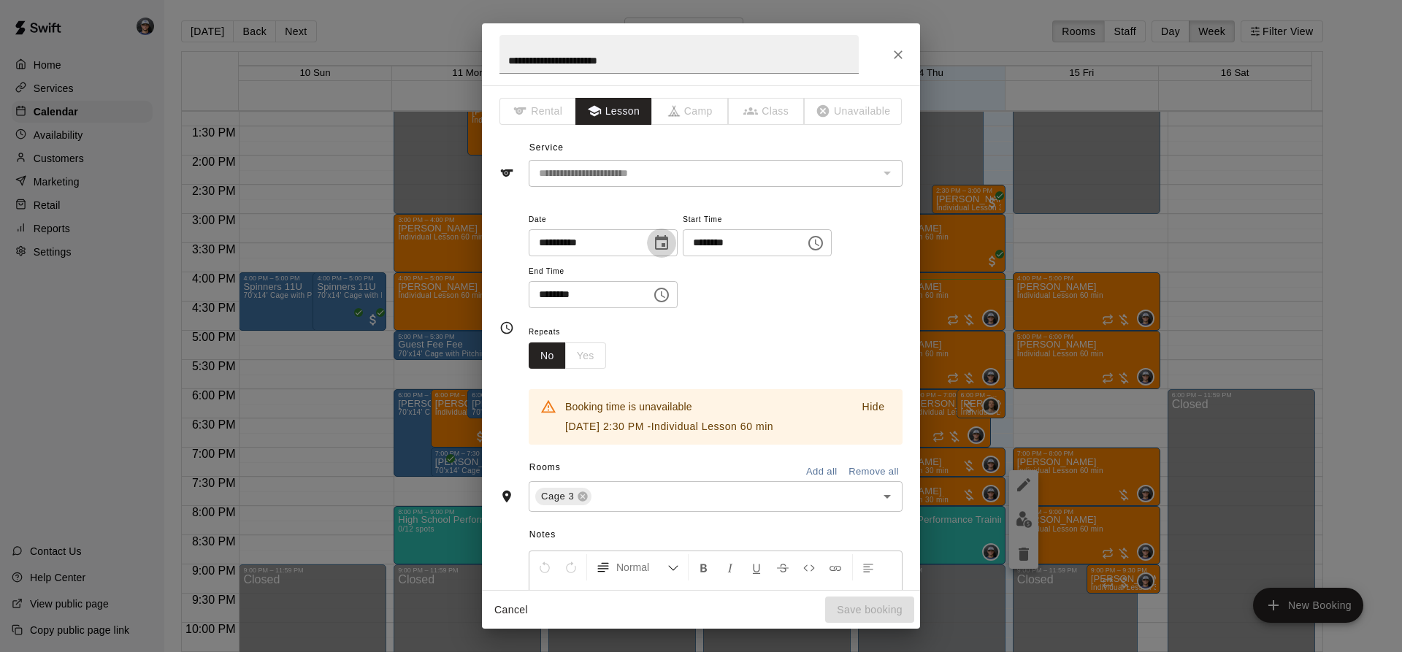
click at [670, 242] on icon "Choose date, selected date is Aug 17, 2025" at bounding box center [662, 243] width 18 height 18
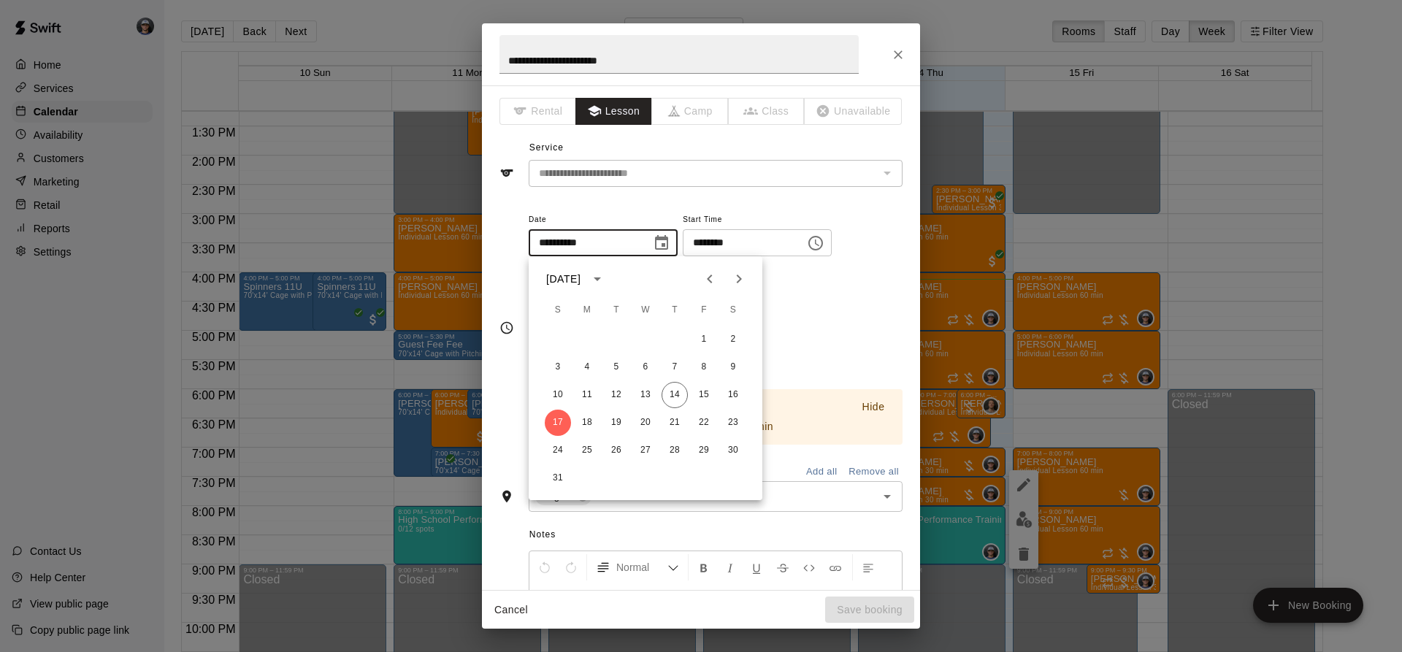
click at [795, 234] on input "********" at bounding box center [739, 242] width 112 height 27
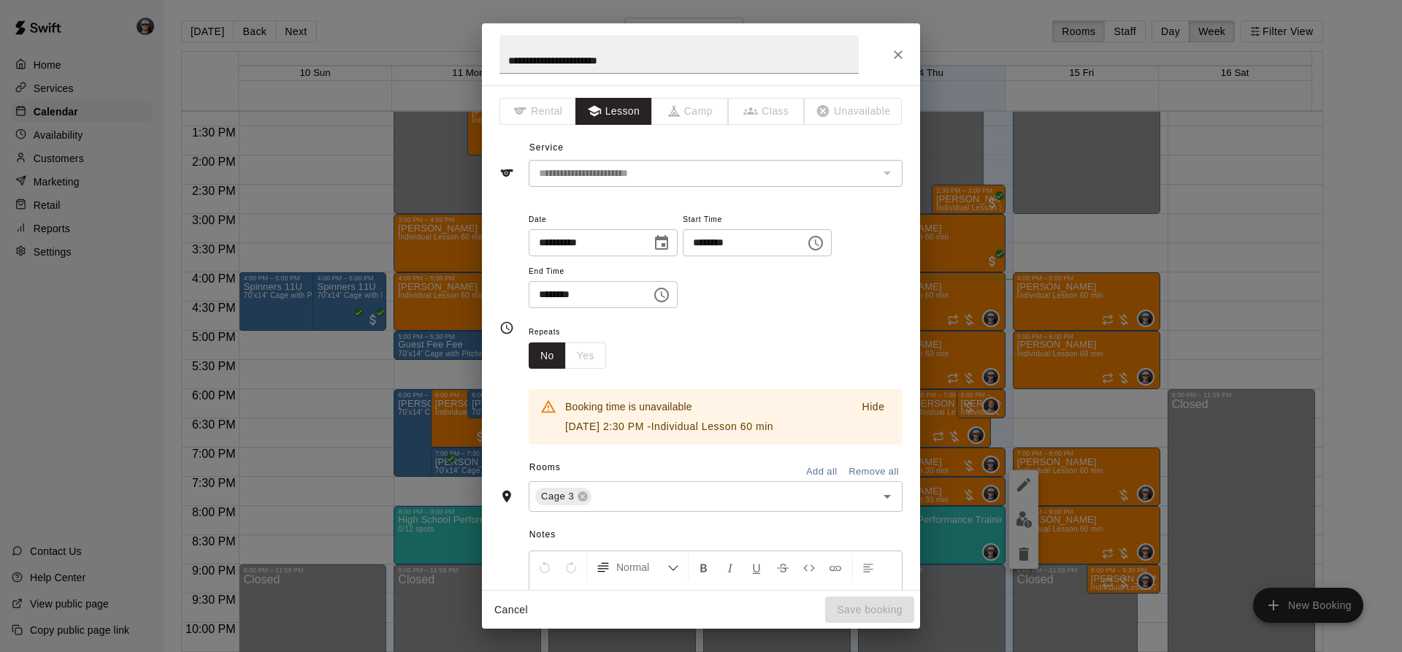
click at [824, 242] on icon "Choose time, selected time is 3:00 PM" at bounding box center [816, 243] width 18 height 18
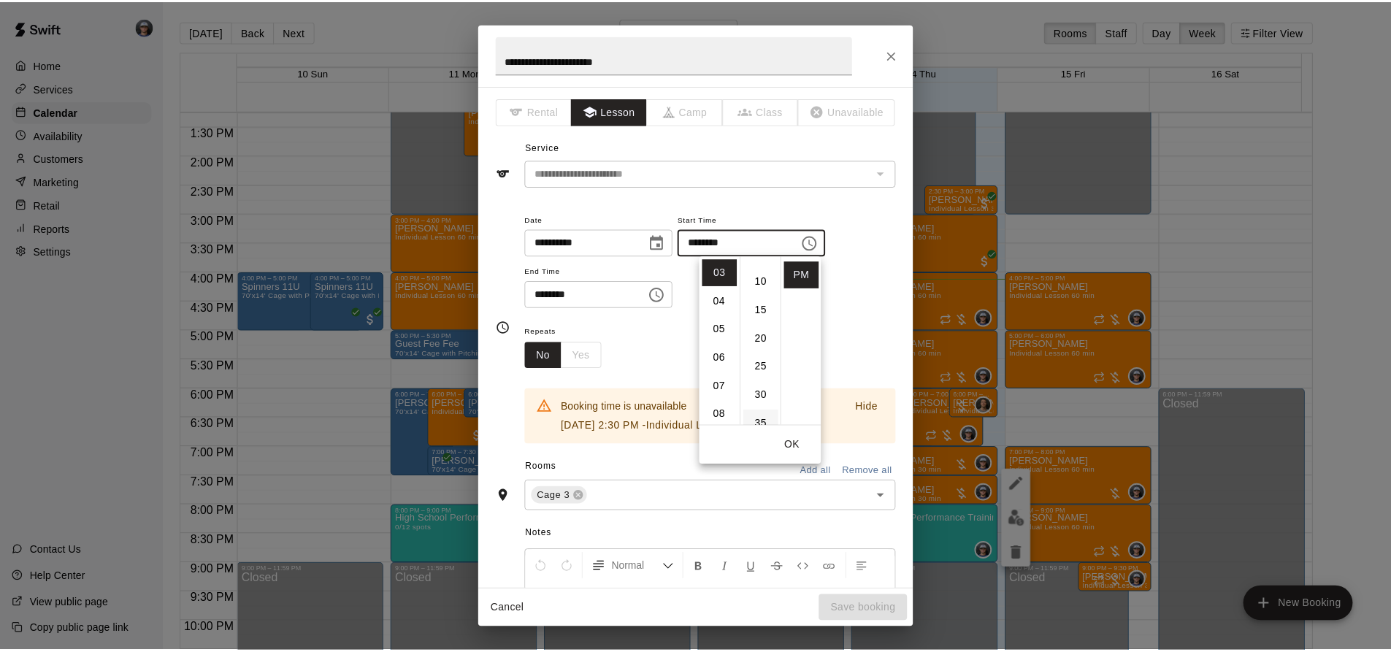
scroll to position [73, 0]
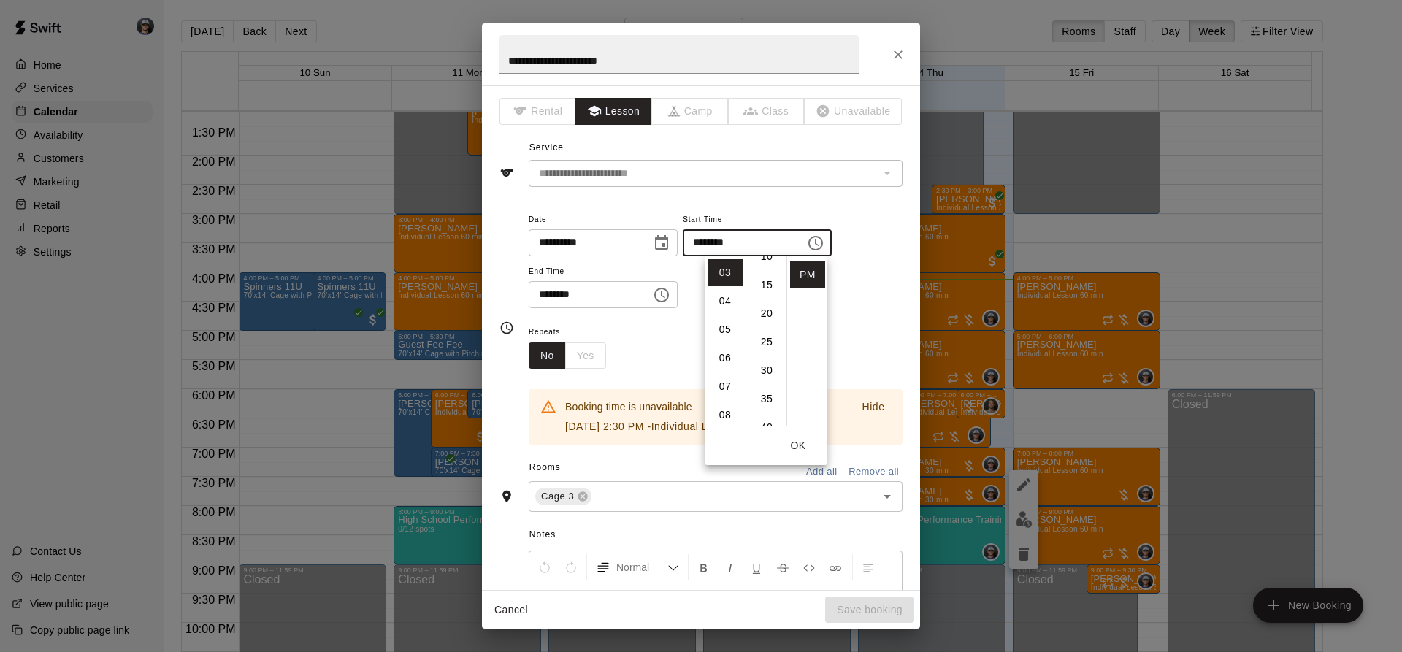
click at [660, 358] on div "Repeats No Yes" at bounding box center [716, 346] width 374 height 46
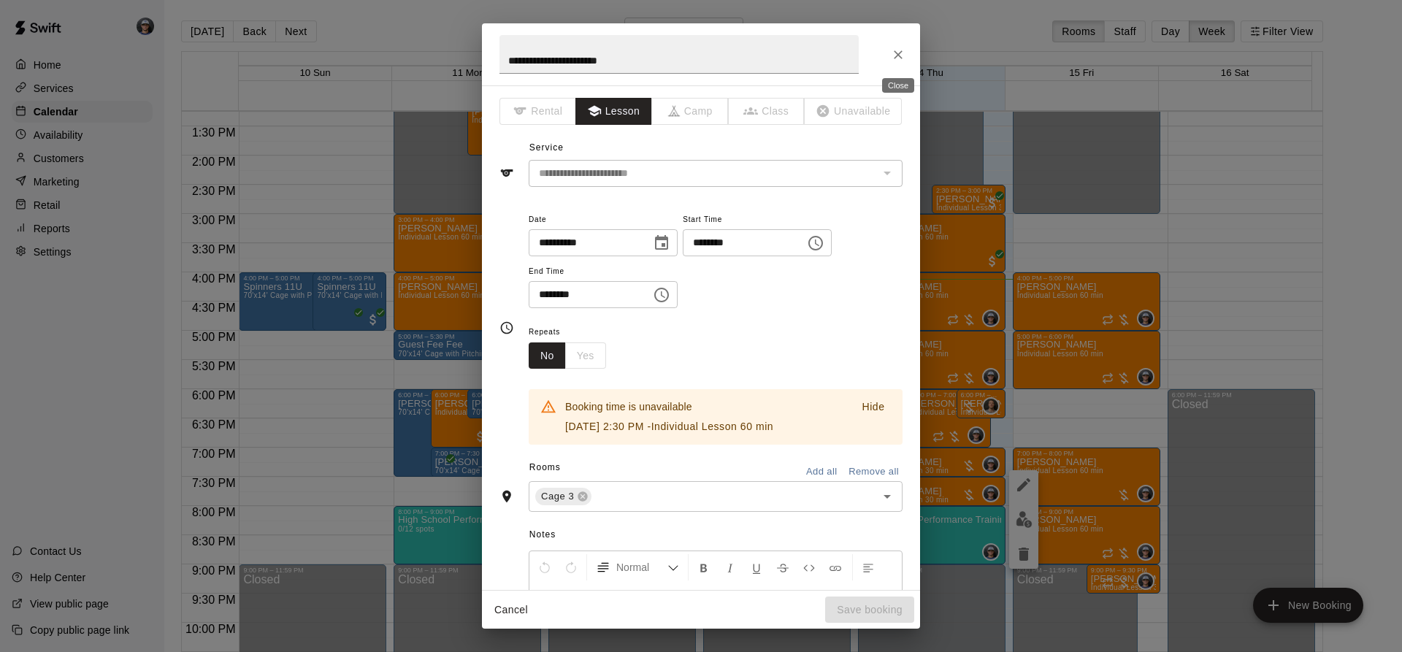
click at [905, 53] on button "Close" at bounding box center [898, 55] width 26 height 26
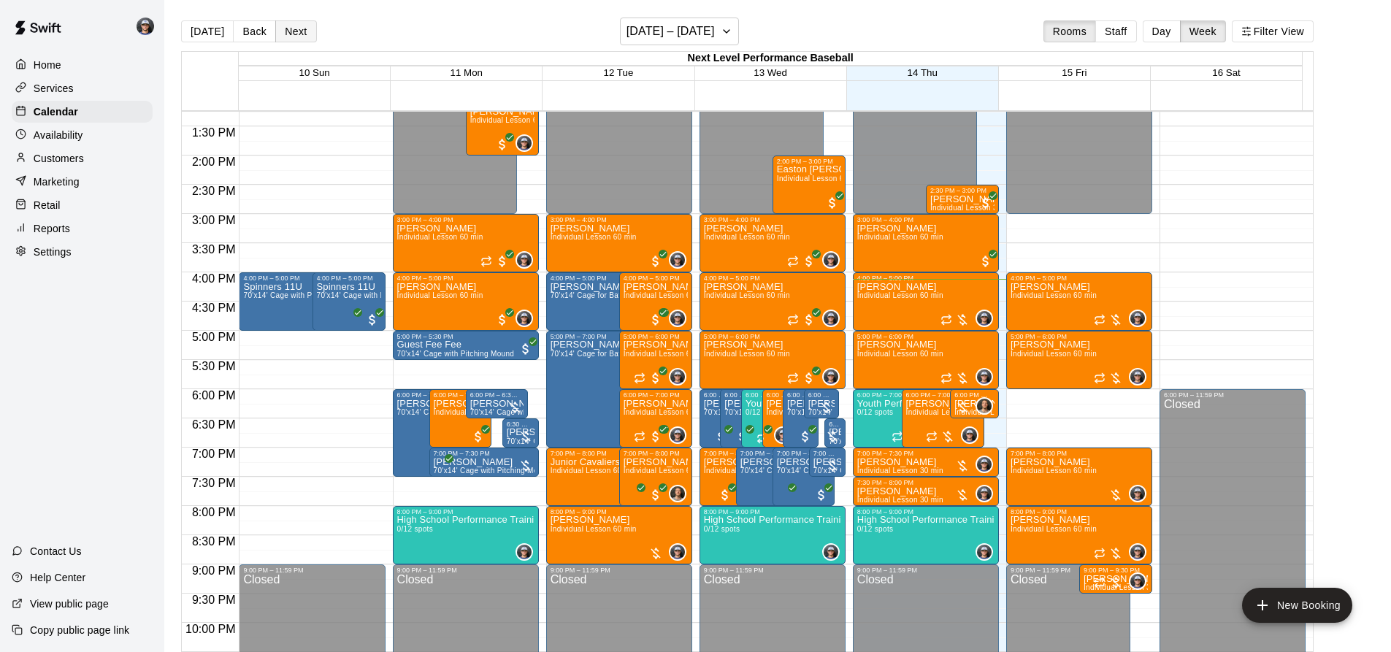
click at [279, 28] on button "Next" at bounding box center [295, 31] width 41 height 22
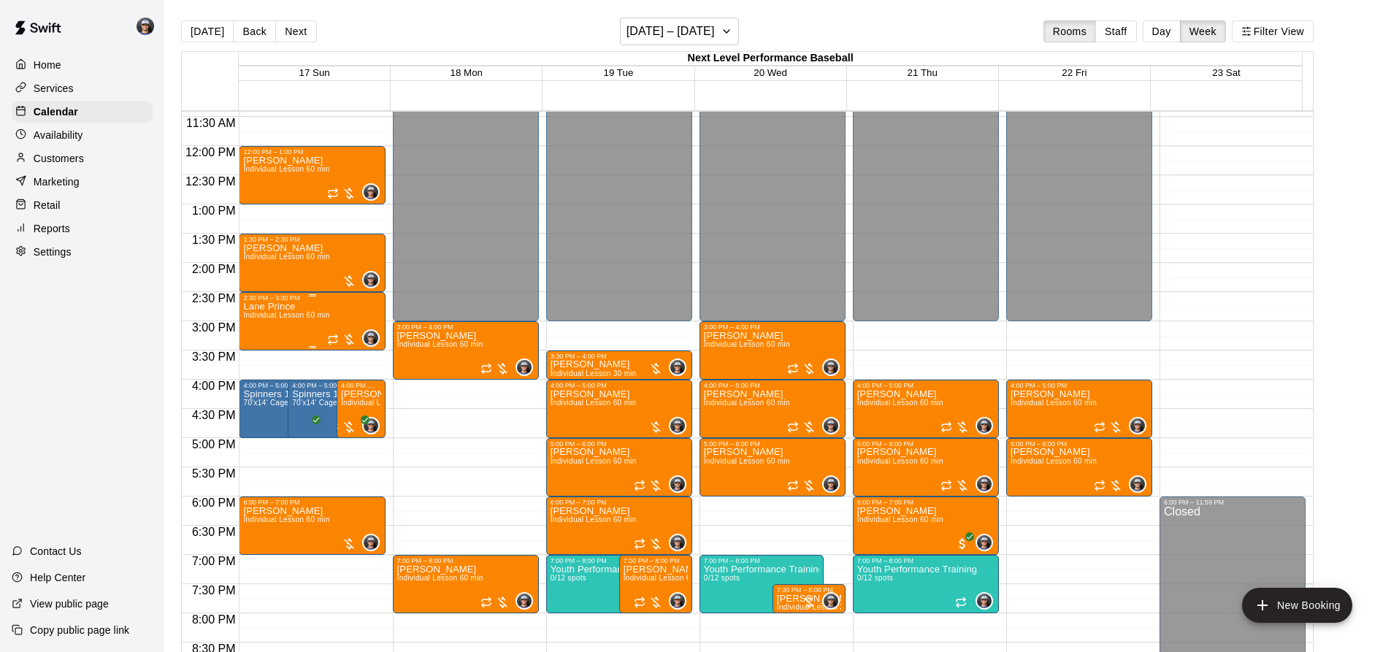
scroll to position [628, 0]
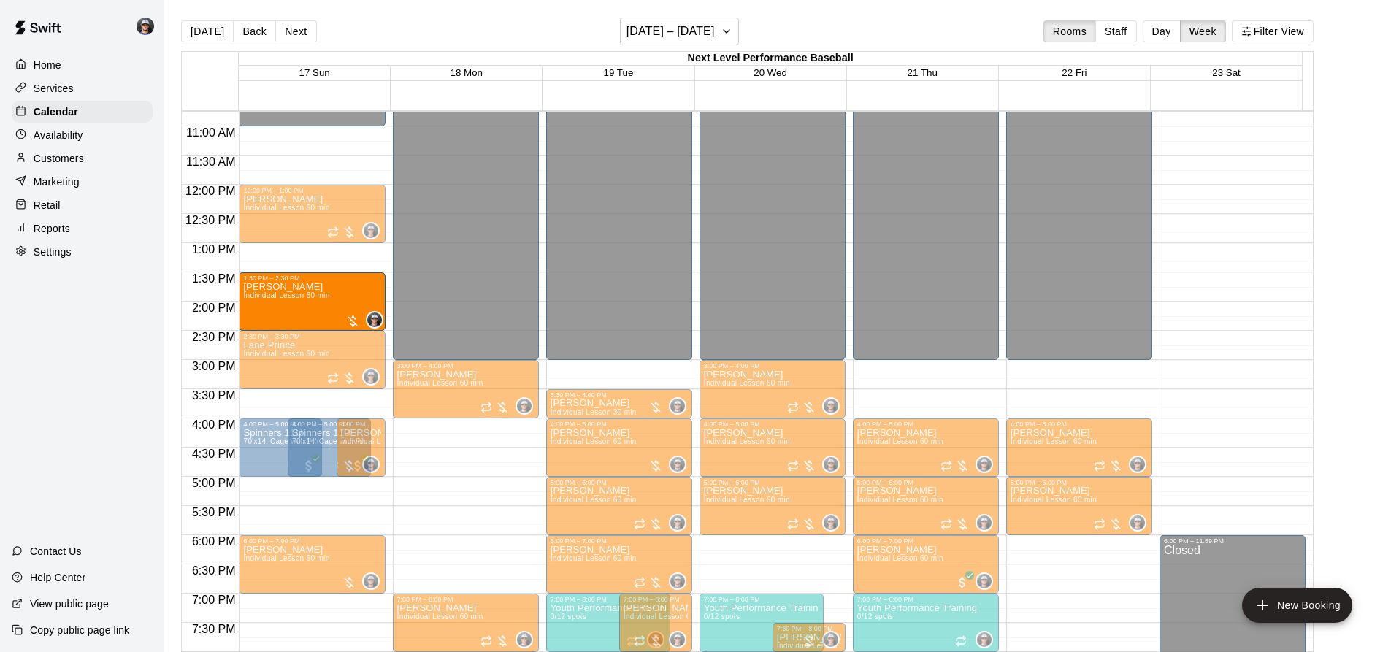
drag, startPoint x: 331, startPoint y: 281, endPoint x: 337, endPoint y: 293, distance: 13.4
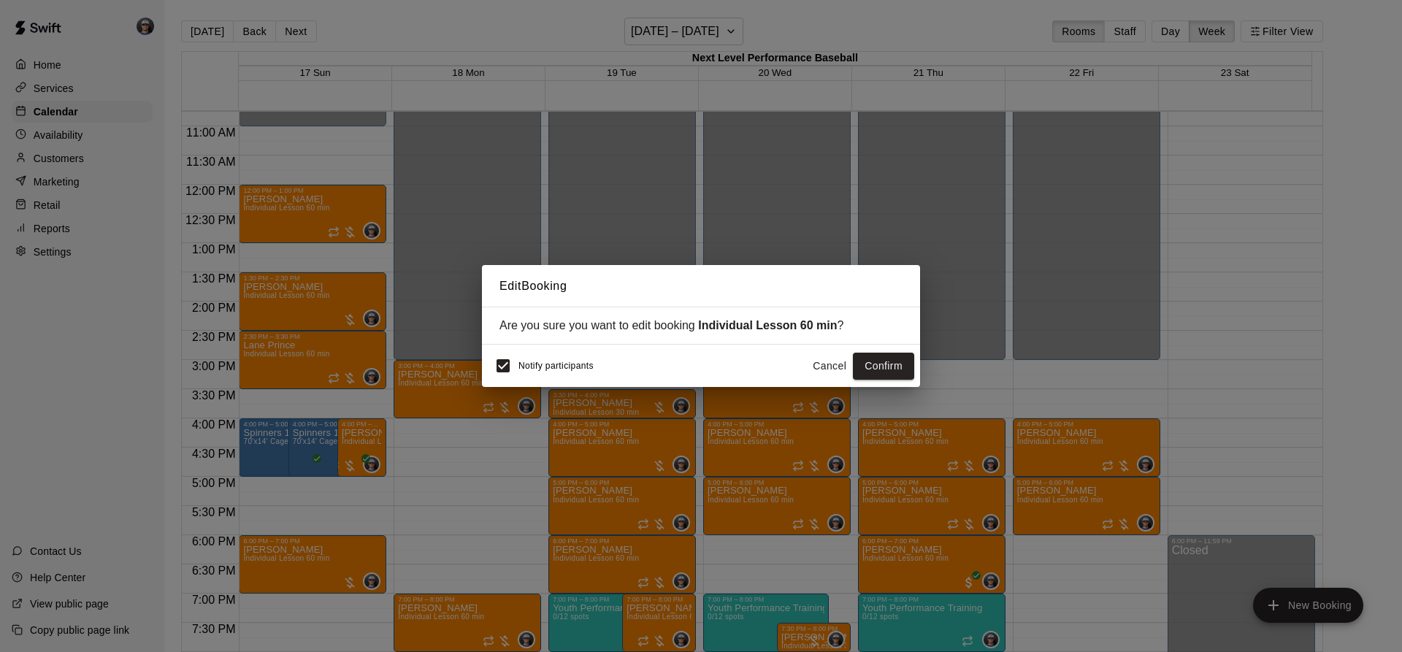
click at [826, 371] on button "Cancel" at bounding box center [829, 366] width 47 height 27
